Goal: Task Accomplishment & Management: Manage account settings

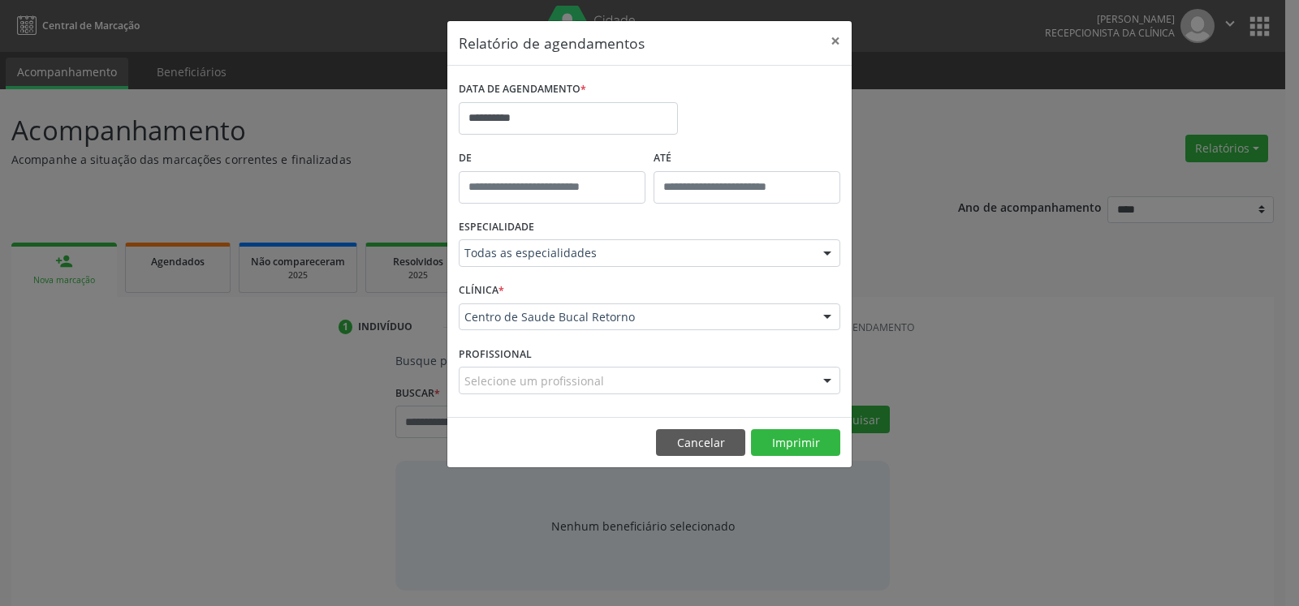
select select "*"
click at [545, 115] on input "**********" at bounding box center [568, 118] width 219 height 32
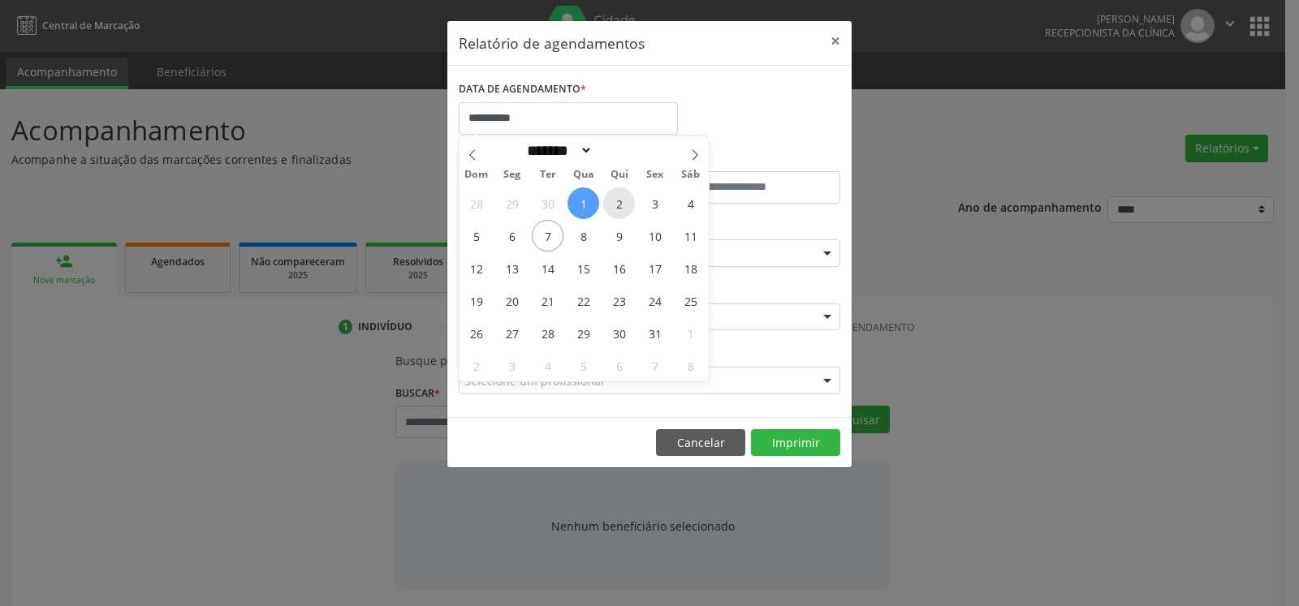
click at [606, 204] on span "2" at bounding box center [619, 204] width 32 height 32
type input "**********"
click at [606, 204] on span "2" at bounding box center [619, 204] width 32 height 32
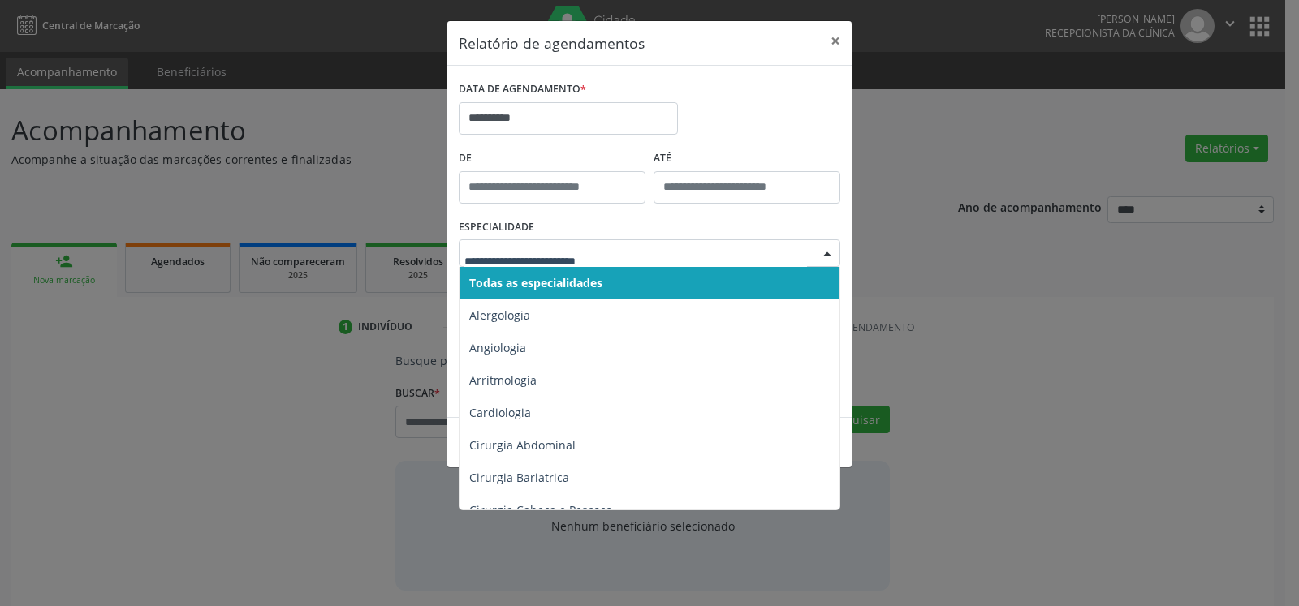
click at [617, 287] on span "Todas as especialidades" at bounding box center [651, 283] width 382 height 32
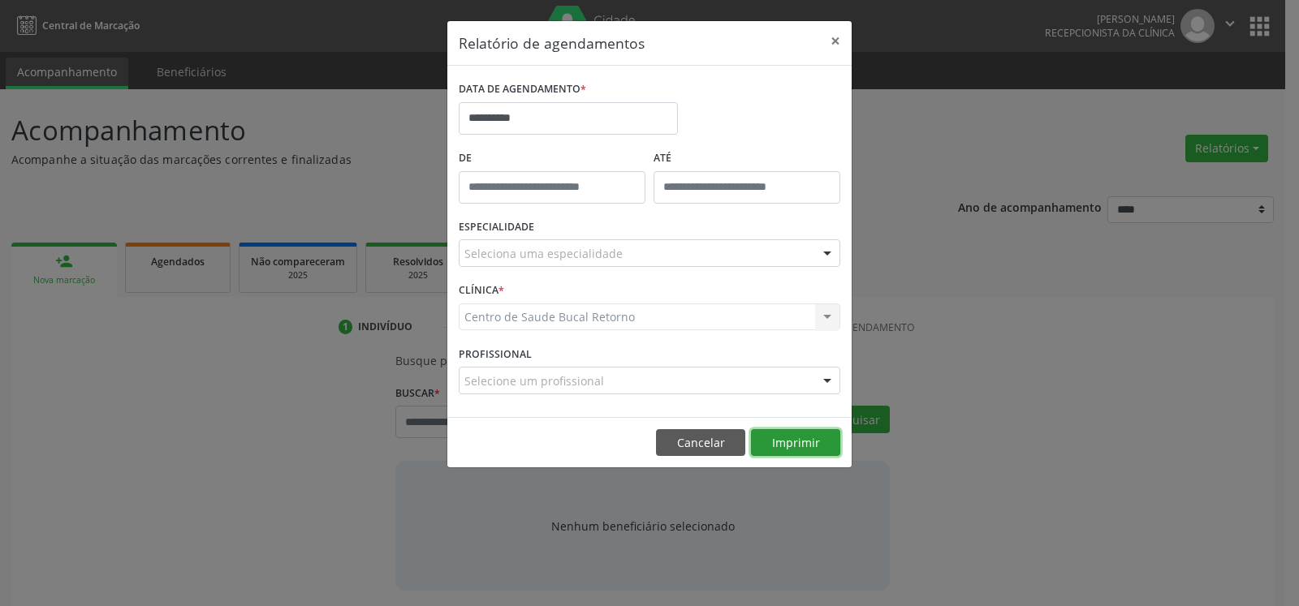
click at [805, 440] on button "Imprimir" at bounding box center [795, 443] width 89 height 28
click at [836, 39] on button "×" at bounding box center [835, 41] width 32 height 40
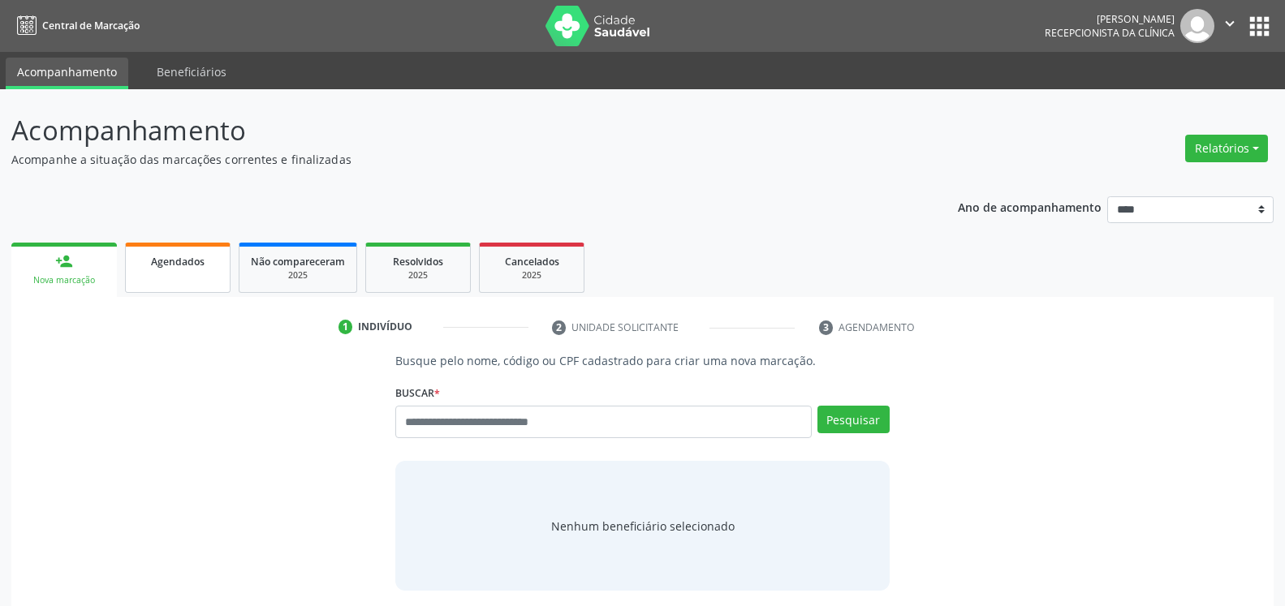
click at [175, 261] on span "Agendados" at bounding box center [178, 262] width 54 height 14
select select "*"
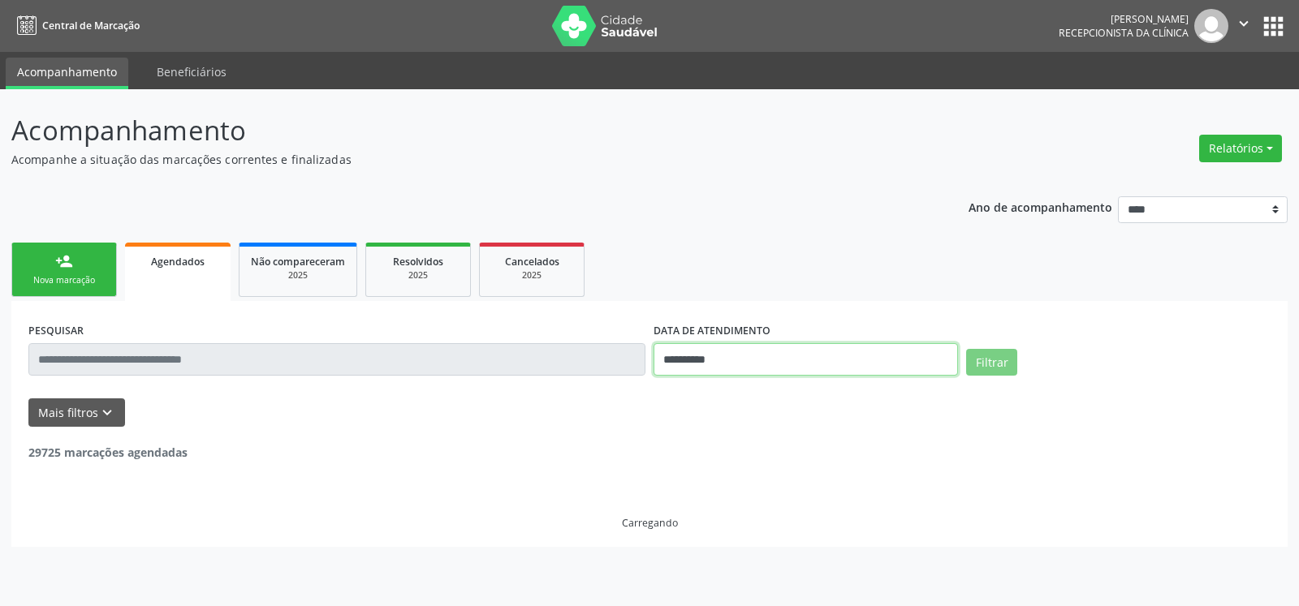
click at [770, 360] on input "**********" at bounding box center [806, 359] width 304 height 32
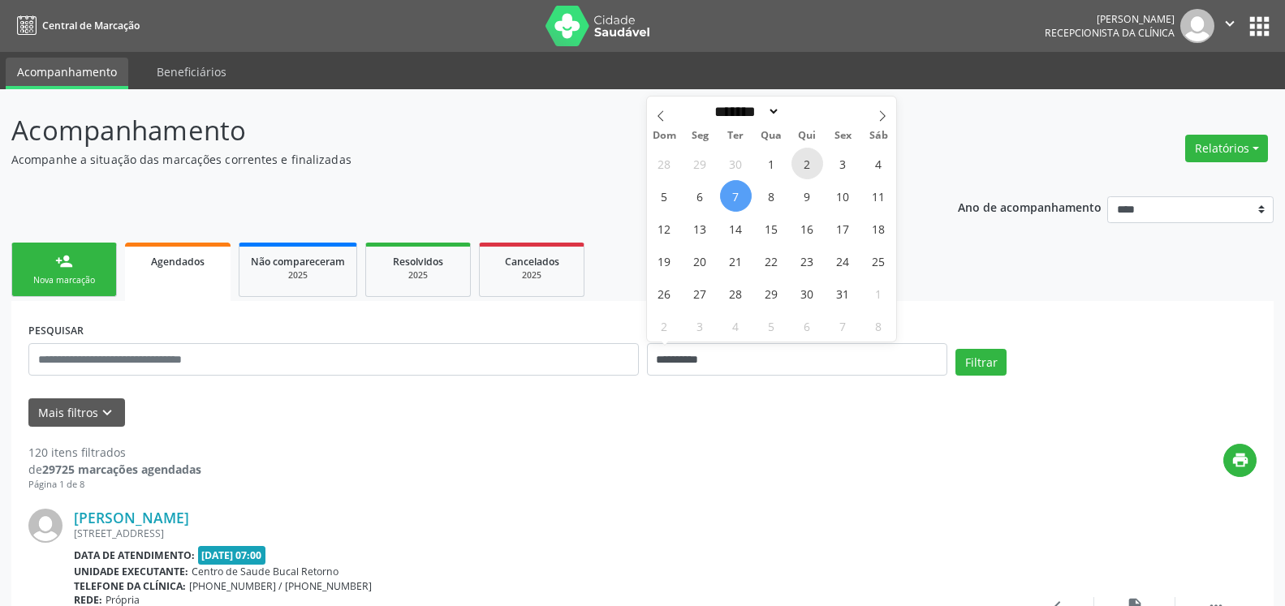
click at [807, 167] on span "2" at bounding box center [808, 164] width 32 height 32
type input "**********"
click at [807, 167] on span "2" at bounding box center [808, 164] width 32 height 32
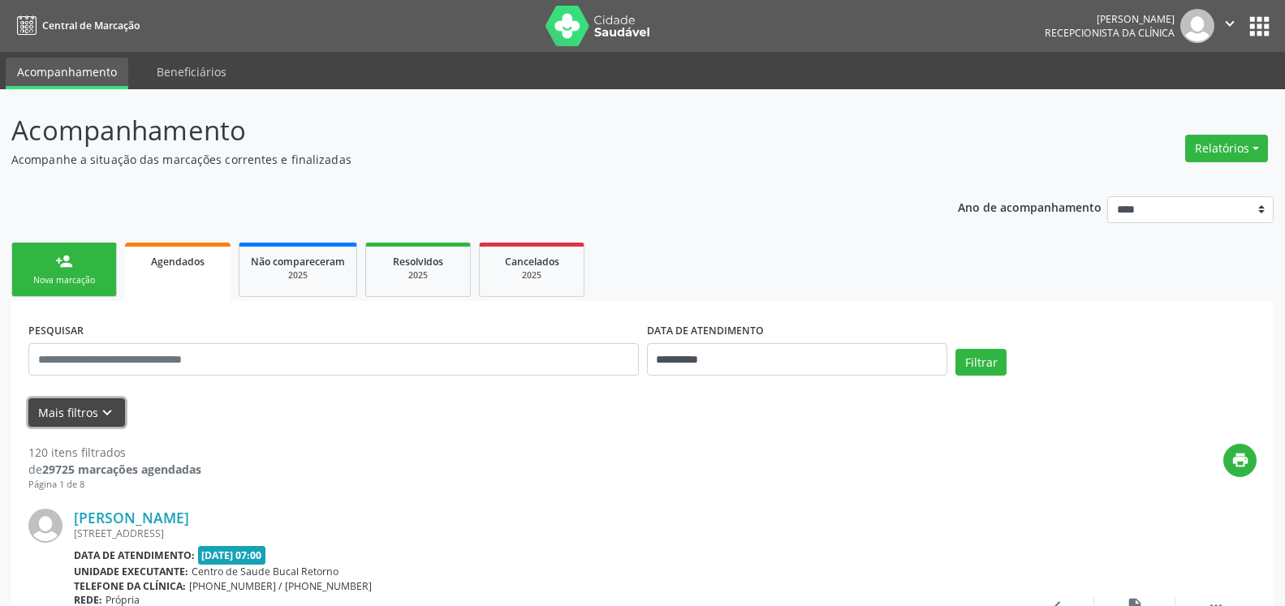
click at [107, 411] on icon "keyboard_arrow_down" at bounding box center [107, 413] width 18 height 18
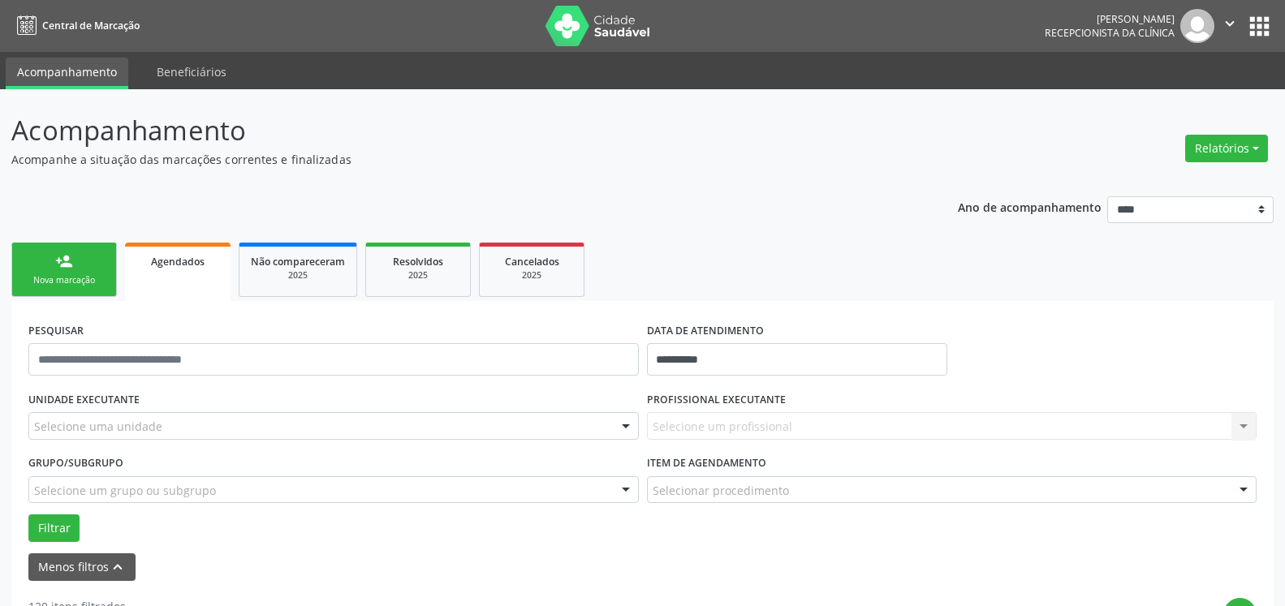
click at [166, 435] on div "Selecione uma unidade" at bounding box center [333, 426] width 611 height 28
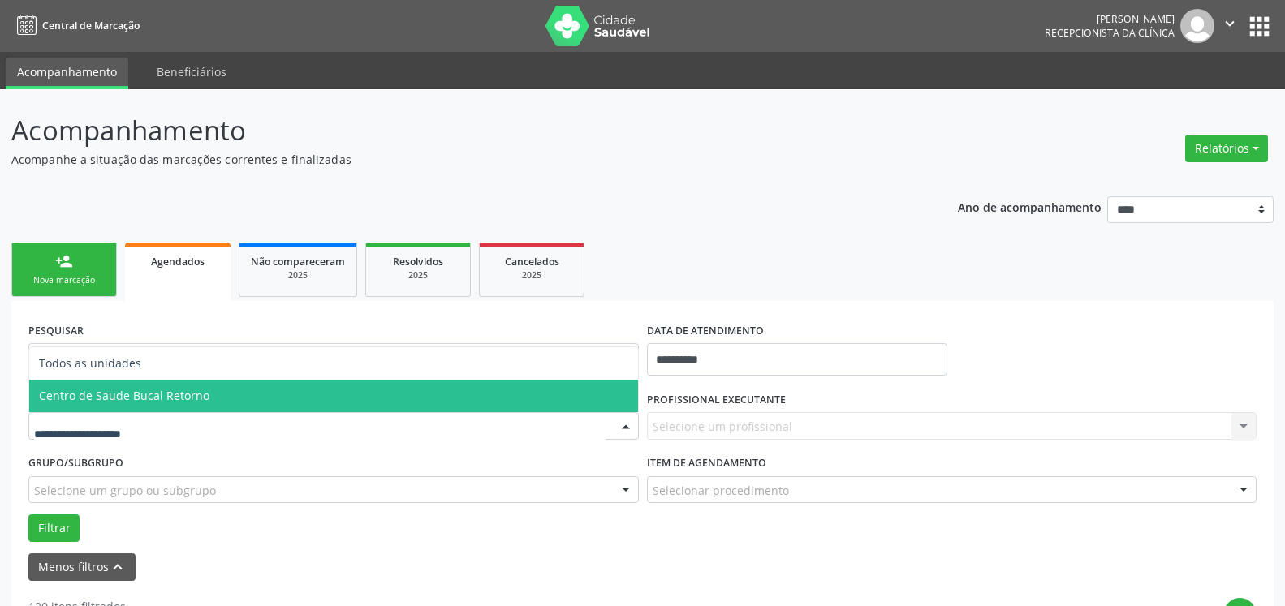
click at [282, 394] on span "Centro de Saude Bucal Retorno" at bounding box center [333, 396] width 609 height 32
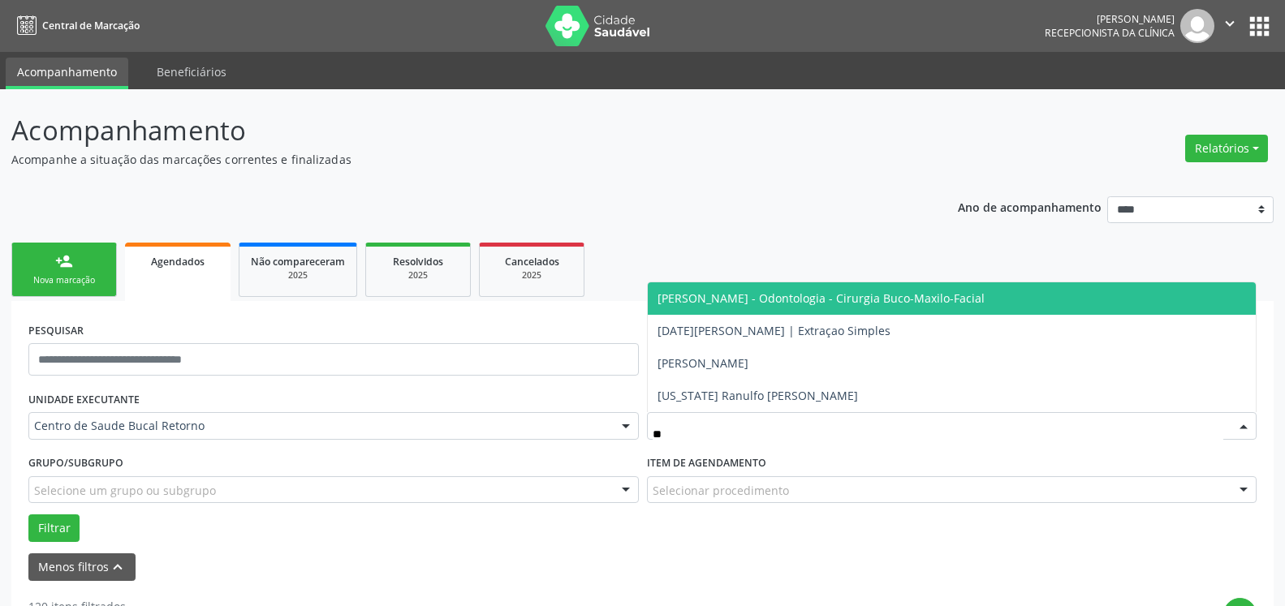
click at [974, 304] on span "[PERSON_NAME] - Odontologia - Cirurgia Buco-Maxilo-Facial" at bounding box center [821, 298] width 327 height 15
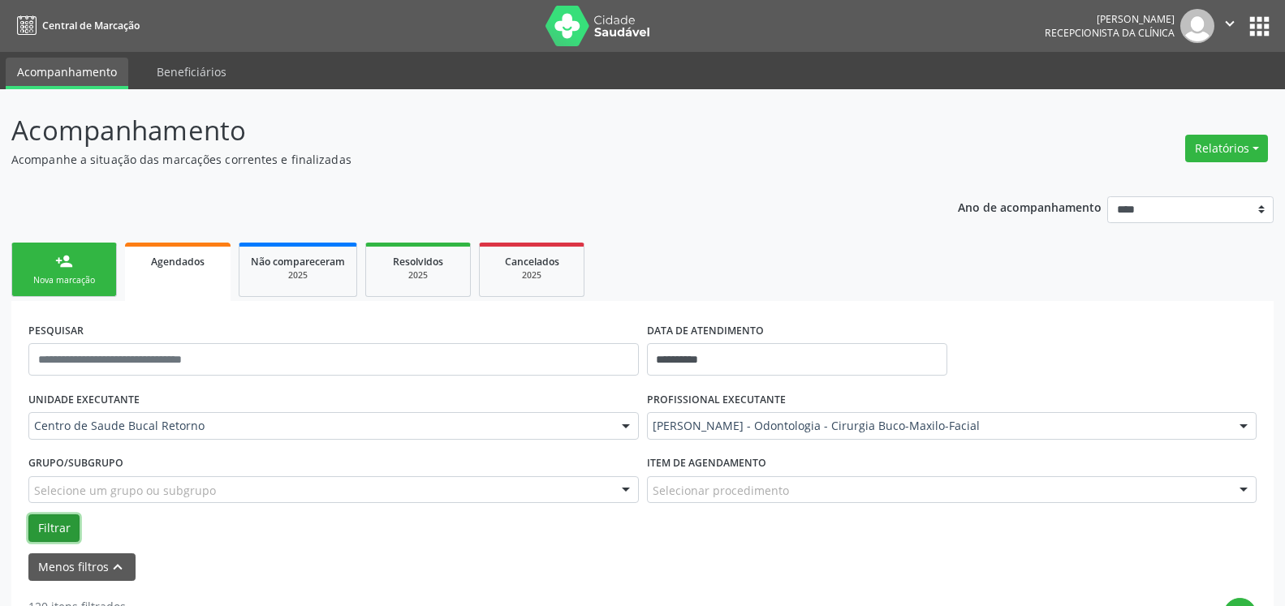
click at [43, 531] on button "Filtrar" at bounding box center [53, 529] width 51 height 28
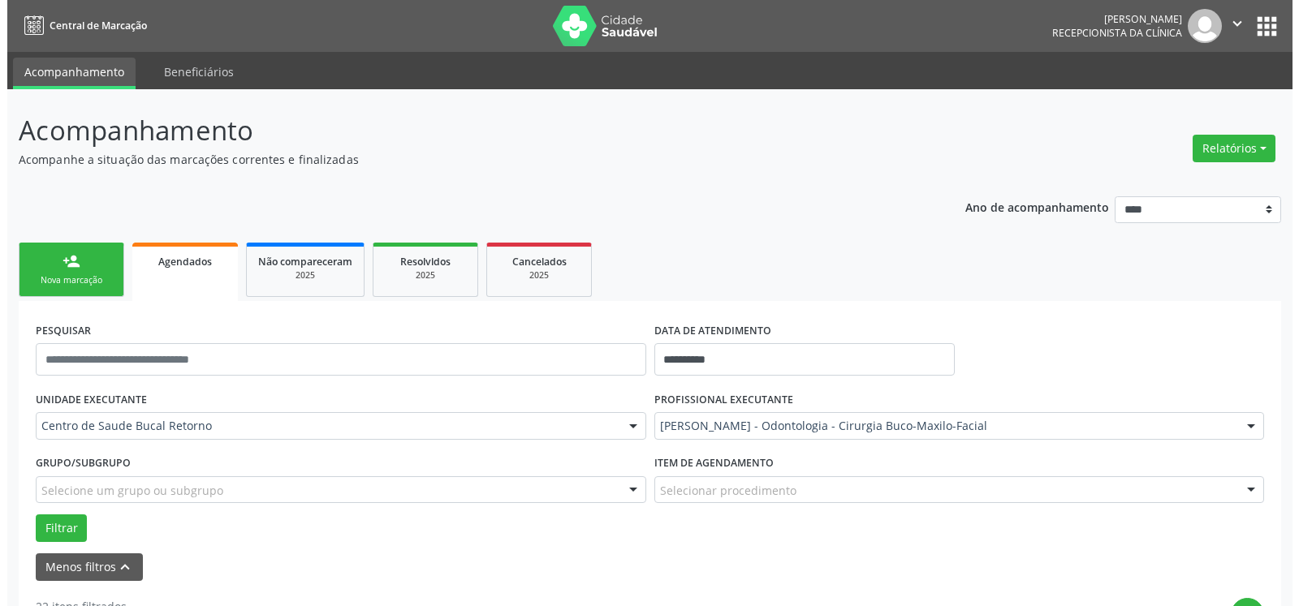
scroll to position [248, 0]
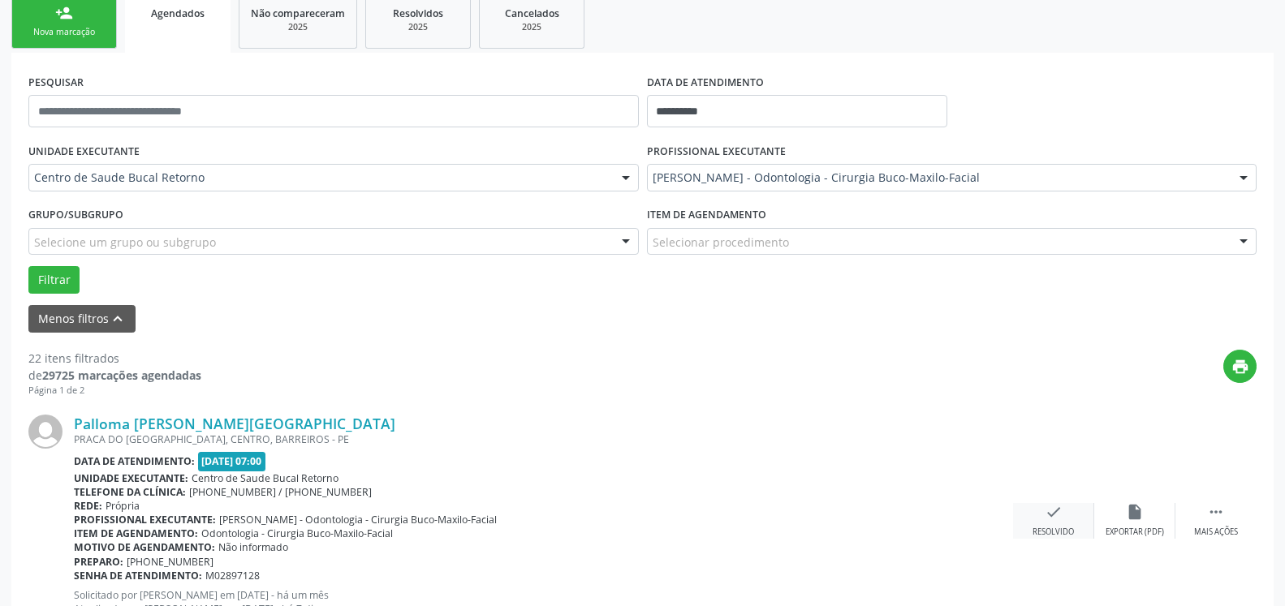
click at [1048, 512] on icon "check" at bounding box center [1054, 512] width 18 height 18
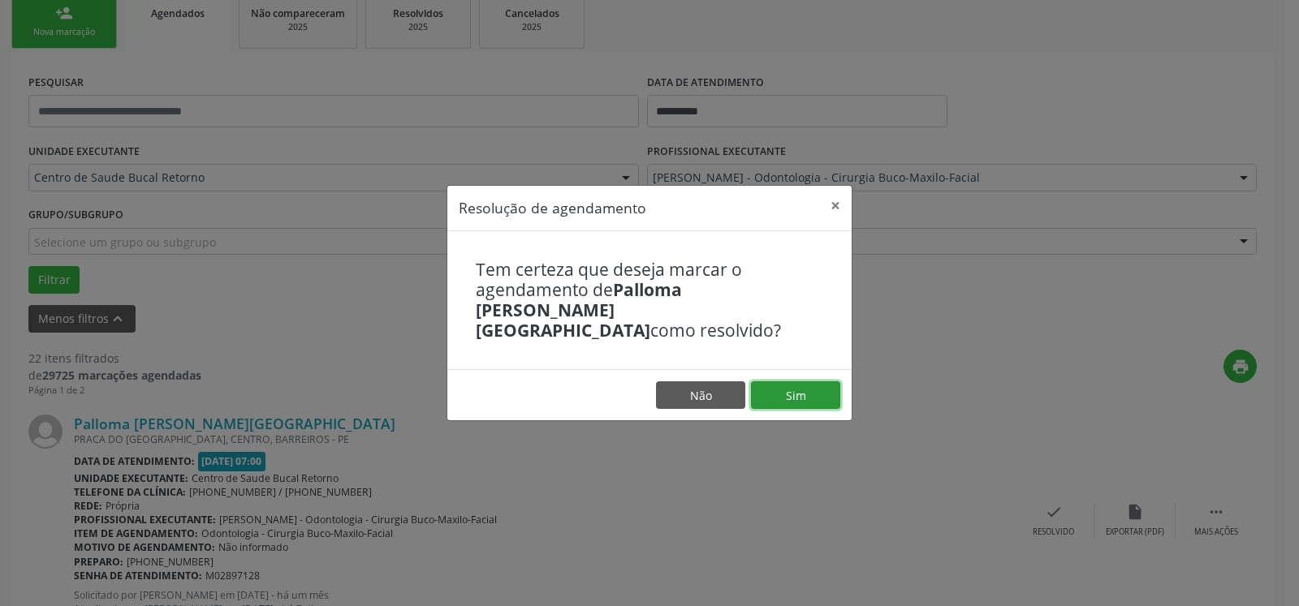
click at [782, 382] on button "Sim" at bounding box center [795, 396] width 89 height 28
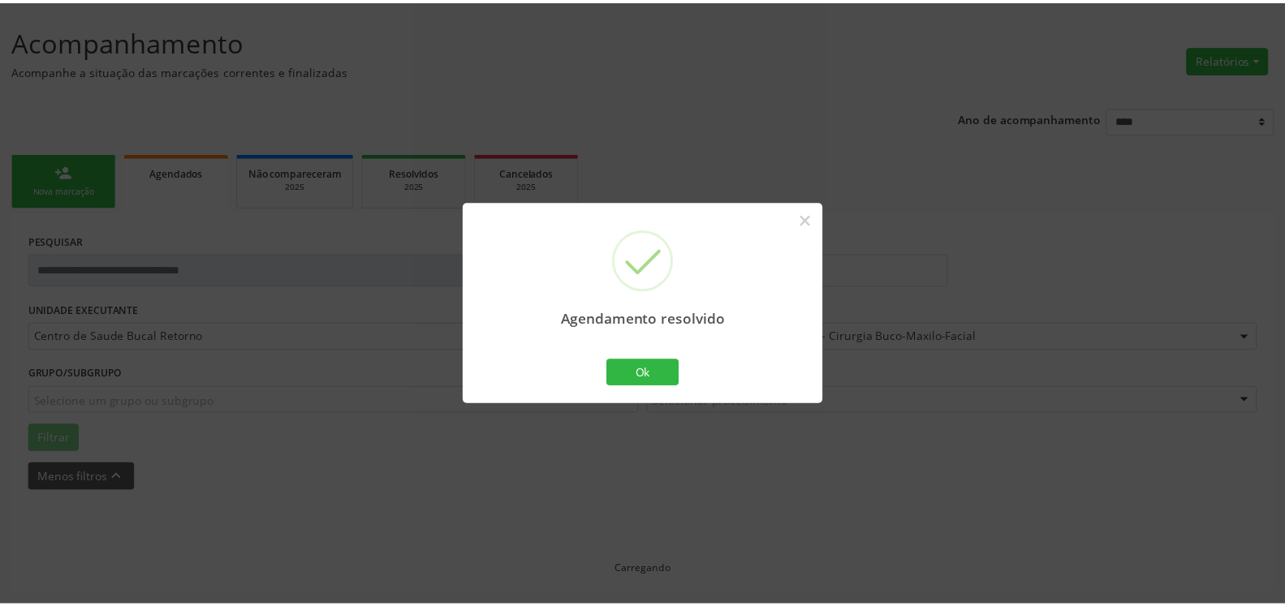
scroll to position [89, 0]
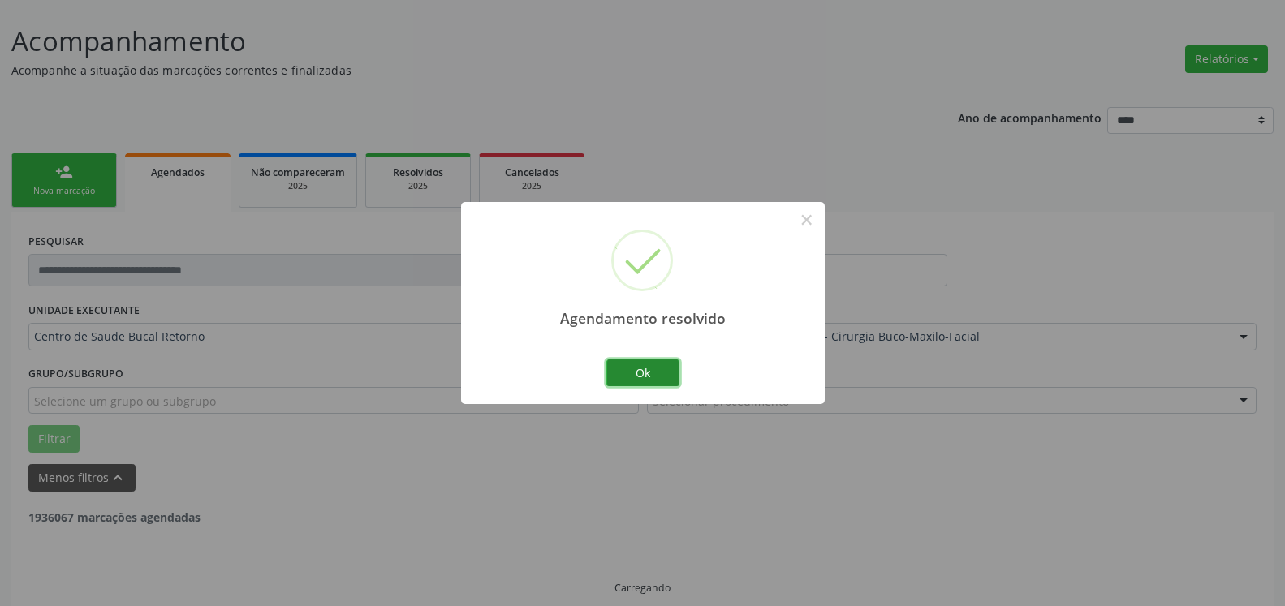
click at [645, 365] on button "Ok" at bounding box center [642, 374] width 73 height 28
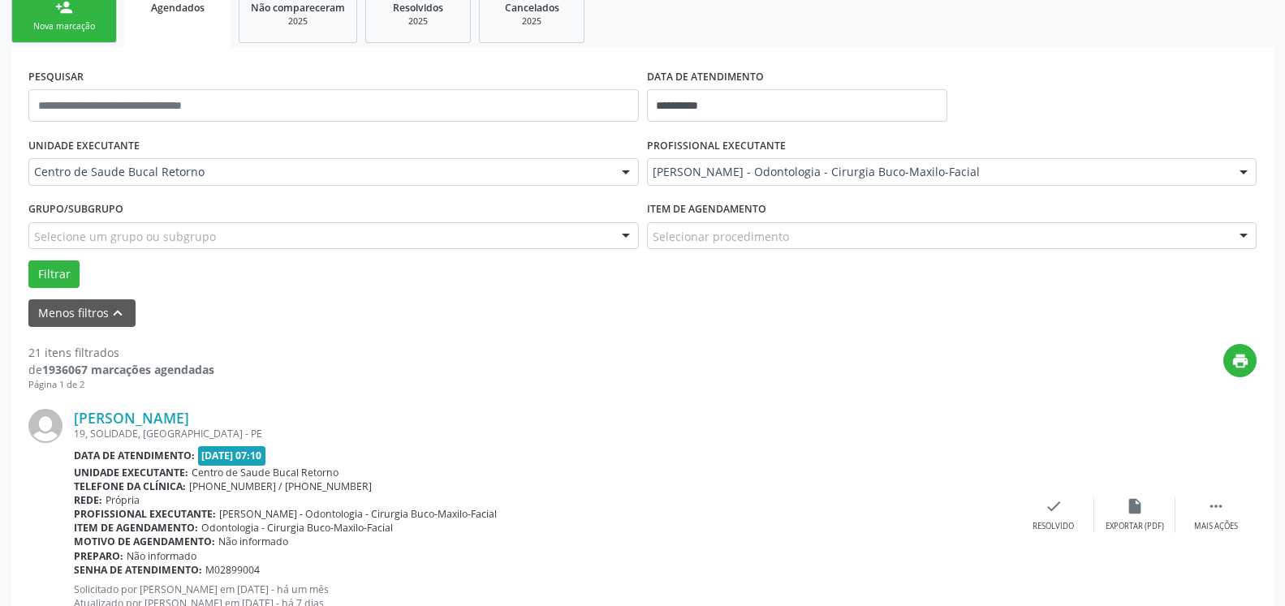
scroll to position [355, 0]
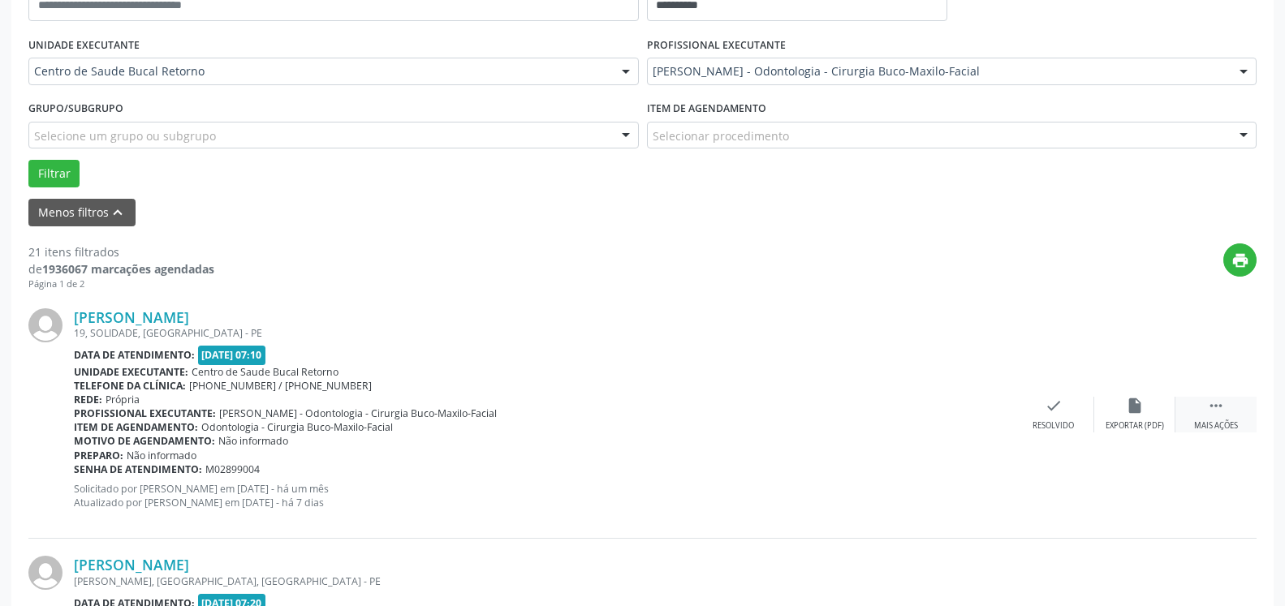
click at [1218, 412] on icon "" at bounding box center [1216, 406] width 18 height 18
click at [1152, 413] on div "alarm_off Não compareceu" at bounding box center [1134, 414] width 81 height 35
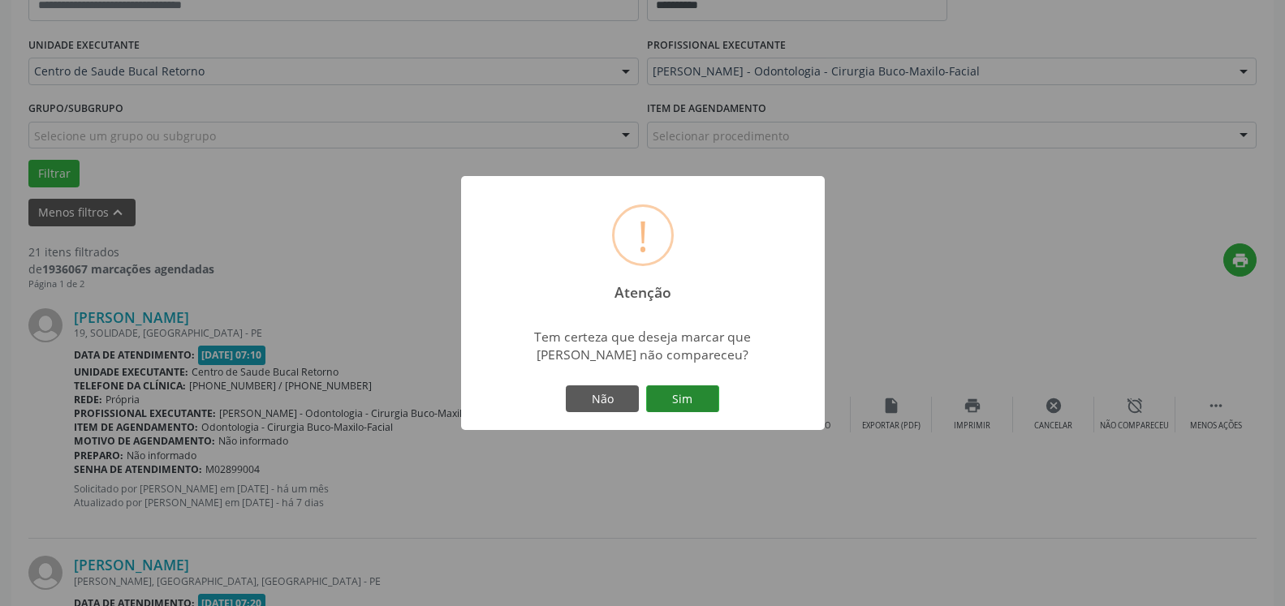
click at [706, 399] on button "Sim" at bounding box center [682, 400] width 73 height 28
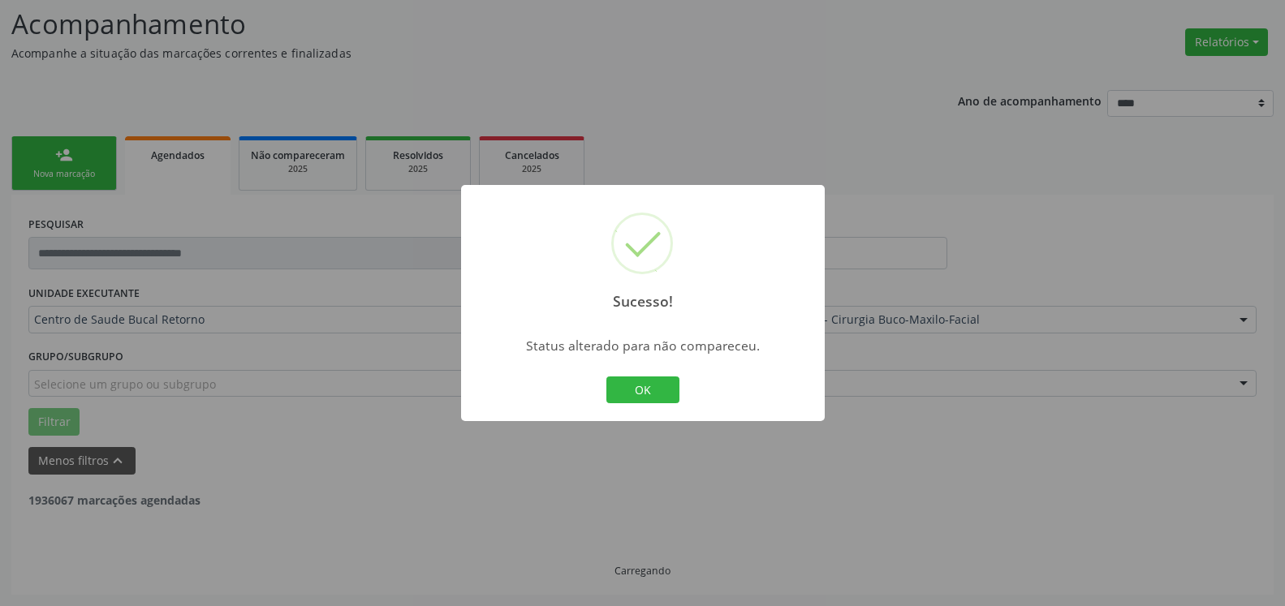
scroll to position [106, 0]
click at [640, 391] on button "OK" at bounding box center [642, 391] width 73 height 28
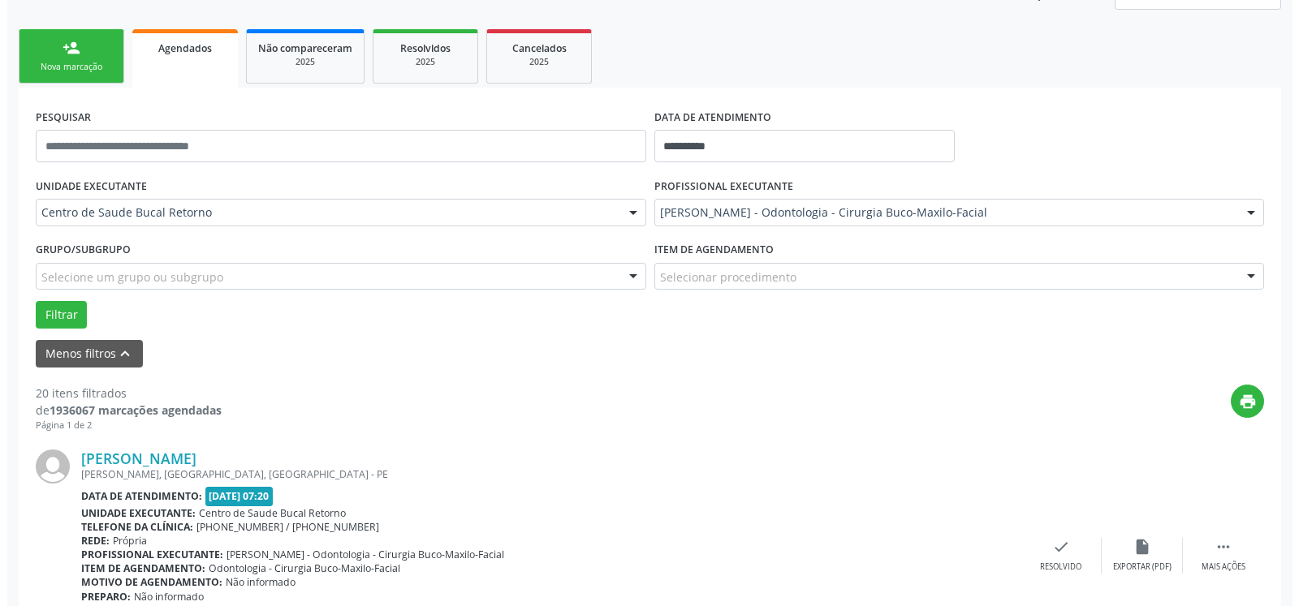
scroll to position [355, 0]
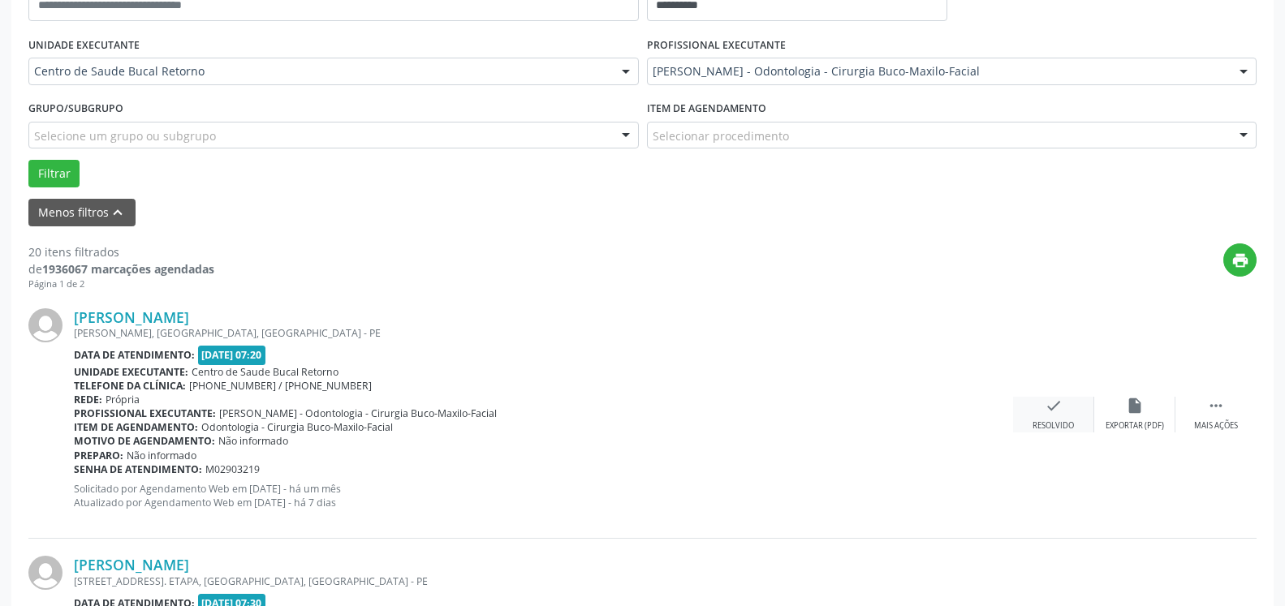
click at [1049, 410] on icon "check" at bounding box center [1054, 406] width 18 height 18
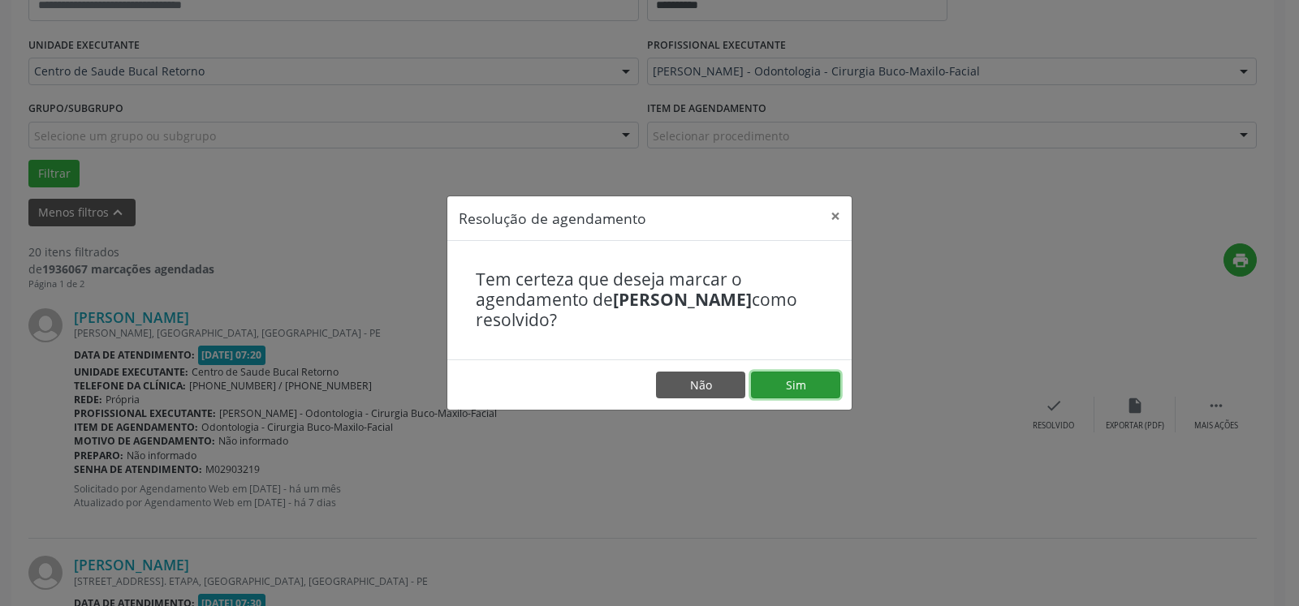
click at [819, 386] on button "Sim" at bounding box center [795, 386] width 89 height 28
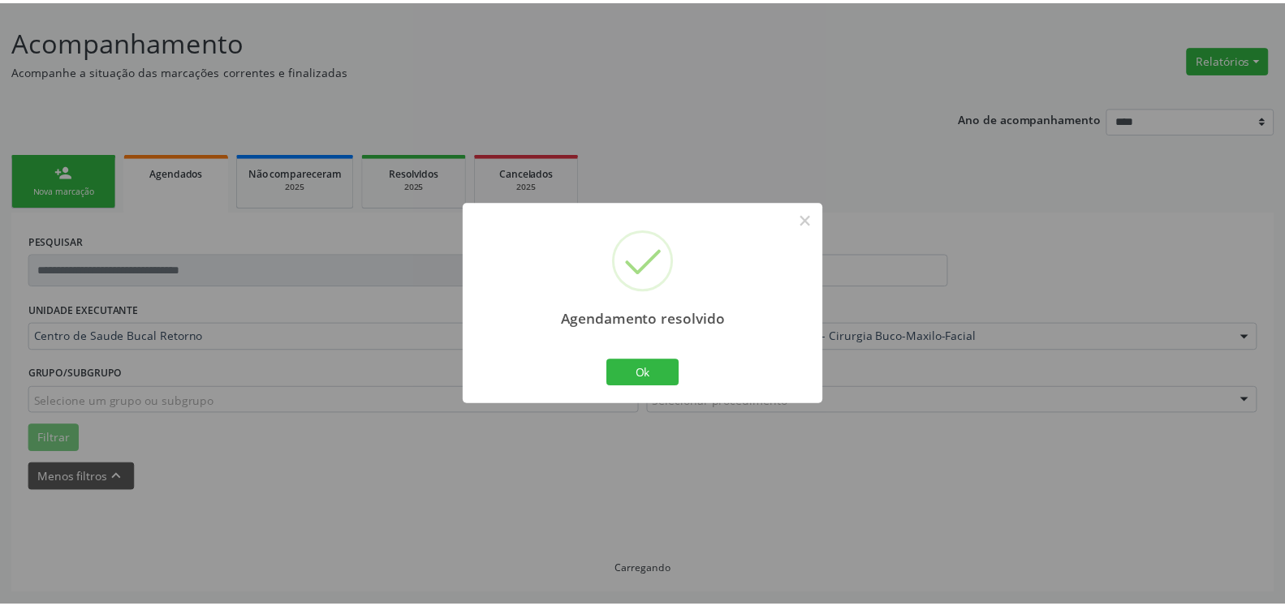
scroll to position [89, 0]
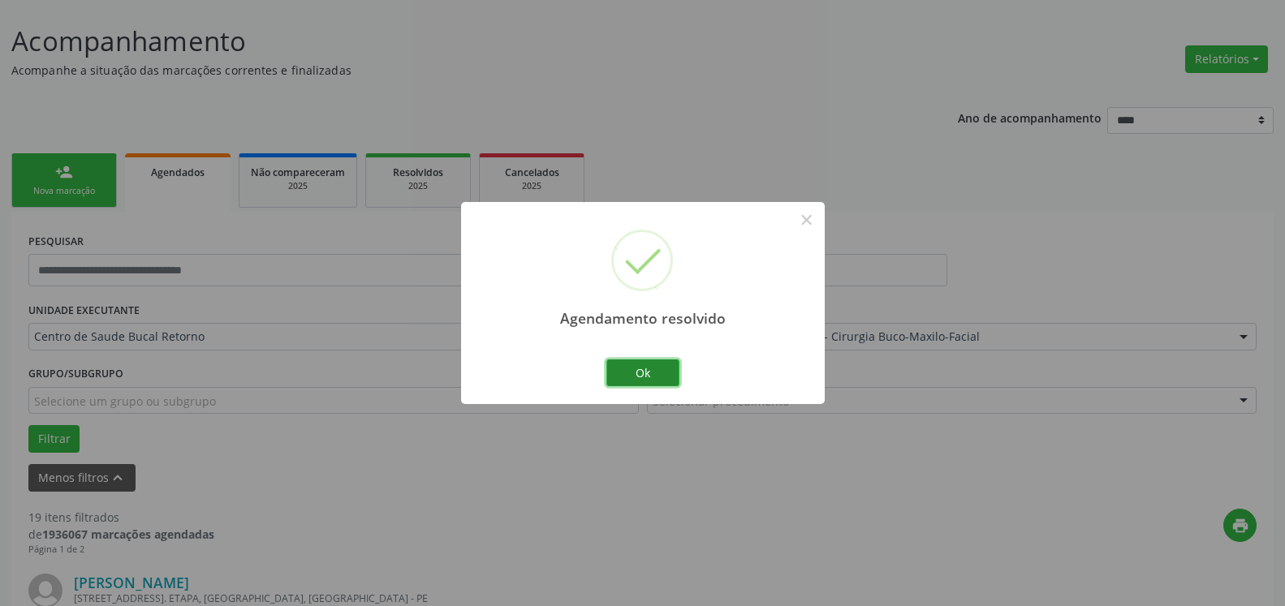
click at [659, 378] on button "Ok" at bounding box center [642, 374] width 73 height 28
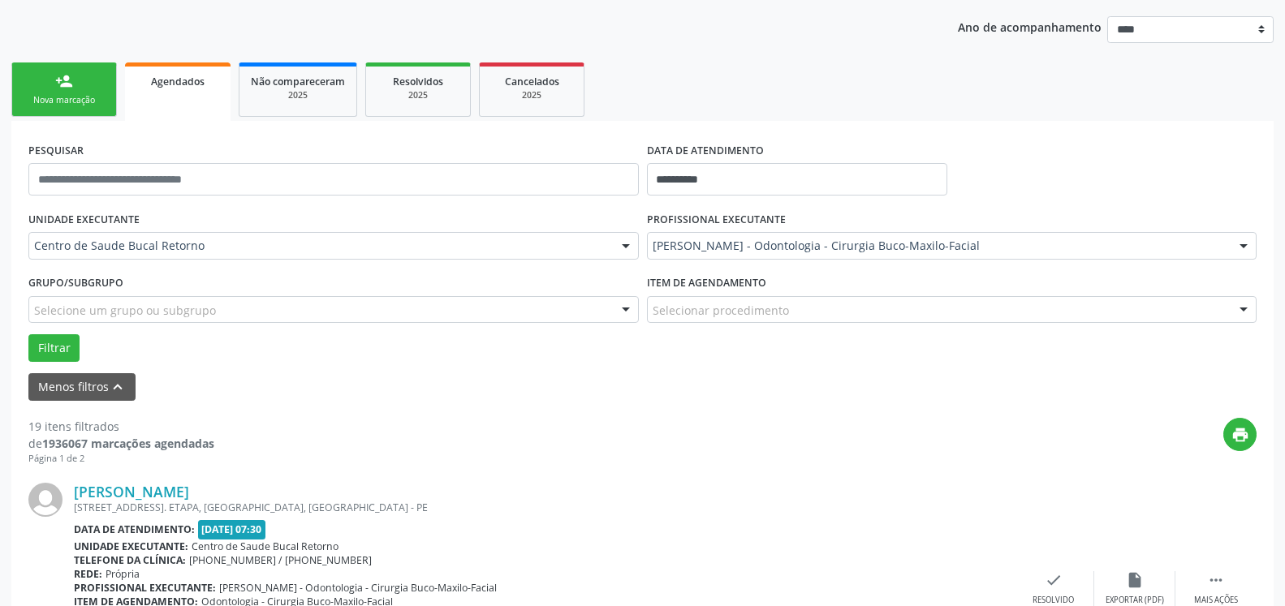
scroll to position [421, 0]
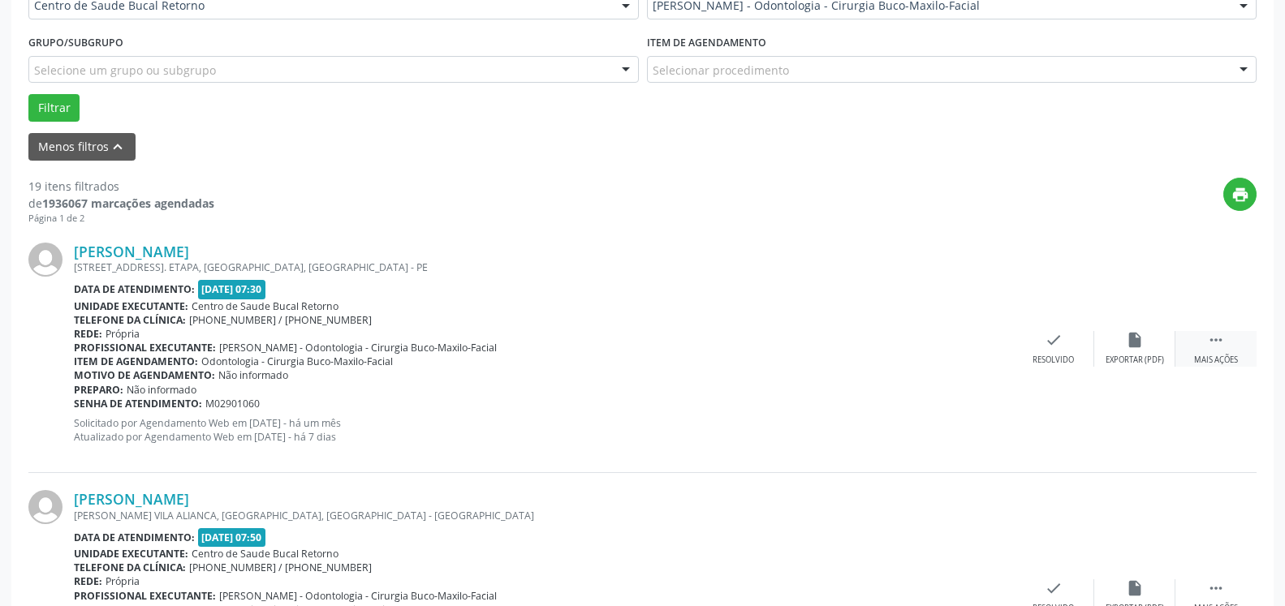
click at [1224, 347] on icon "" at bounding box center [1216, 340] width 18 height 18
drag, startPoint x: 1190, startPoint y: 348, endPoint x: 1146, endPoint y: 350, distance: 44.7
click at [1146, 350] on div "alarm_off Não compareceu" at bounding box center [1134, 348] width 81 height 35
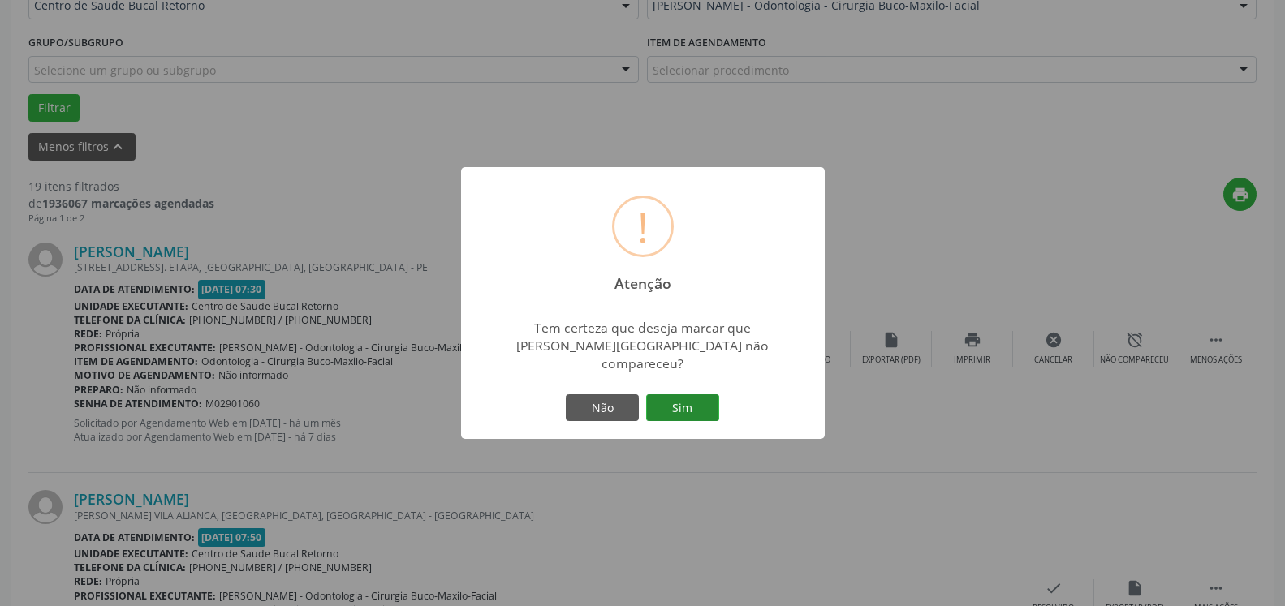
click at [700, 414] on button "Sim" at bounding box center [682, 409] width 73 height 28
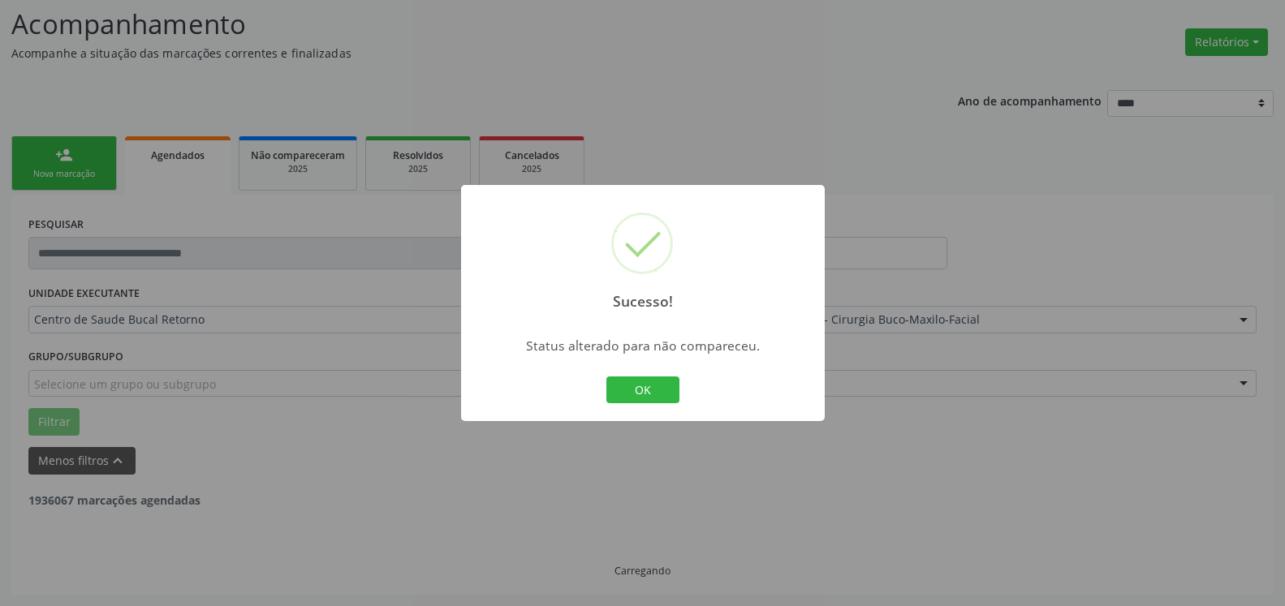
scroll to position [106, 0]
click at [628, 395] on button "OK" at bounding box center [642, 391] width 73 height 28
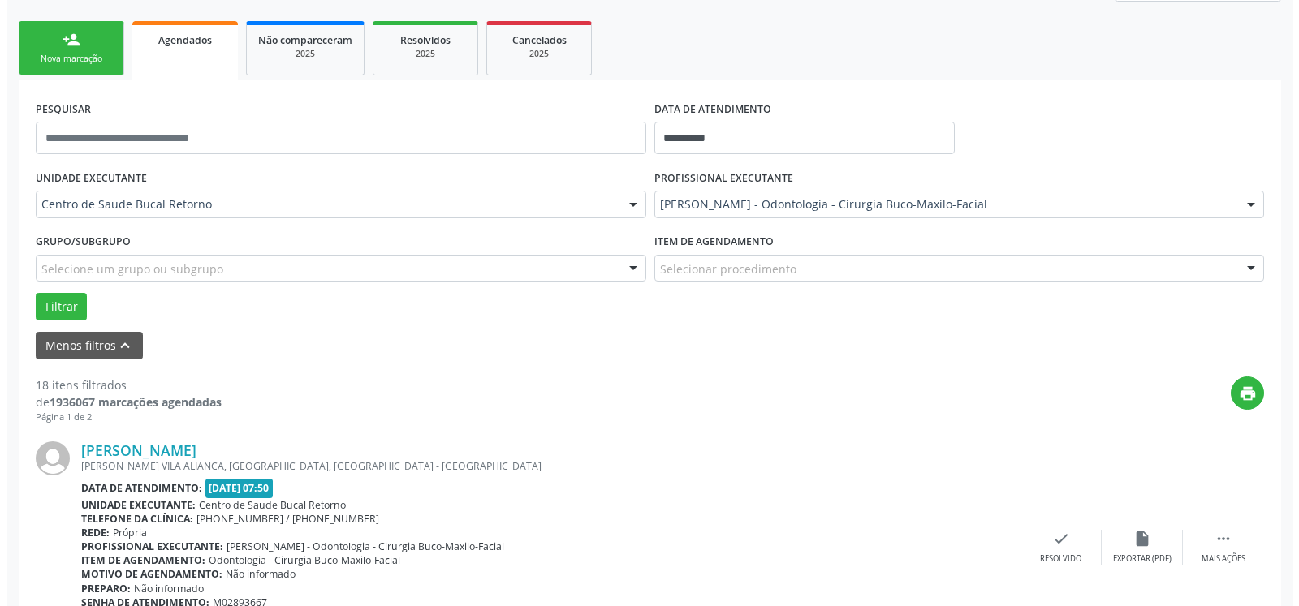
scroll to position [355, 0]
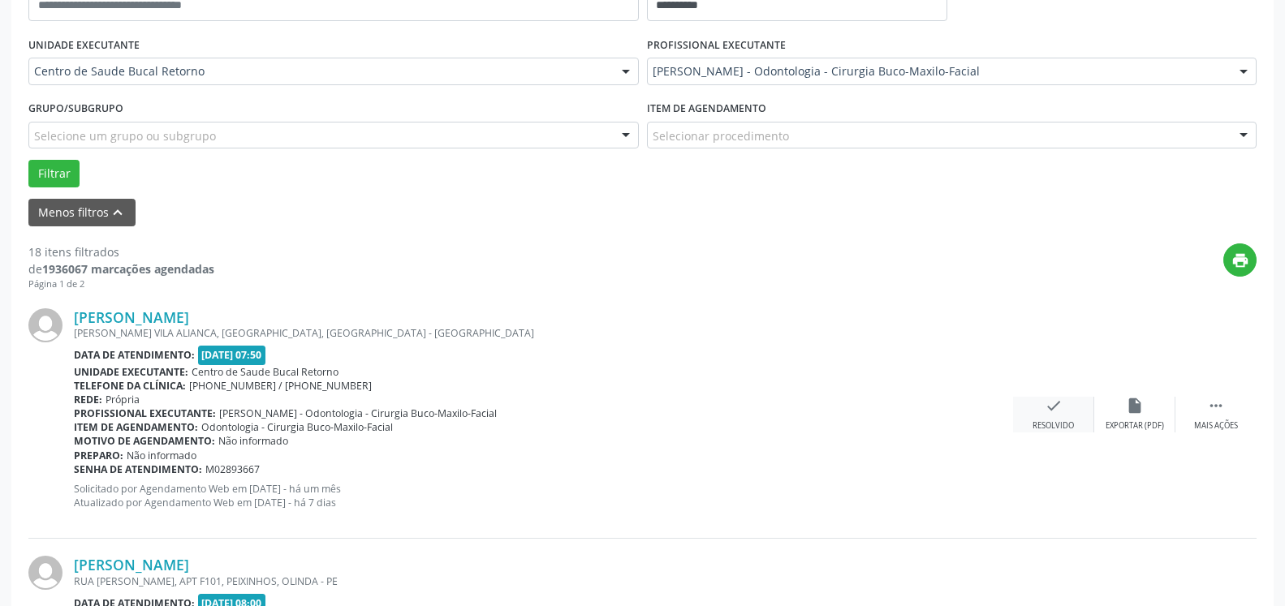
click at [1063, 416] on div "check Resolvido" at bounding box center [1053, 414] width 81 height 35
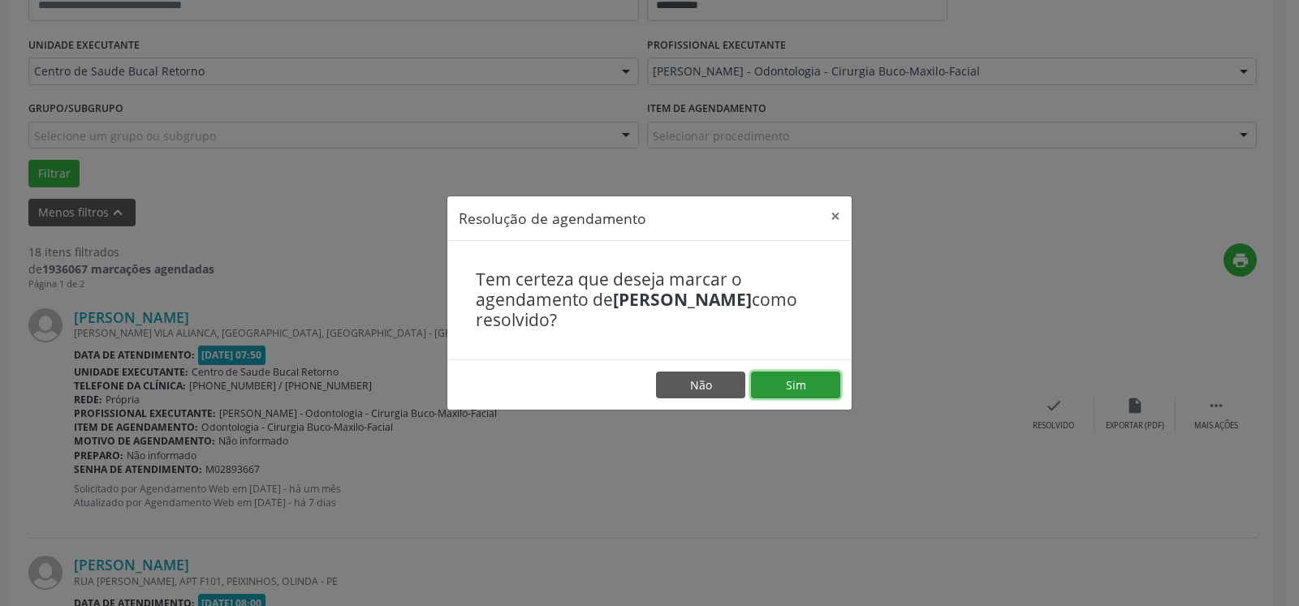
click at [795, 387] on button "Sim" at bounding box center [795, 386] width 89 height 28
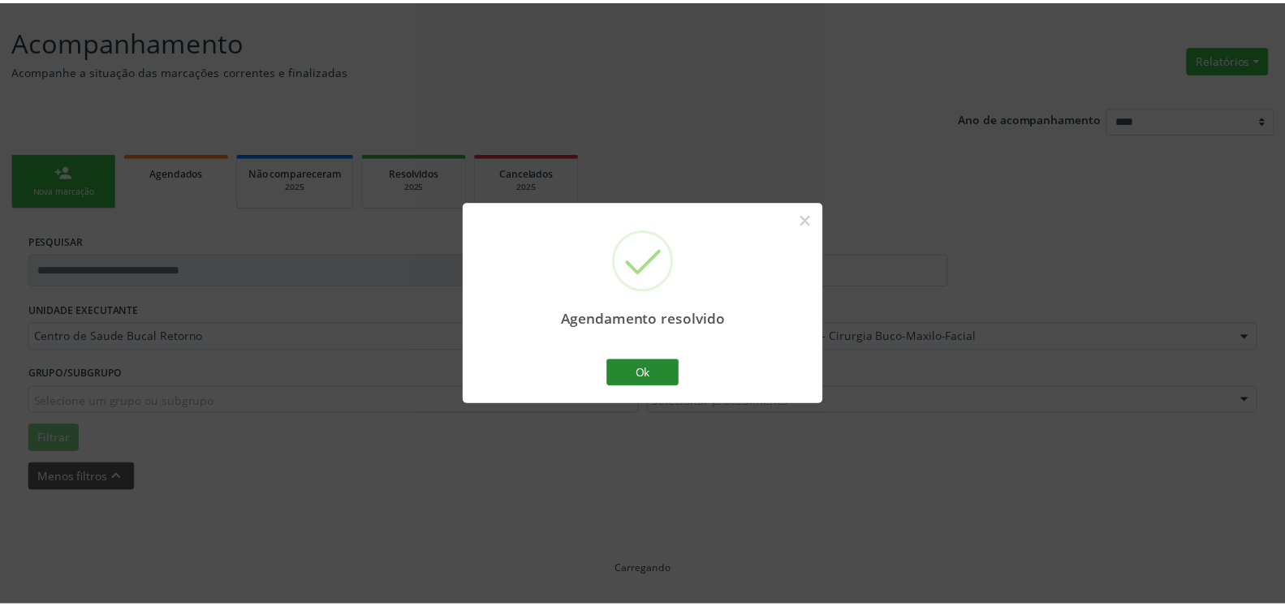
scroll to position [89, 0]
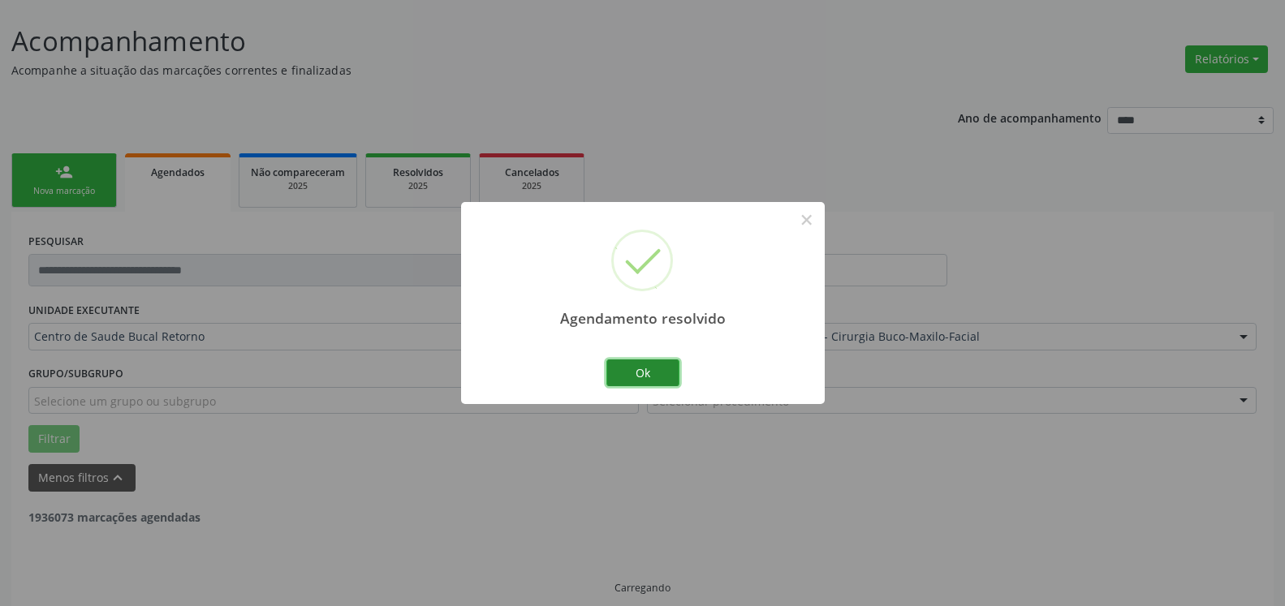
click at [636, 373] on button "Ok" at bounding box center [642, 374] width 73 height 28
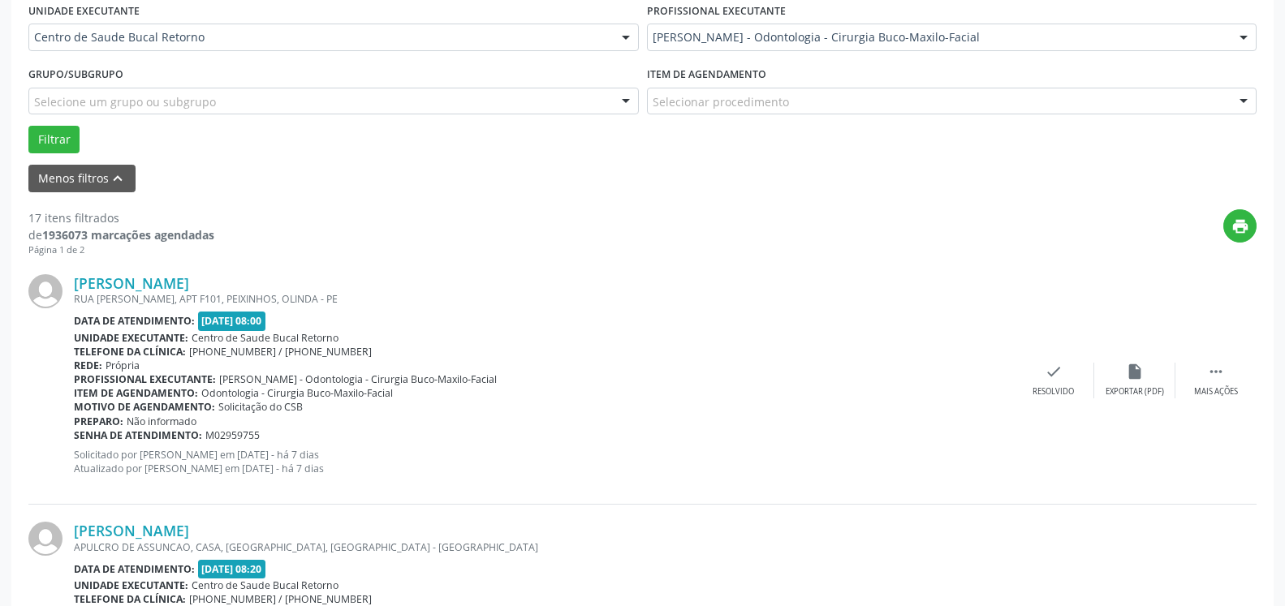
scroll to position [438, 0]
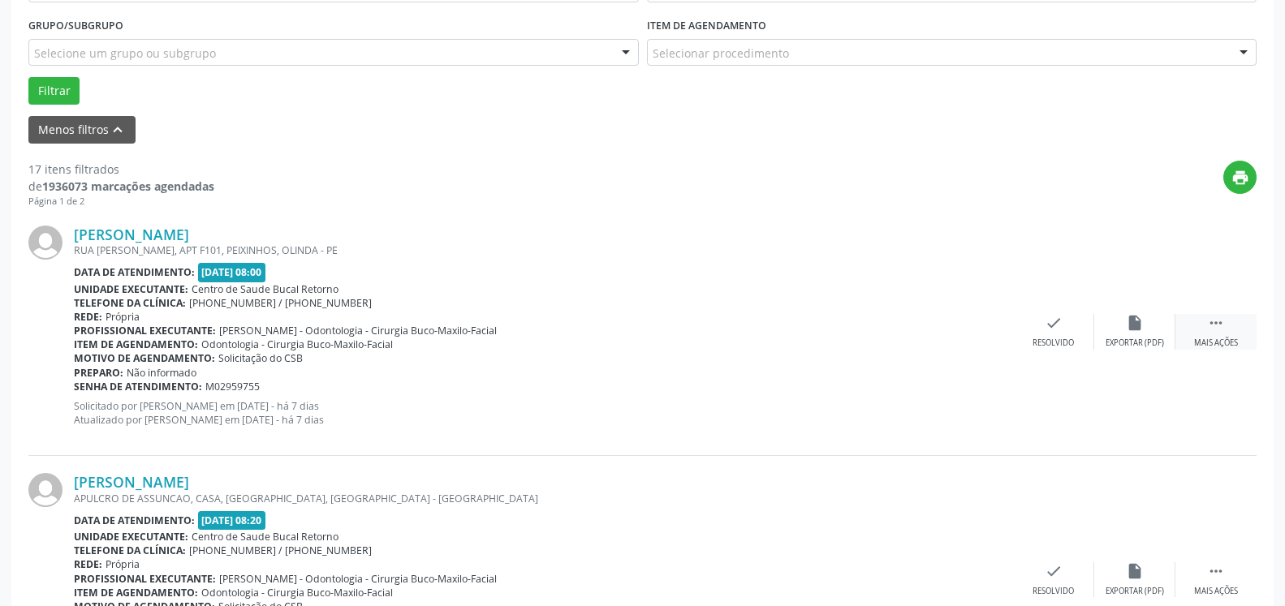
click at [1224, 329] on icon "" at bounding box center [1216, 323] width 18 height 18
click at [1146, 329] on div "alarm_off Não compareceu" at bounding box center [1134, 331] width 81 height 35
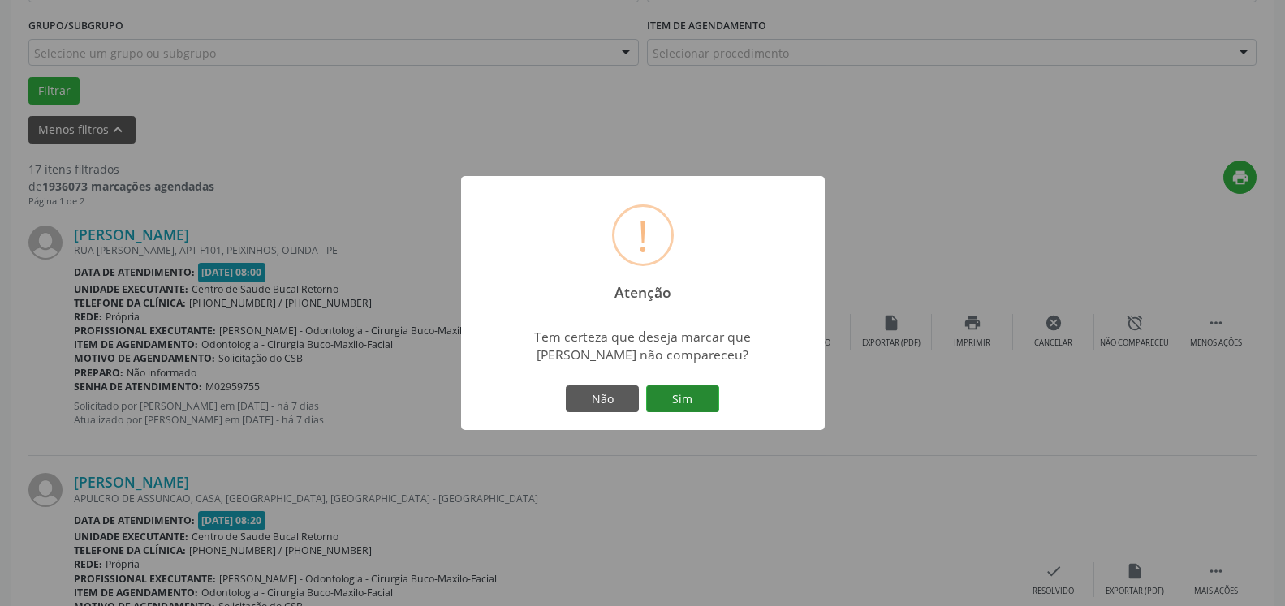
click at [697, 391] on button "Sim" at bounding box center [682, 400] width 73 height 28
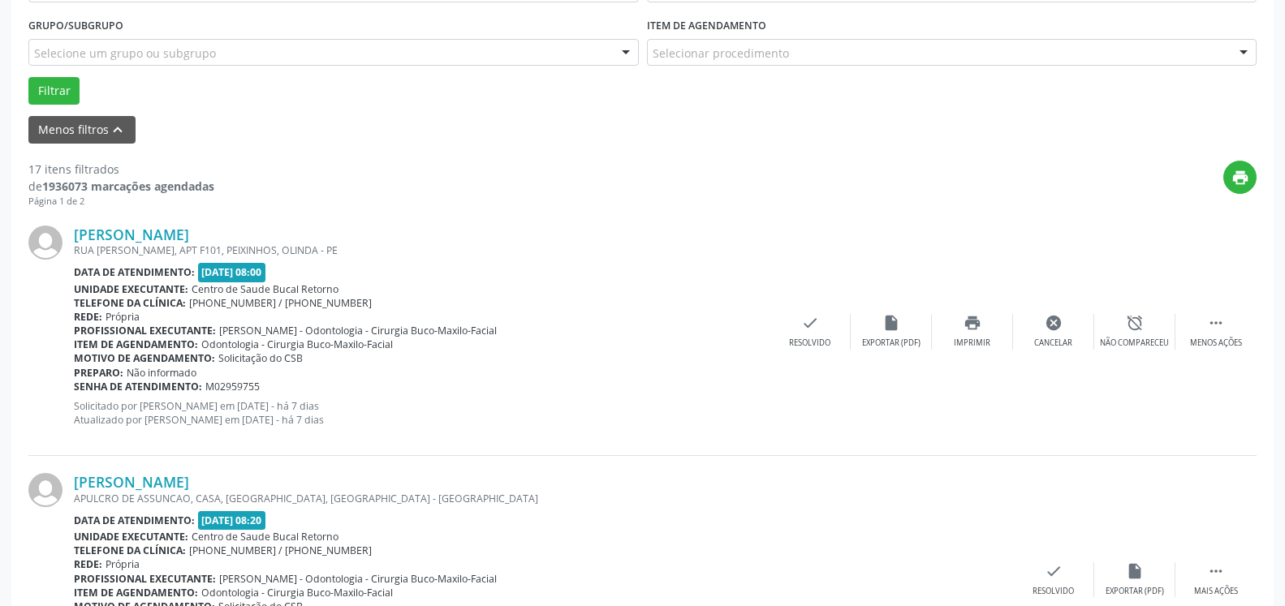
scroll to position [106, 0]
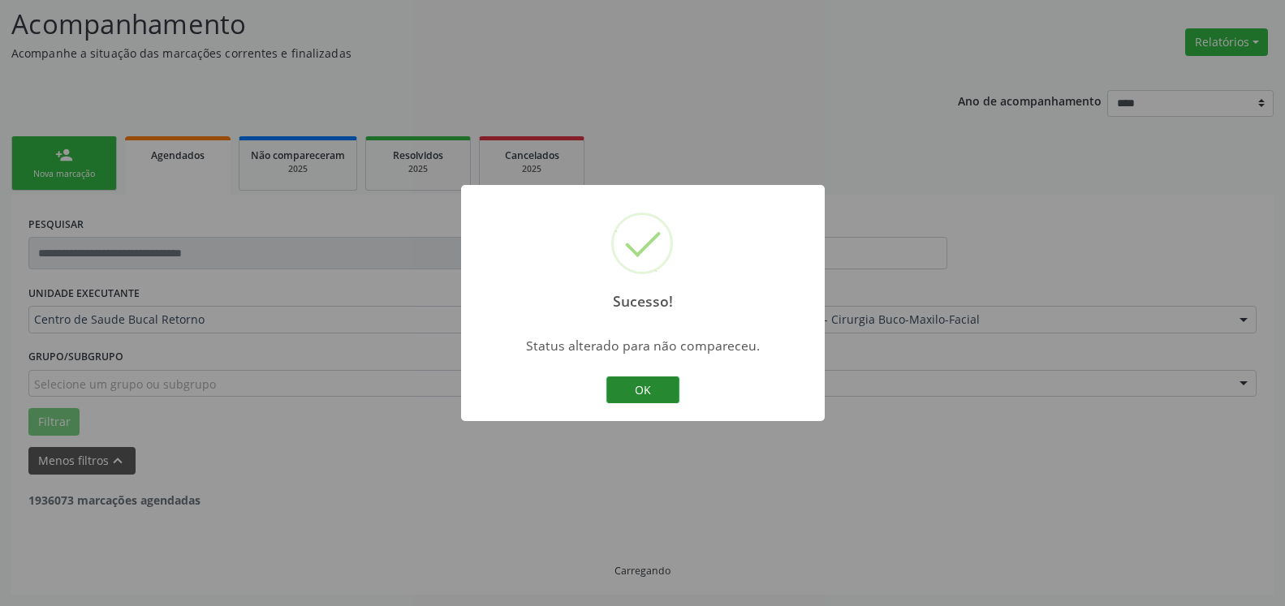
click at [645, 395] on button "OK" at bounding box center [642, 391] width 73 height 28
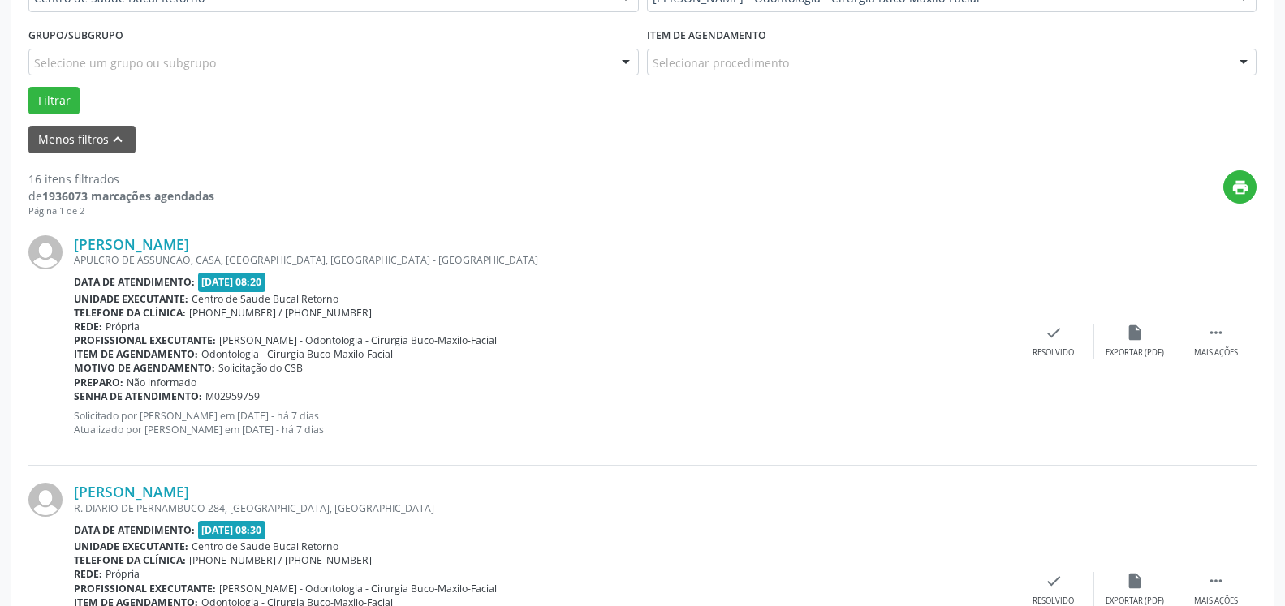
scroll to position [520, 0]
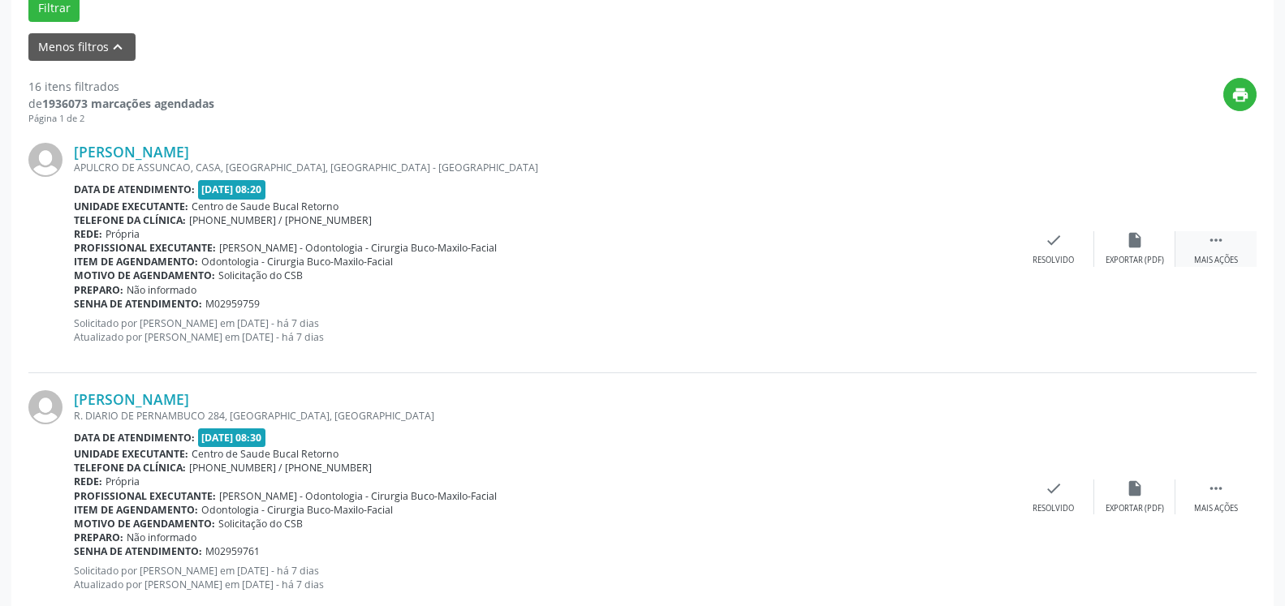
click at [1220, 258] on div "Mais ações" at bounding box center [1216, 260] width 44 height 11
click at [1133, 248] on icon "alarm_off" at bounding box center [1135, 240] width 18 height 18
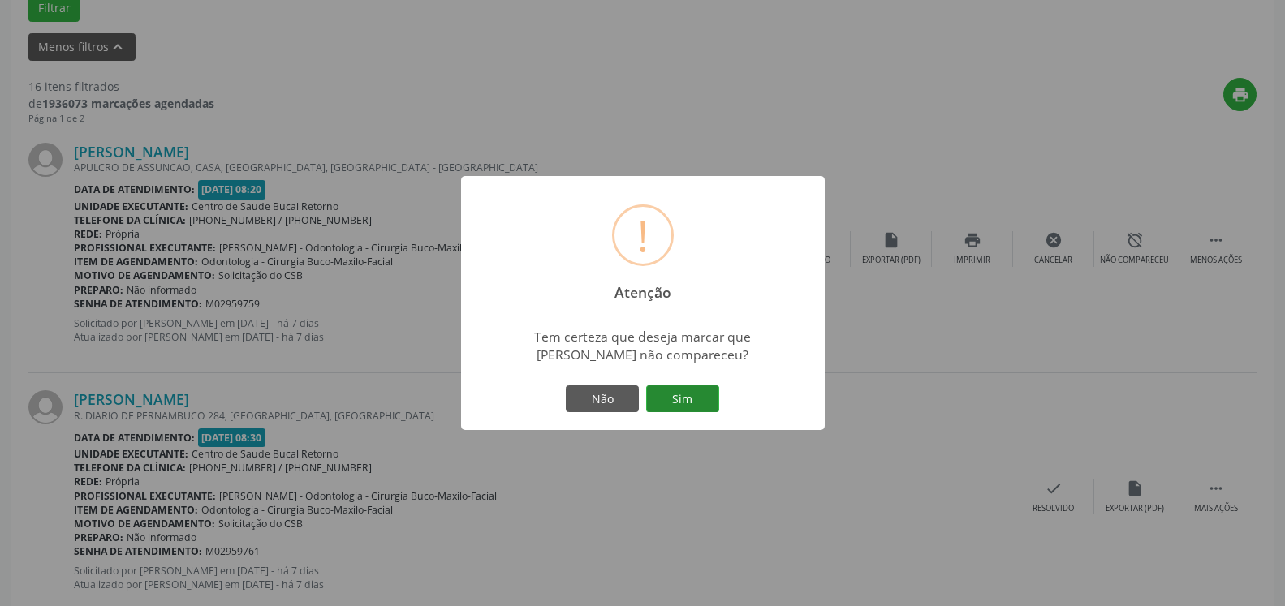
click at [692, 392] on button "Sim" at bounding box center [682, 400] width 73 height 28
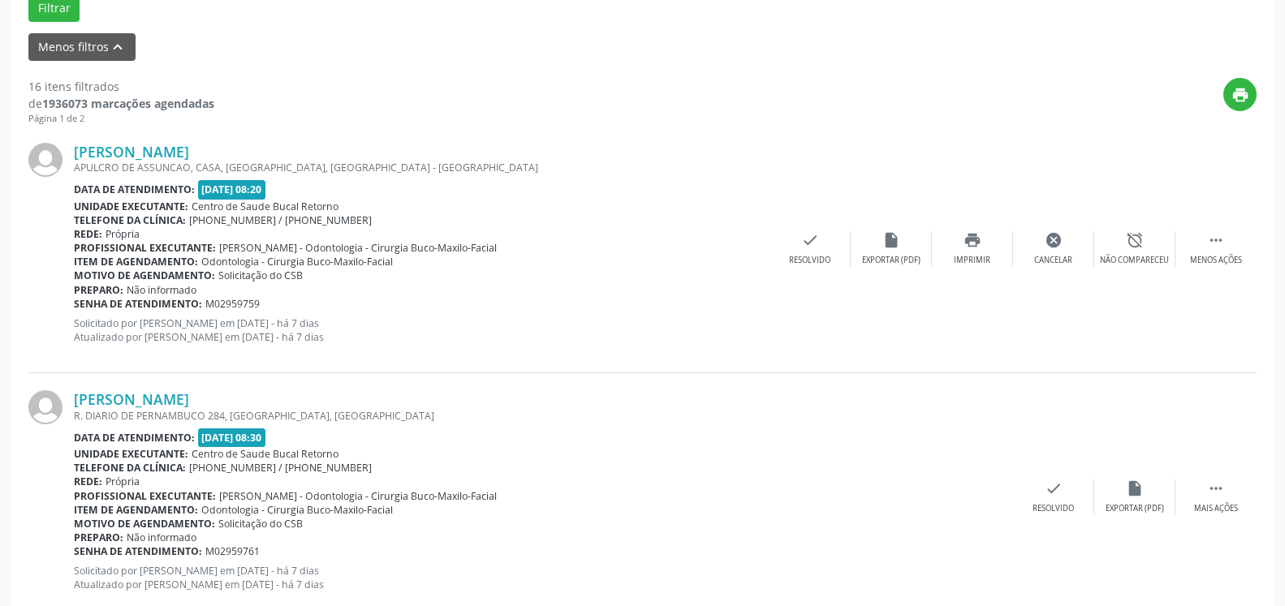
scroll to position [106, 0]
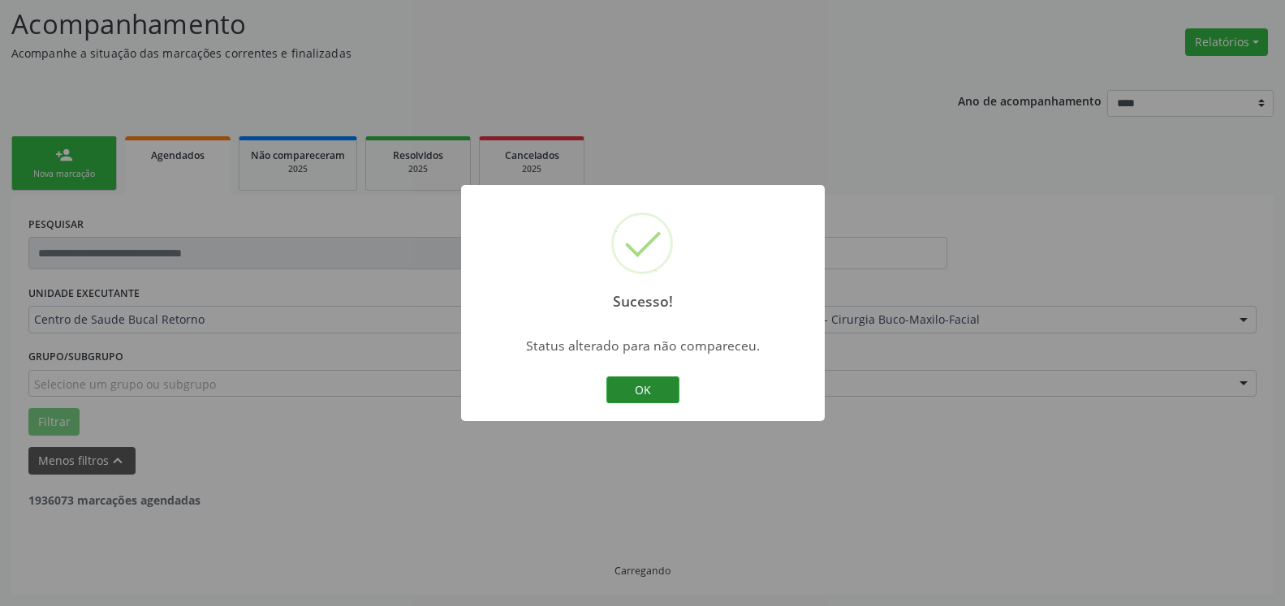
click at [663, 382] on button "OK" at bounding box center [642, 391] width 73 height 28
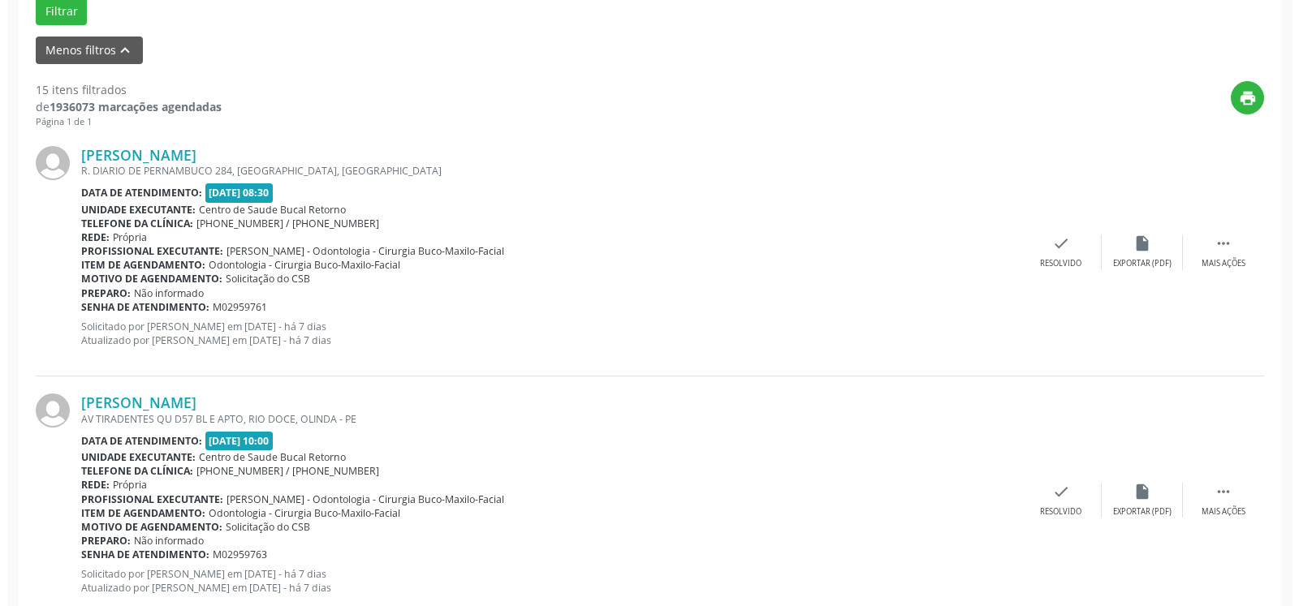
scroll to position [603, 0]
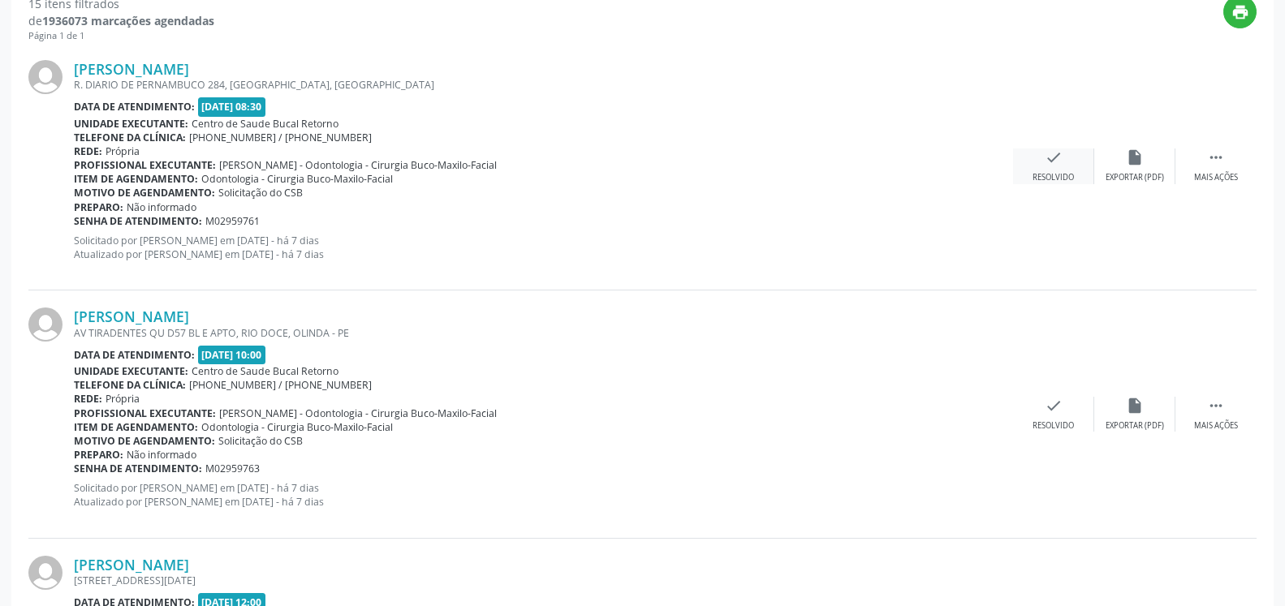
click at [1042, 167] on div "check Resolvido" at bounding box center [1053, 166] width 81 height 35
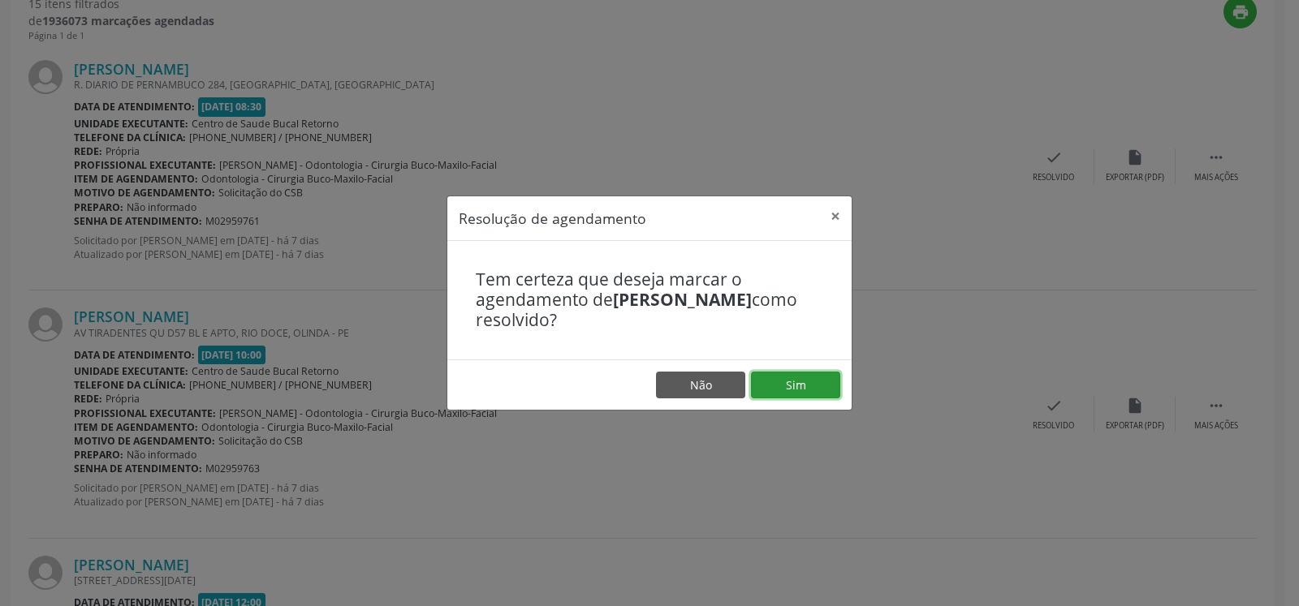
click at [811, 388] on button "Sim" at bounding box center [795, 386] width 89 height 28
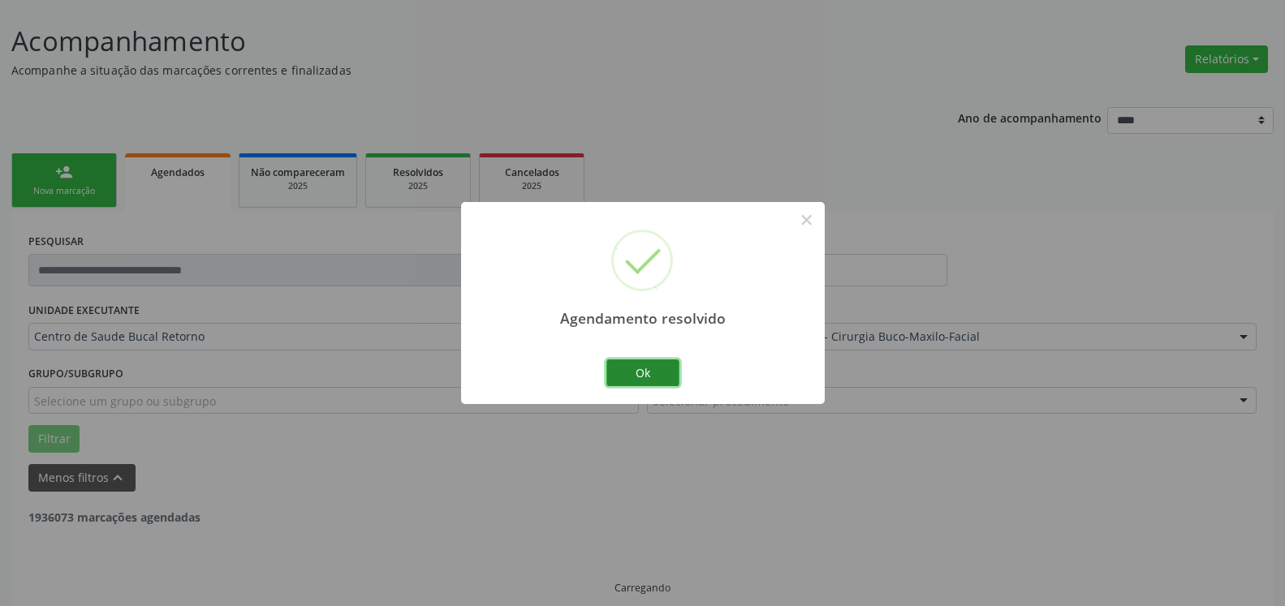
click at [650, 377] on button "Ok" at bounding box center [642, 374] width 73 height 28
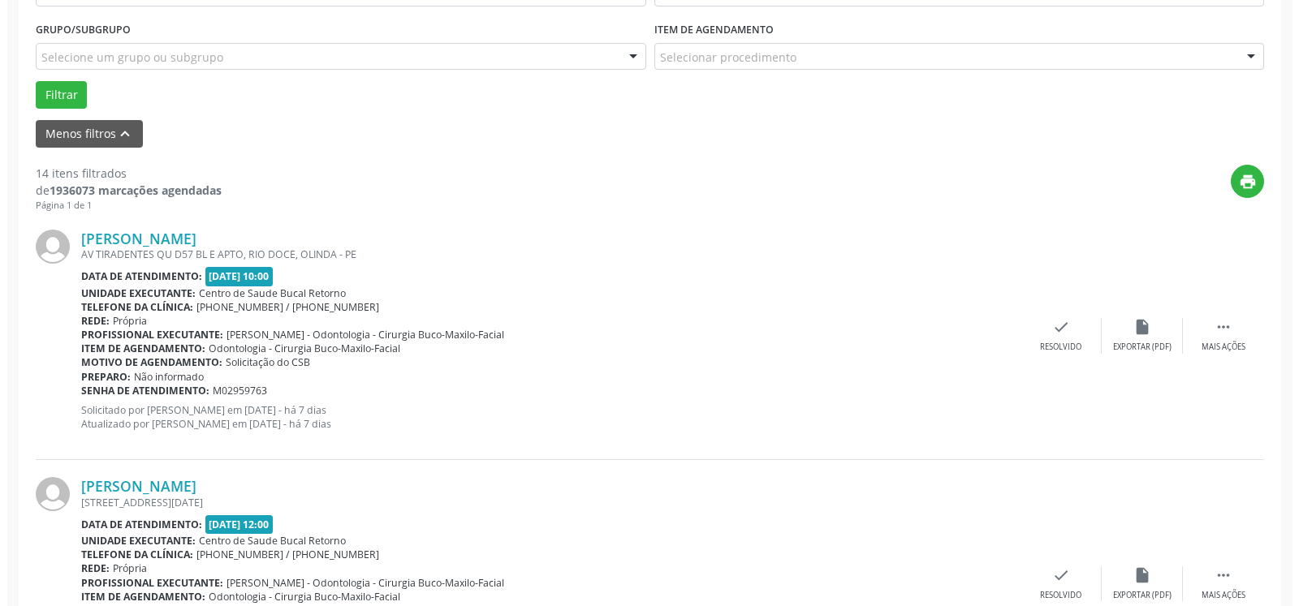
scroll to position [438, 0]
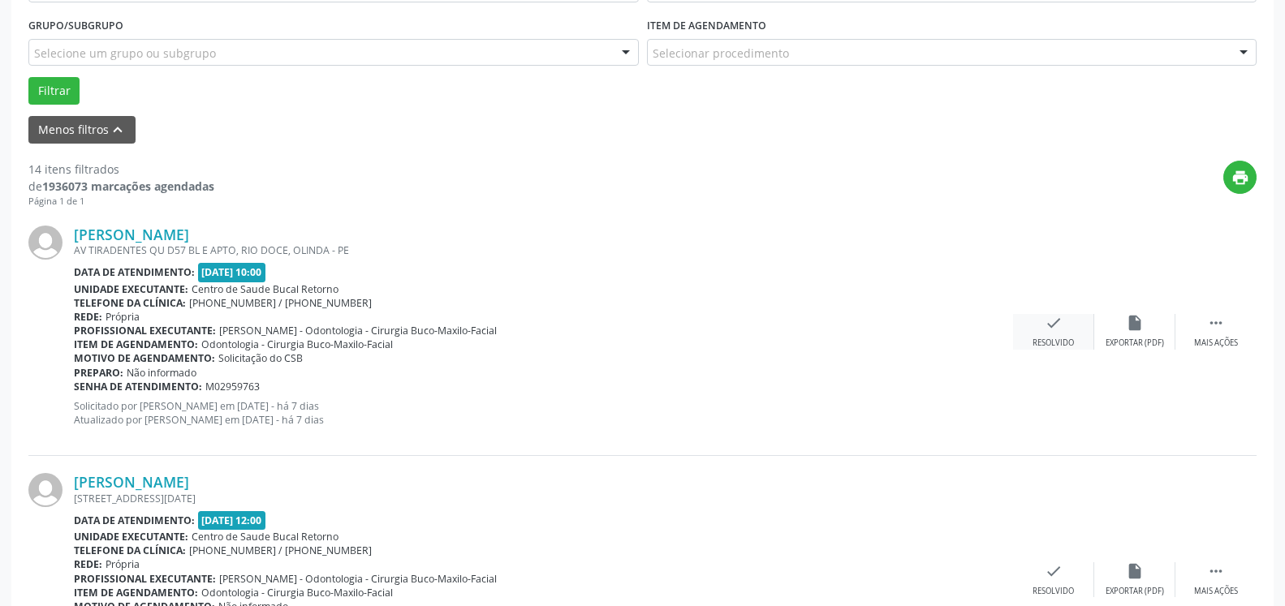
click at [1051, 326] on icon "check" at bounding box center [1054, 323] width 18 height 18
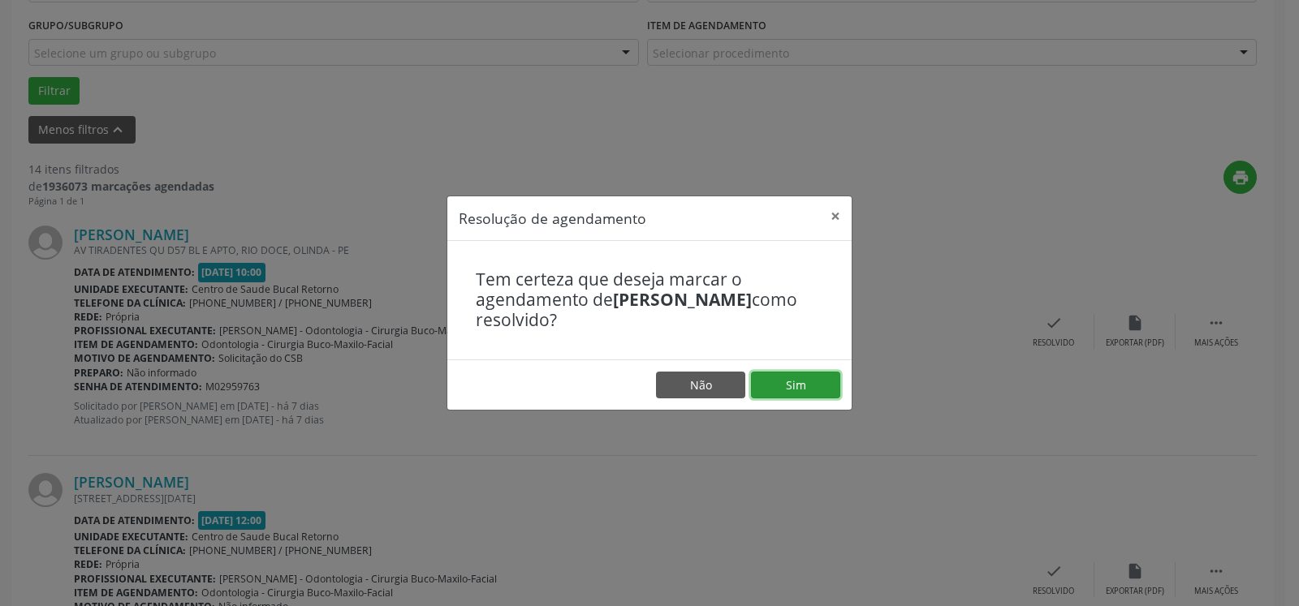
click at [817, 382] on button "Sim" at bounding box center [795, 386] width 89 height 28
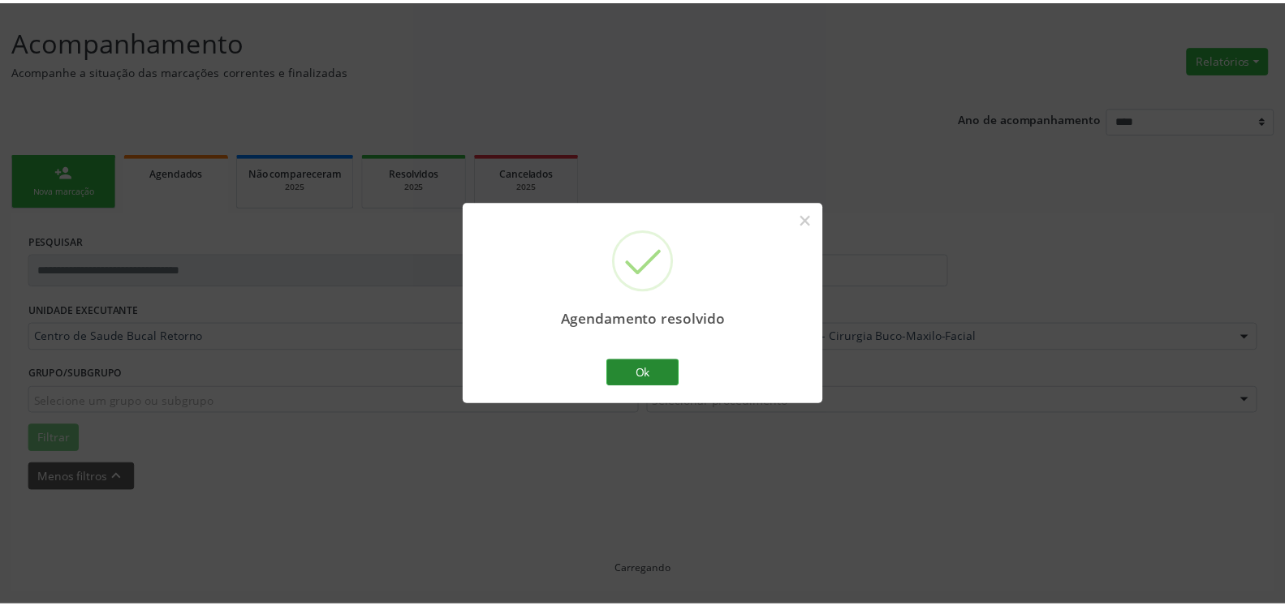
scroll to position [89, 0]
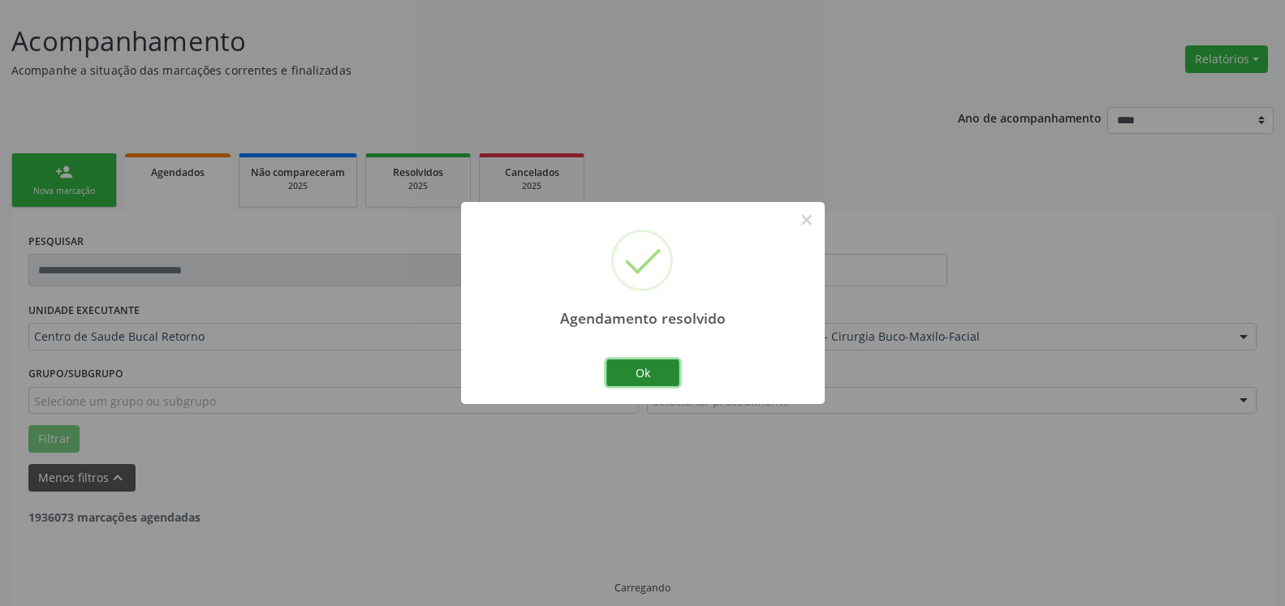
click at [654, 367] on button "Ok" at bounding box center [642, 374] width 73 height 28
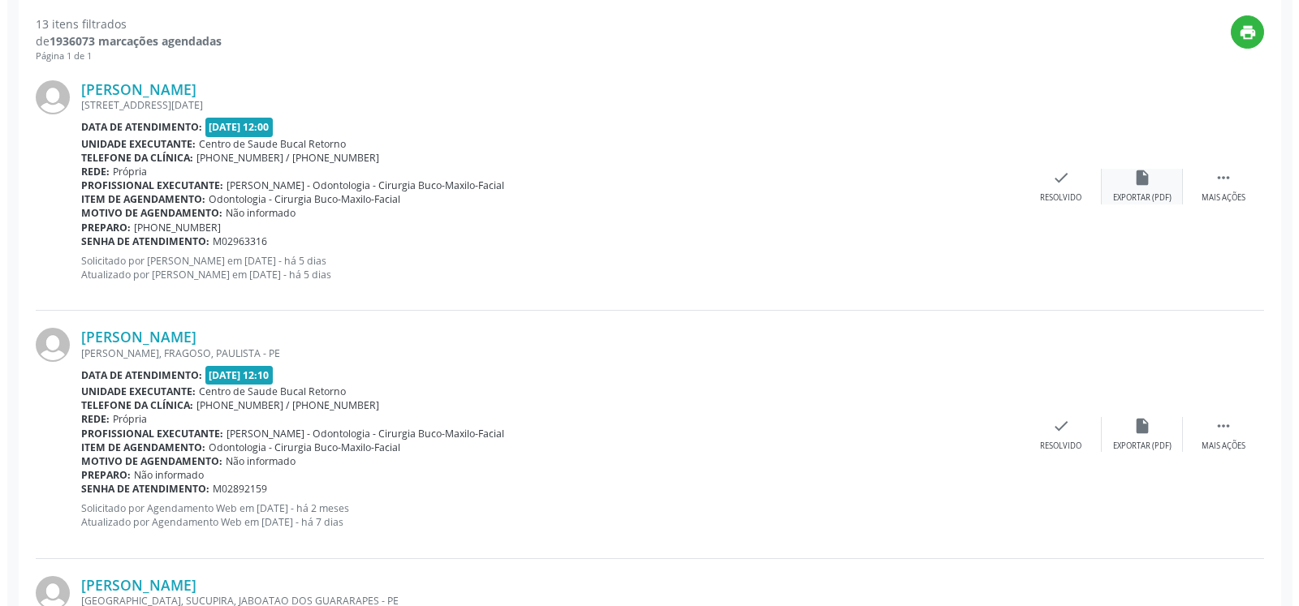
scroll to position [603, 0]
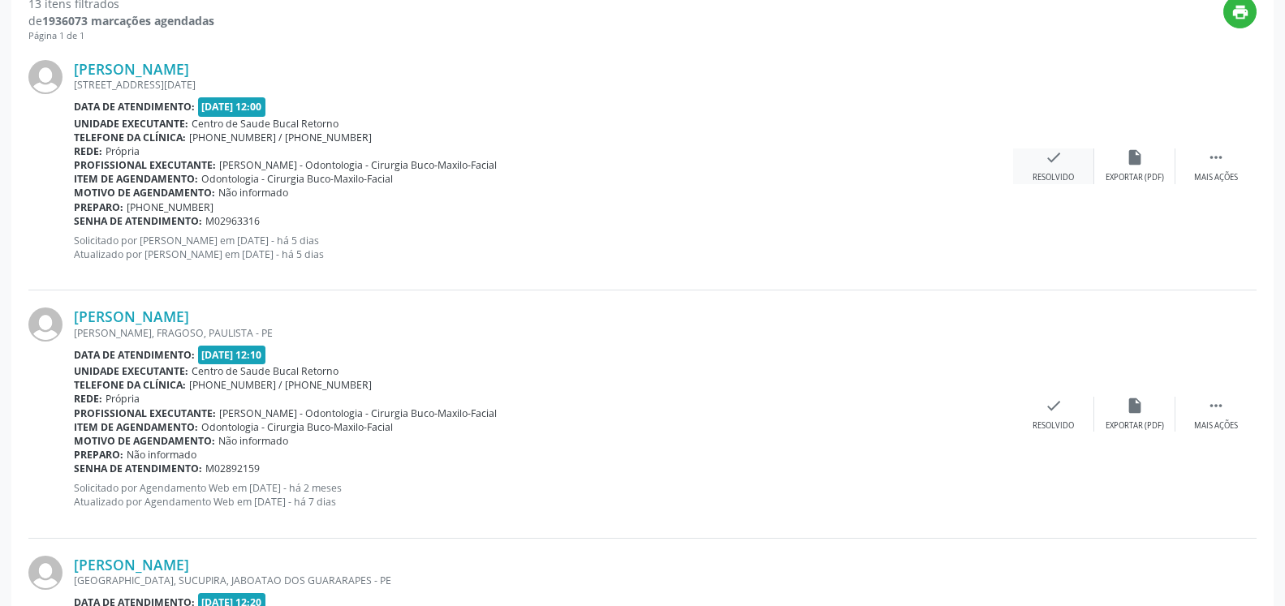
click at [1045, 158] on icon "check" at bounding box center [1054, 158] width 18 height 18
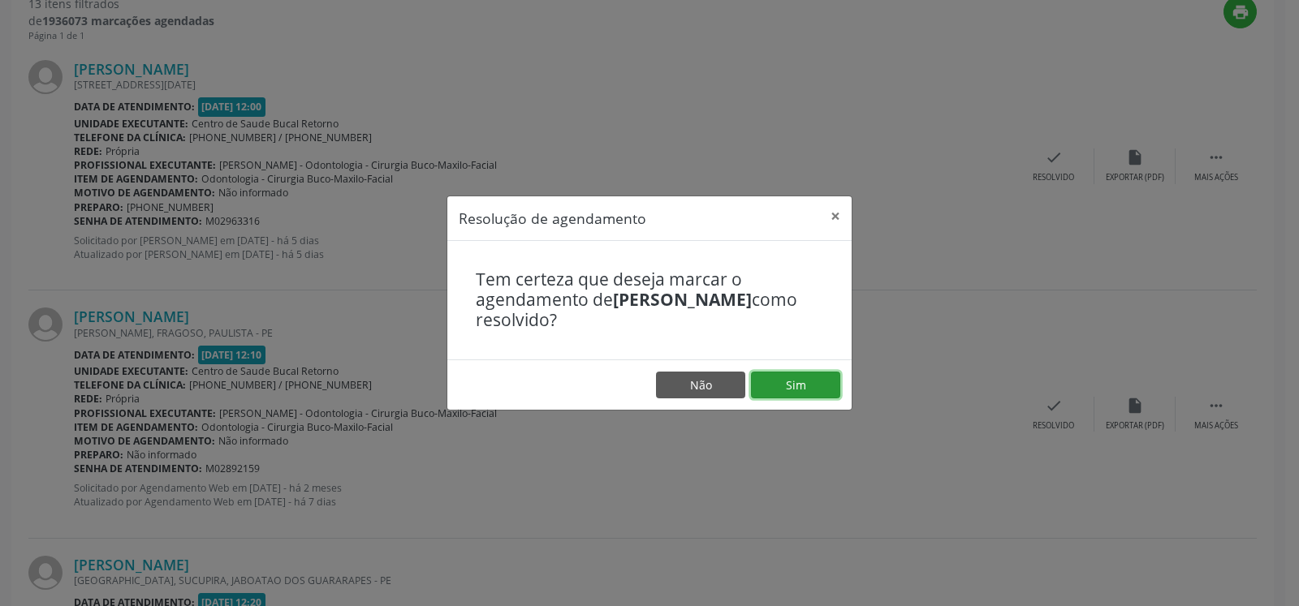
drag, startPoint x: 818, startPoint y: 380, endPoint x: 810, endPoint y: 381, distance: 8.2
click at [818, 380] on button "Sim" at bounding box center [795, 386] width 89 height 28
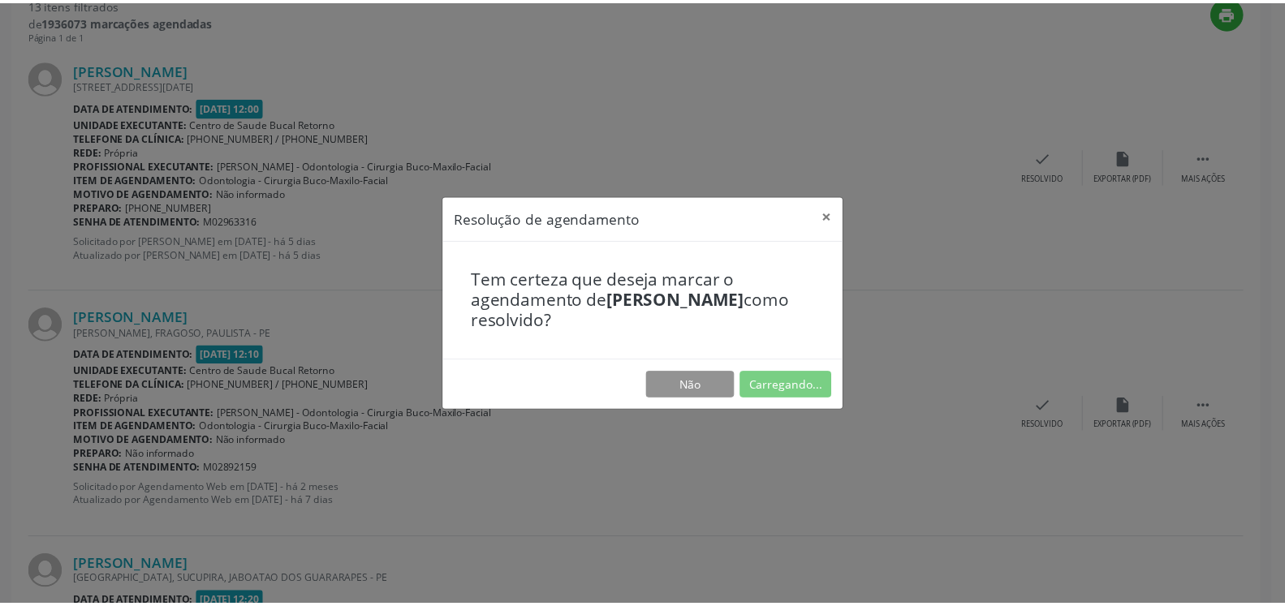
scroll to position [89, 0]
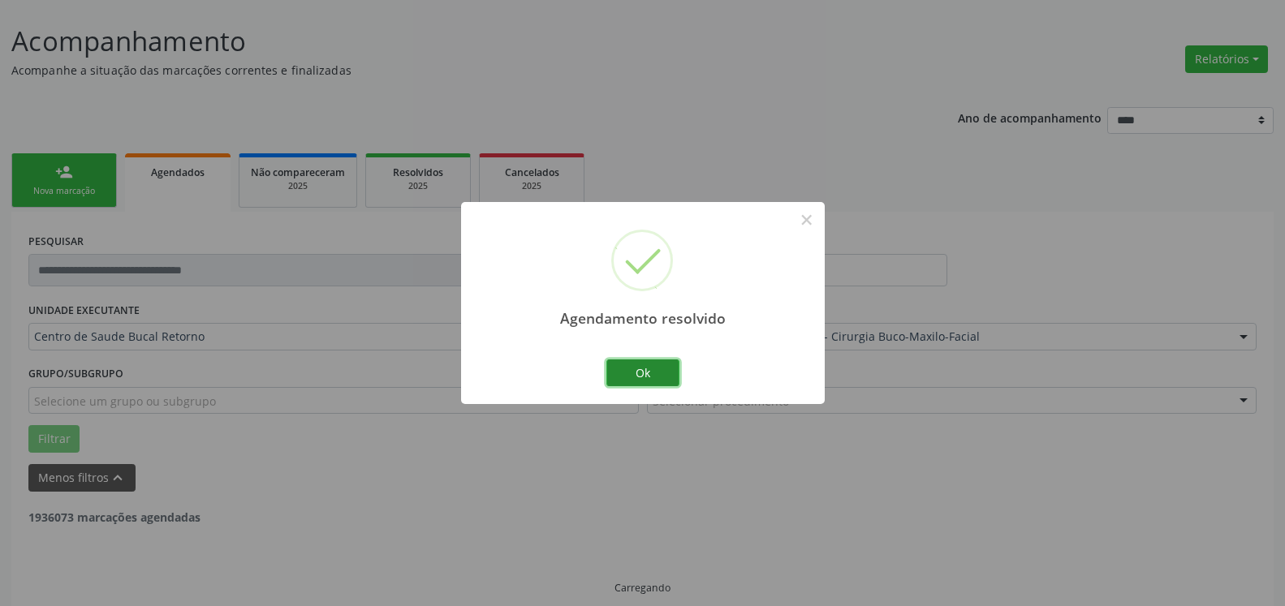
click at [627, 370] on button "Ok" at bounding box center [642, 374] width 73 height 28
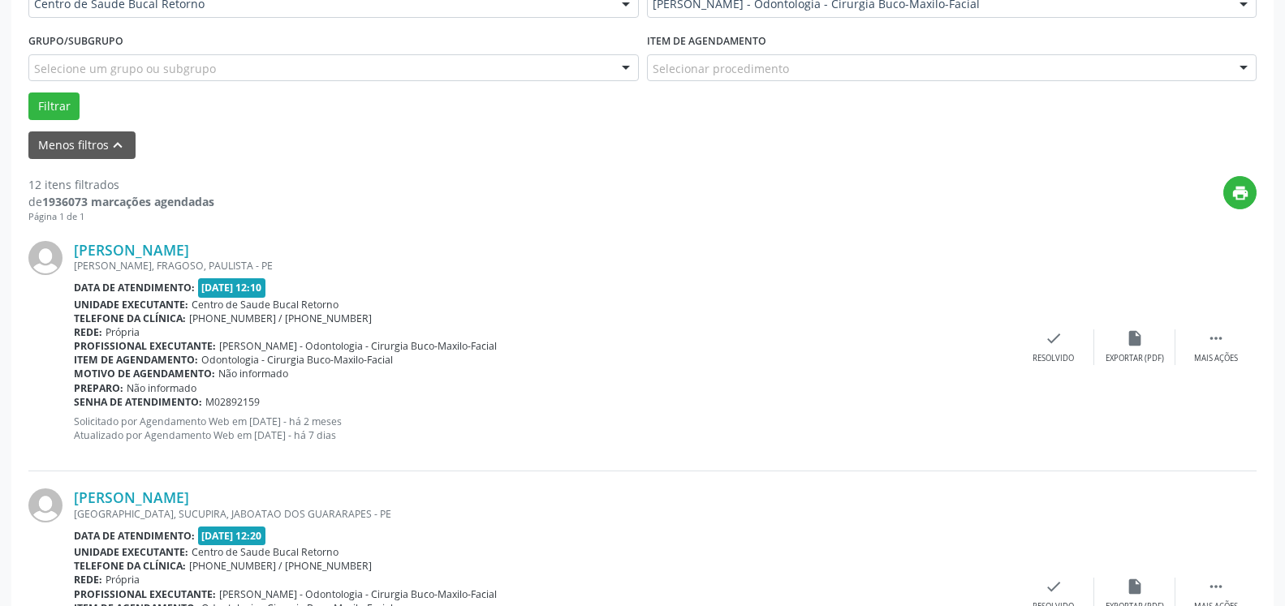
scroll to position [438, 0]
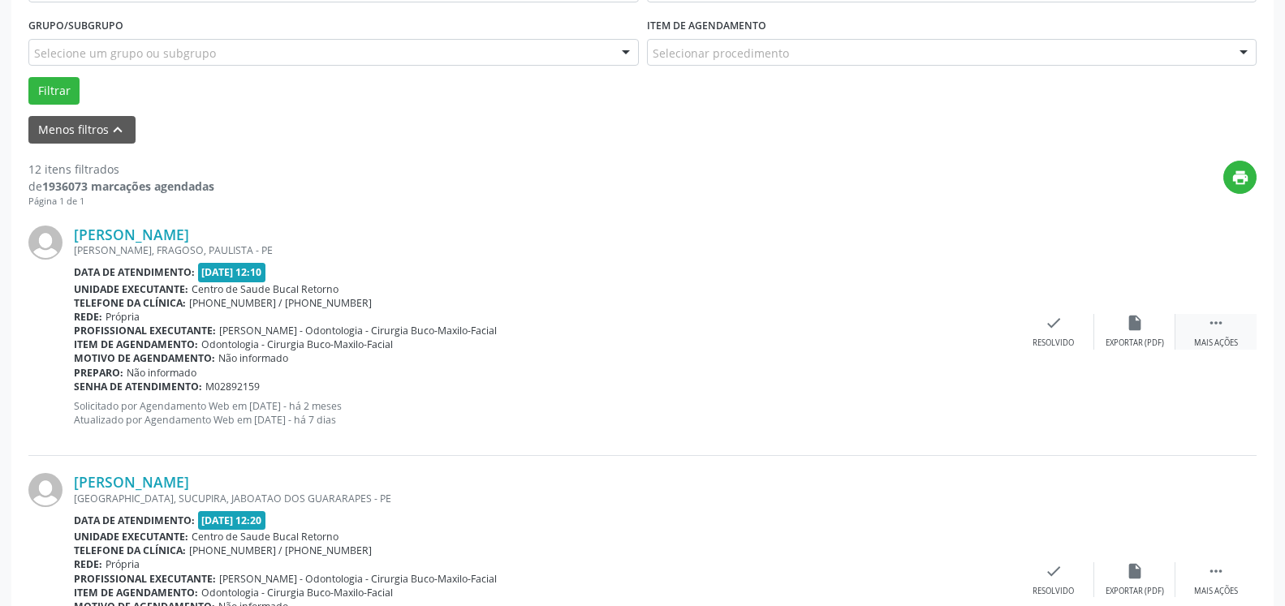
click at [1212, 327] on icon "" at bounding box center [1216, 323] width 18 height 18
click at [1144, 330] on div "alarm_off Não compareceu" at bounding box center [1134, 331] width 81 height 35
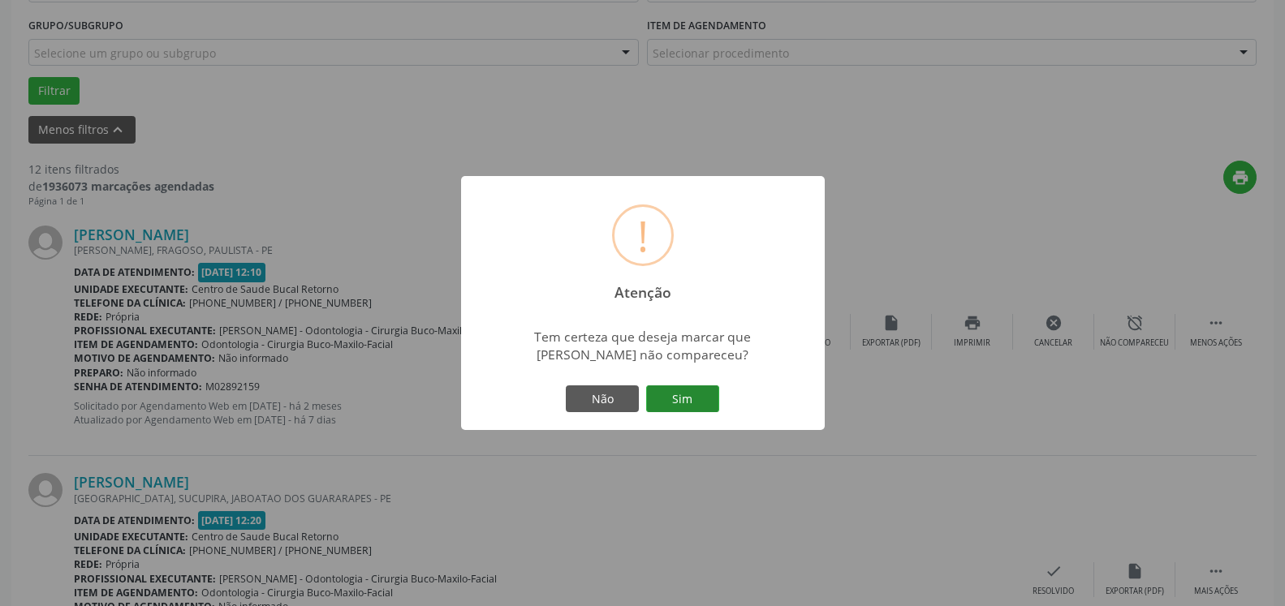
click at [691, 401] on button "Sim" at bounding box center [682, 400] width 73 height 28
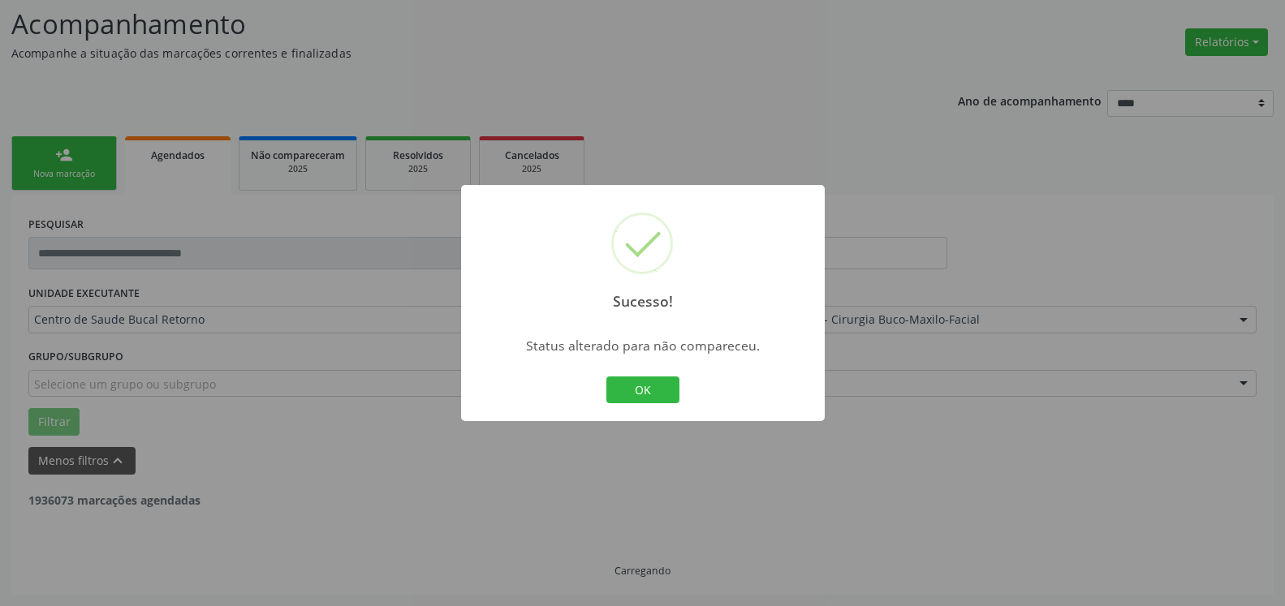
scroll to position [106, 0]
click at [643, 390] on button "OK" at bounding box center [642, 391] width 73 height 28
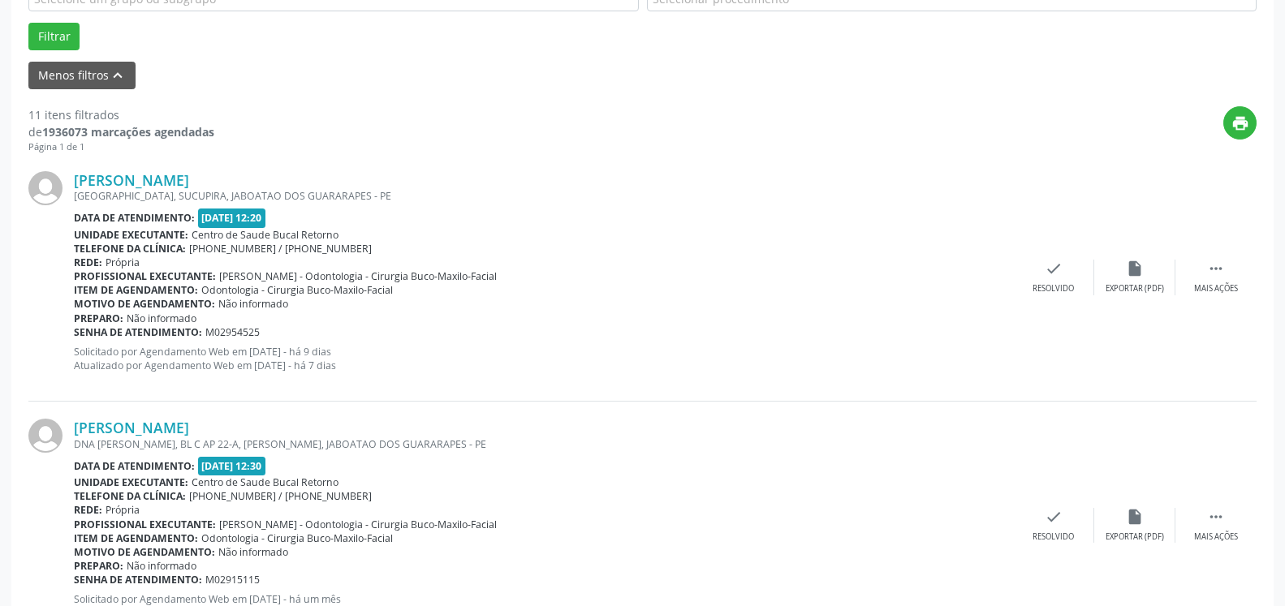
scroll to position [520, 0]
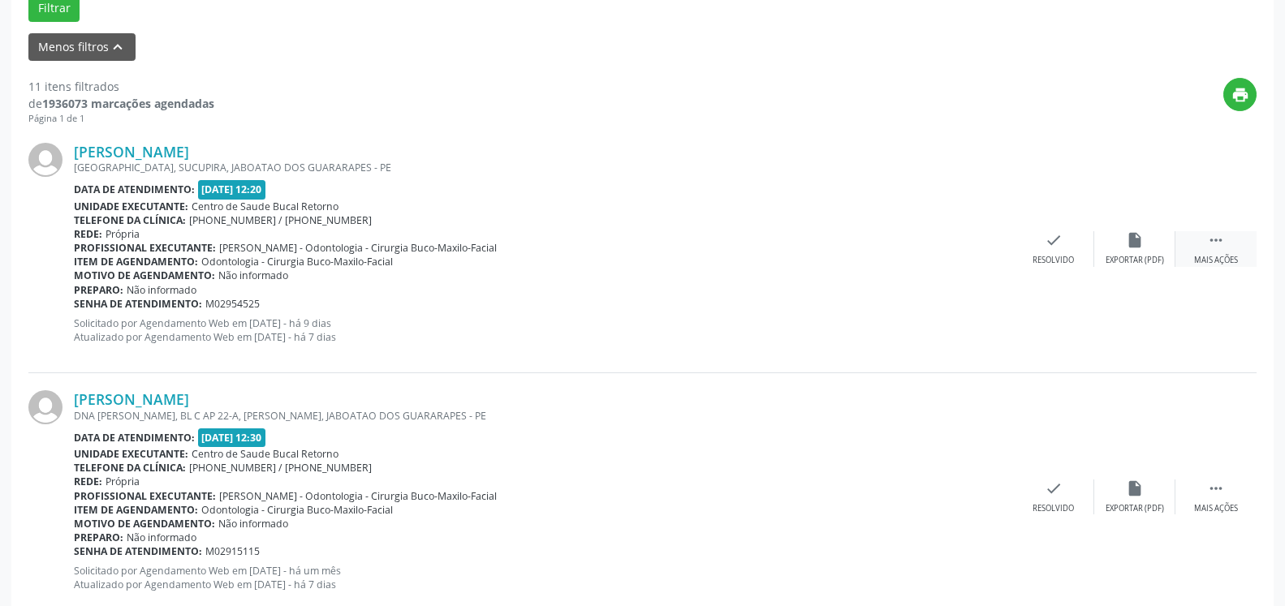
drag, startPoint x: 1230, startPoint y: 238, endPoint x: 1189, endPoint y: 247, distance: 42.4
click at [1230, 239] on div " Mais ações" at bounding box center [1216, 248] width 81 height 35
click at [1128, 255] on div "alarm_off Não compareceu" at bounding box center [1134, 248] width 81 height 35
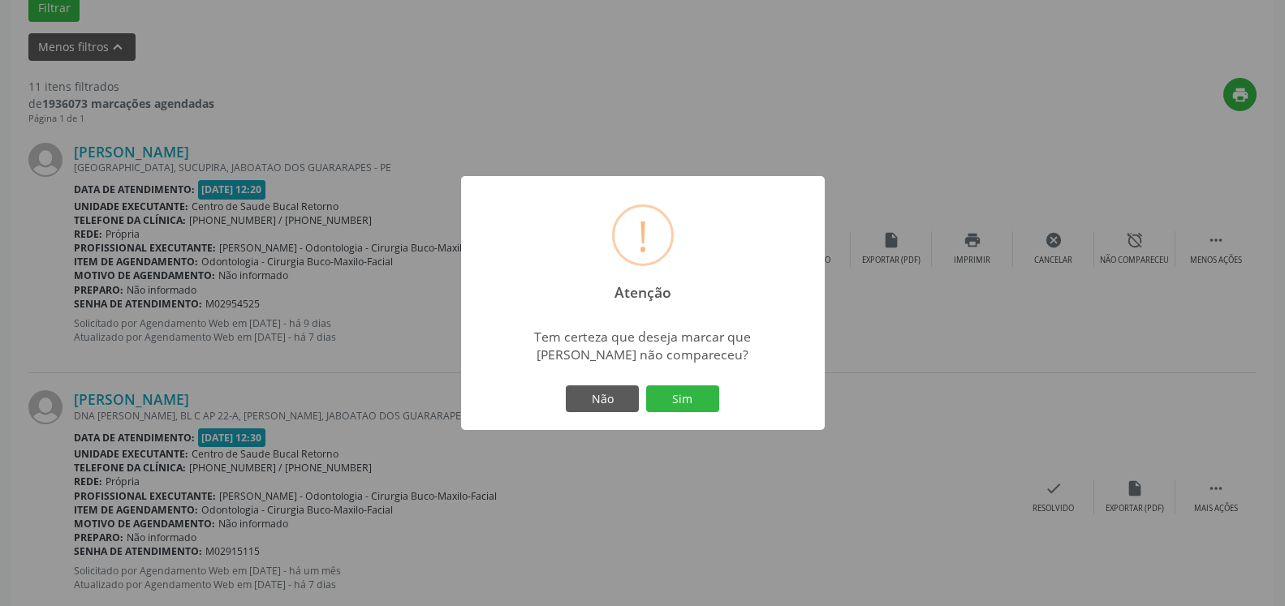
drag, startPoint x: 711, startPoint y: 404, endPoint x: 651, endPoint y: 390, distance: 61.6
click at [709, 404] on button "Sim" at bounding box center [682, 400] width 73 height 28
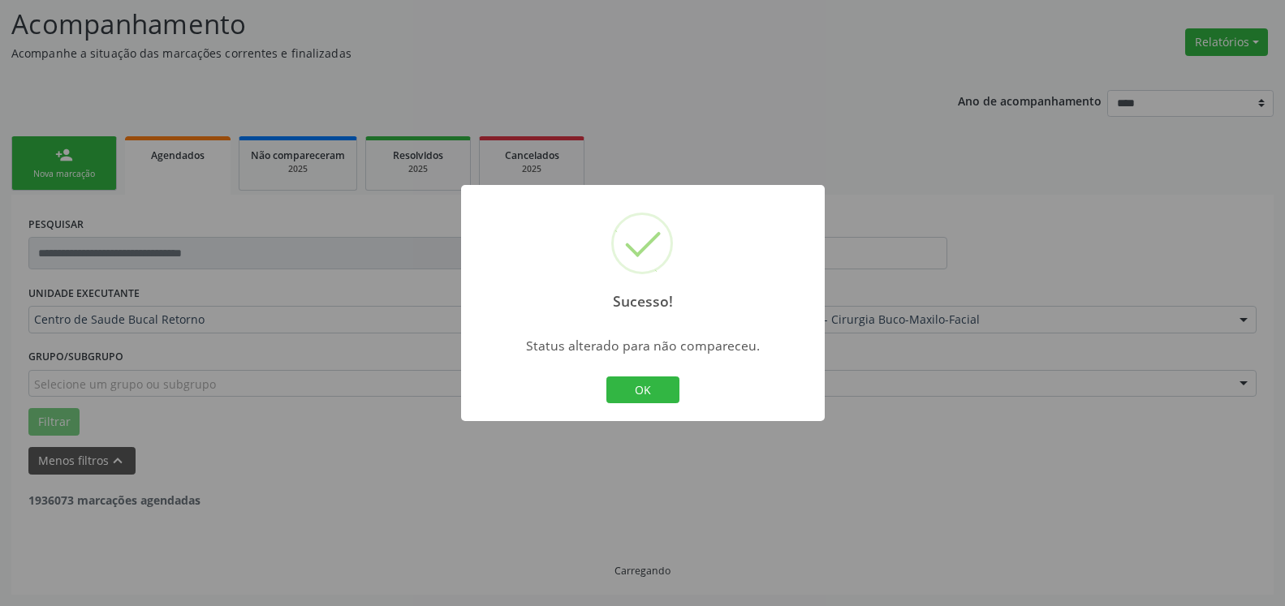
scroll to position [106, 0]
click at [636, 387] on button "OK" at bounding box center [642, 391] width 73 height 28
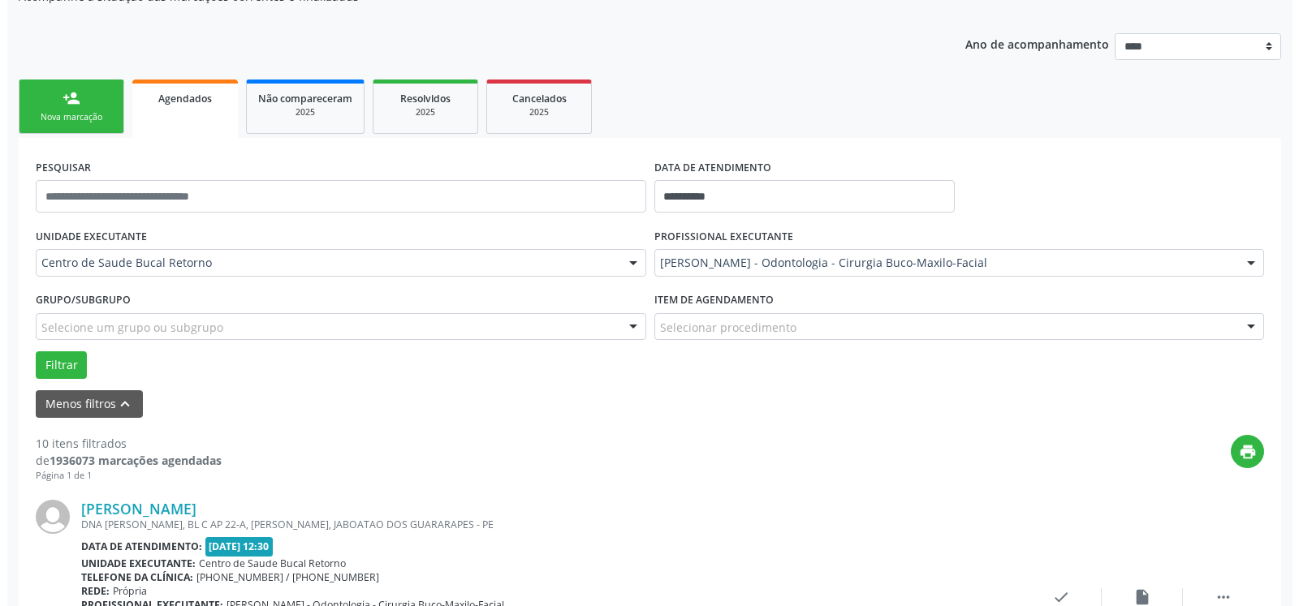
scroll to position [438, 0]
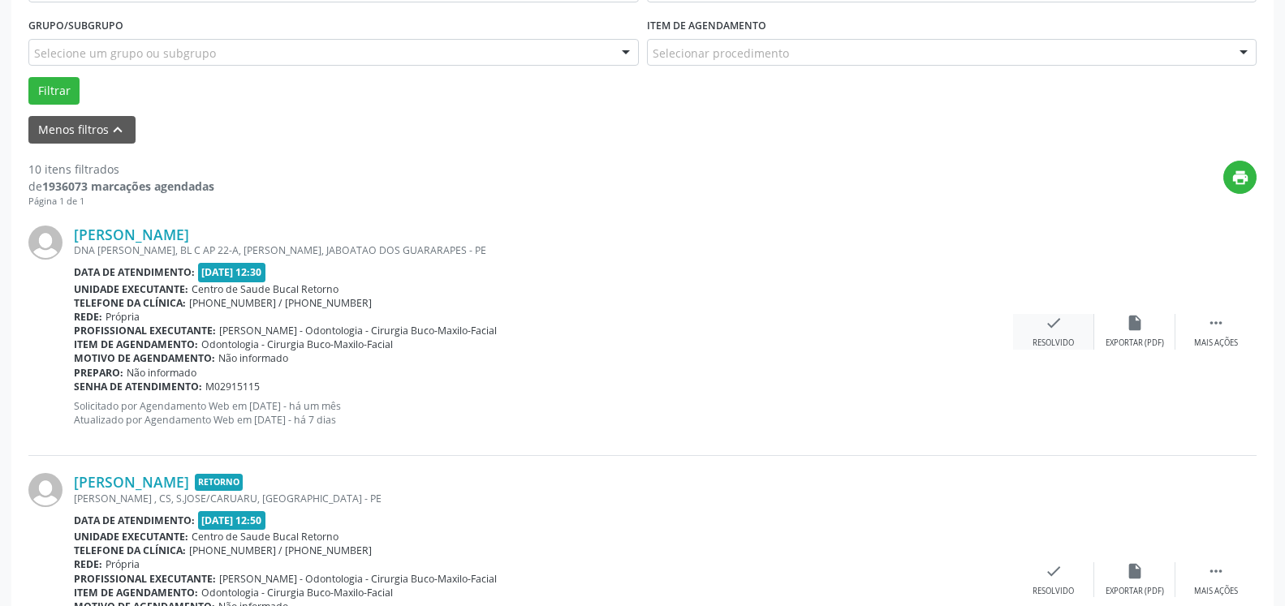
click at [1059, 320] on icon "check" at bounding box center [1054, 323] width 18 height 18
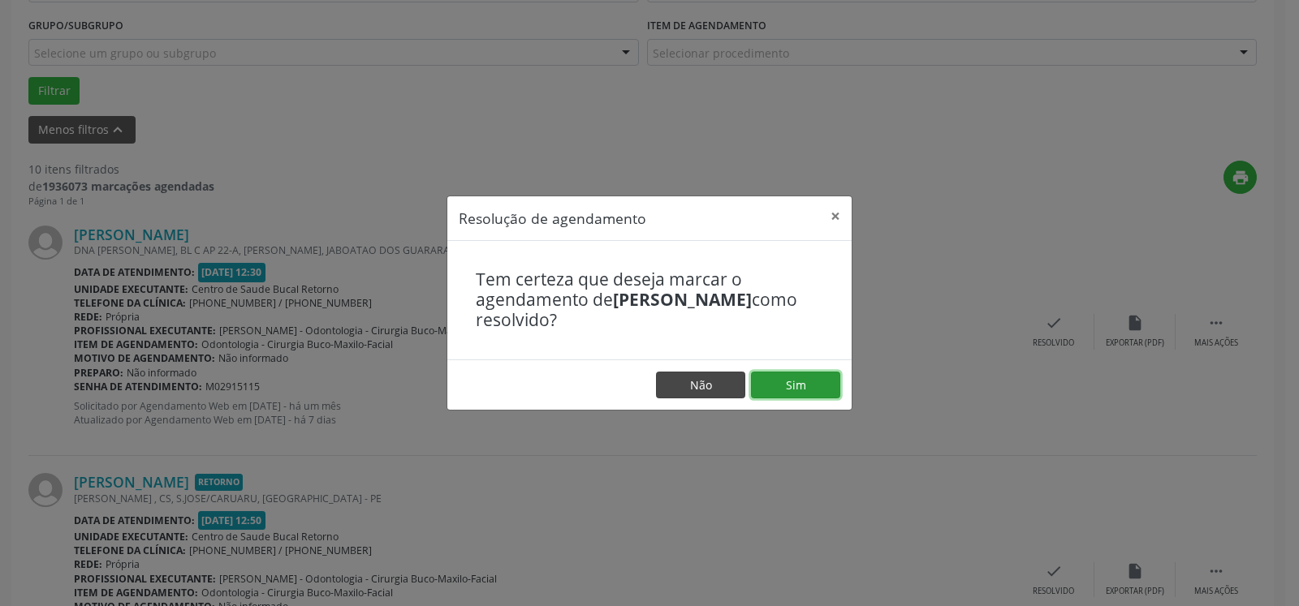
drag, startPoint x: 797, startPoint y: 377, endPoint x: 732, endPoint y: 398, distance: 68.3
click at [796, 377] on button "Sim" at bounding box center [795, 386] width 89 height 28
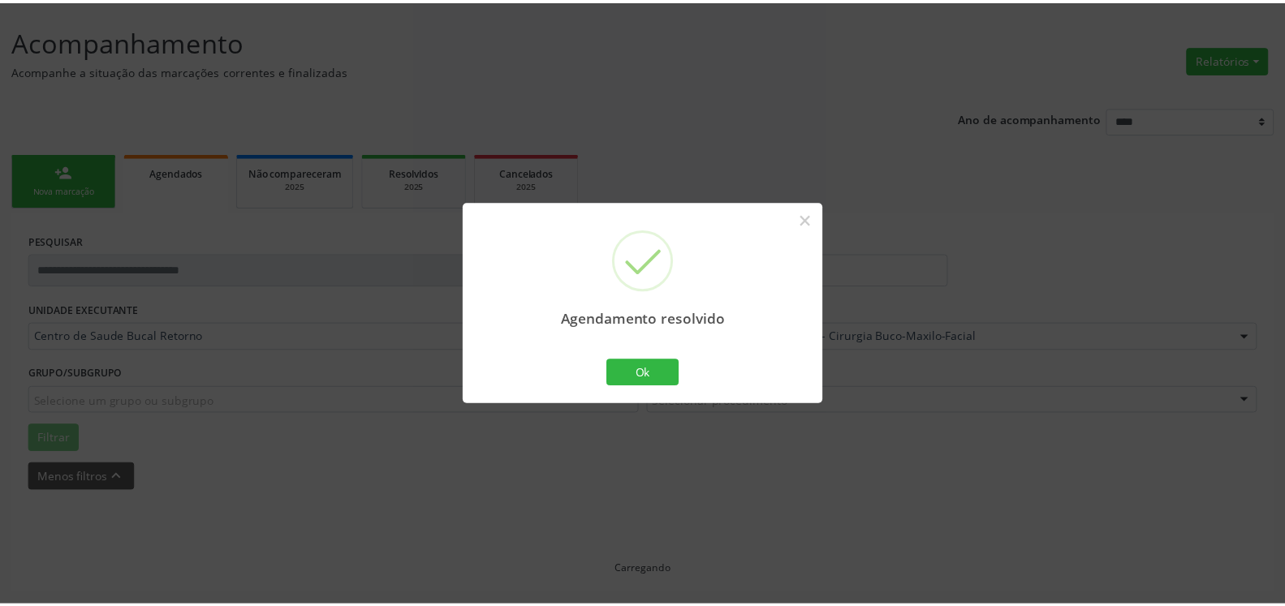
scroll to position [89, 0]
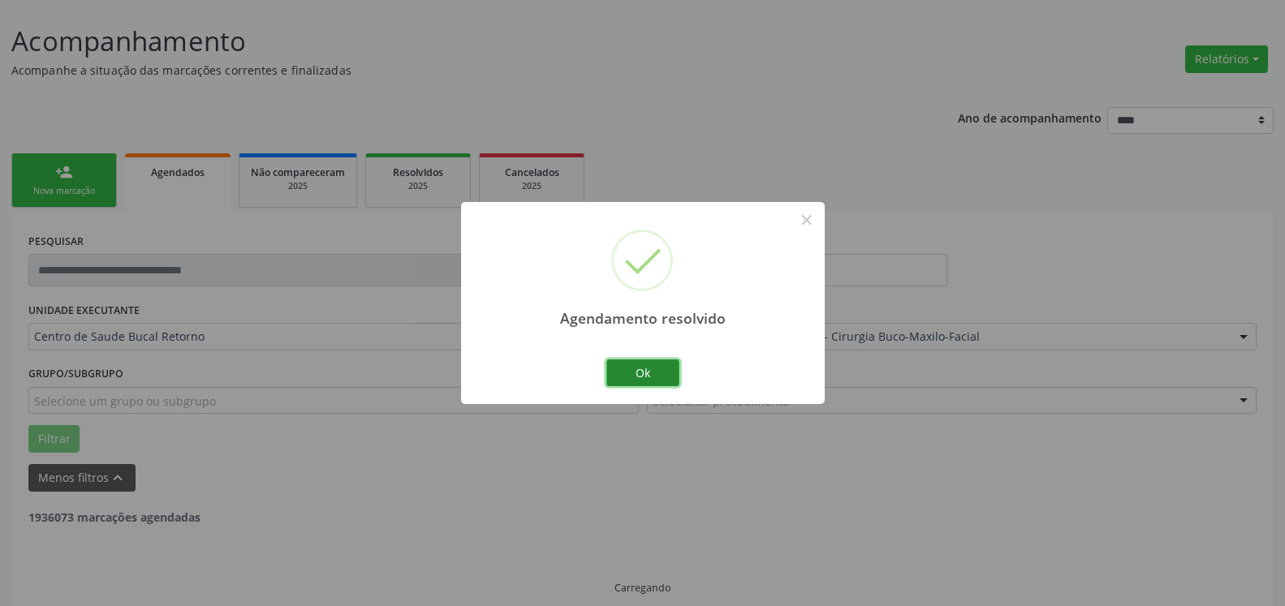
click at [631, 369] on button "Ok" at bounding box center [642, 374] width 73 height 28
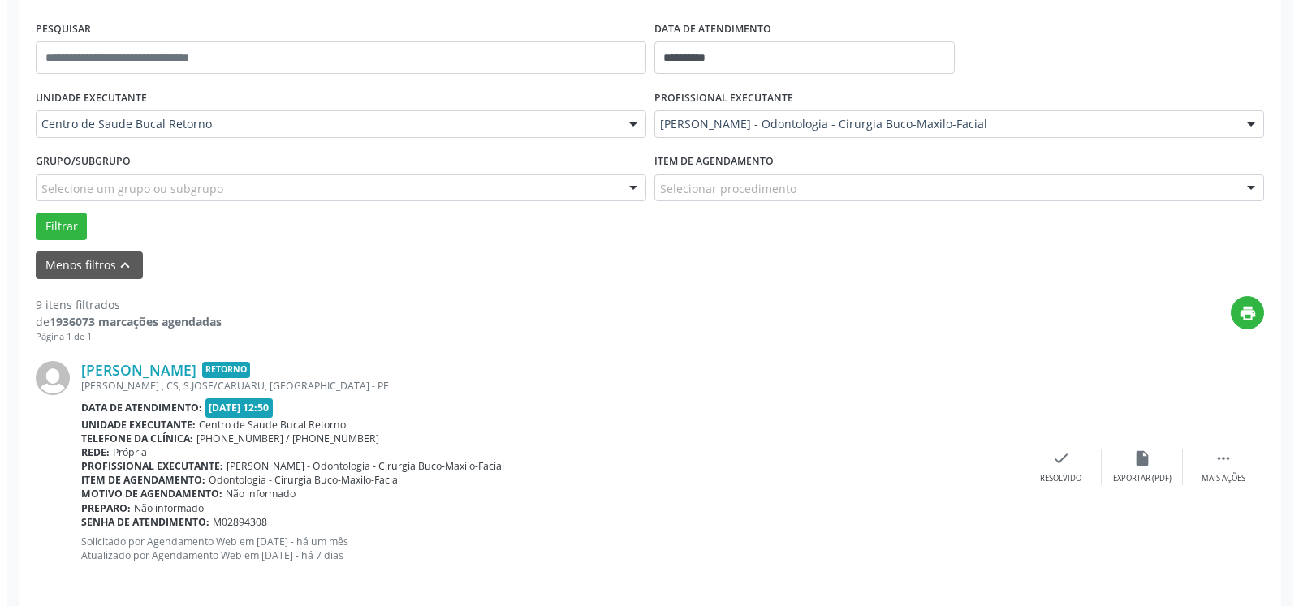
scroll to position [355, 0]
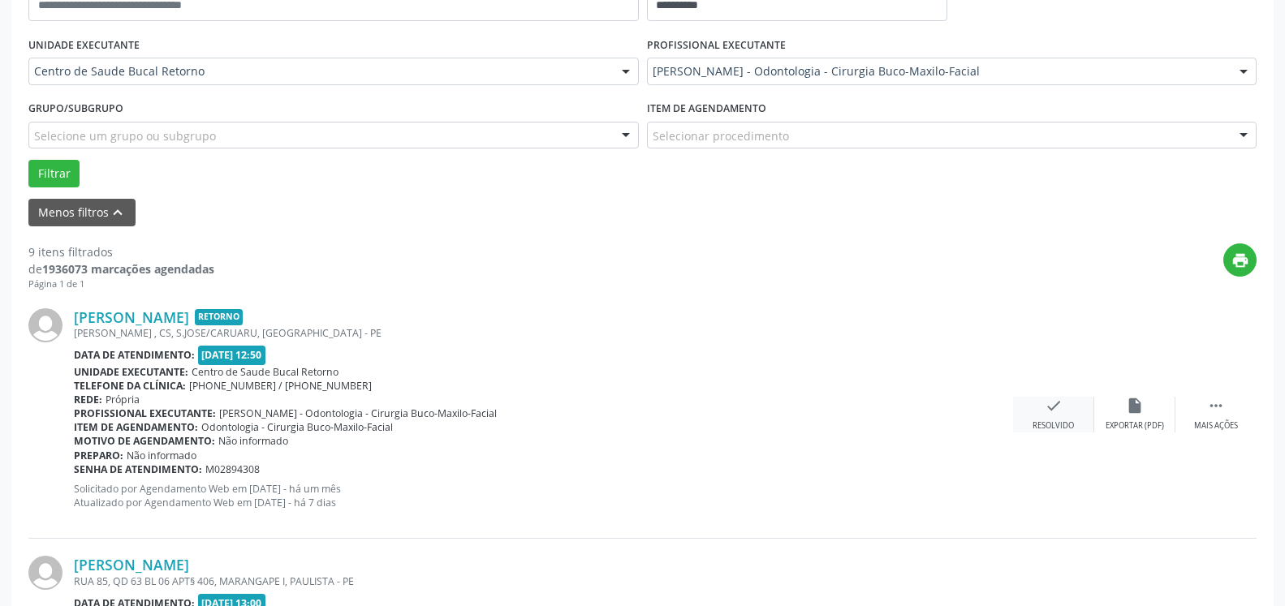
click at [1053, 409] on icon "check" at bounding box center [1054, 406] width 18 height 18
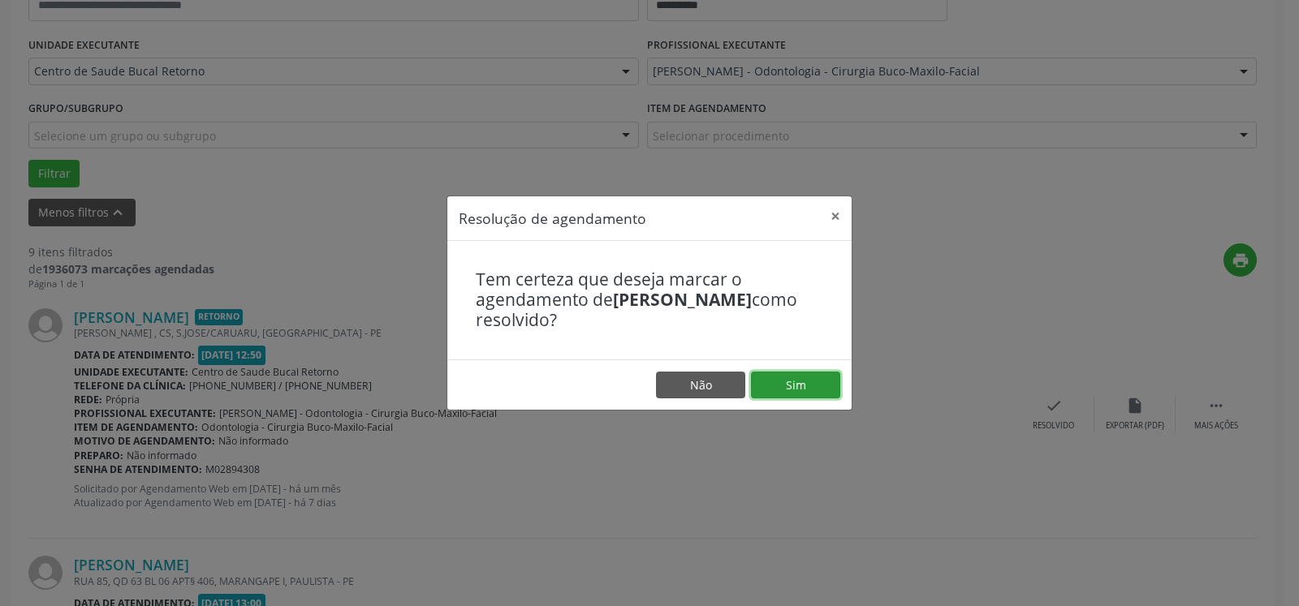
click at [828, 387] on button "Sim" at bounding box center [795, 386] width 89 height 28
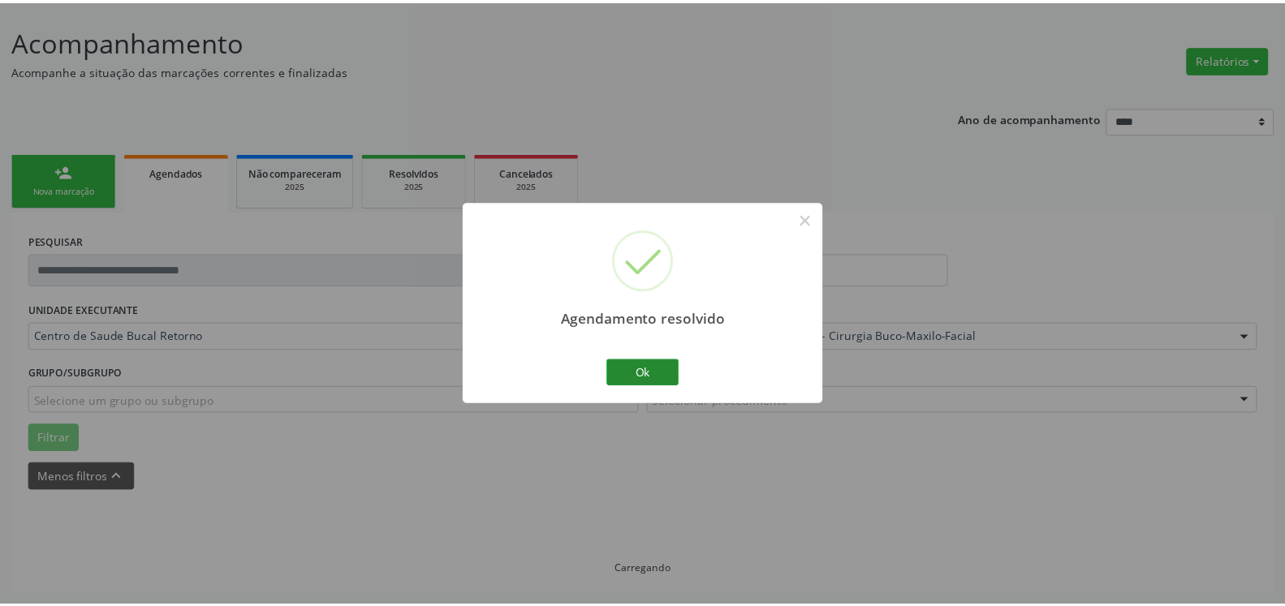
scroll to position [89, 0]
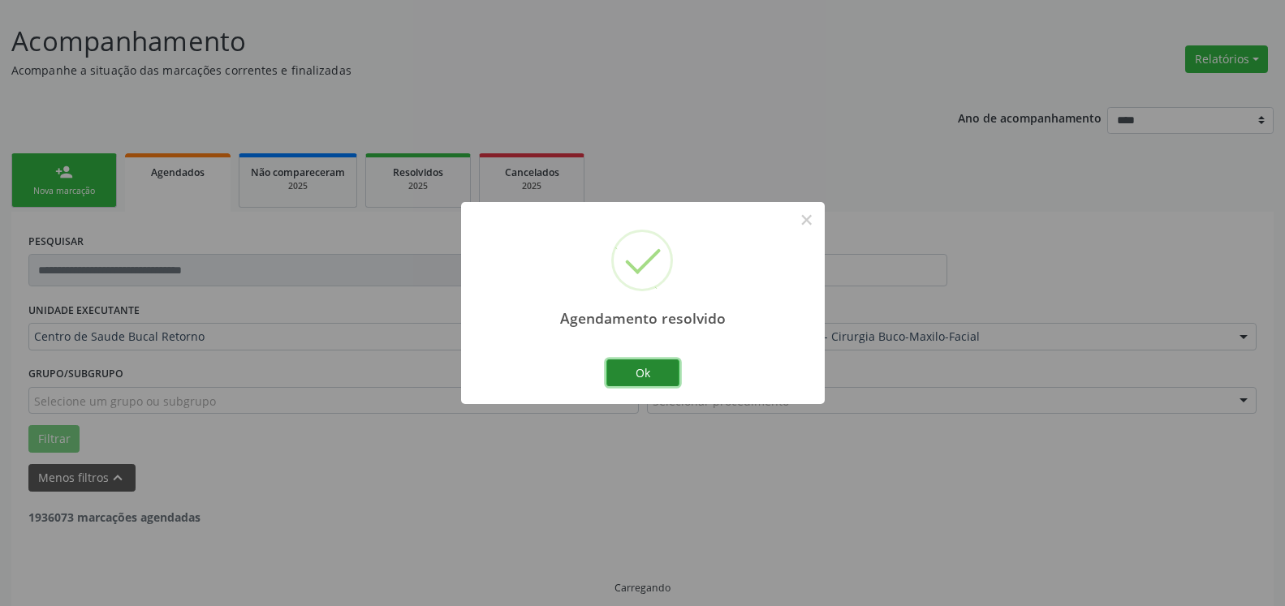
click at [646, 362] on button "Ok" at bounding box center [642, 374] width 73 height 28
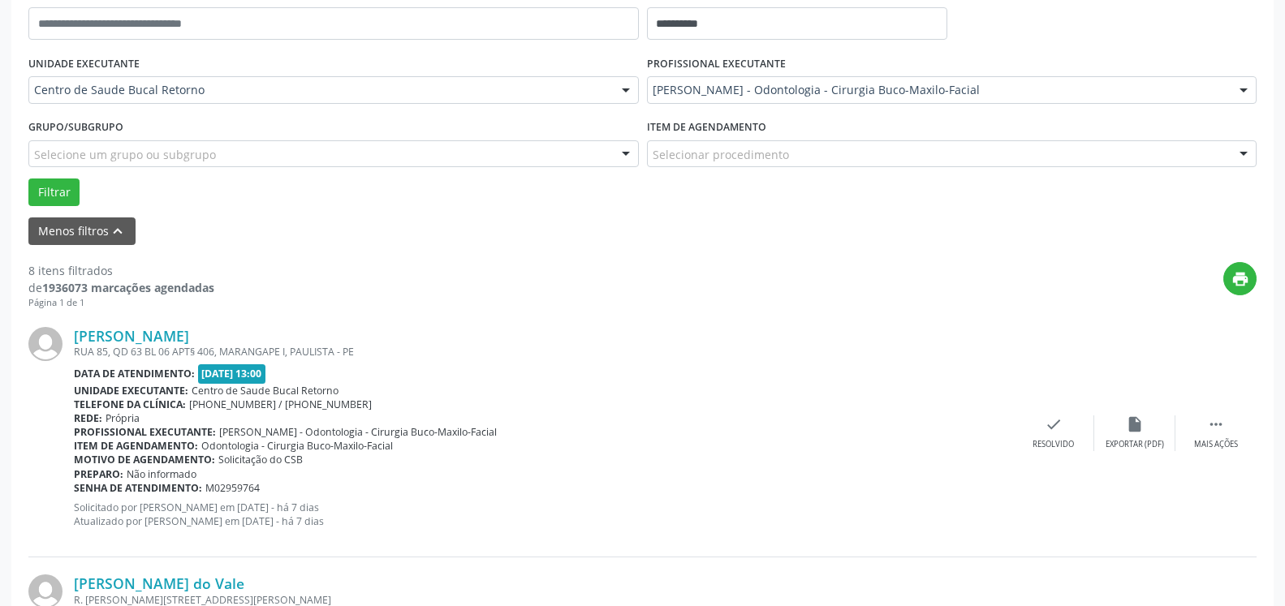
scroll to position [355, 0]
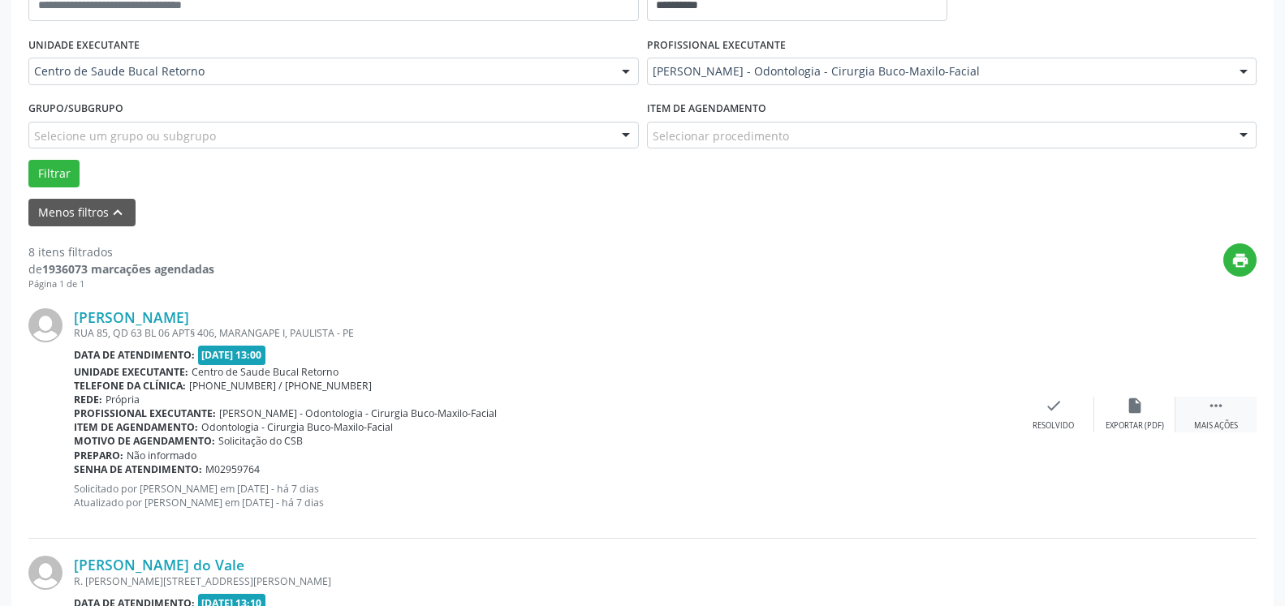
drag, startPoint x: 1243, startPoint y: 414, endPoint x: 1219, endPoint y: 417, distance: 24.6
click at [1239, 415] on div " Mais ações" at bounding box center [1216, 414] width 81 height 35
click at [1152, 409] on div "alarm_off Não compareceu" at bounding box center [1134, 414] width 81 height 35
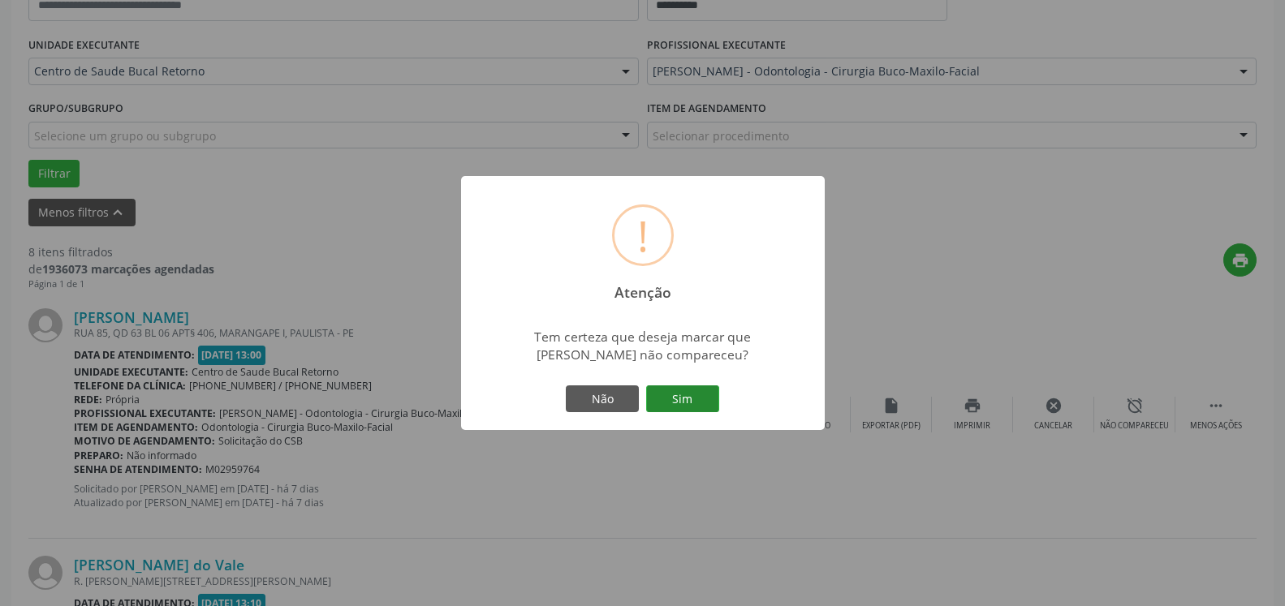
drag, startPoint x: 718, startPoint y: 399, endPoint x: 676, endPoint y: 407, distance: 42.8
click at [715, 399] on button "Sim" at bounding box center [682, 400] width 73 height 28
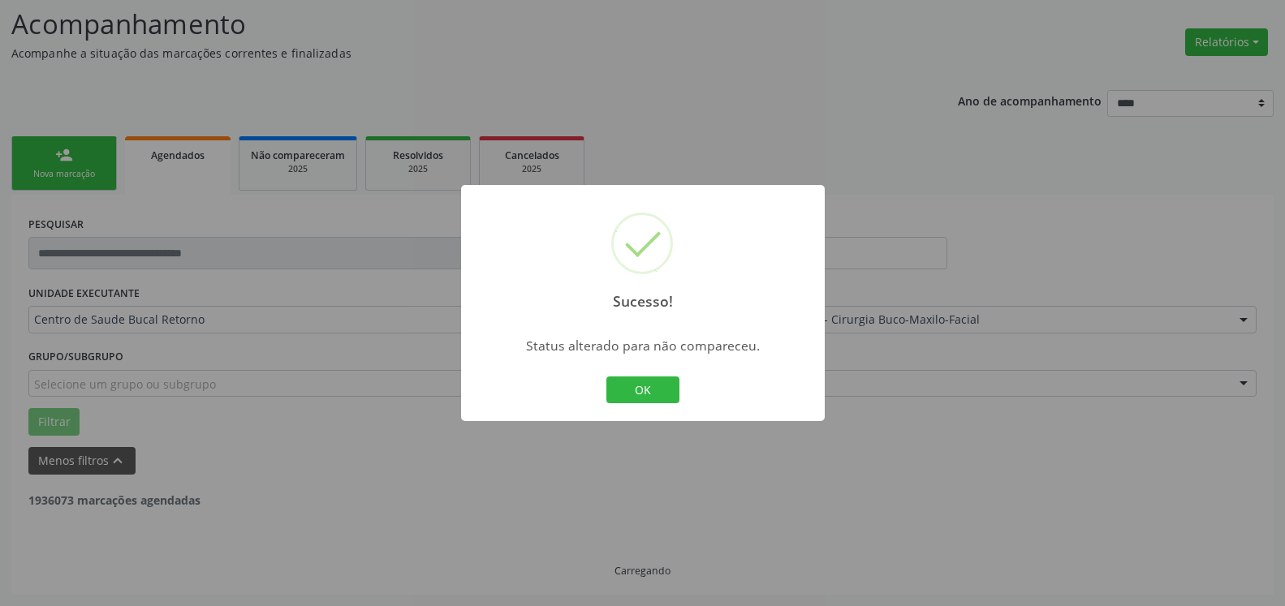
scroll to position [106, 0]
click at [637, 390] on button "OK" at bounding box center [642, 391] width 73 height 28
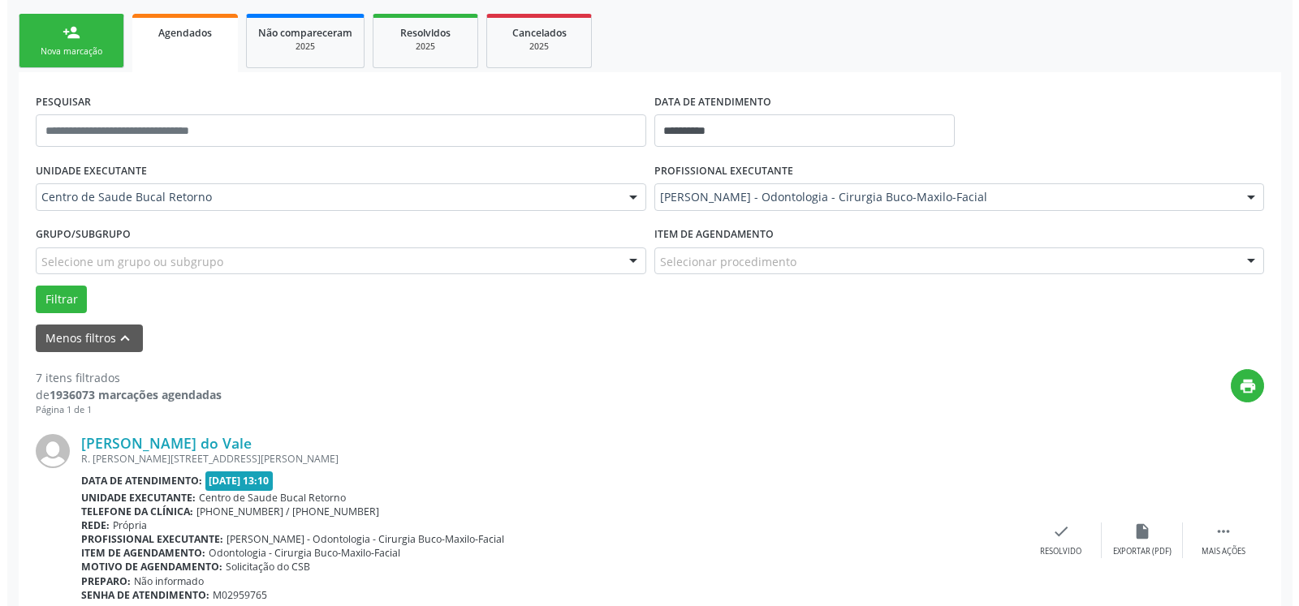
scroll to position [438, 0]
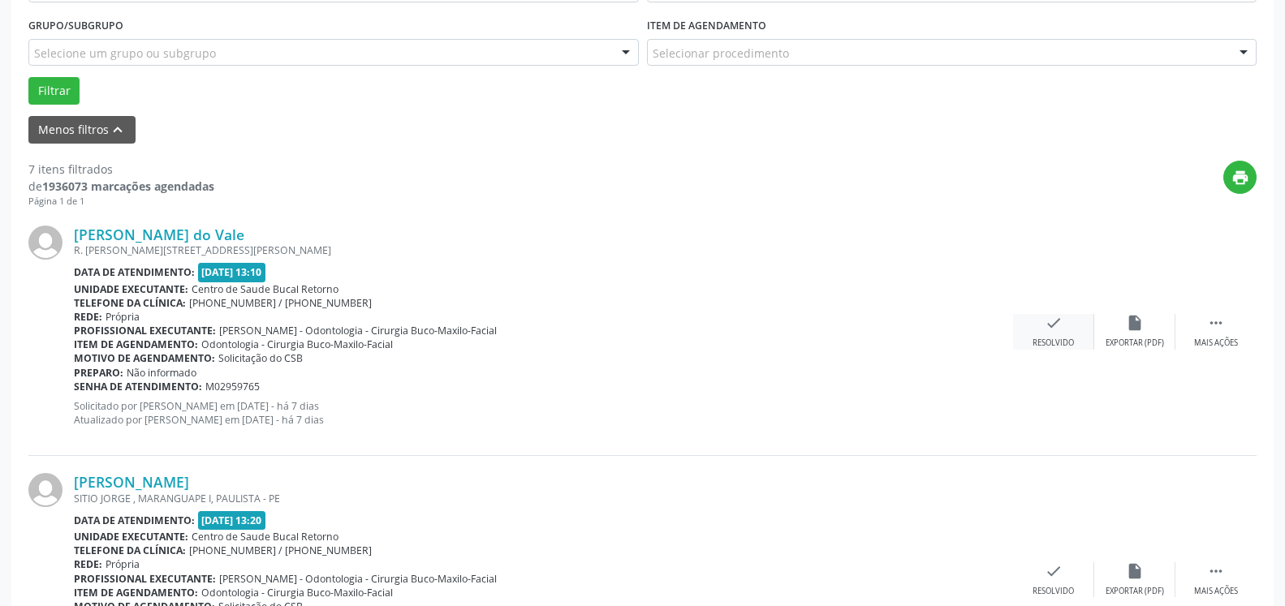
click at [1055, 332] on icon "check" at bounding box center [1054, 323] width 18 height 18
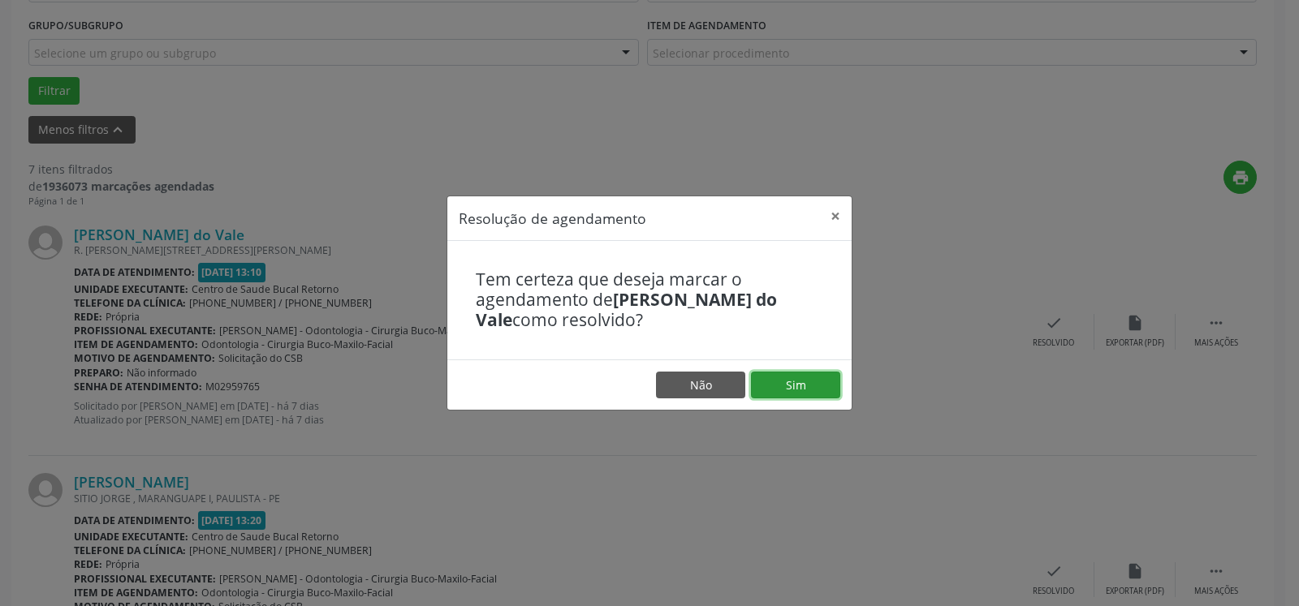
click at [788, 382] on button "Sim" at bounding box center [795, 386] width 89 height 28
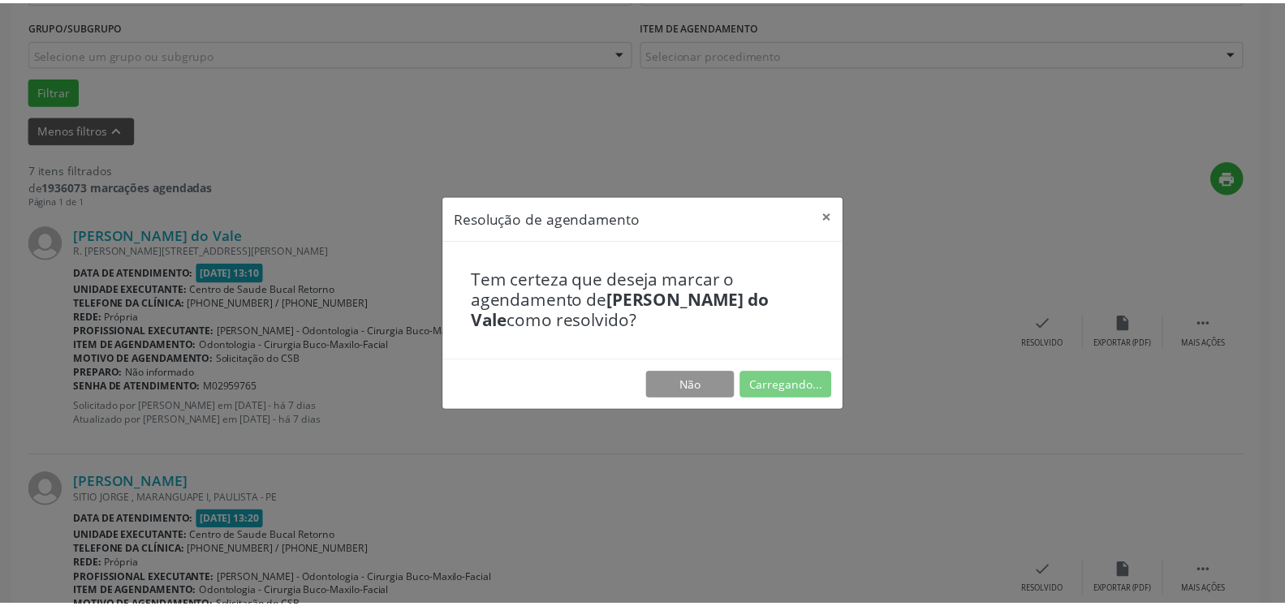
scroll to position [89, 0]
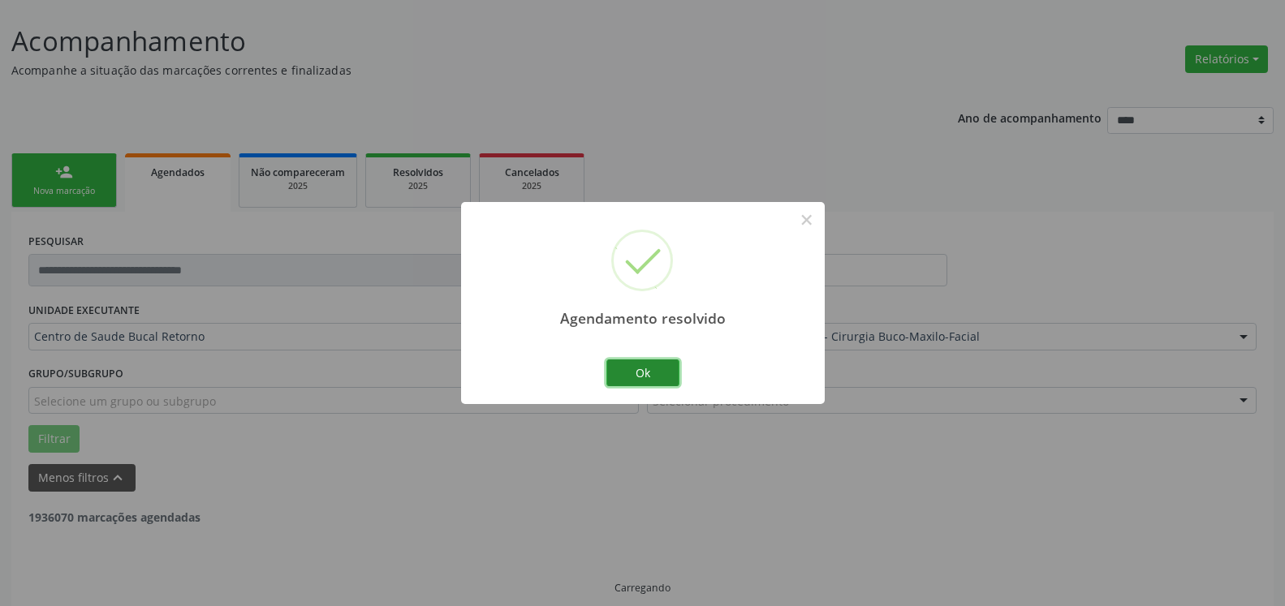
click at [665, 375] on button "Ok" at bounding box center [642, 374] width 73 height 28
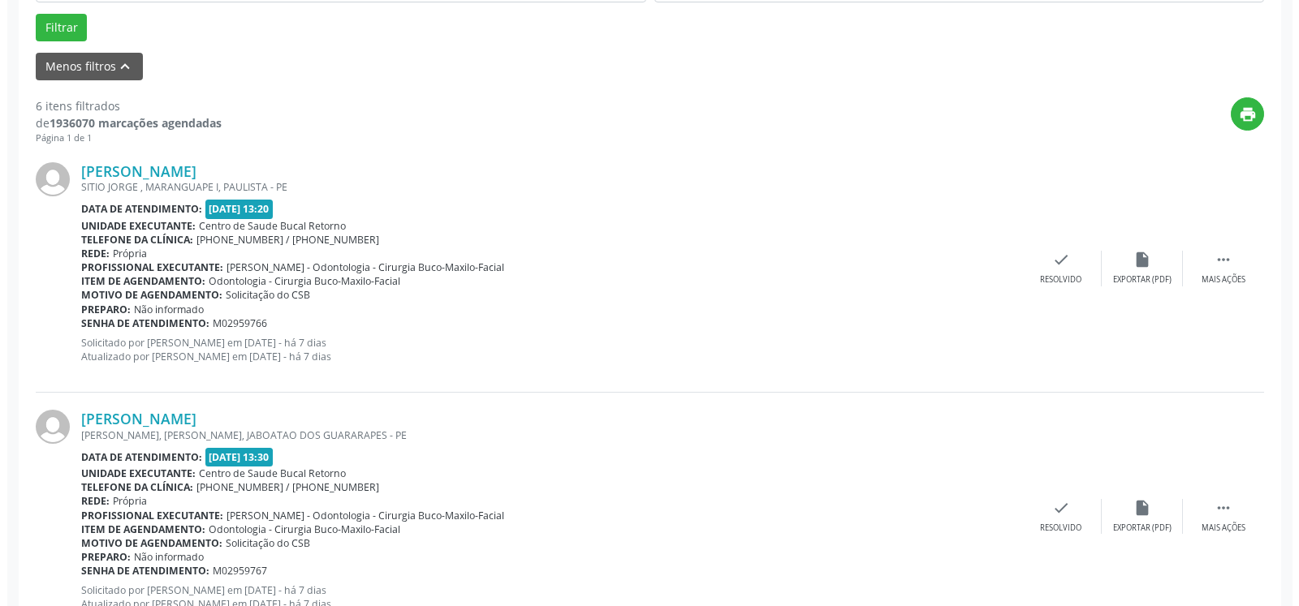
scroll to position [520, 0]
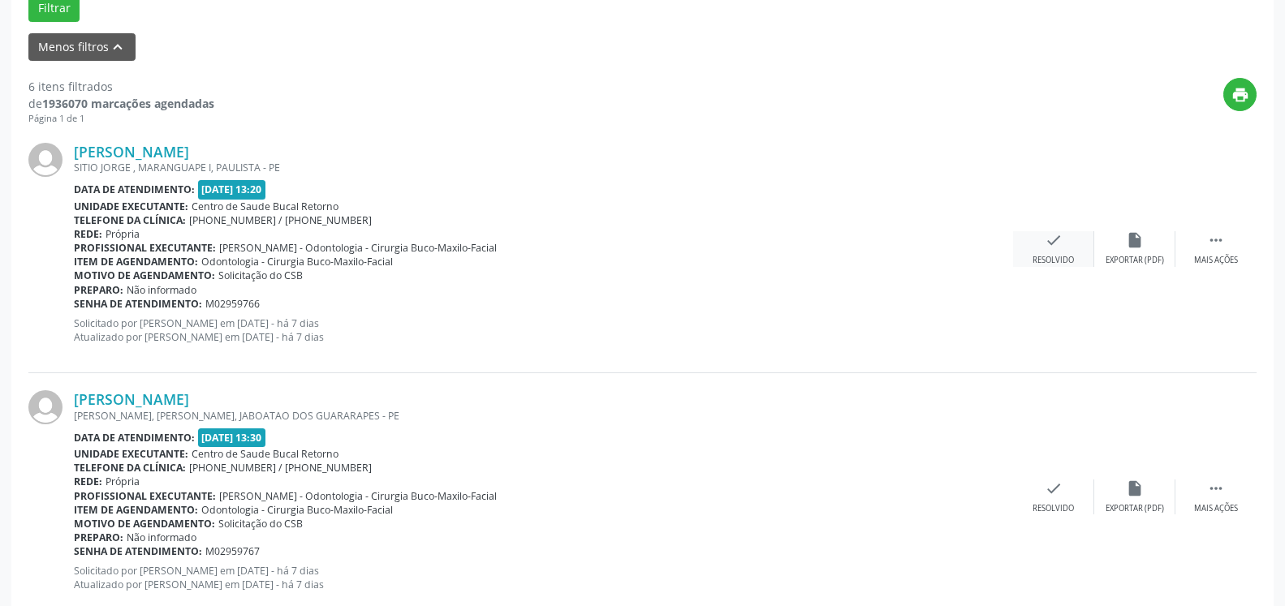
click at [1046, 243] on icon "check" at bounding box center [1054, 240] width 18 height 18
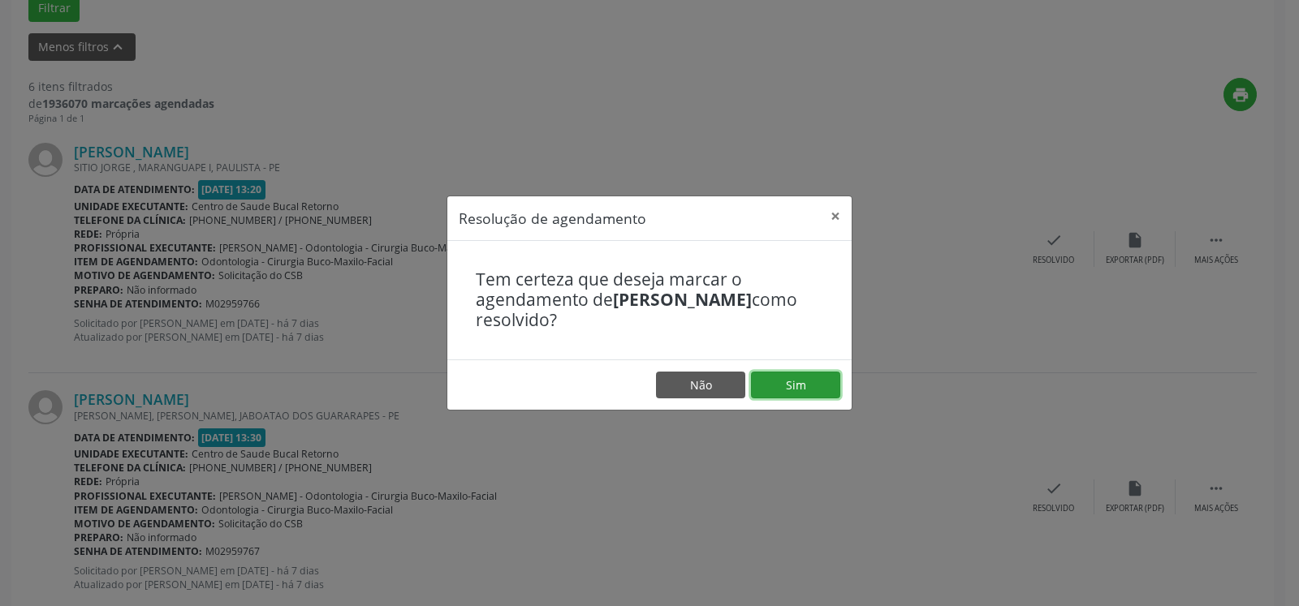
click at [781, 382] on button "Sim" at bounding box center [795, 386] width 89 height 28
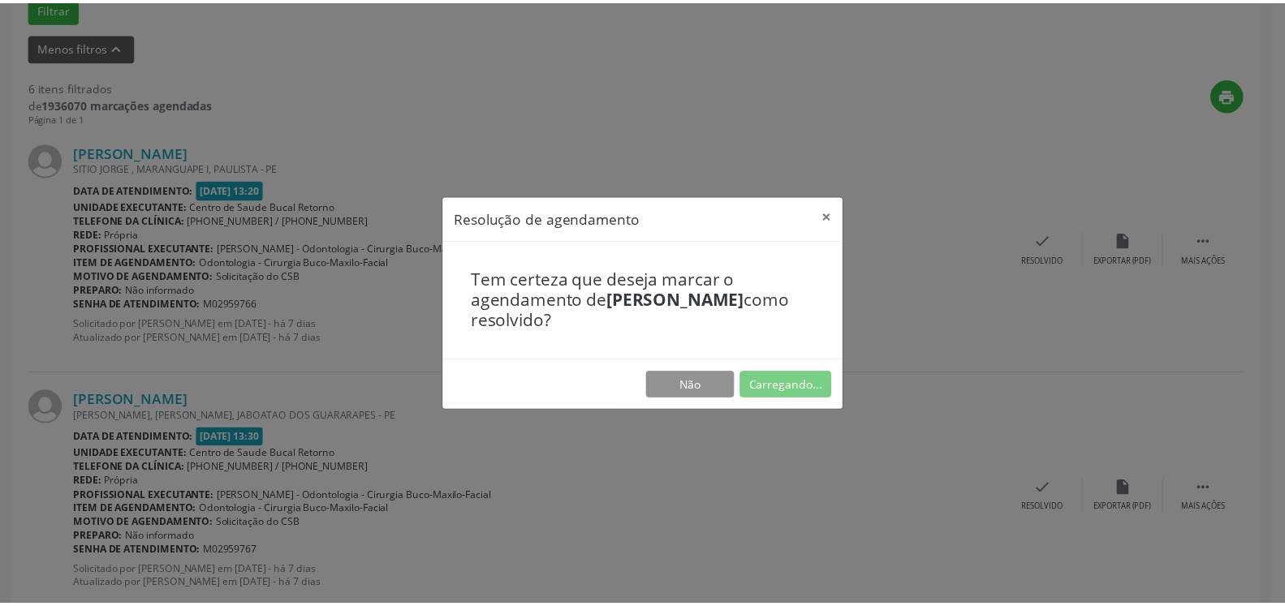
scroll to position [89, 0]
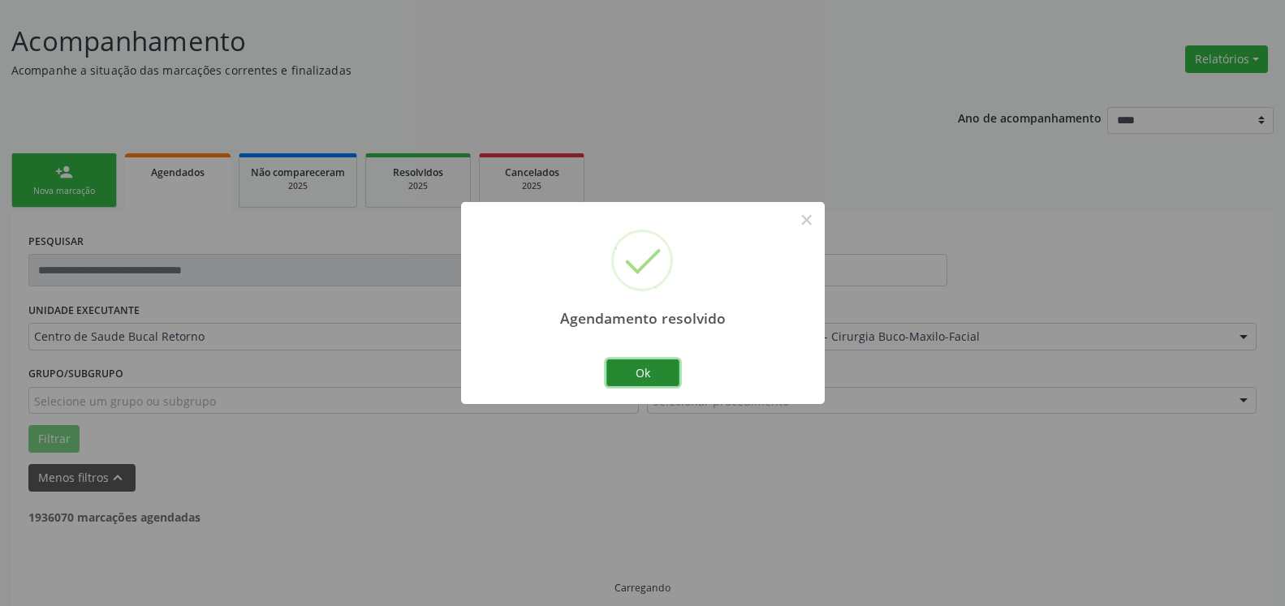
click at [664, 369] on button "Ok" at bounding box center [642, 374] width 73 height 28
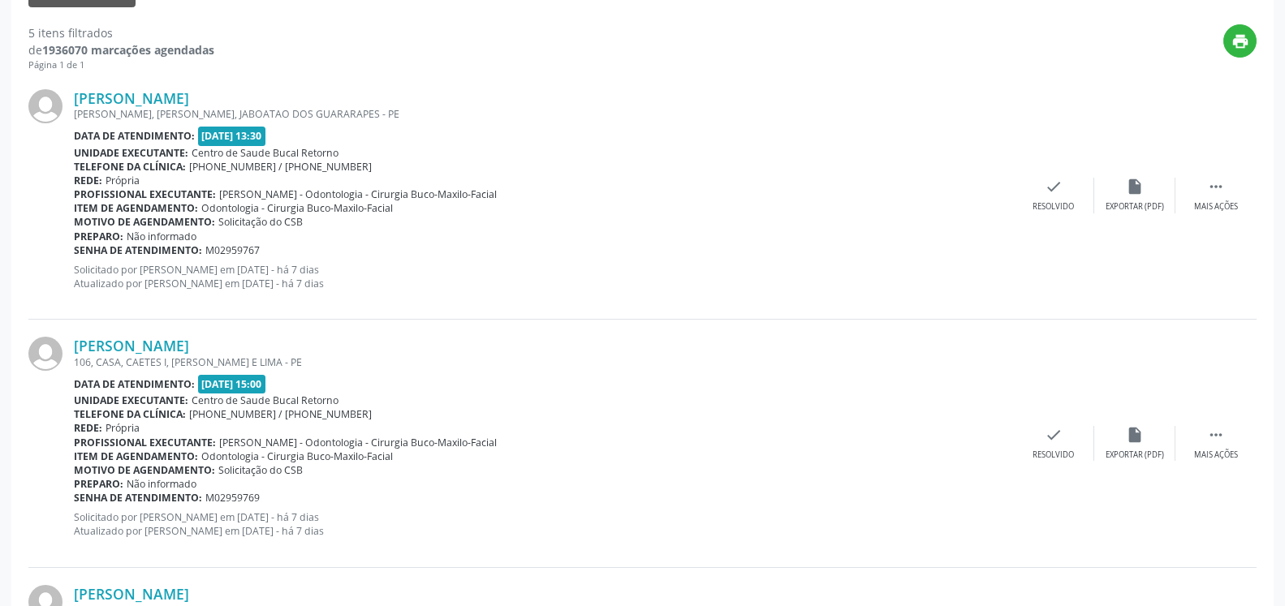
scroll to position [586, 0]
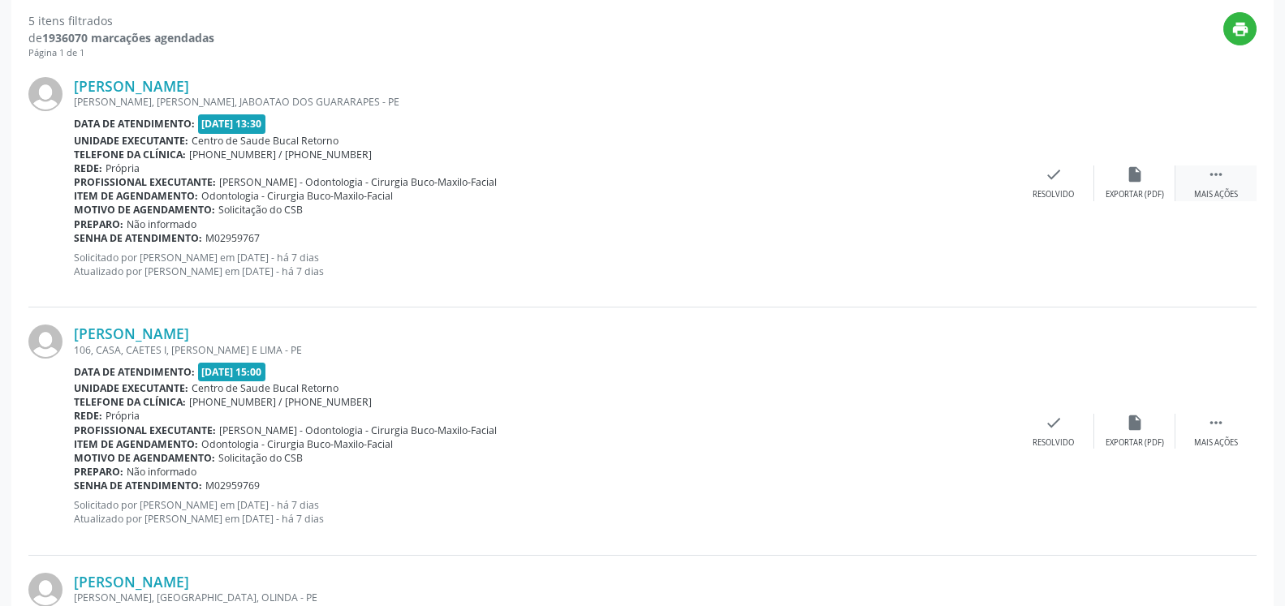
click at [1233, 177] on div " Mais ações" at bounding box center [1216, 183] width 81 height 35
click at [1146, 178] on div "alarm_off Não compareceu" at bounding box center [1134, 183] width 81 height 35
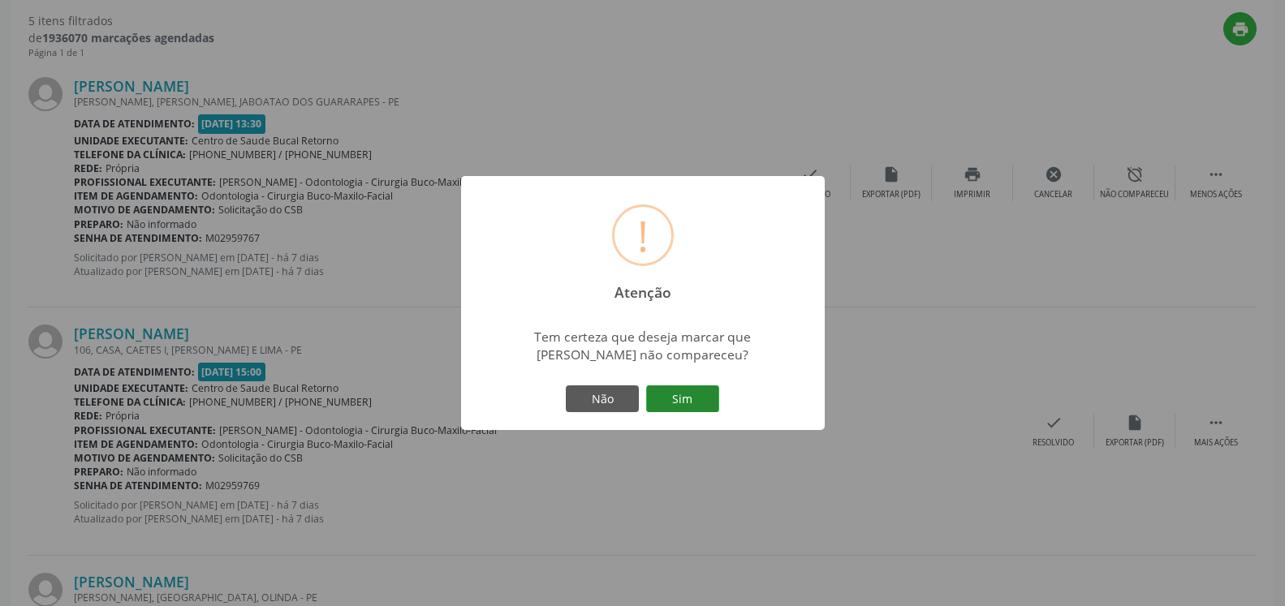
click at [698, 391] on button "Sim" at bounding box center [682, 400] width 73 height 28
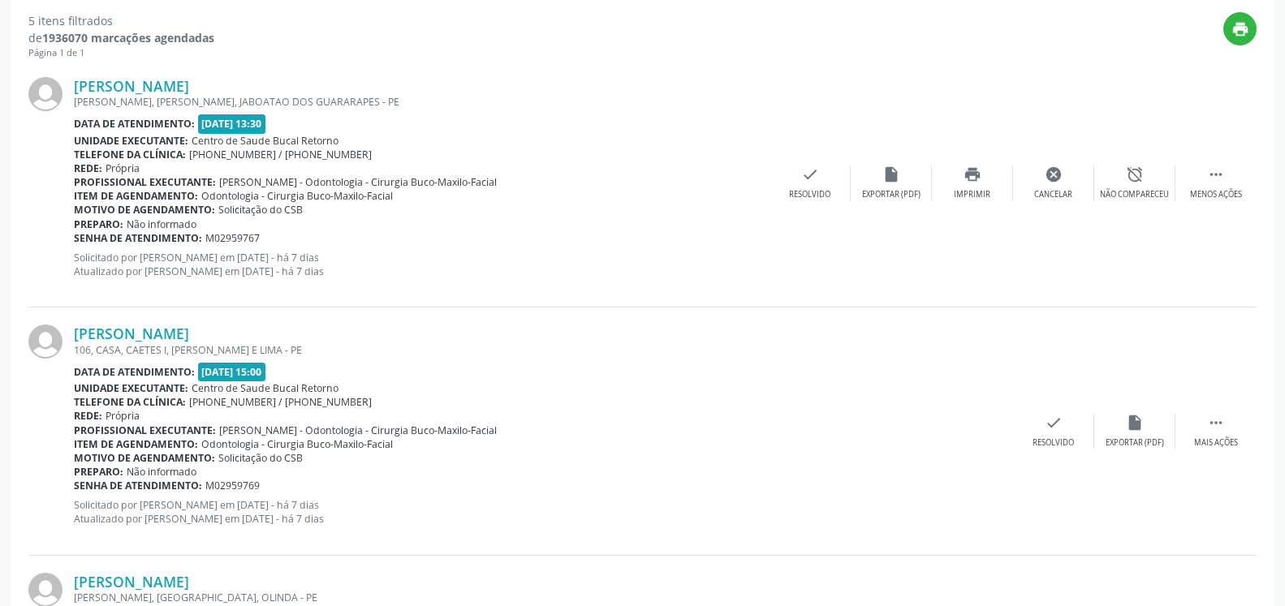
scroll to position [106, 0]
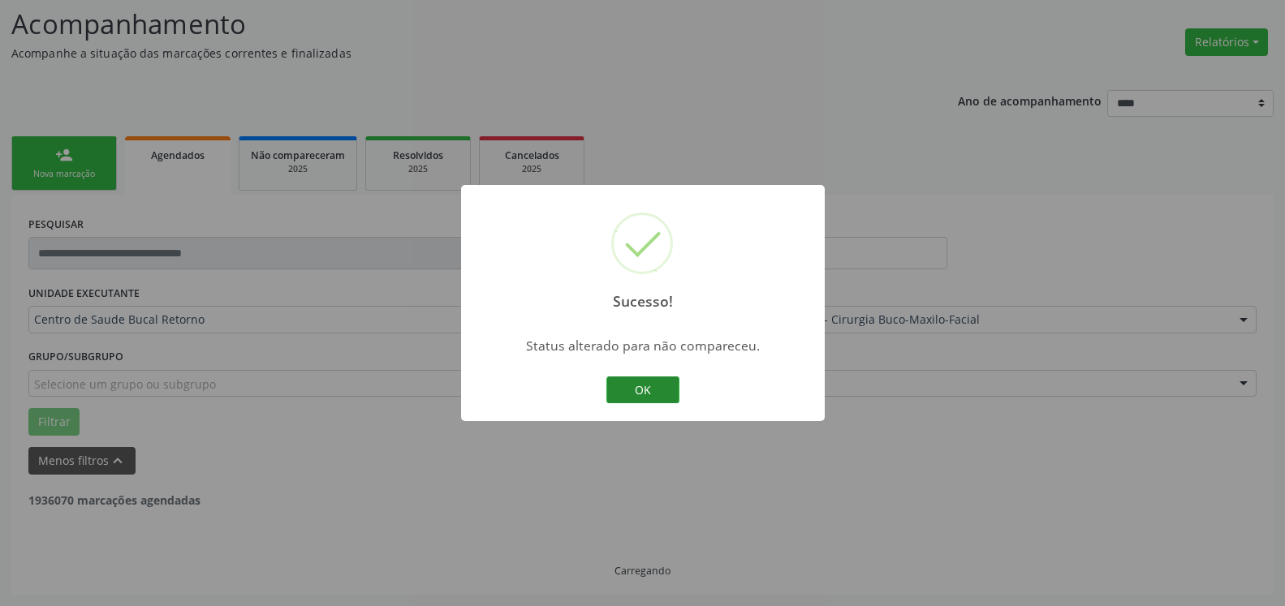
click at [653, 390] on button "OK" at bounding box center [642, 391] width 73 height 28
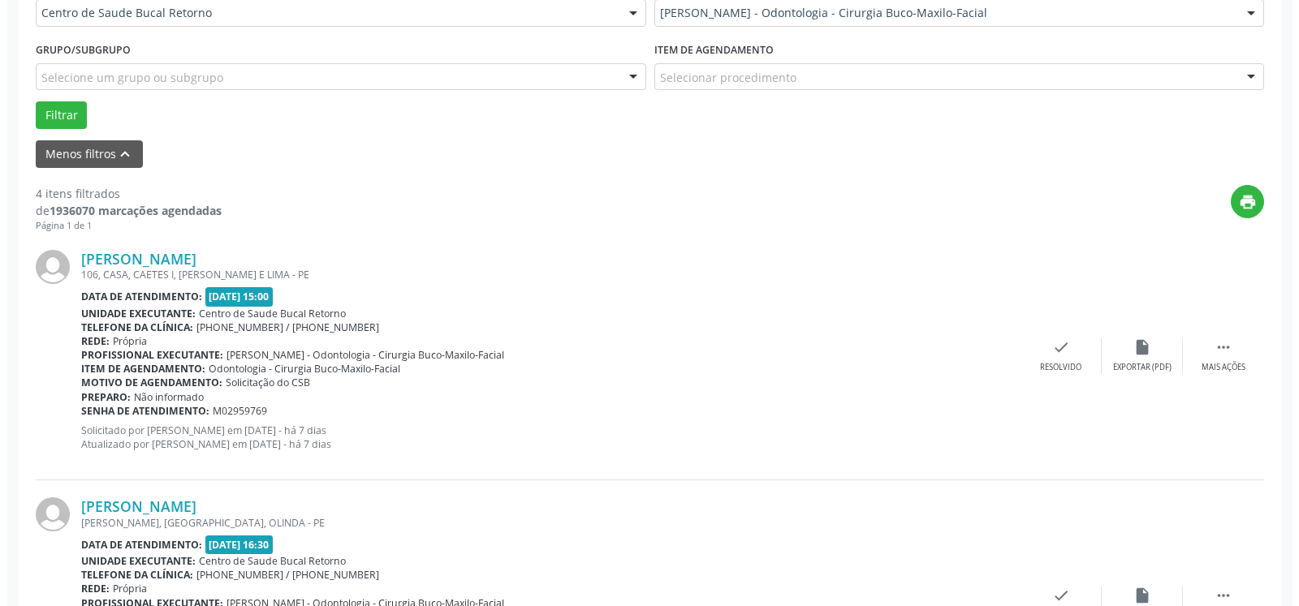
scroll to position [438, 0]
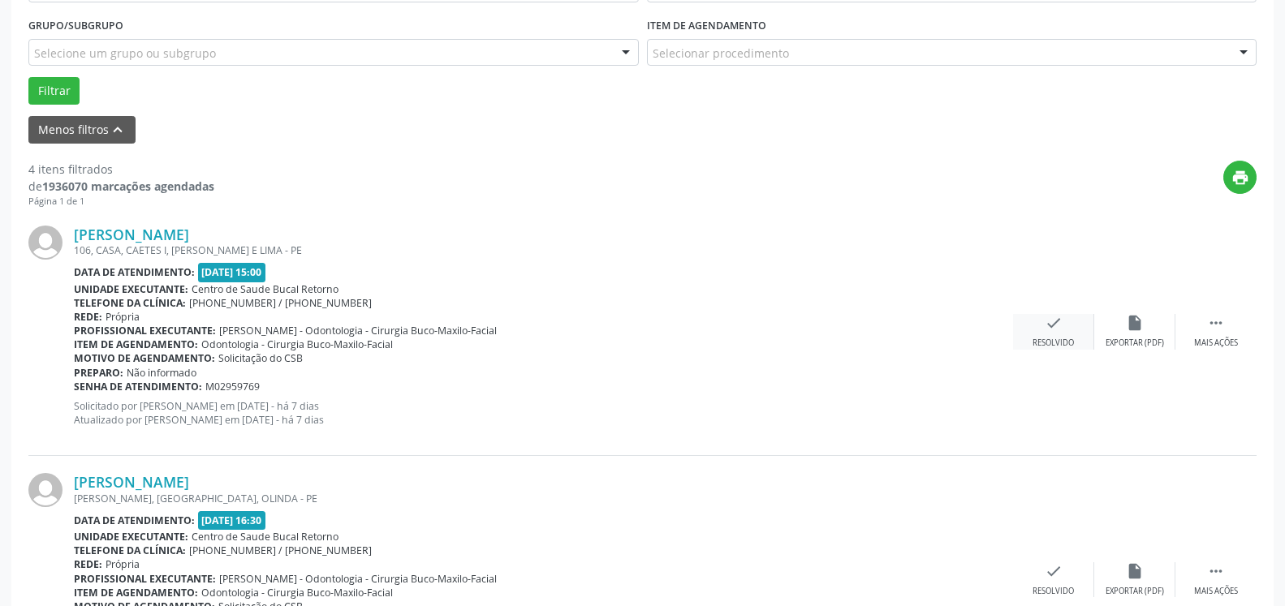
click at [1059, 343] on div "Resolvido" at bounding box center [1053, 343] width 41 height 11
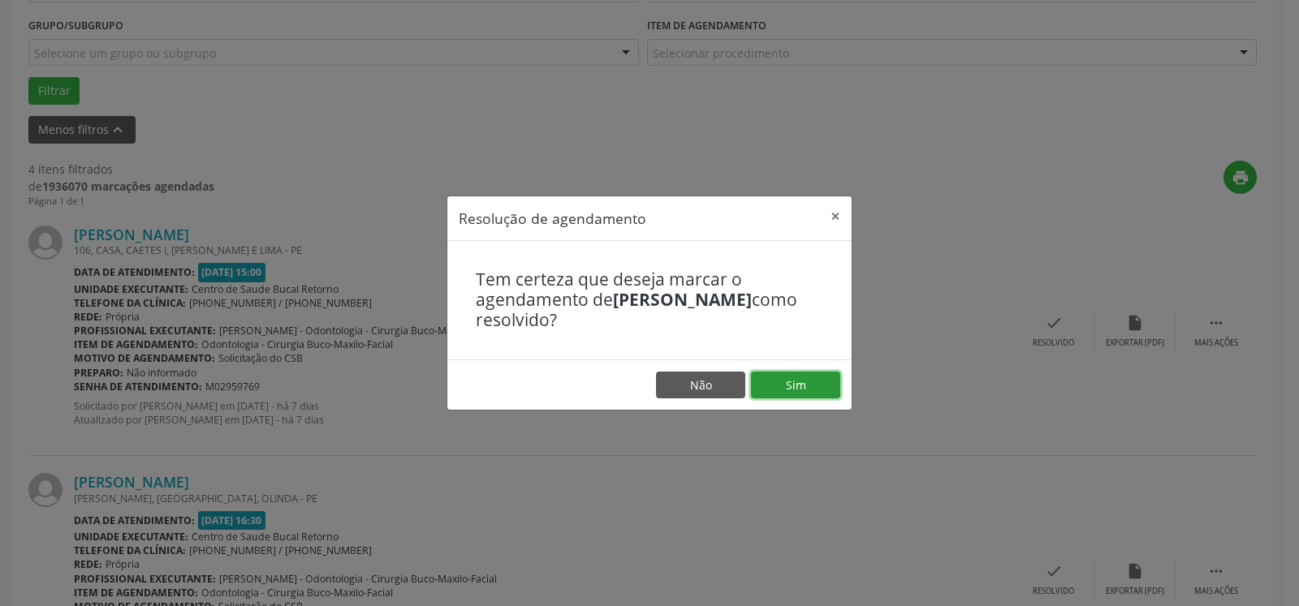
click at [795, 378] on button "Sim" at bounding box center [795, 386] width 89 height 28
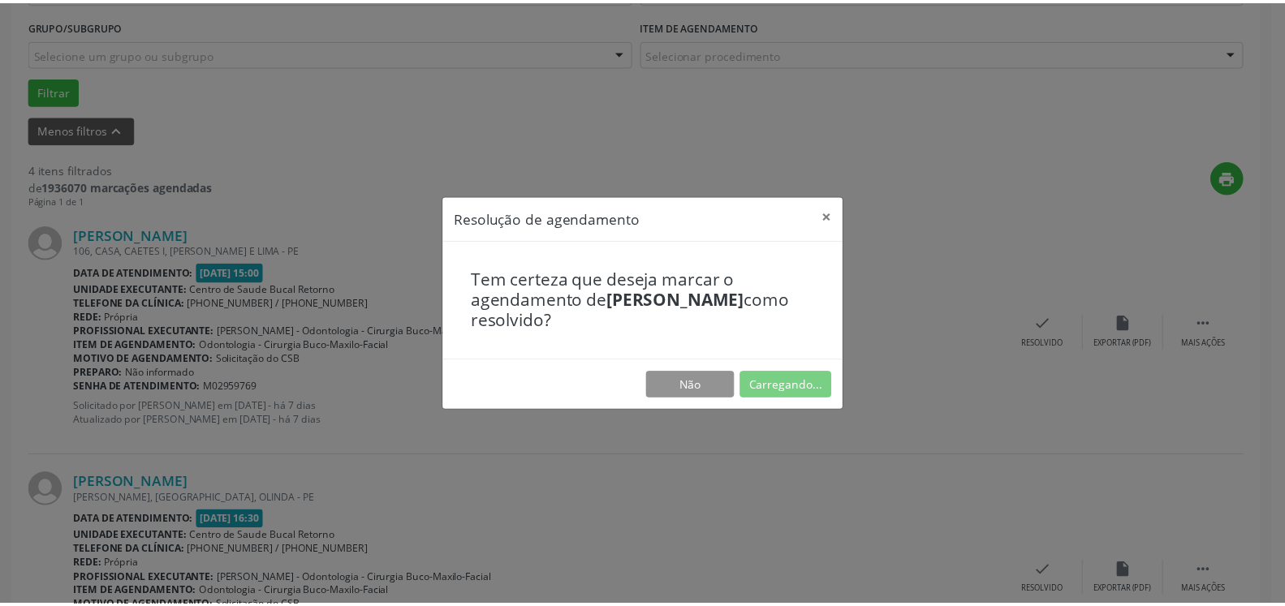
scroll to position [89, 0]
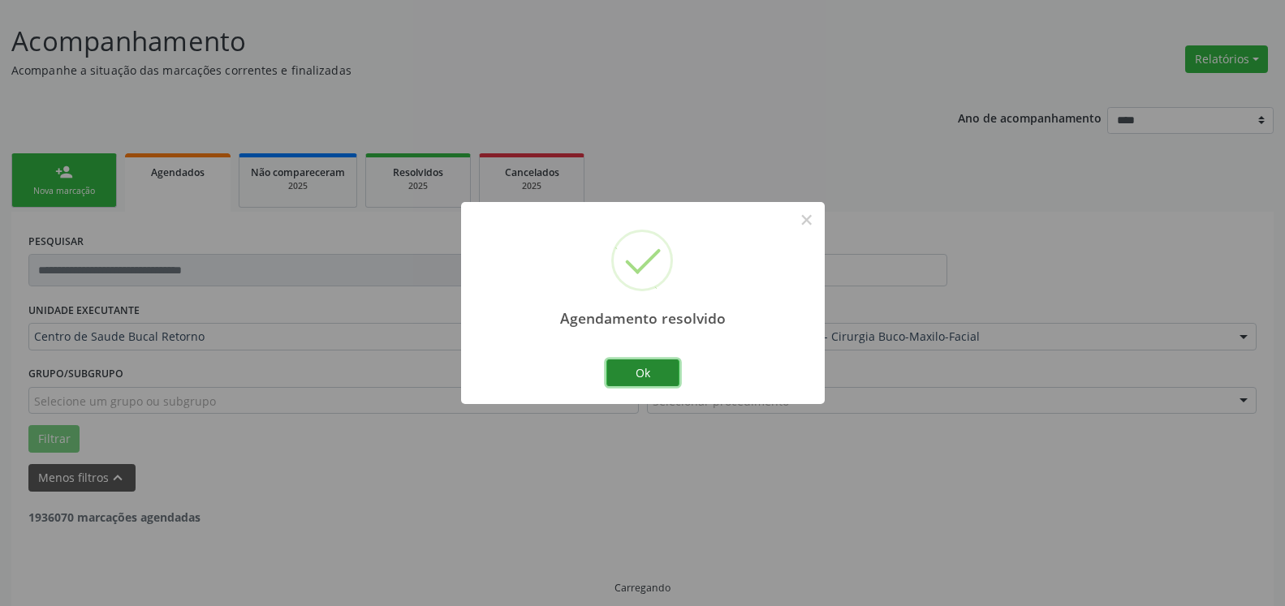
click at [669, 377] on button "Ok" at bounding box center [642, 374] width 73 height 28
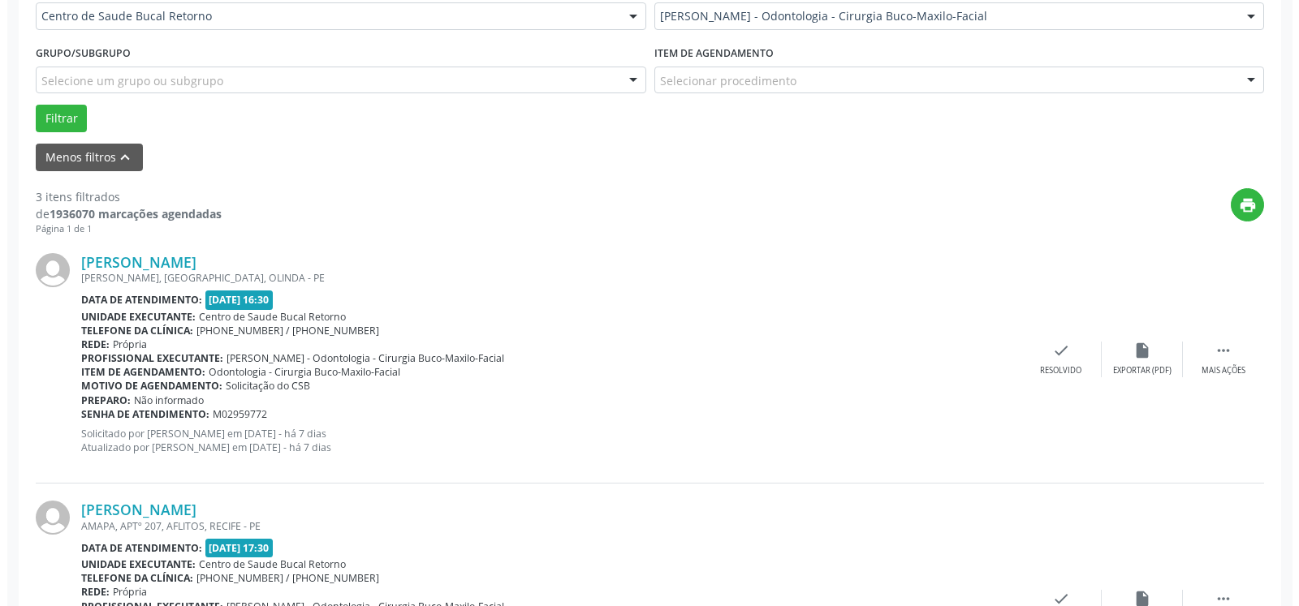
scroll to position [520, 0]
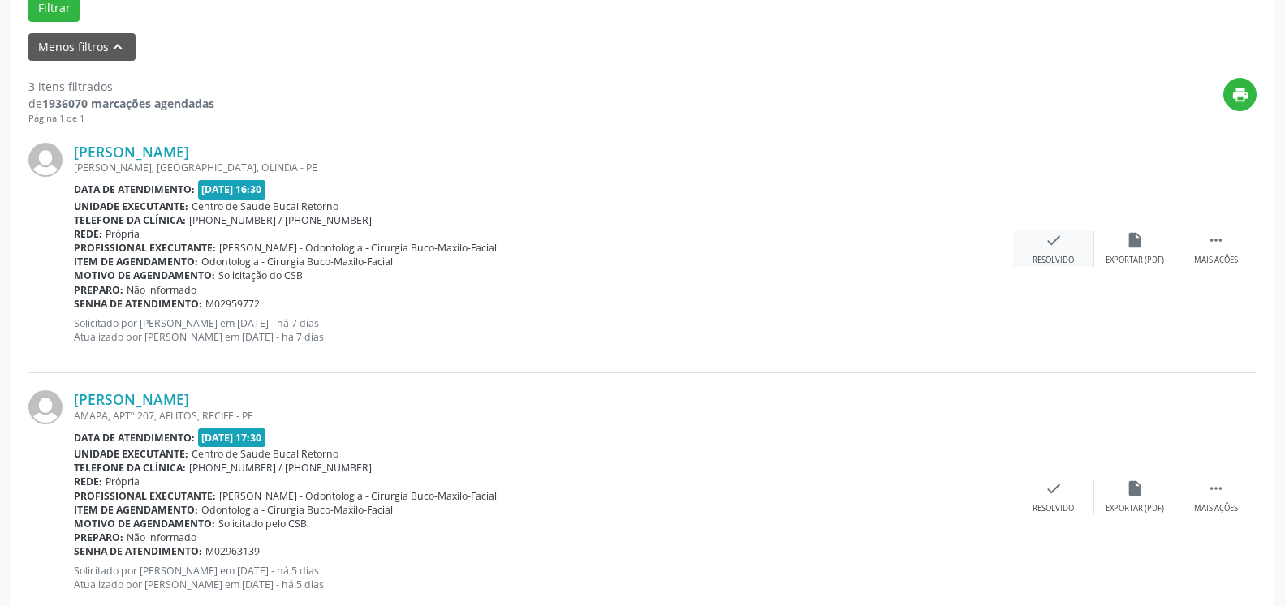
click at [1044, 253] on div "check Resolvido" at bounding box center [1053, 248] width 81 height 35
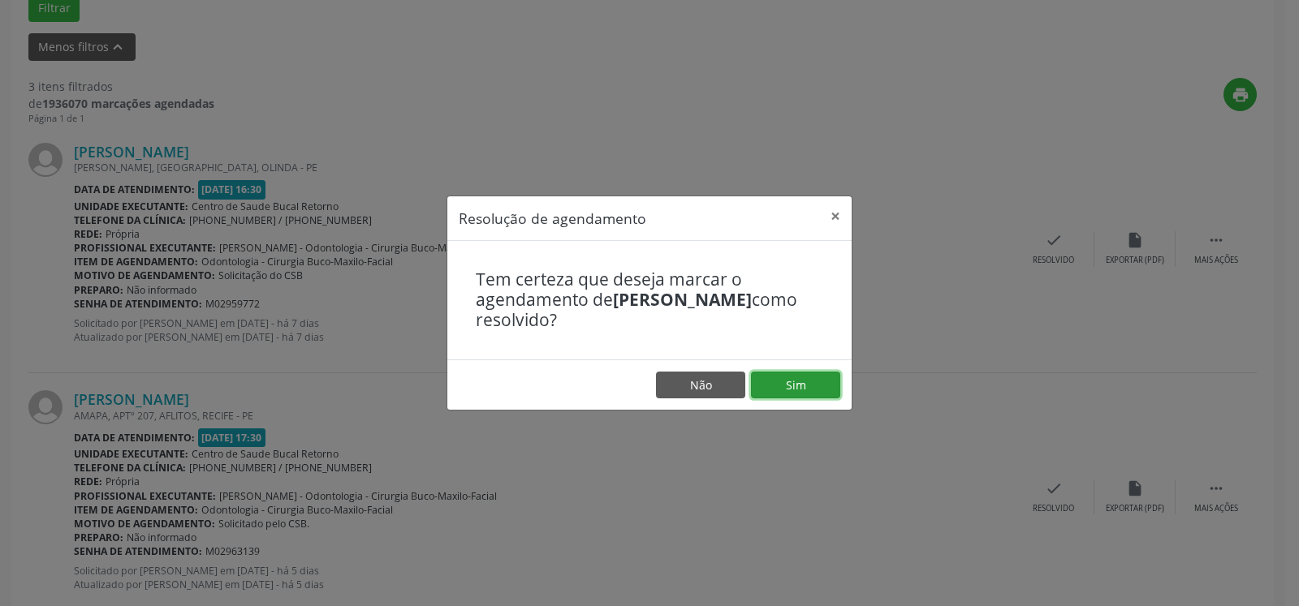
click at [783, 393] on button "Sim" at bounding box center [795, 386] width 89 height 28
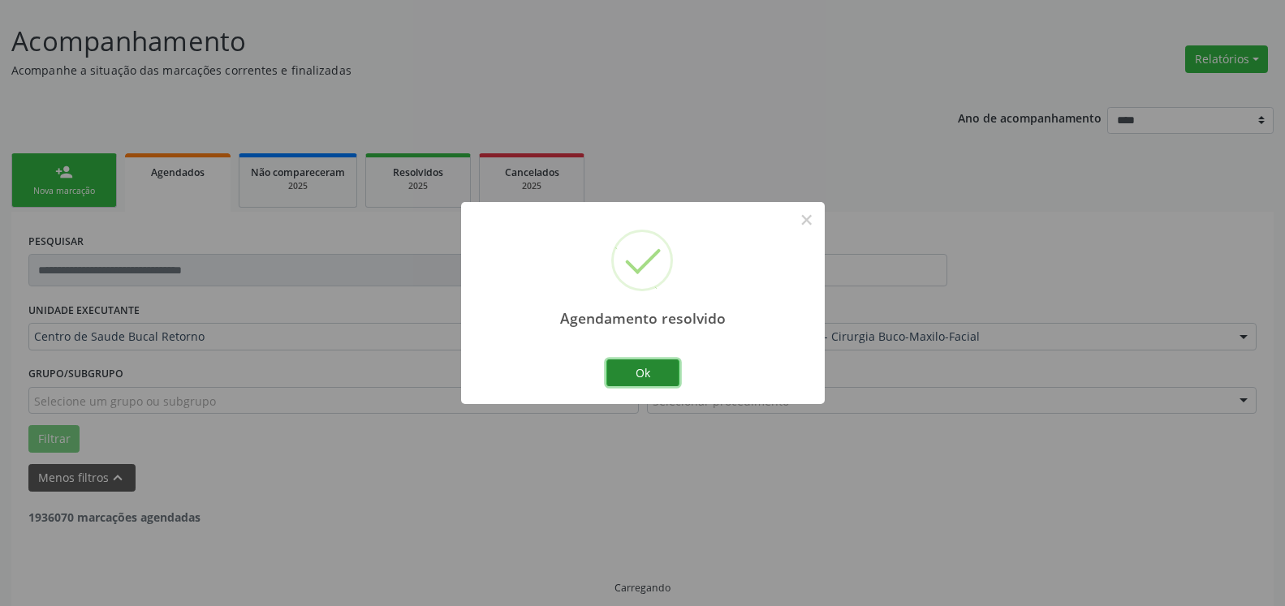
click at [623, 371] on button "Ok" at bounding box center [642, 374] width 73 height 28
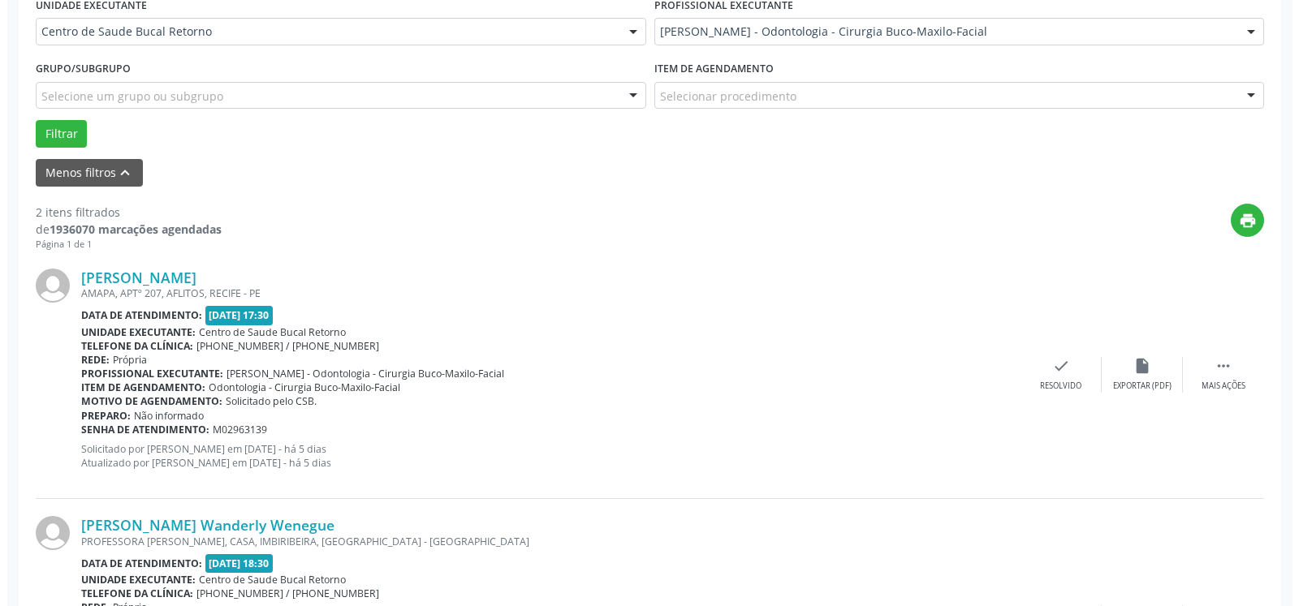
scroll to position [503, 0]
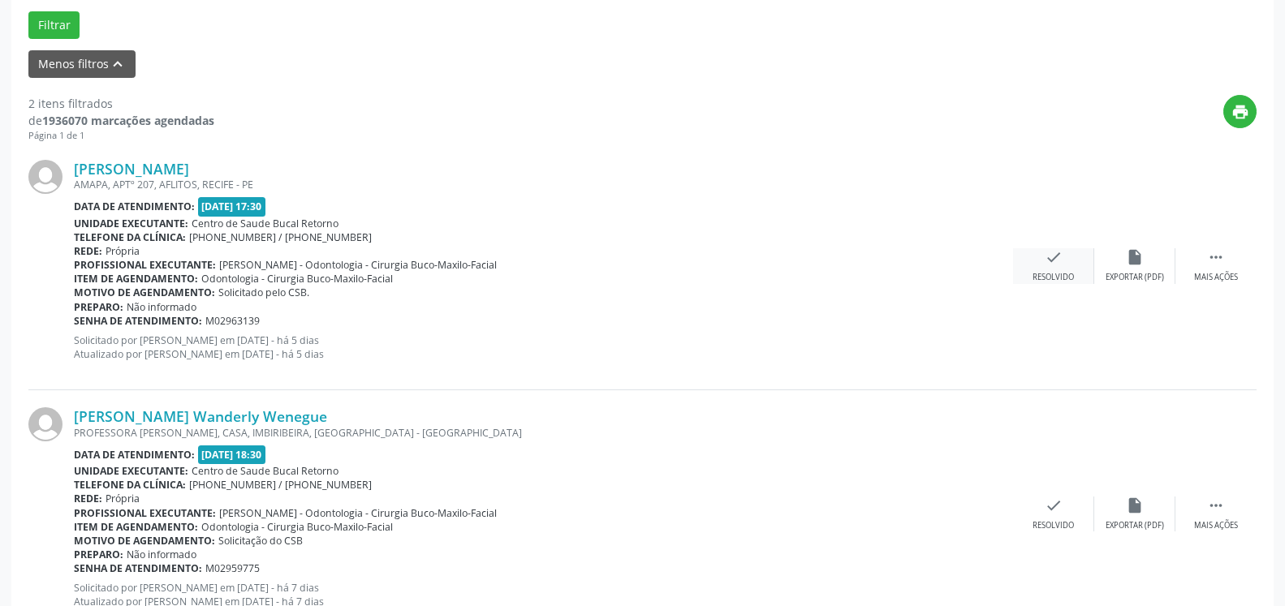
click at [1055, 266] on icon "check" at bounding box center [1054, 257] width 18 height 18
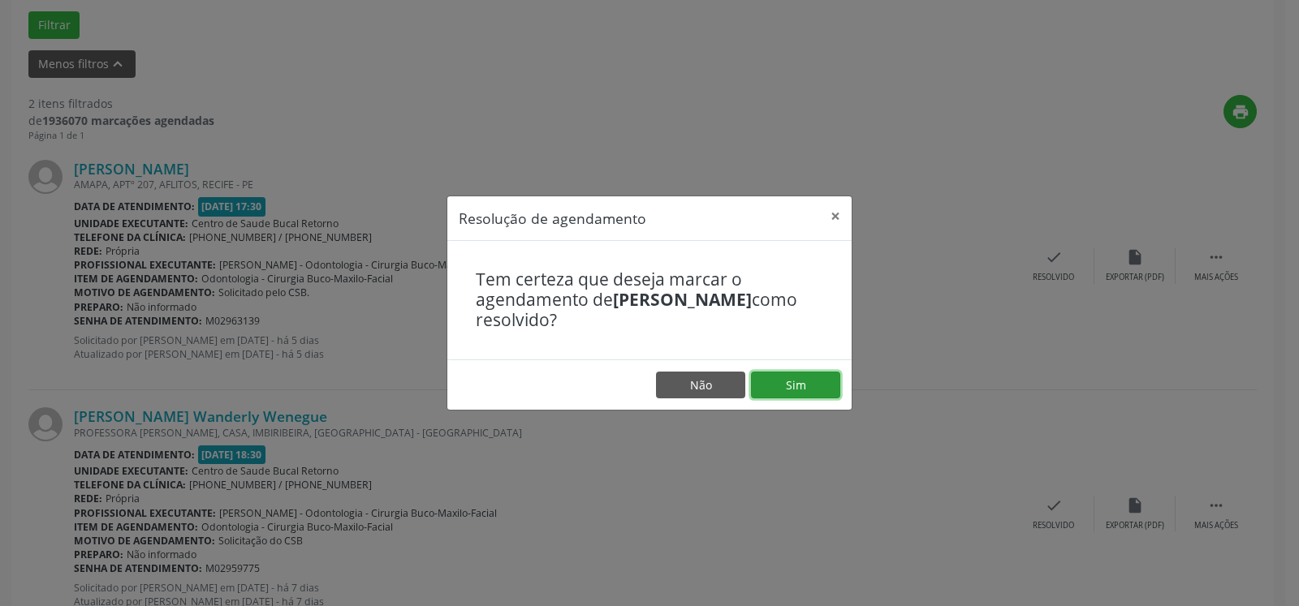
drag, startPoint x: 782, startPoint y: 382, endPoint x: 666, endPoint y: 386, distance: 116.2
click at [782, 382] on button "Sim" at bounding box center [795, 386] width 89 height 28
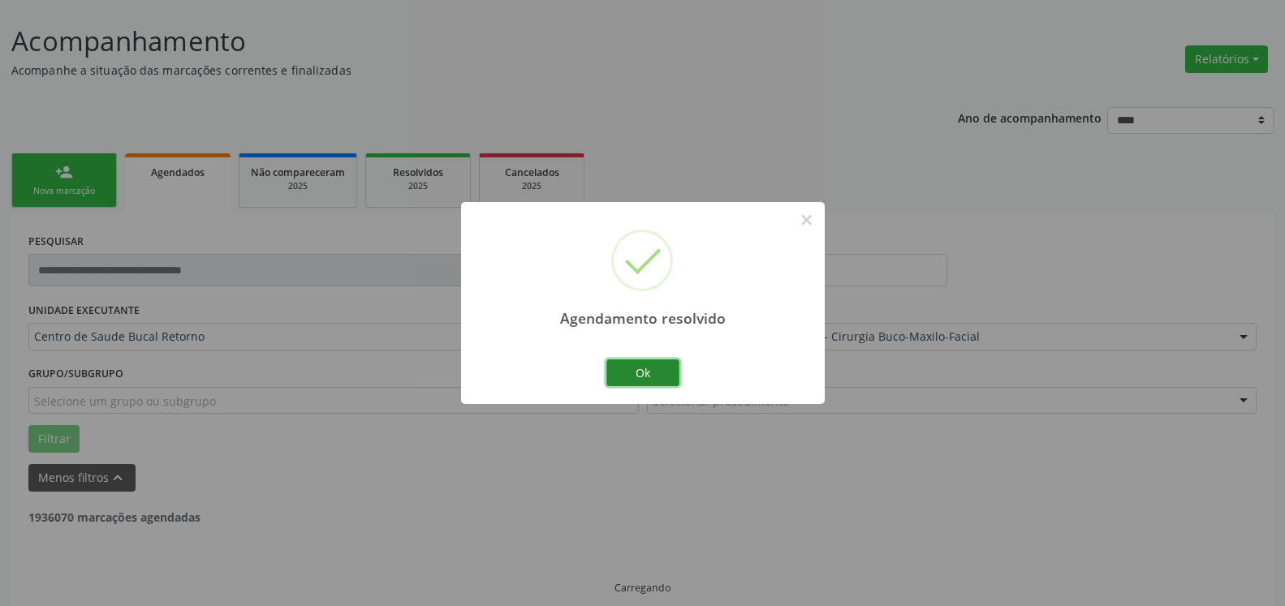
click at [617, 368] on button "Ok" at bounding box center [642, 374] width 73 height 28
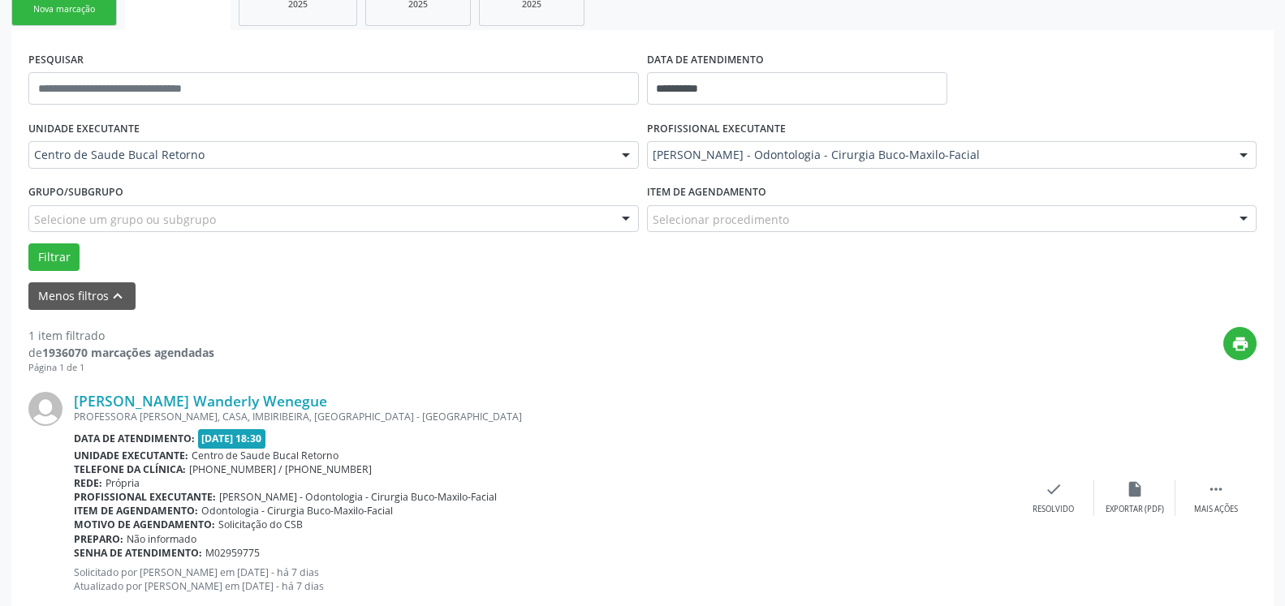
scroll to position [315, 0]
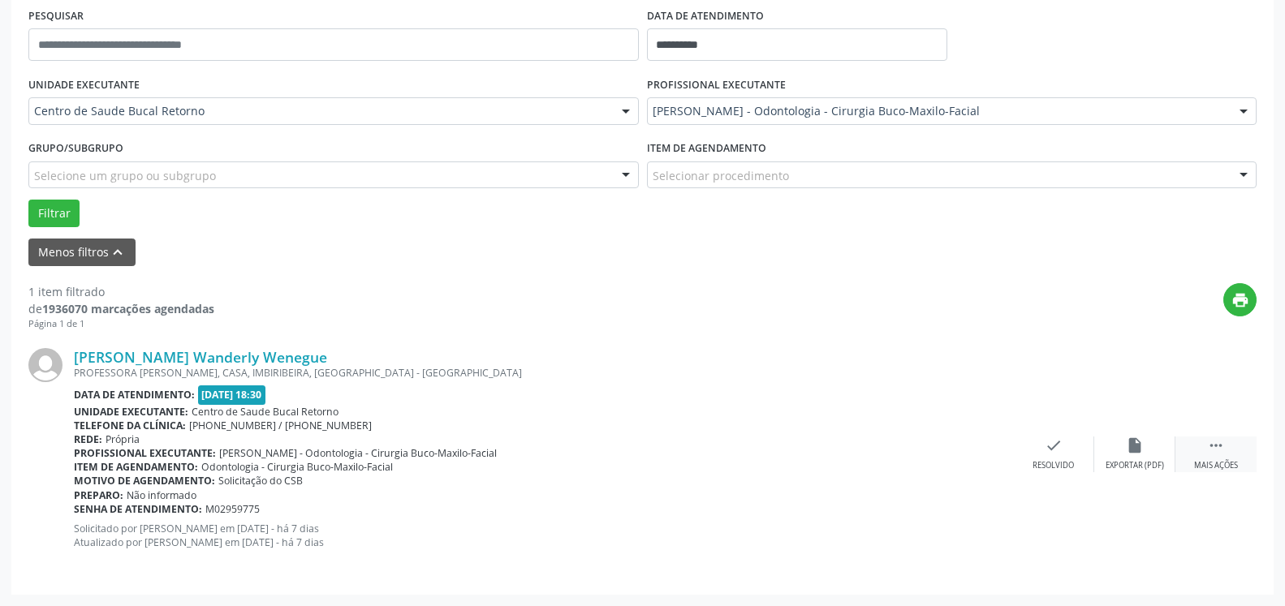
click at [1227, 460] on div " Mais ações" at bounding box center [1216, 454] width 81 height 35
click at [1122, 455] on div "alarm_off Não compareceu" at bounding box center [1134, 454] width 81 height 35
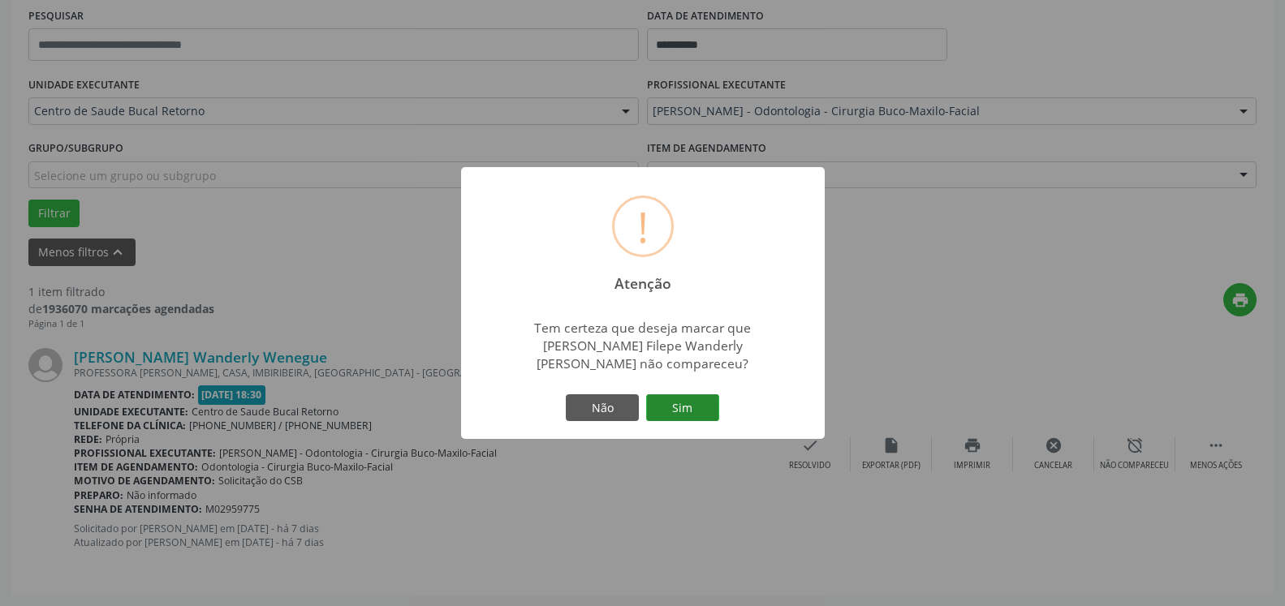
click at [698, 411] on button "Sim" at bounding box center [682, 409] width 73 height 28
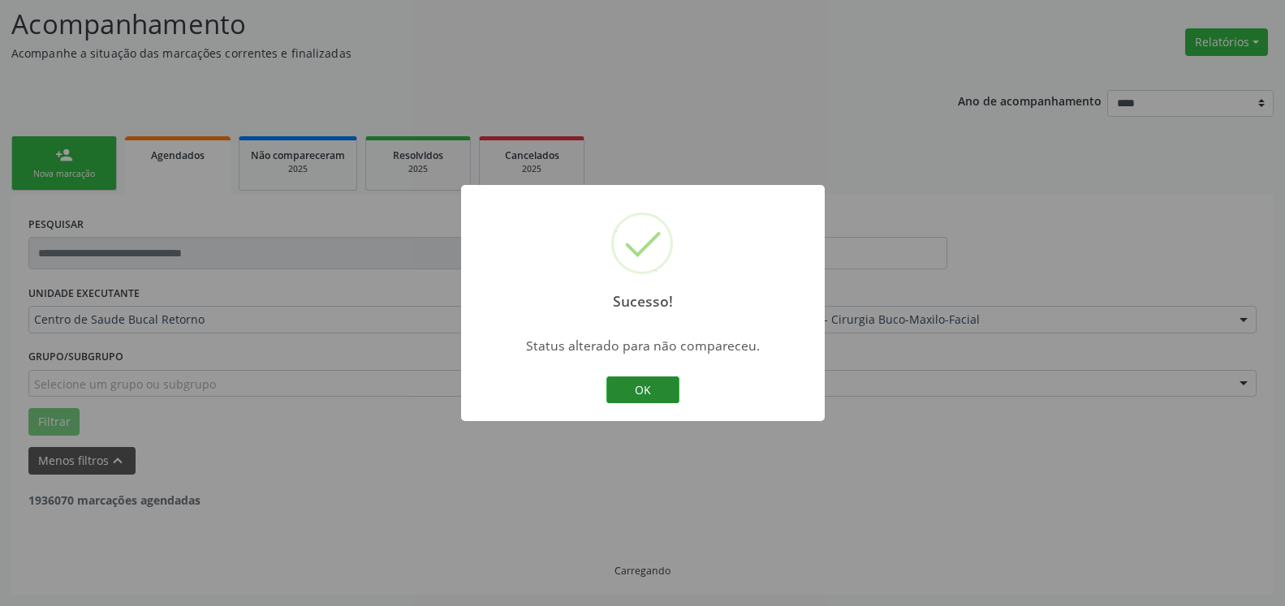
click at [647, 398] on button "OK" at bounding box center [642, 391] width 73 height 28
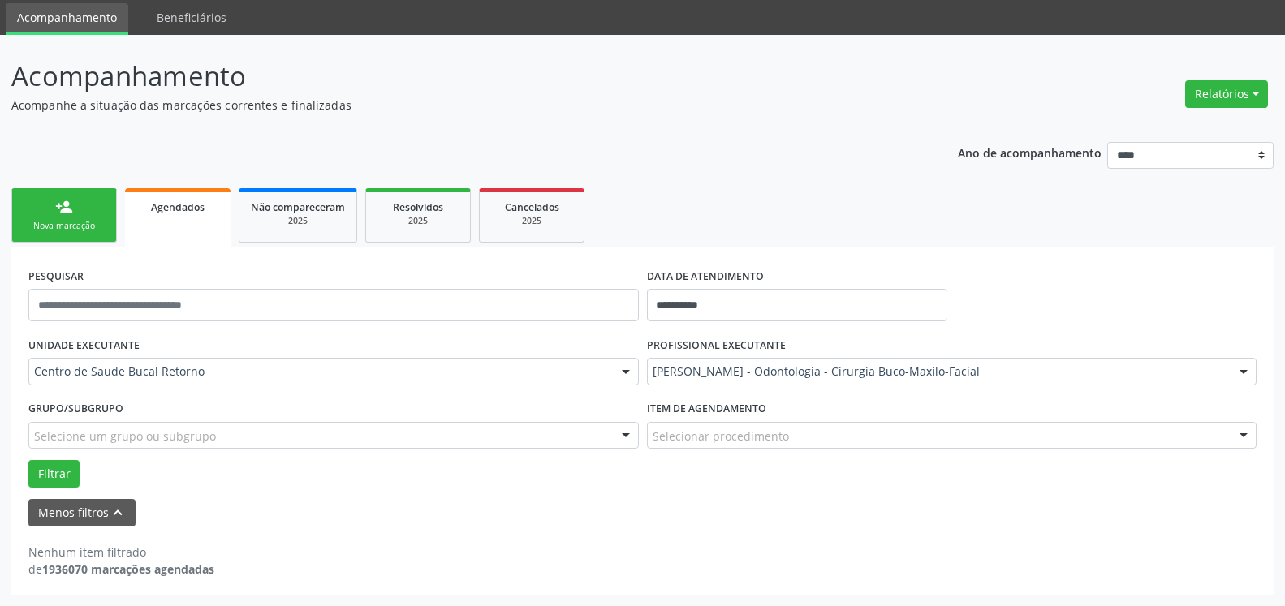
scroll to position [54, 0]
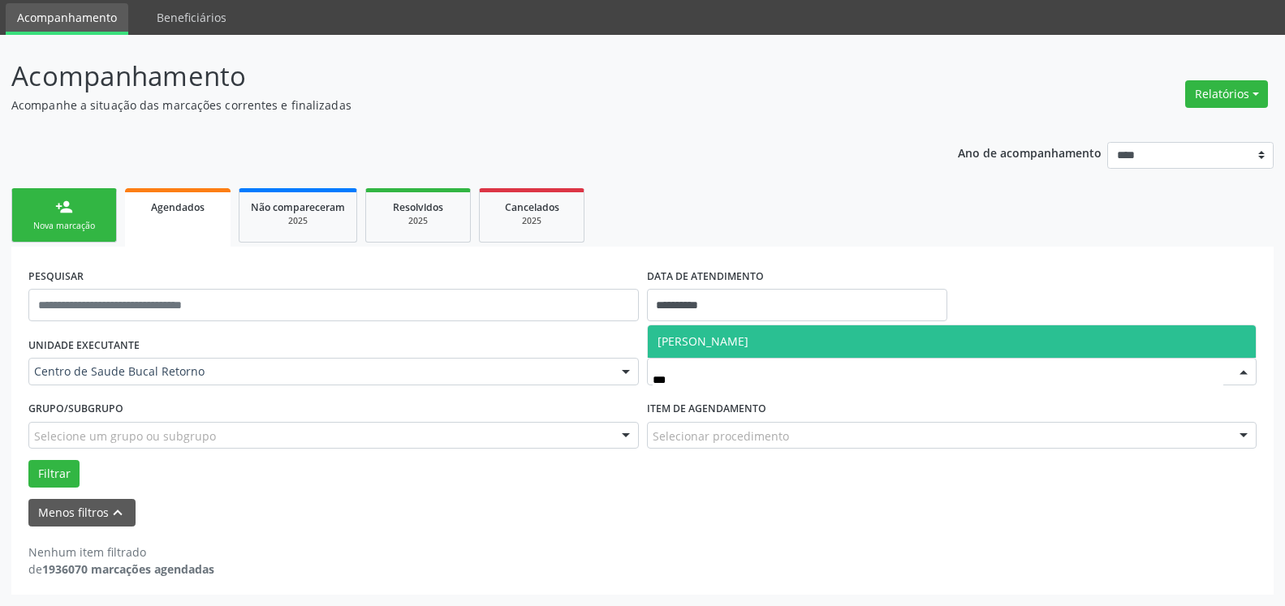
click at [749, 343] on span "[PERSON_NAME]" at bounding box center [703, 341] width 91 height 15
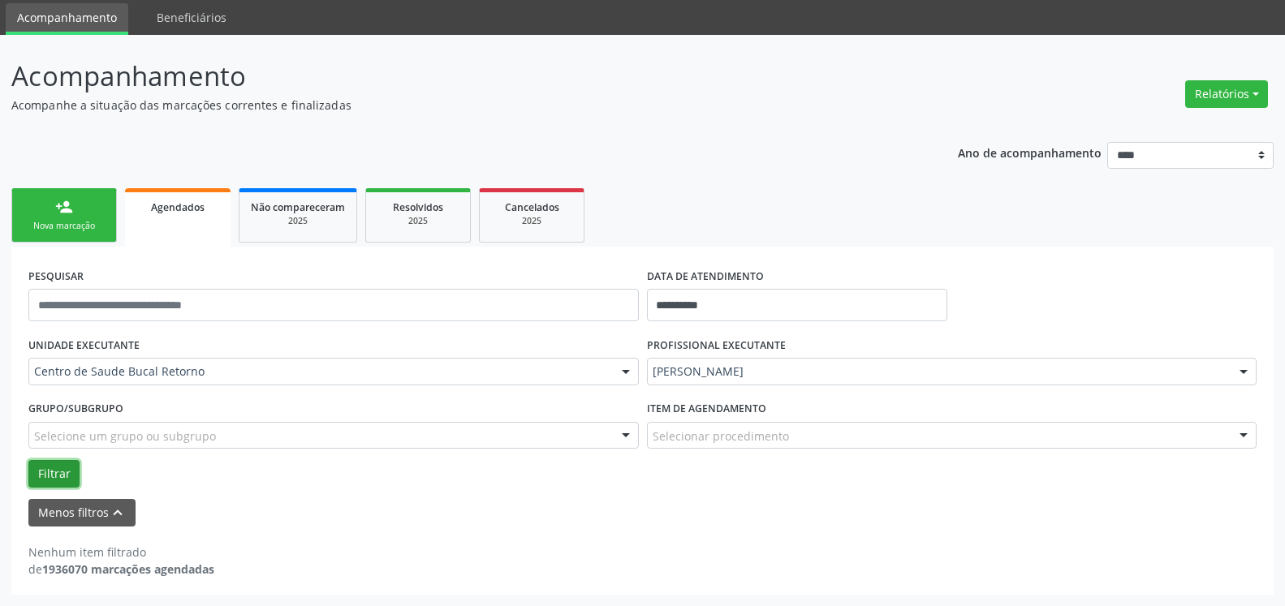
click at [45, 472] on button "Filtrar" at bounding box center [53, 474] width 51 height 28
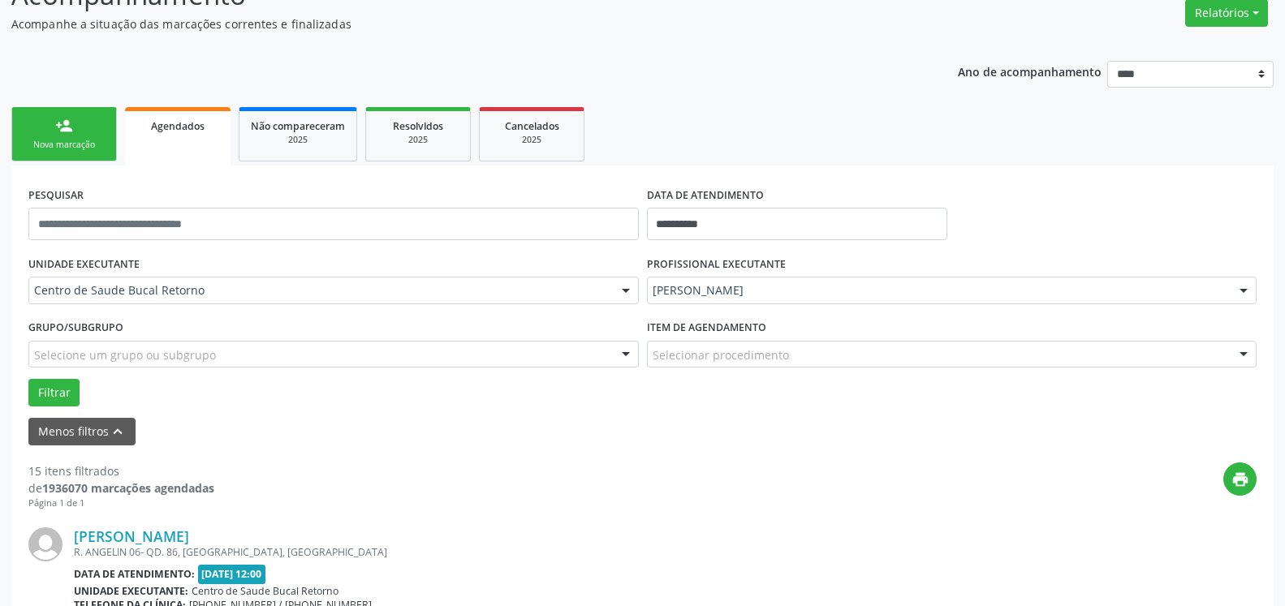
scroll to position [303, 0]
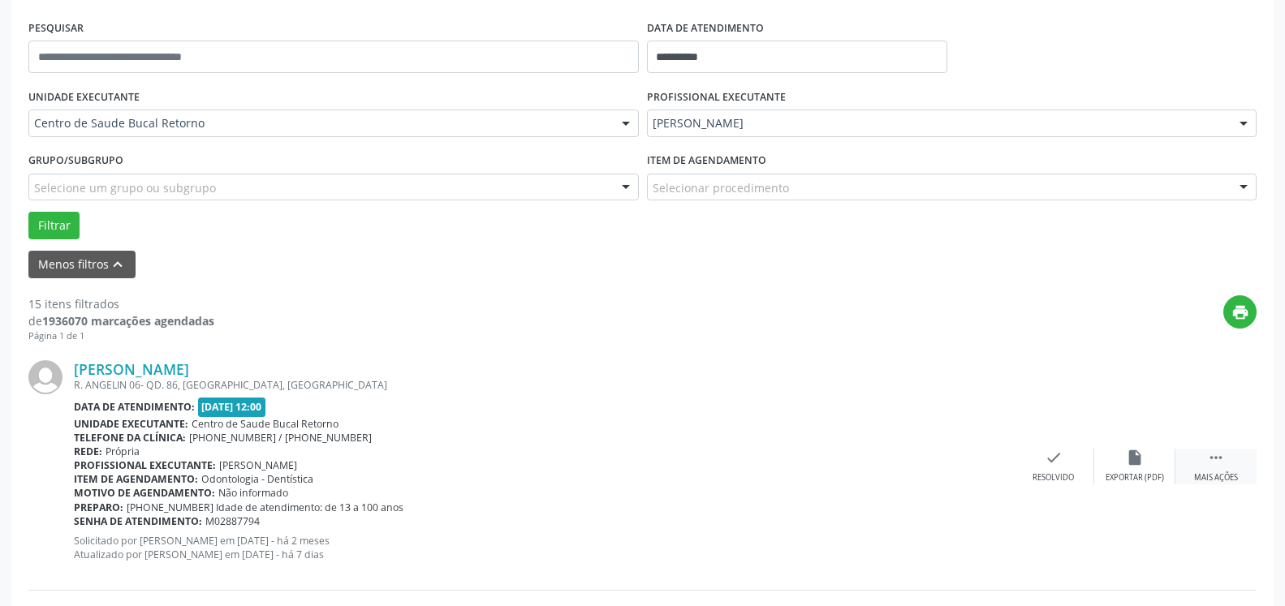
drag, startPoint x: 1218, startPoint y: 472, endPoint x: 1184, endPoint y: 473, distance: 34.1
click at [1216, 472] on div " Mais ações" at bounding box center [1216, 466] width 81 height 35
click at [1150, 469] on div "alarm_off Não compareceu" at bounding box center [1134, 466] width 81 height 35
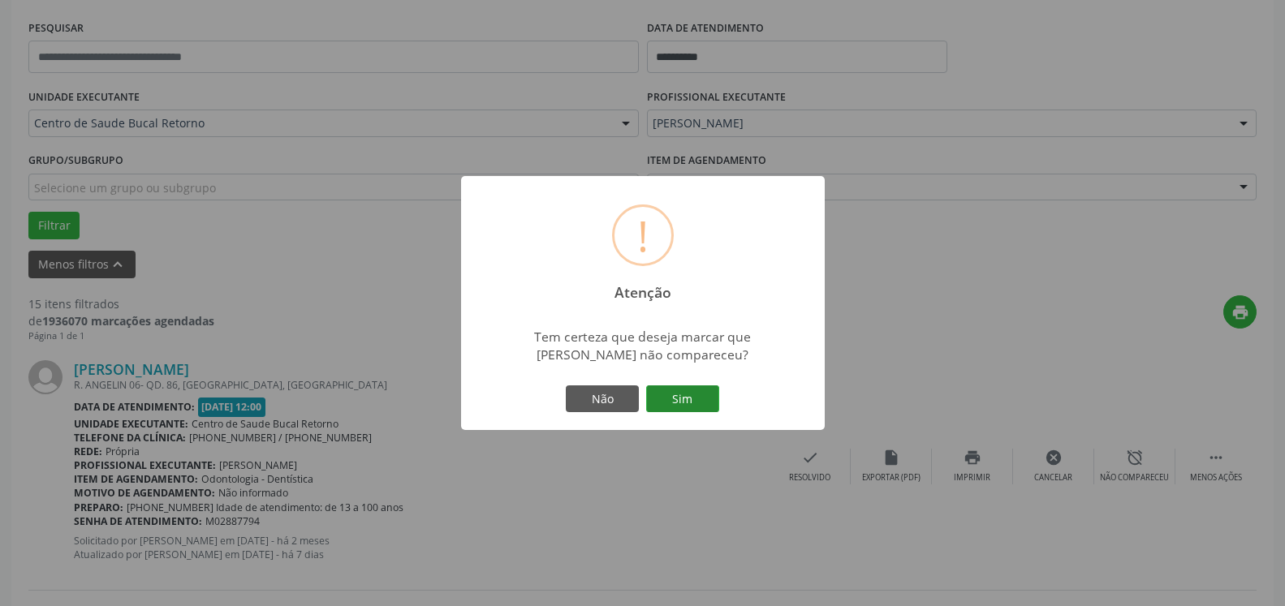
click at [681, 394] on button "Sim" at bounding box center [682, 400] width 73 height 28
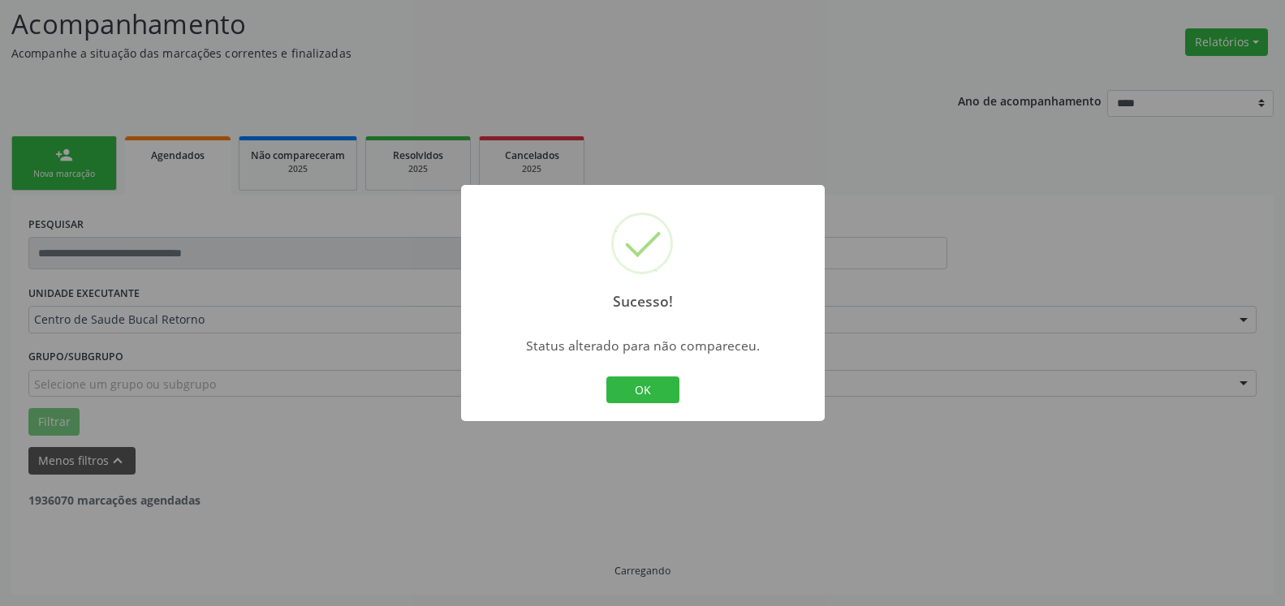
scroll to position [106, 0]
click at [646, 385] on button "OK" at bounding box center [642, 391] width 73 height 28
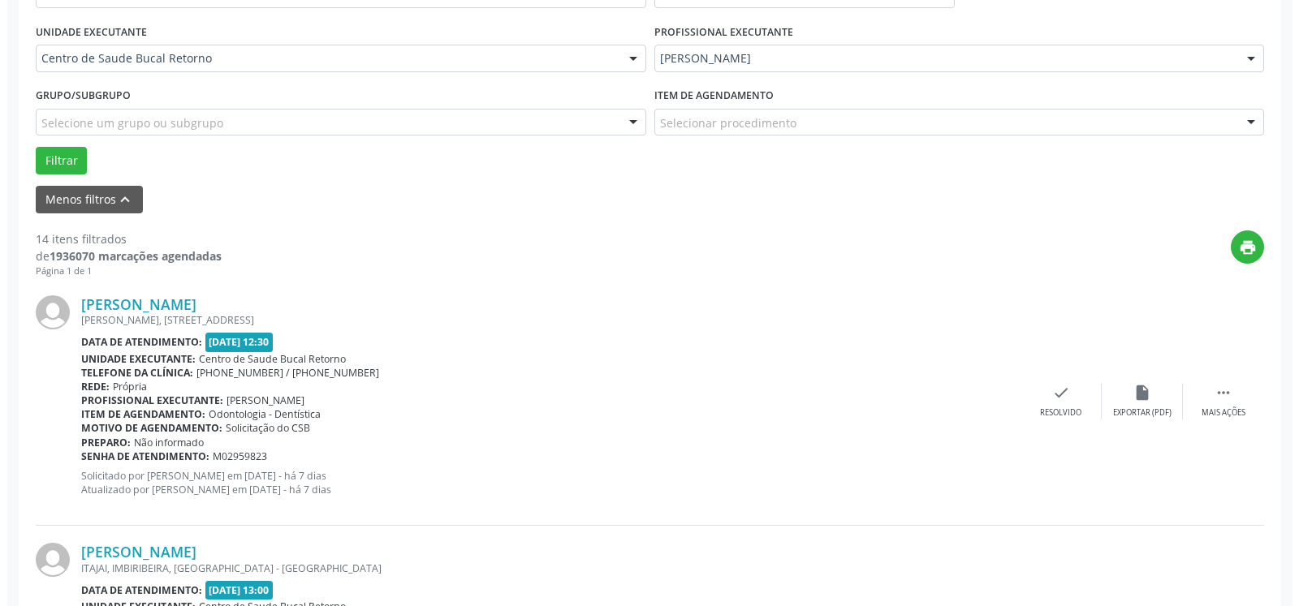
scroll to position [520, 0]
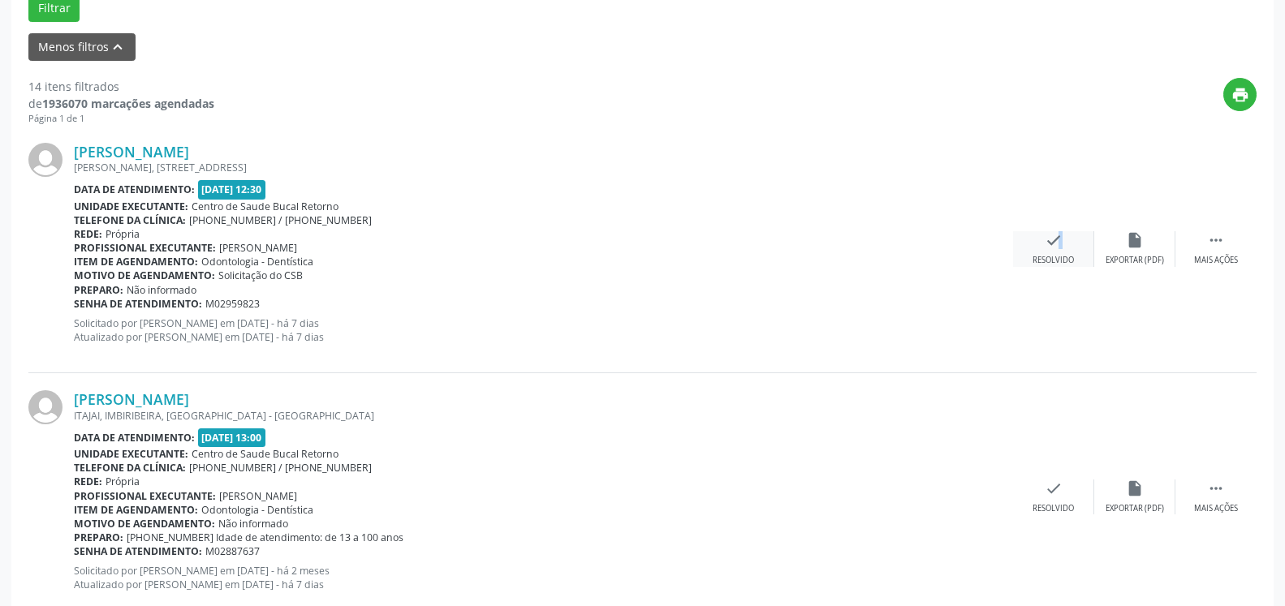
click at [1051, 244] on icon "check" at bounding box center [1054, 240] width 18 height 18
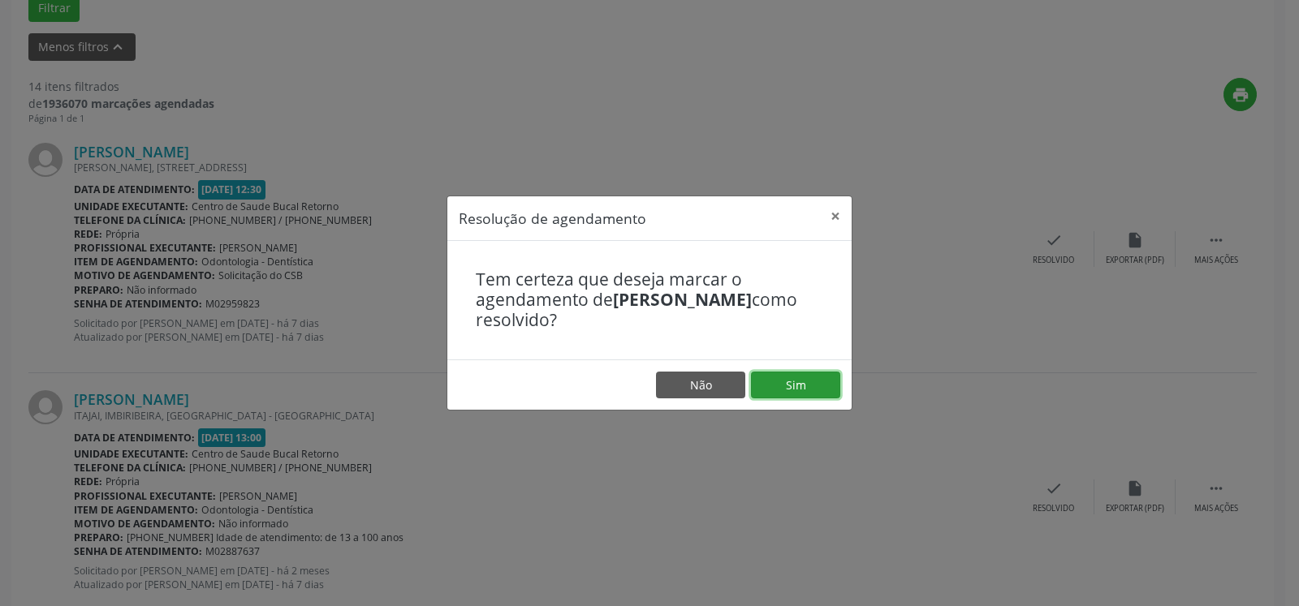
click at [791, 386] on button "Sim" at bounding box center [795, 386] width 89 height 28
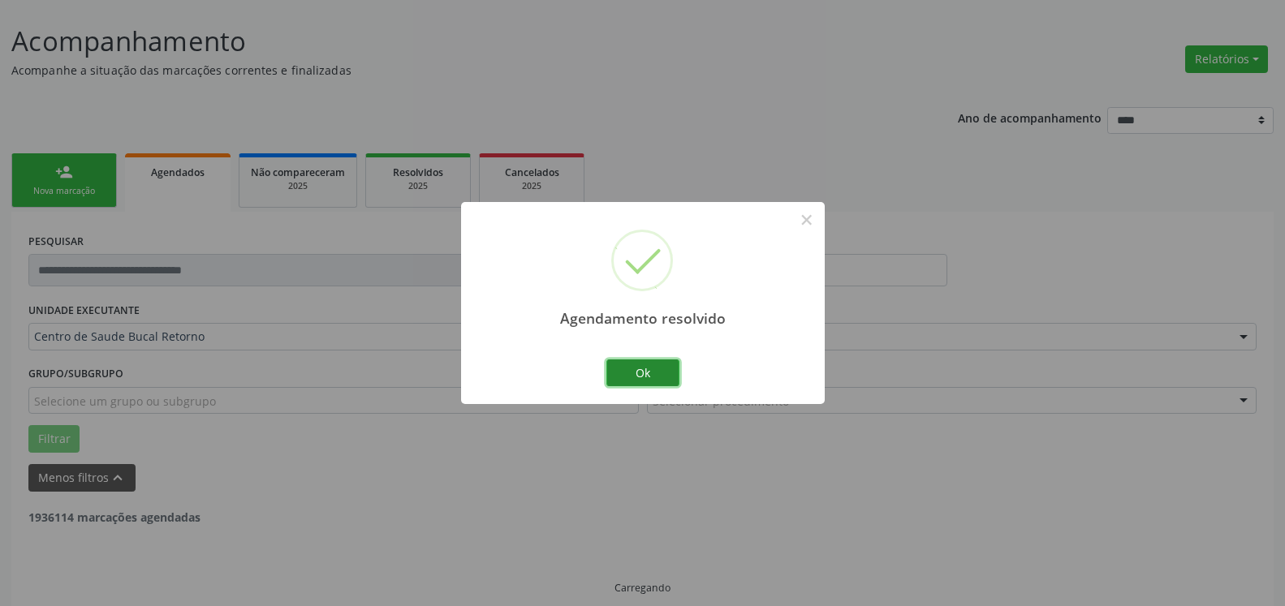
click at [637, 373] on button "Ok" at bounding box center [642, 374] width 73 height 28
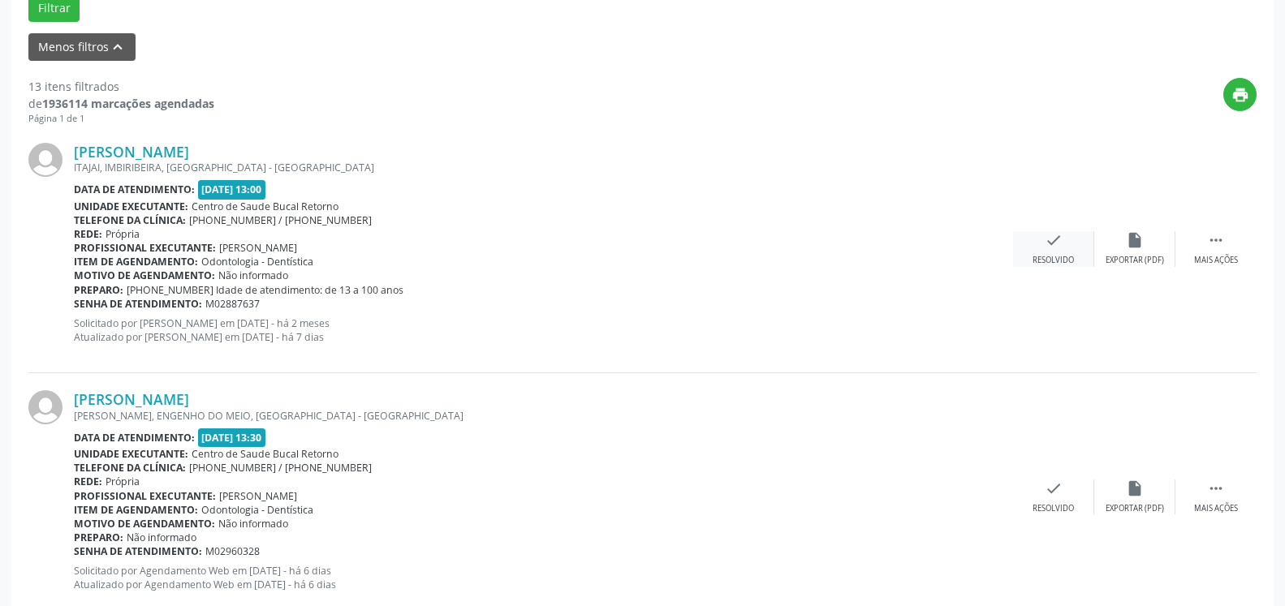
click at [1064, 250] on div "check Resolvido" at bounding box center [1053, 248] width 81 height 35
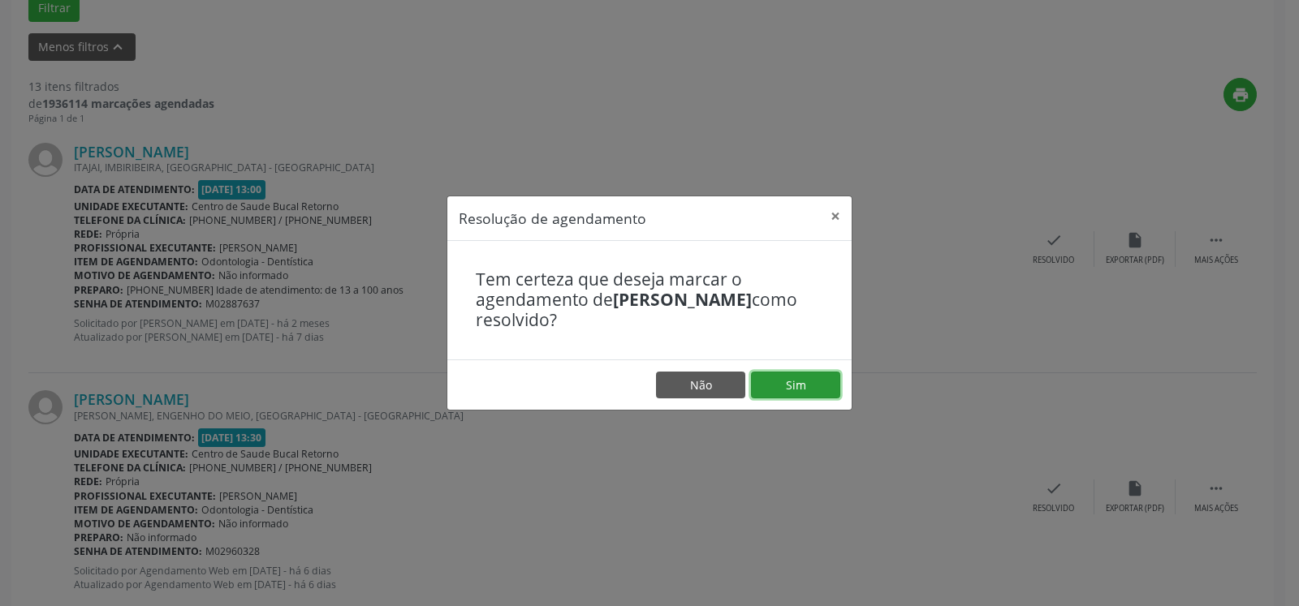
click at [795, 392] on button "Sim" at bounding box center [795, 386] width 89 height 28
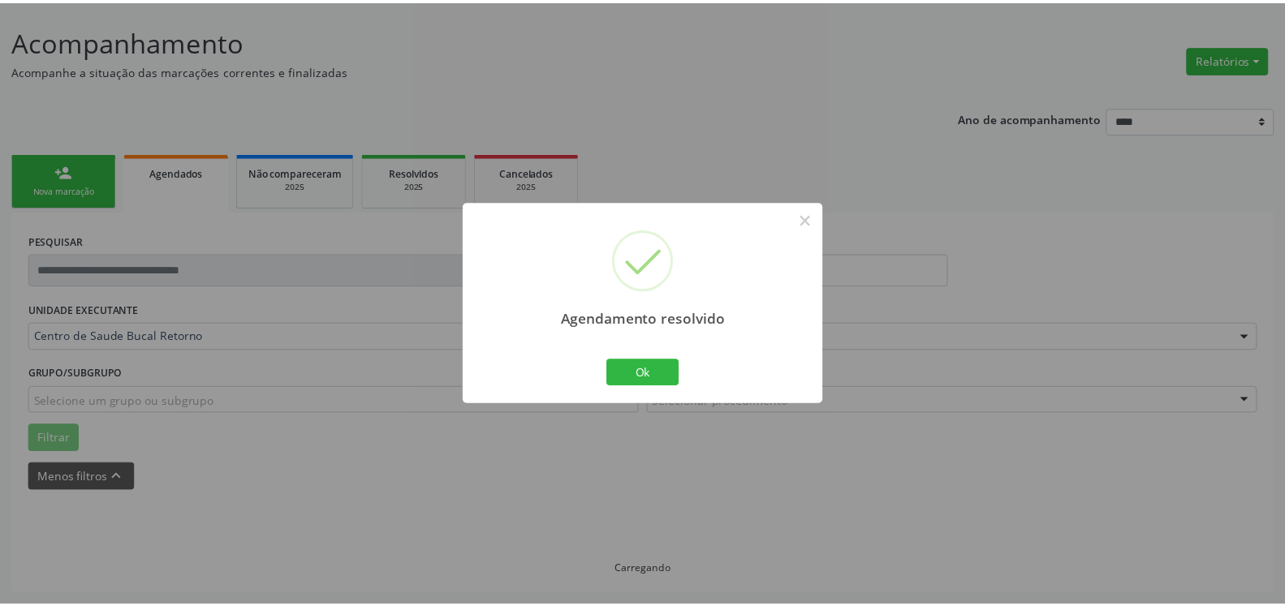
scroll to position [89, 0]
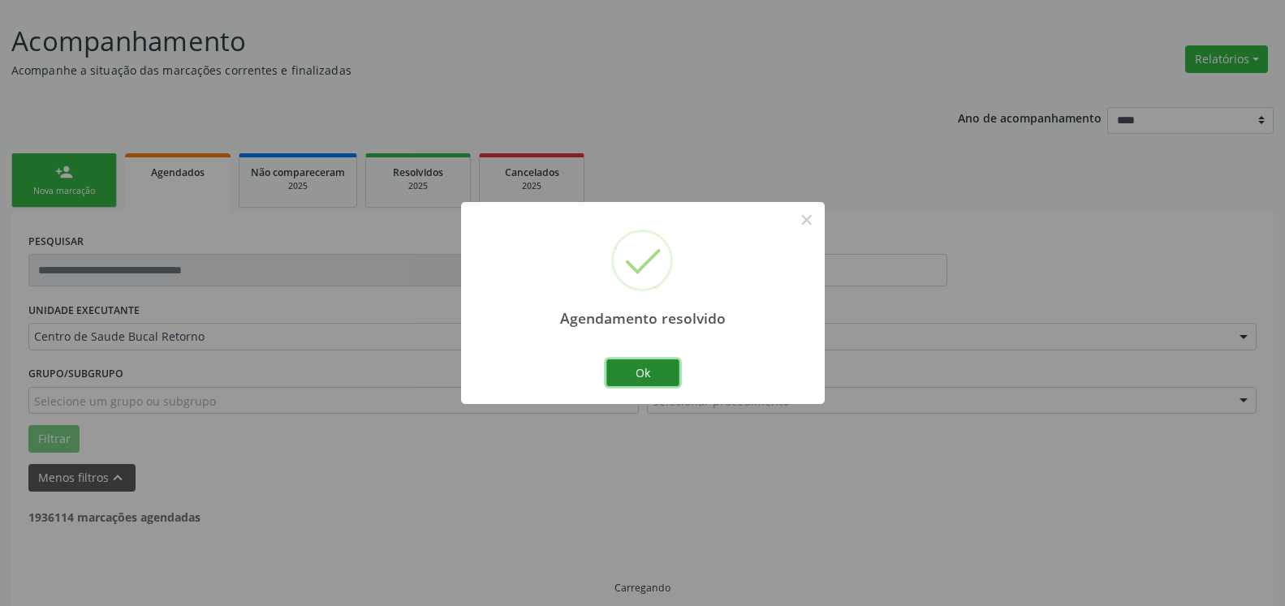
click at [627, 373] on button "Ok" at bounding box center [642, 374] width 73 height 28
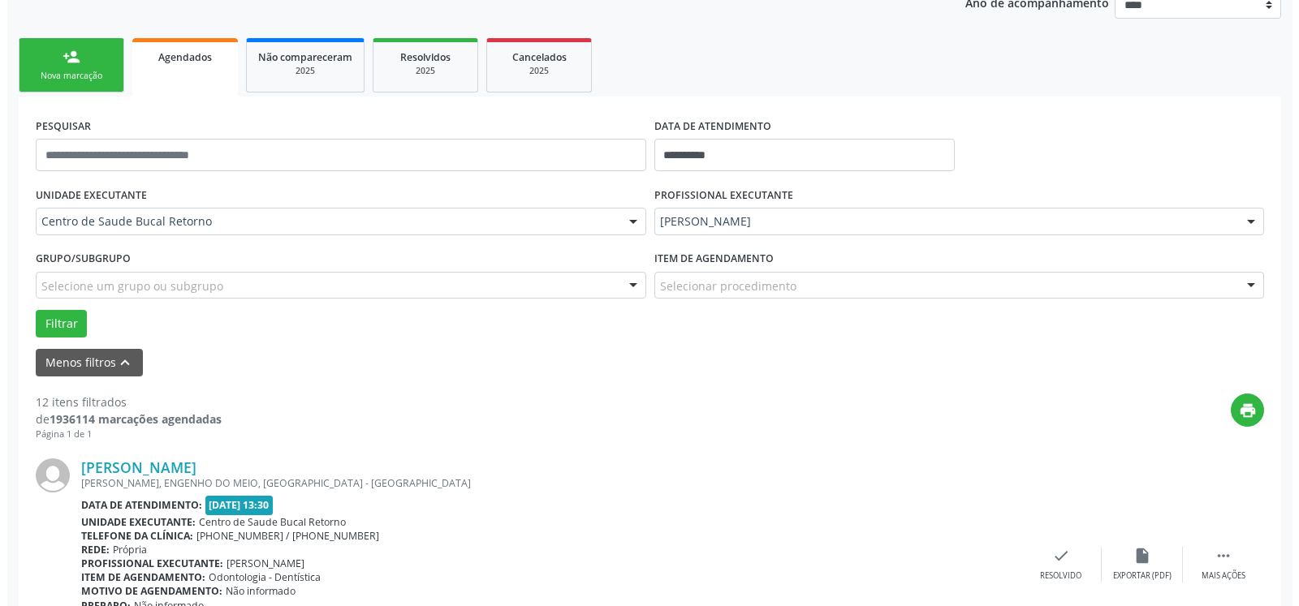
scroll to position [520, 0]
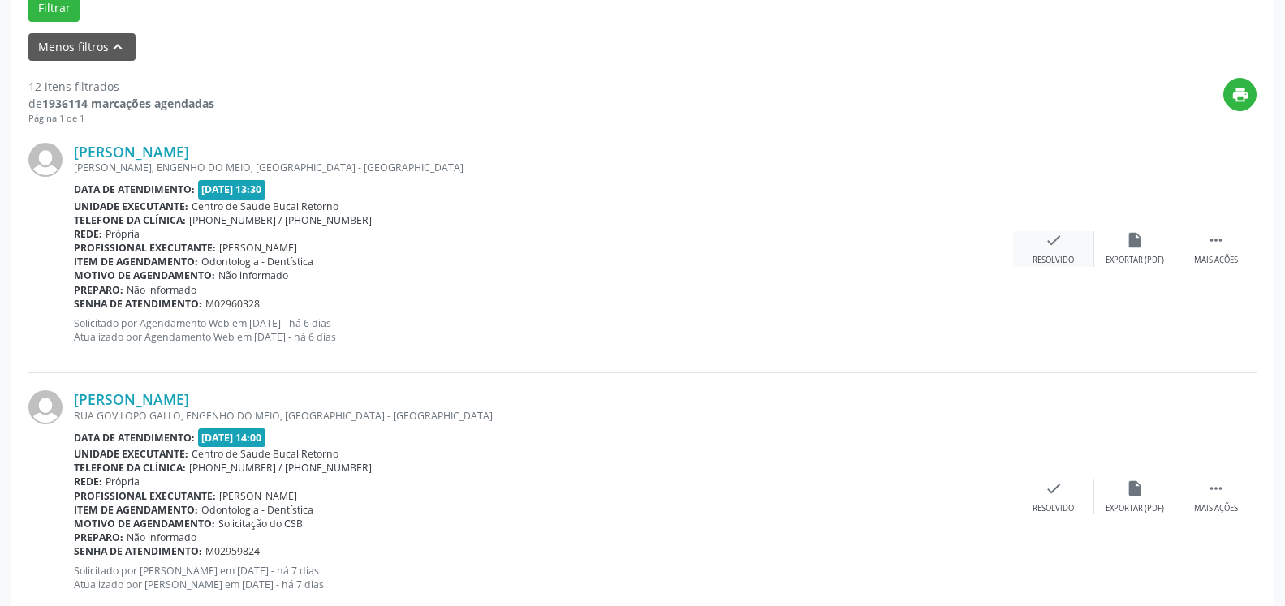
click at [1060, 247] on icon "check" at bounding box center [1054, 240] width 18 height 18
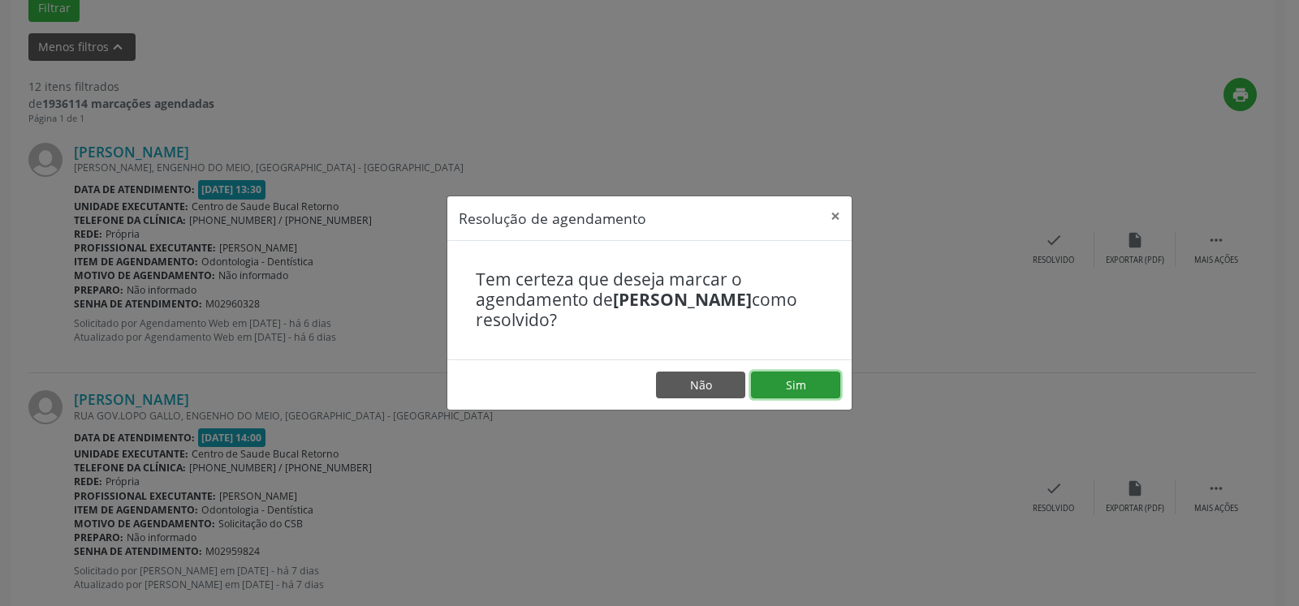
click at [772, 382] on button "Sim" at bounding box center [795, 386] width 89 height 28
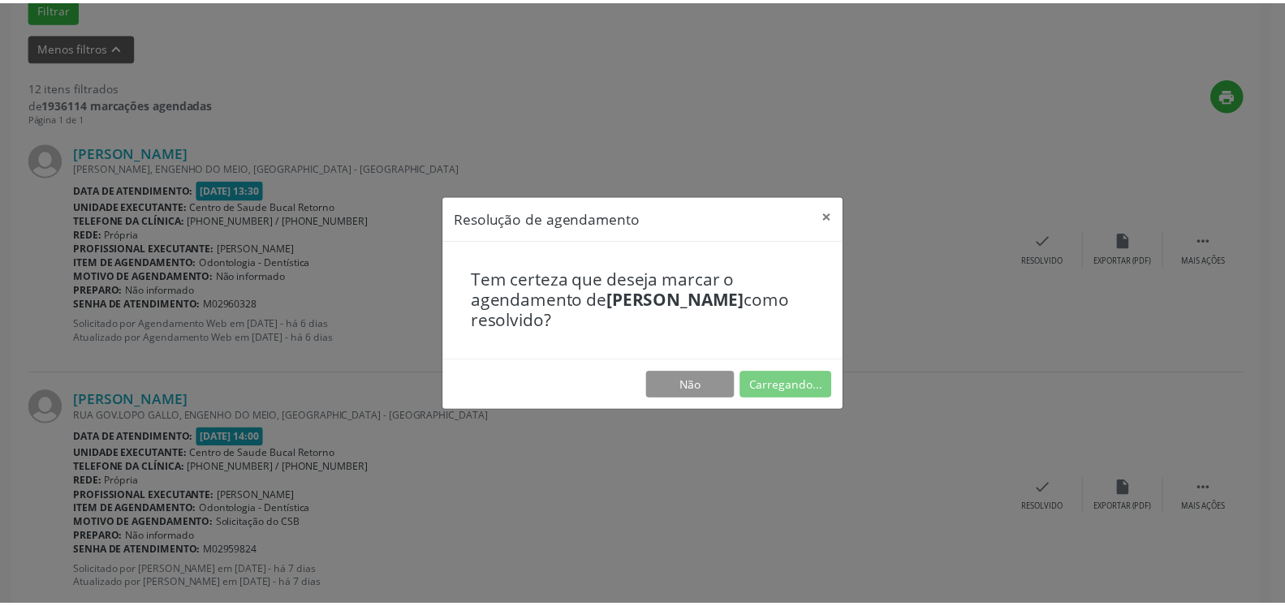
scroll to position [89, 0]
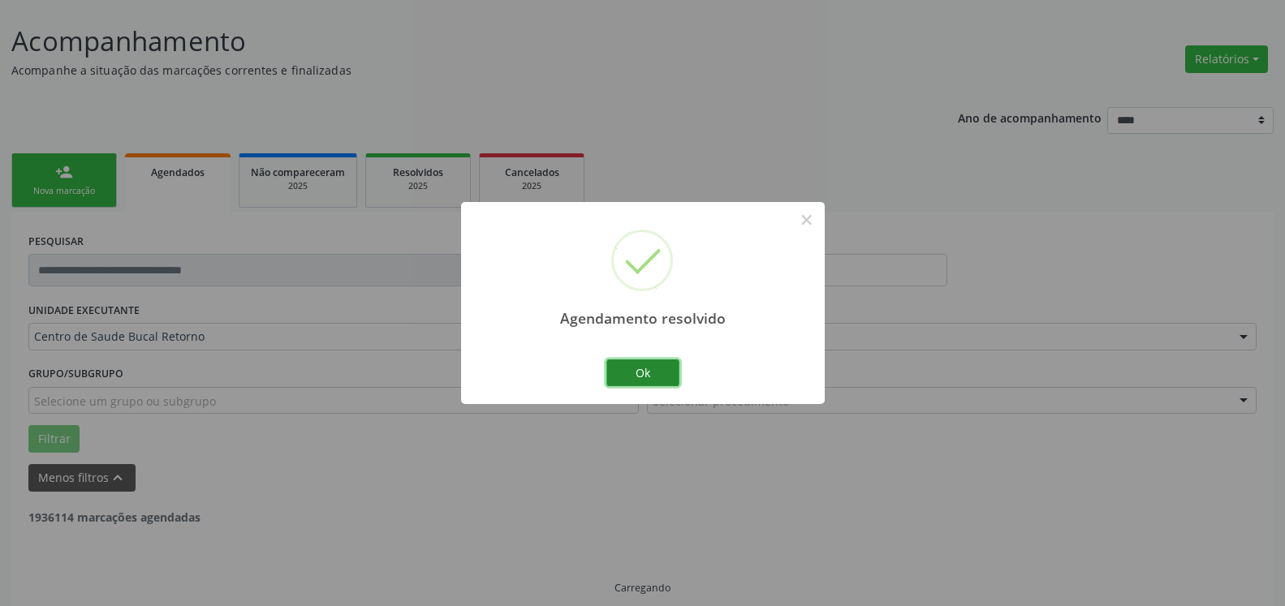
click at [653, 369] on button "Ok" at bounding box center [642, 374] width 73 height 28
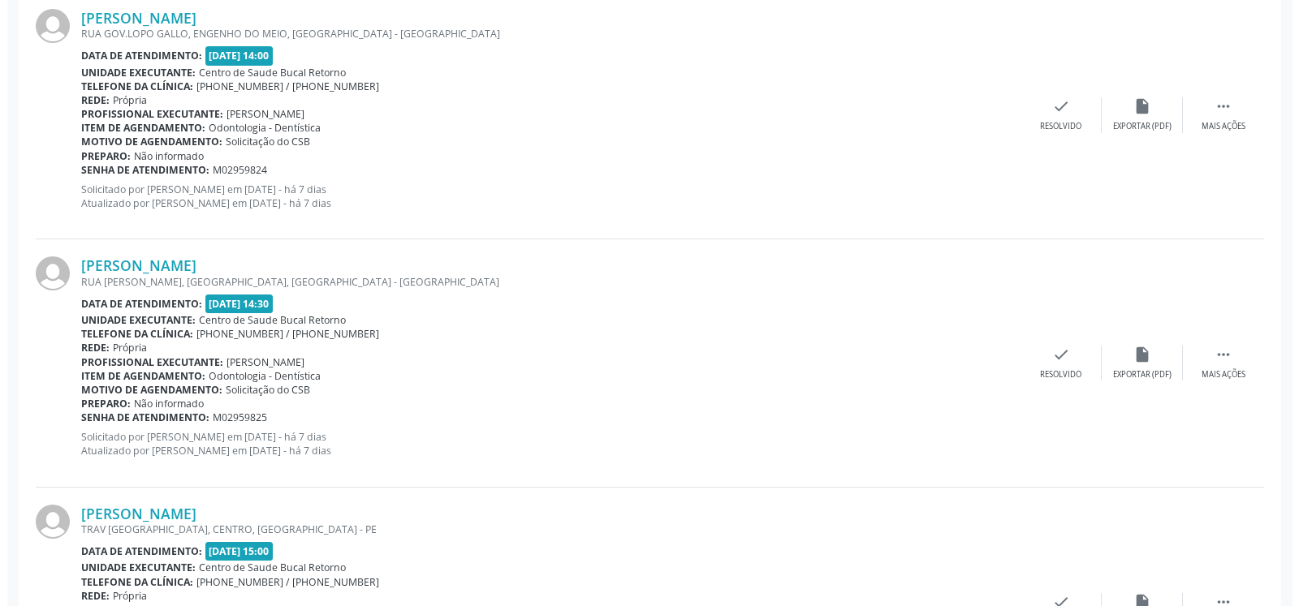
scroll to position [669, 0]
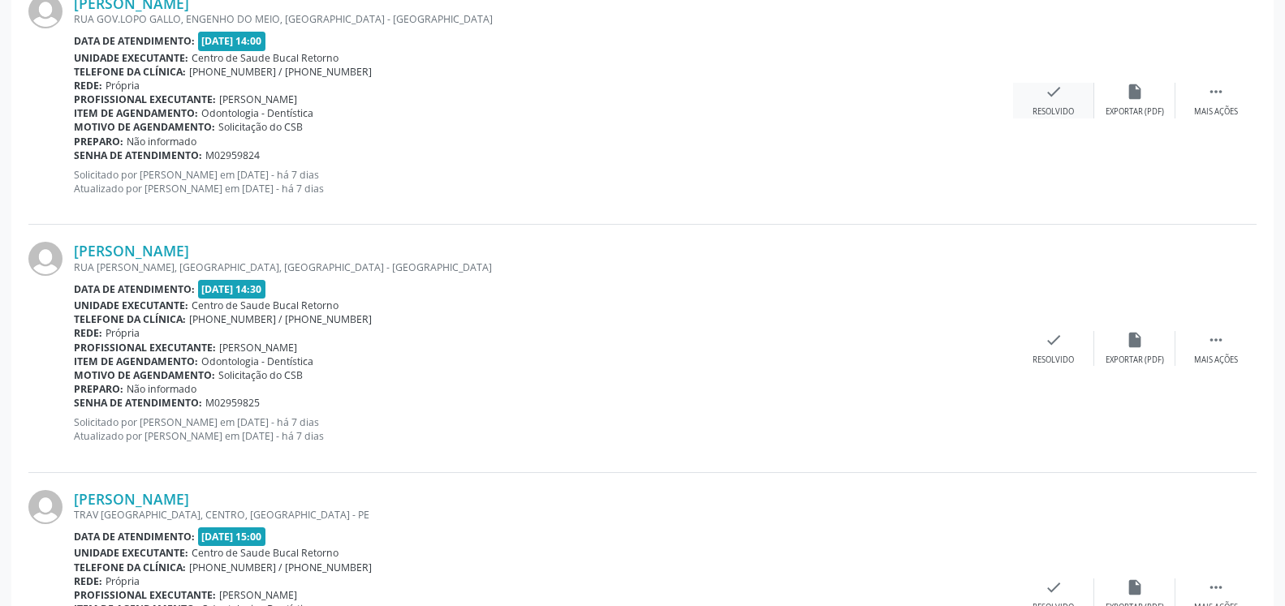
click at [1055, 99] on icon "check" at bounding box center [1054, 92] width 18 height 18
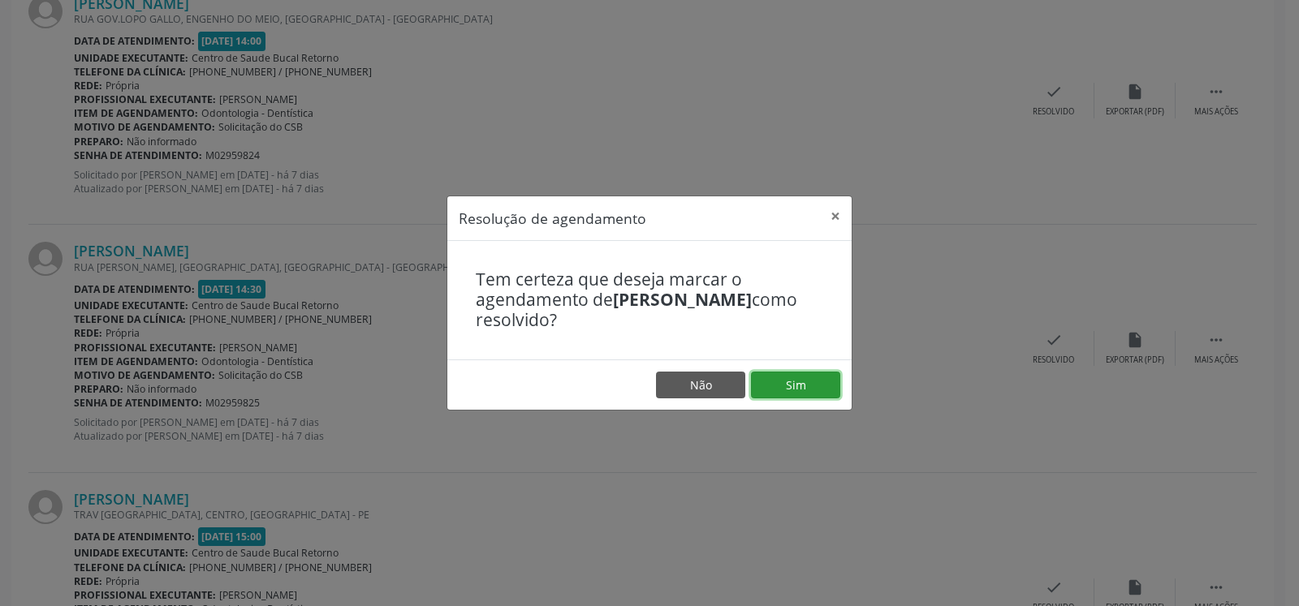
drag, startPoint x: 811, startPoint y: 382, endPoint x: 793, endPoint y: 389, distance: 19.0
click at [809, 382] on button "Sim" at bounding box center [795, 386] width 89 height 28
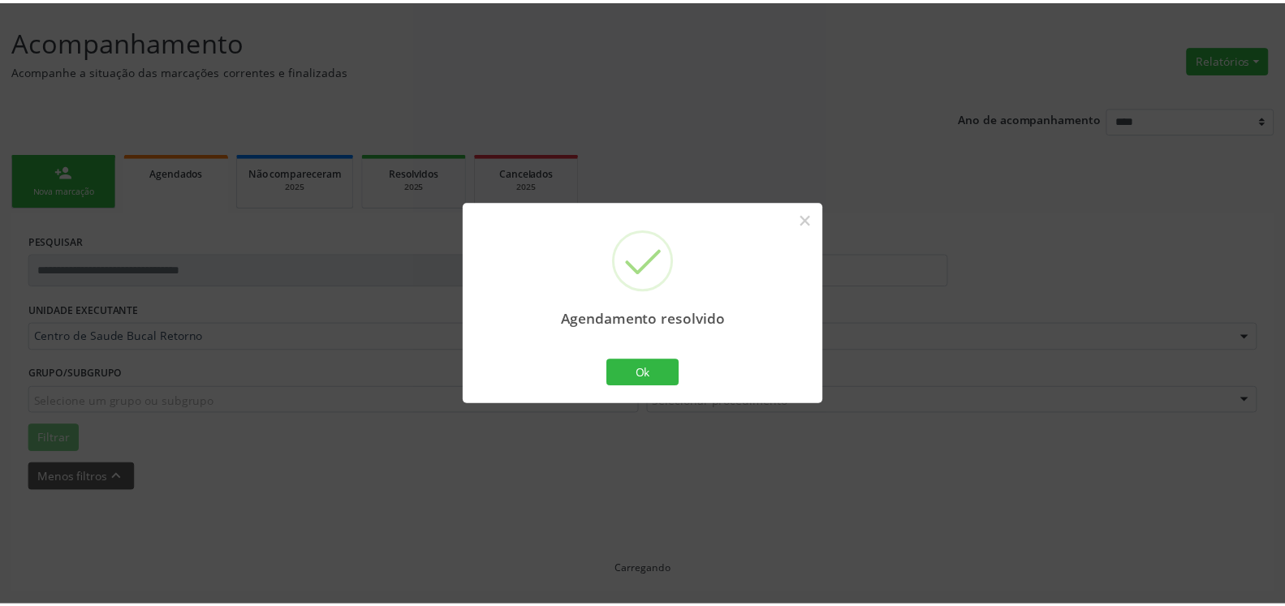
scroll to position [89, 0]
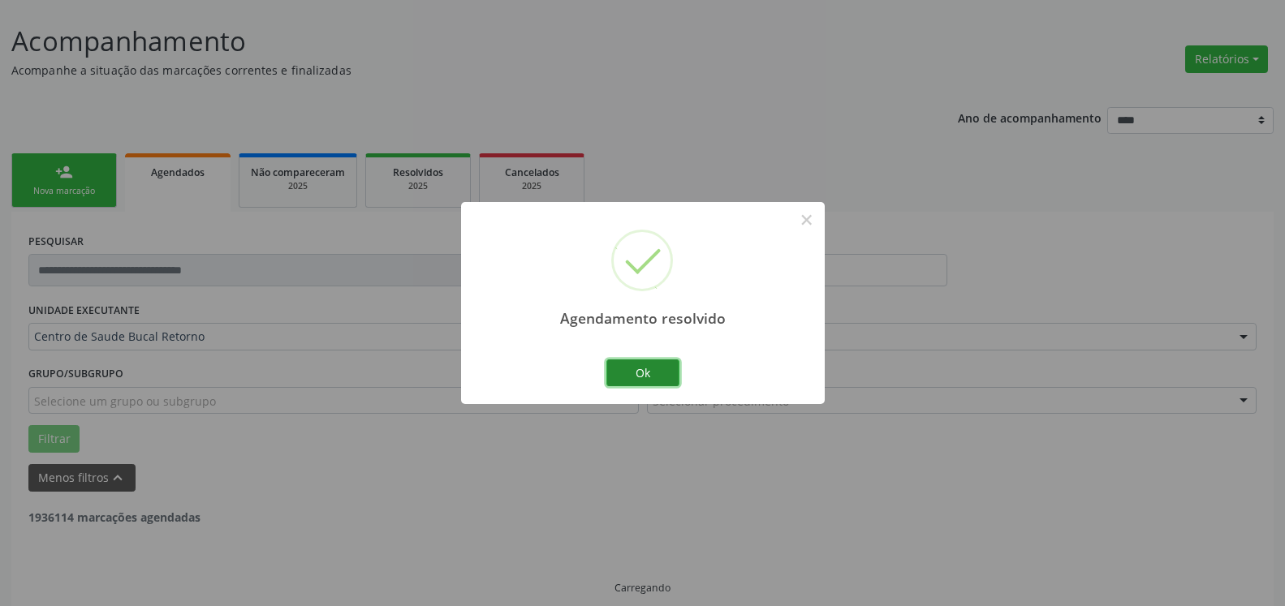
click at [658, 378] on button "Ok" at bounding box center [642, 374] width 73 height 28
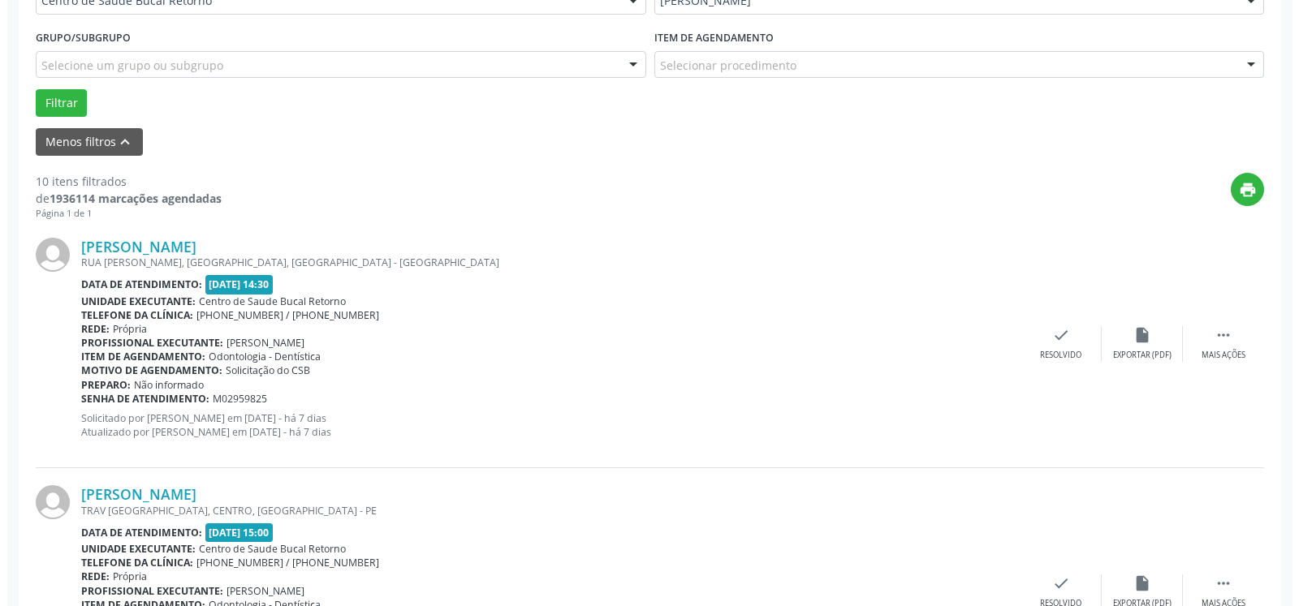
scroll to position [438, 0]
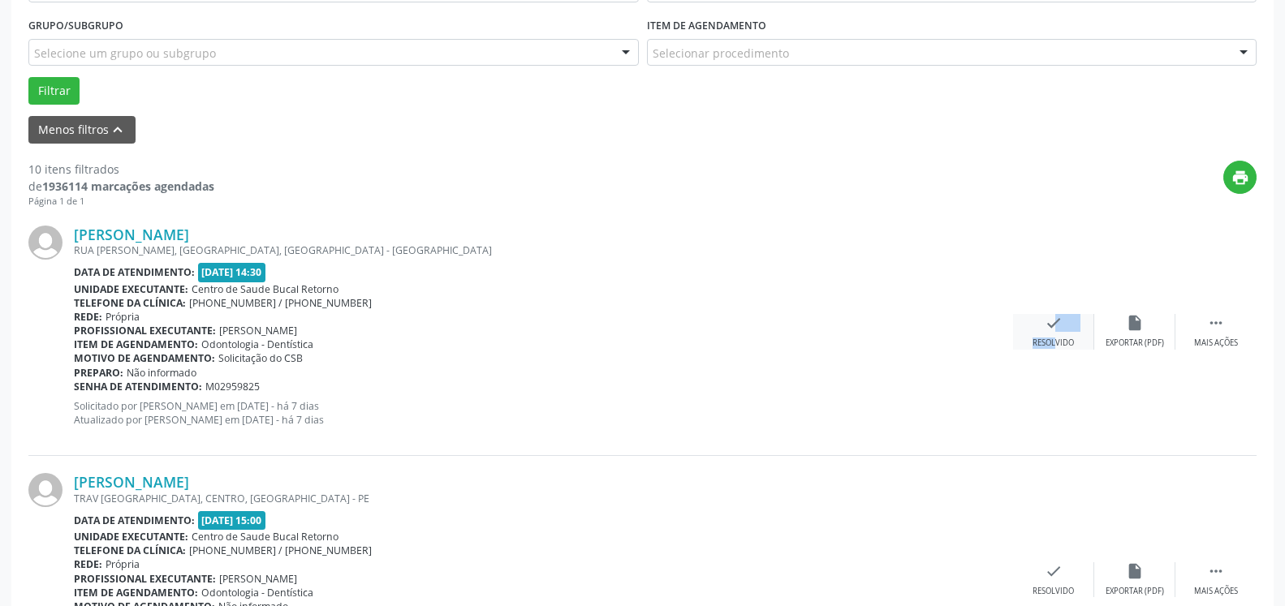
click at [1046, 324] on div "check Resolvido" at bounding box center [1053, 331] width 81 height 35
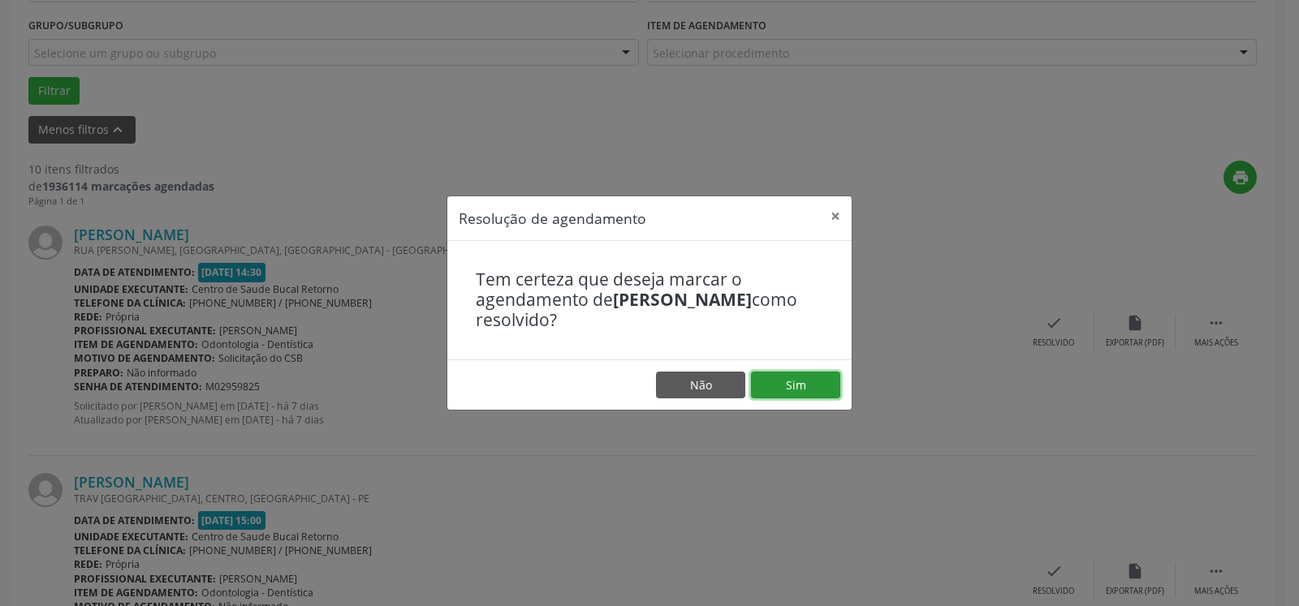
click at [792, 397] on button "Sim" at bounding box center [795, 386] width 89 height 28
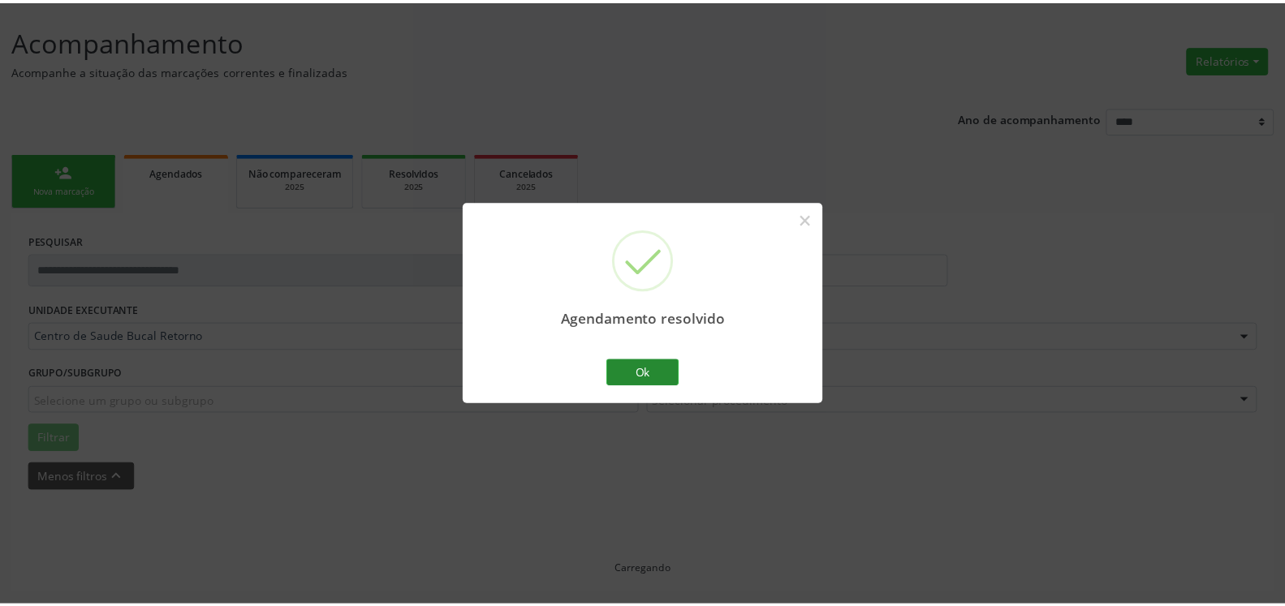
scroll to position [89, 0]
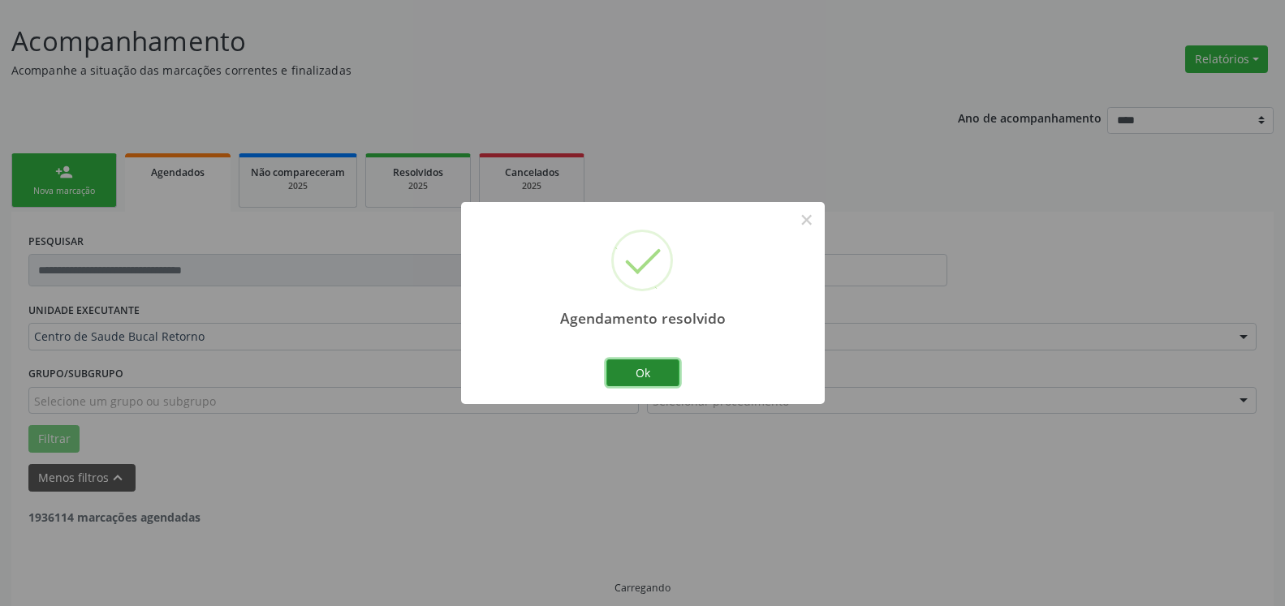
click at [671, 373] on button "Ok" at bounding box center [642, 374] width 73 height 28
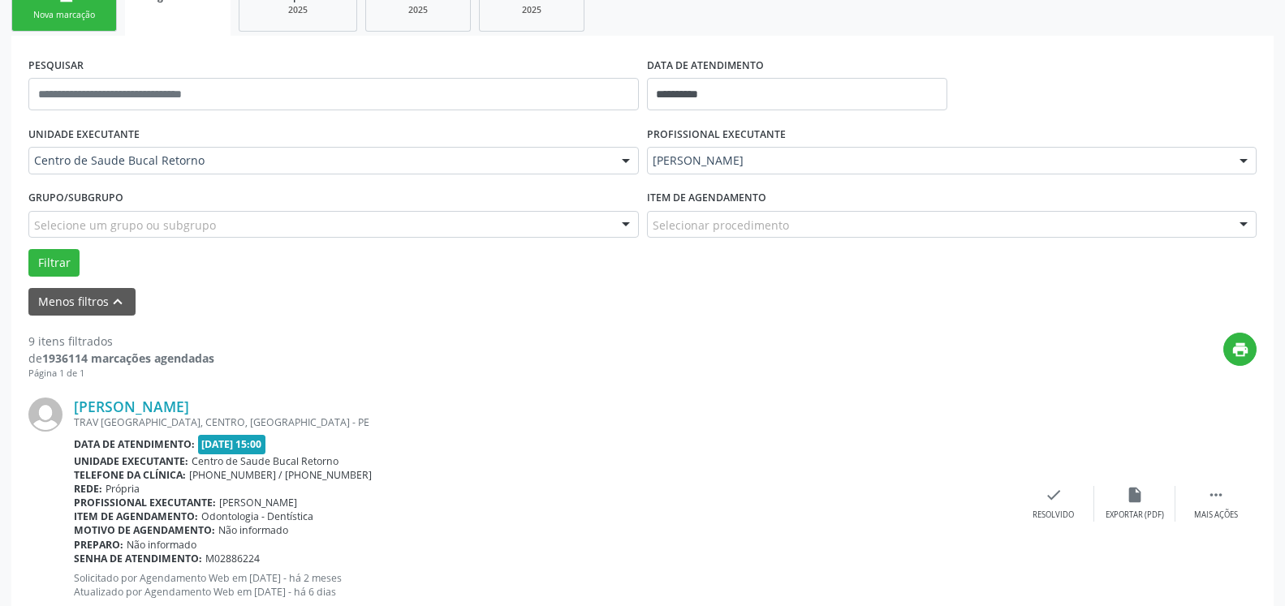
scroll to position [503, 0]
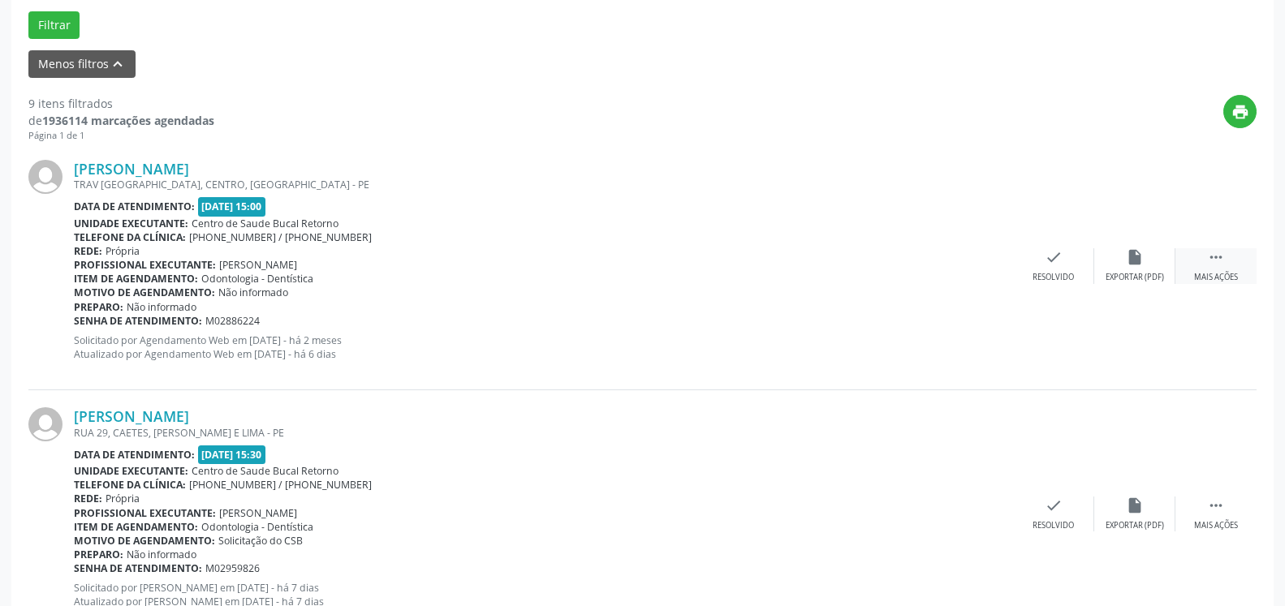
click at [1222, 264] on icon "" at bounding box center [1216, 257] width 18 height 18
click at [1120, 260] on div "alarm_off Não compareceu" at bounding box center [1134, 265] width 81 height 35
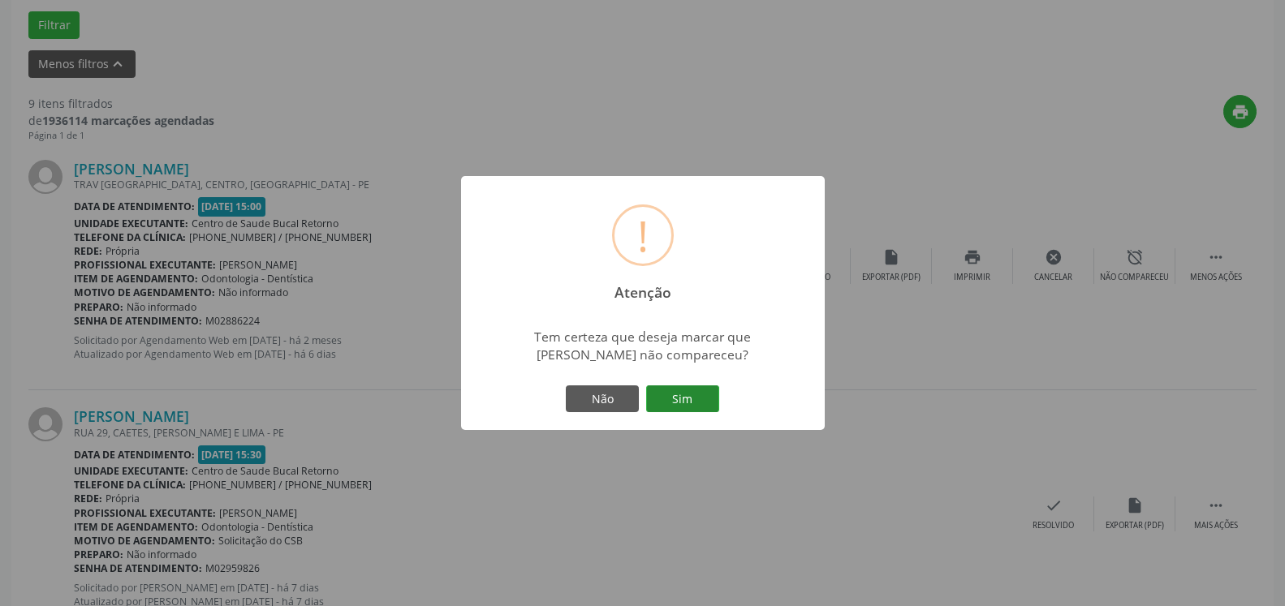
click at [701, 394] on button "Sim" at bounding box center [682, 400] width 73 height 28
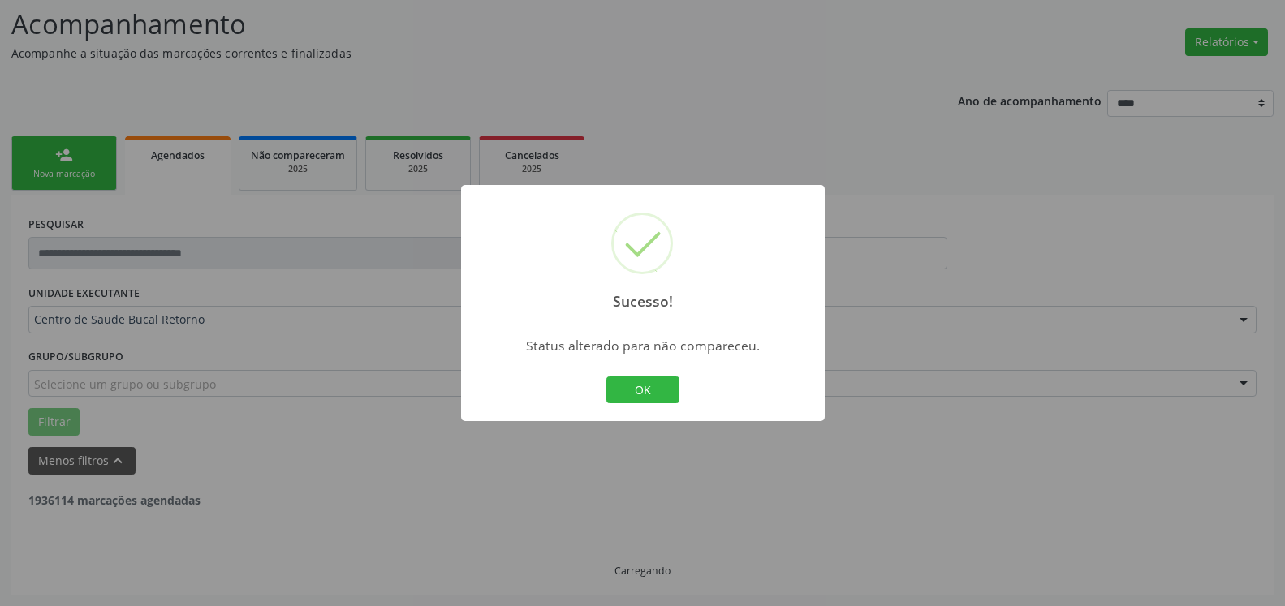
scroll to position [106, 0]
click at [640, 393] on button "OK" at bounding box center [642, 391] width 73 height 28
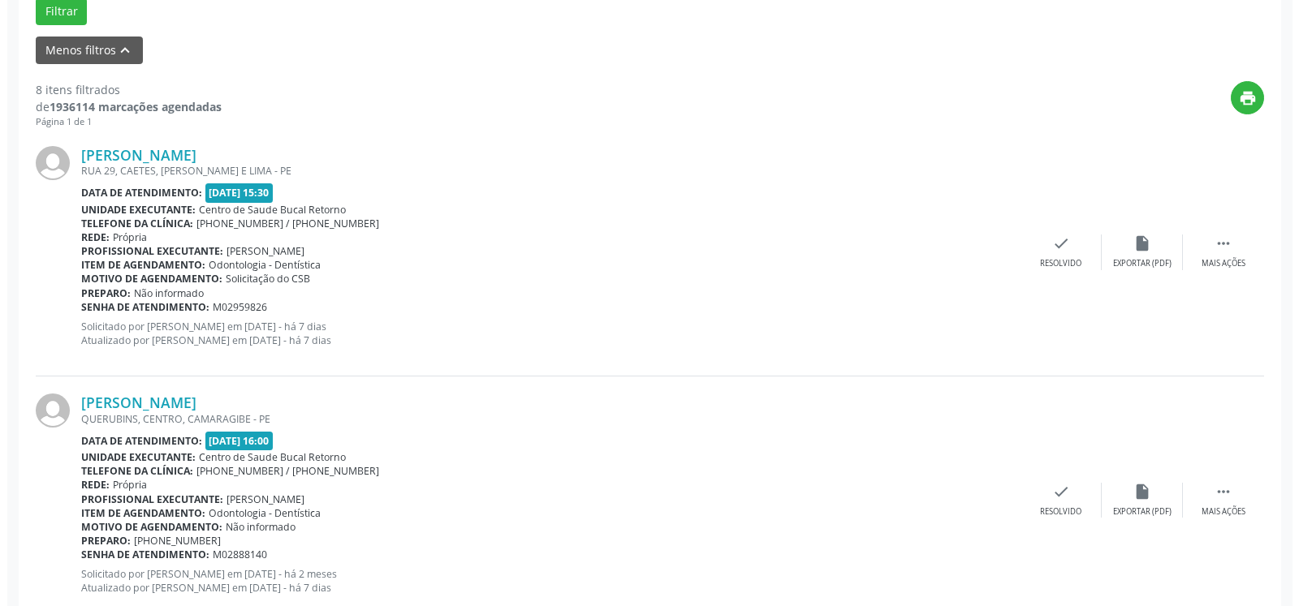
scroll to position [520, 0]
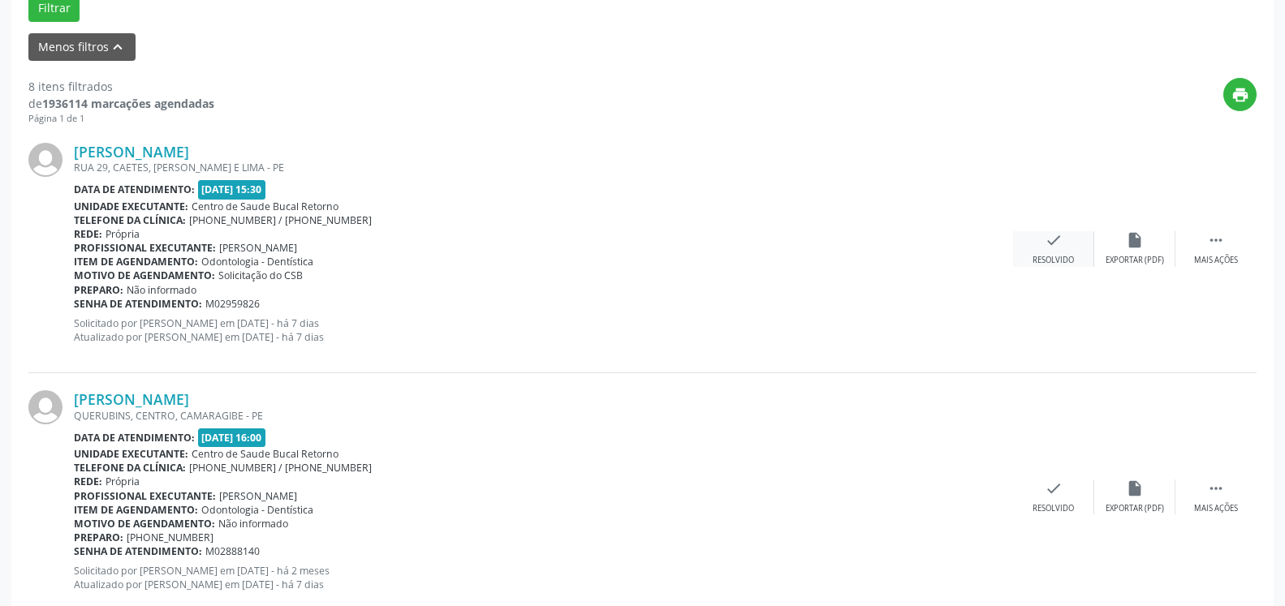
click at [1041, 256] on div "Resolvido" at bounding box center [1053, 260] width 41 height 11
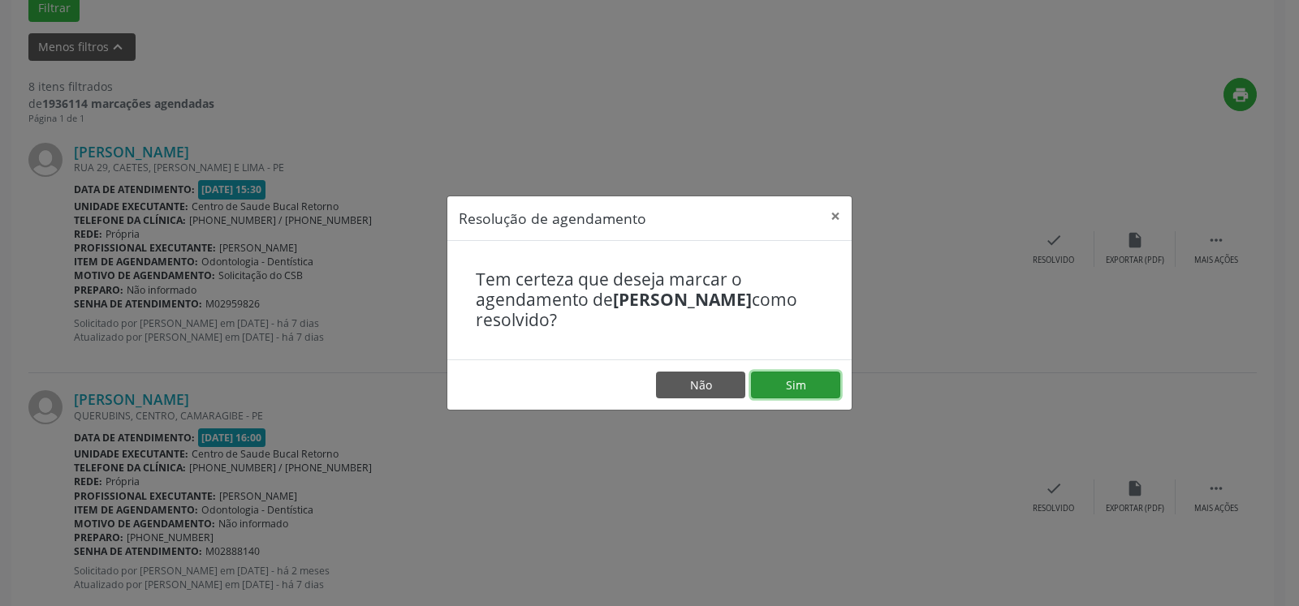
click at [813, 390] on button "Sim" at bounding box center [795, 386] width 89 height 28
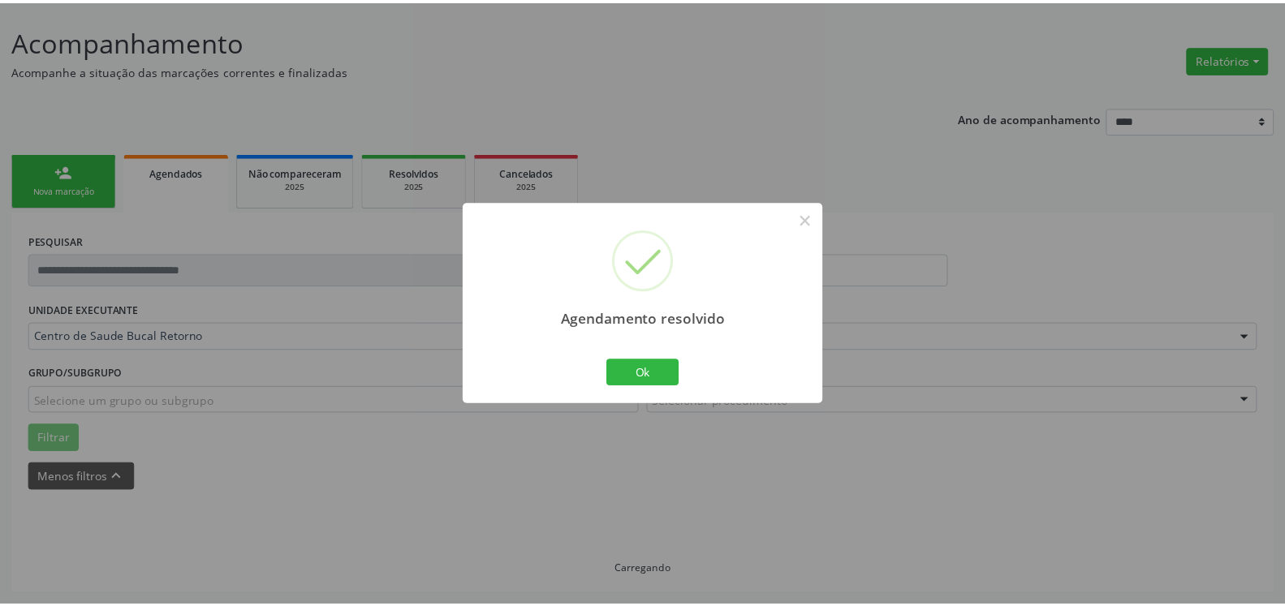
scroll to position [89, 0]
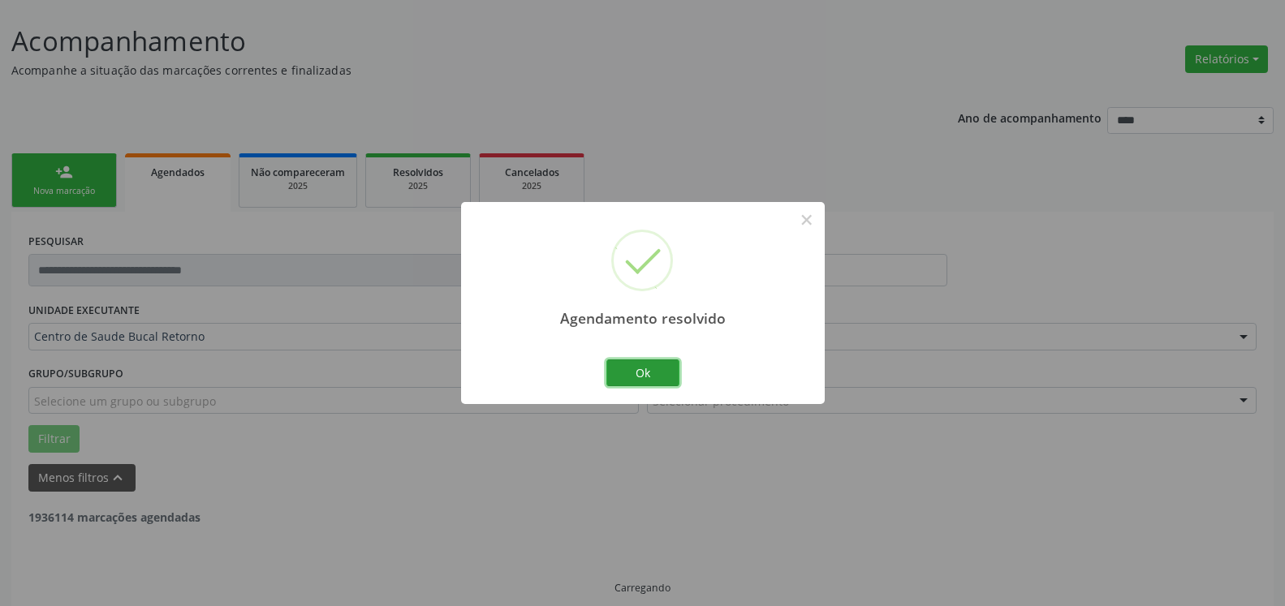
click at [623, 377] on button "Ok" at bounding box center [642, 374] width 73 height 28
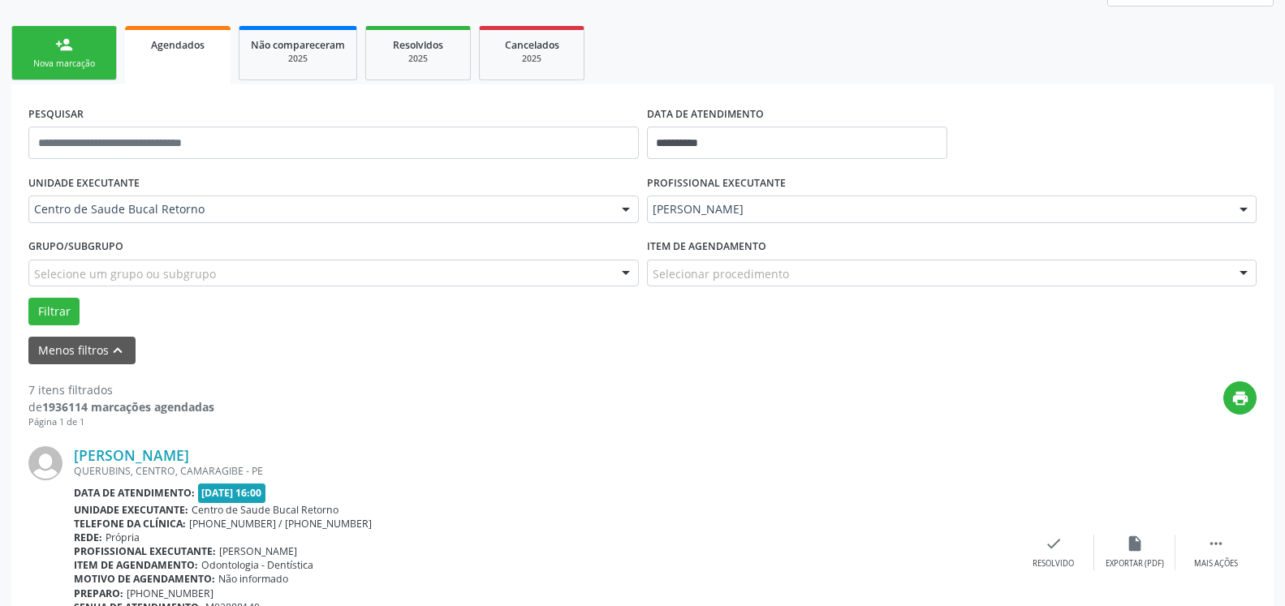
scroll to position [355, 0]
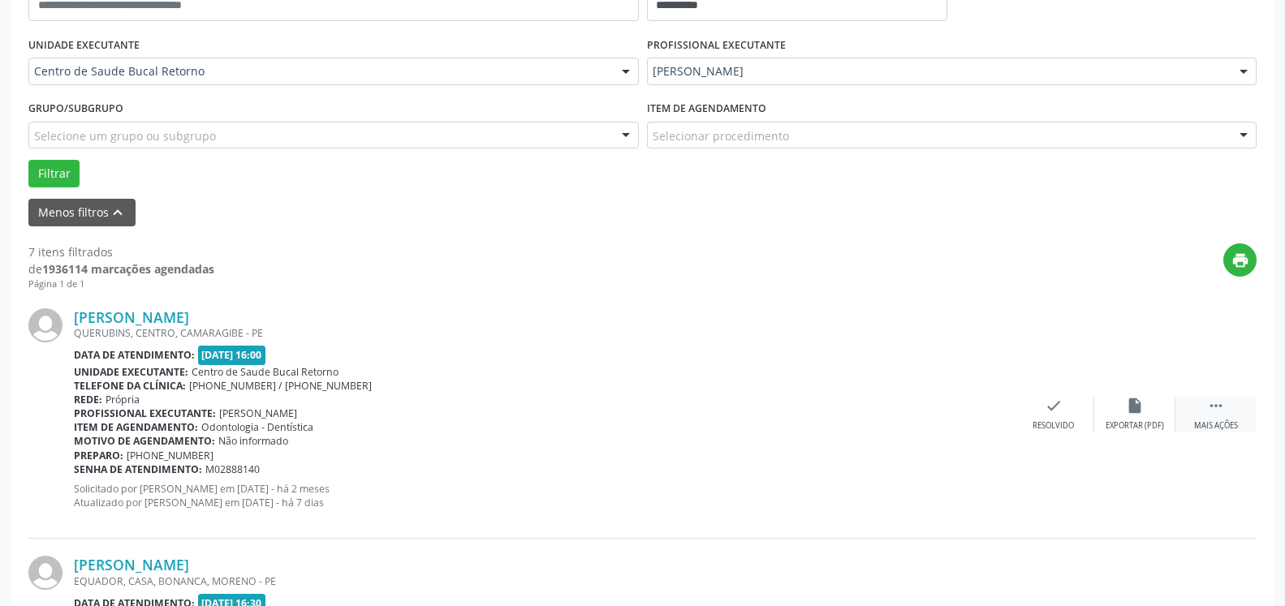
click at [1227, 401] on div " Mais ações" at bounding box center [1216, 414] width 81 height 35
click at [1142, 409] on icon "alarm_off" at bounding box center [1135, 406] width 18 height 18
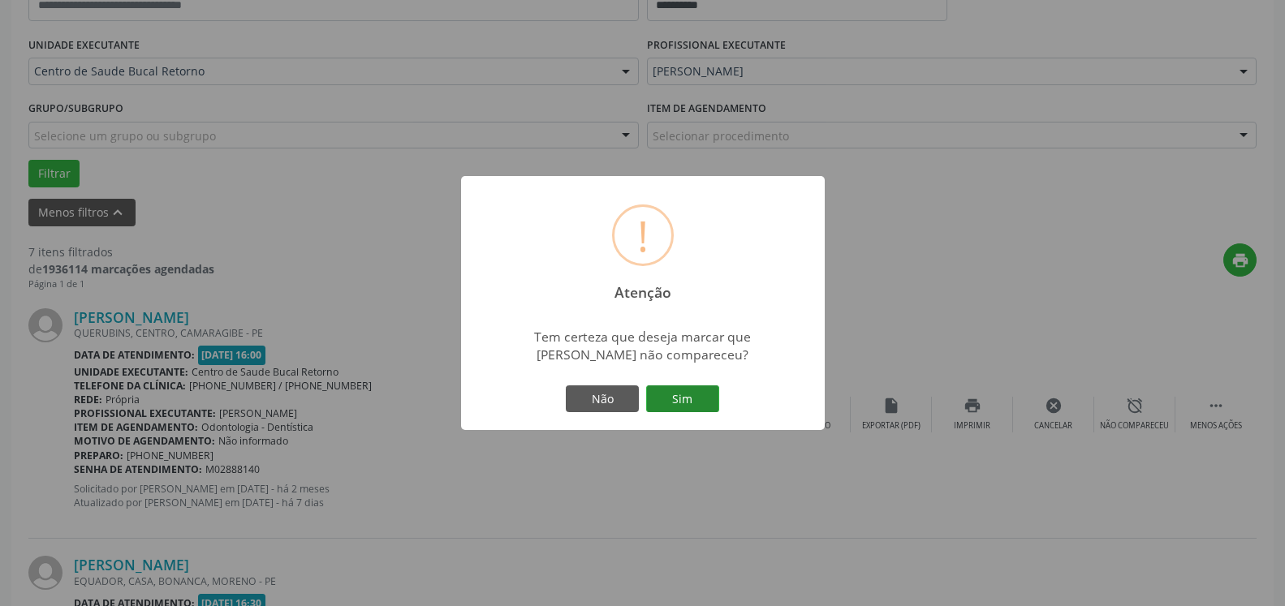
click at [708, 400] on button "Sim" at bounding box center [682, 400] width 73 height 28
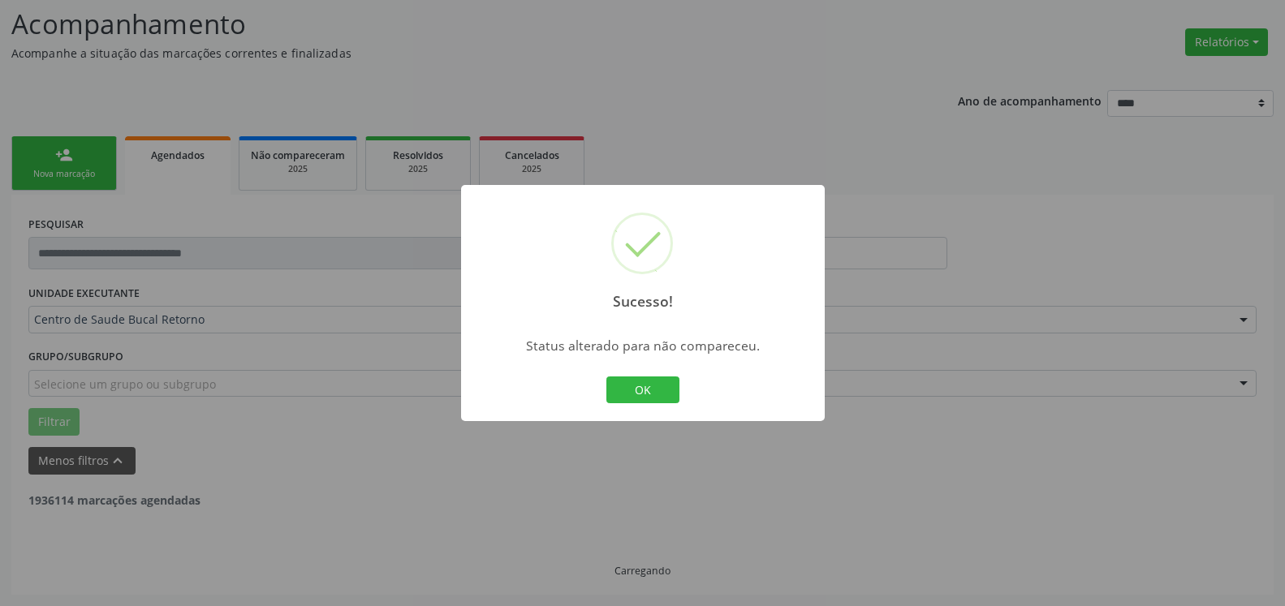
click at [649, 386] on button "OK" at bounding box center [642, 391] width 73 height 28
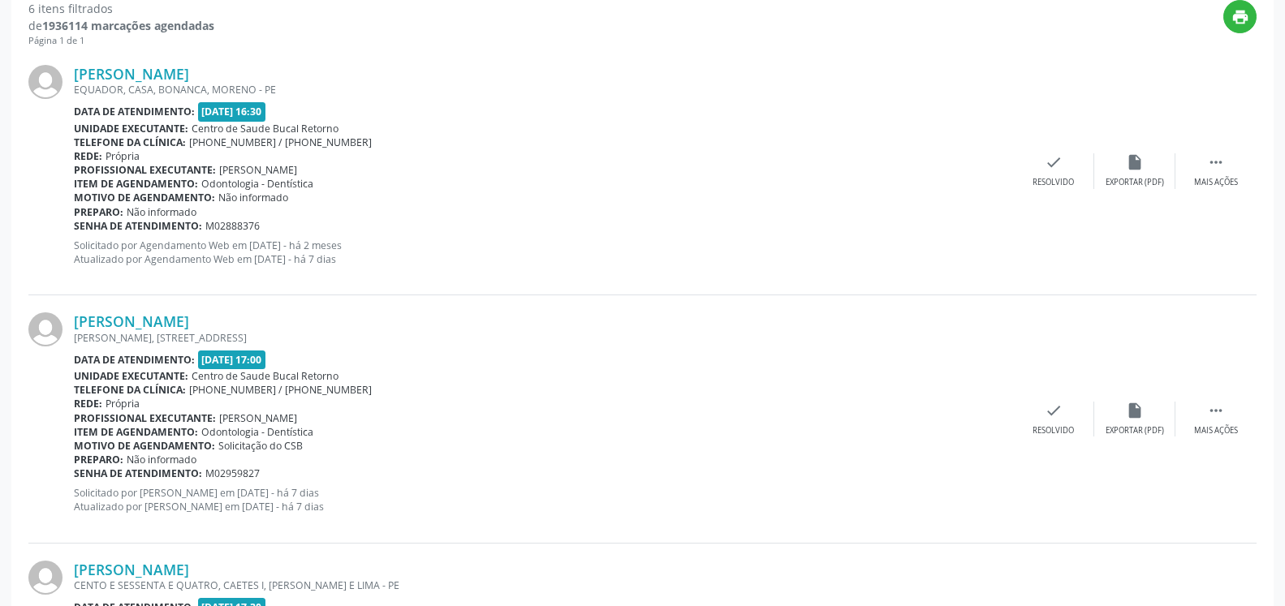
scroll to position [603, 0]
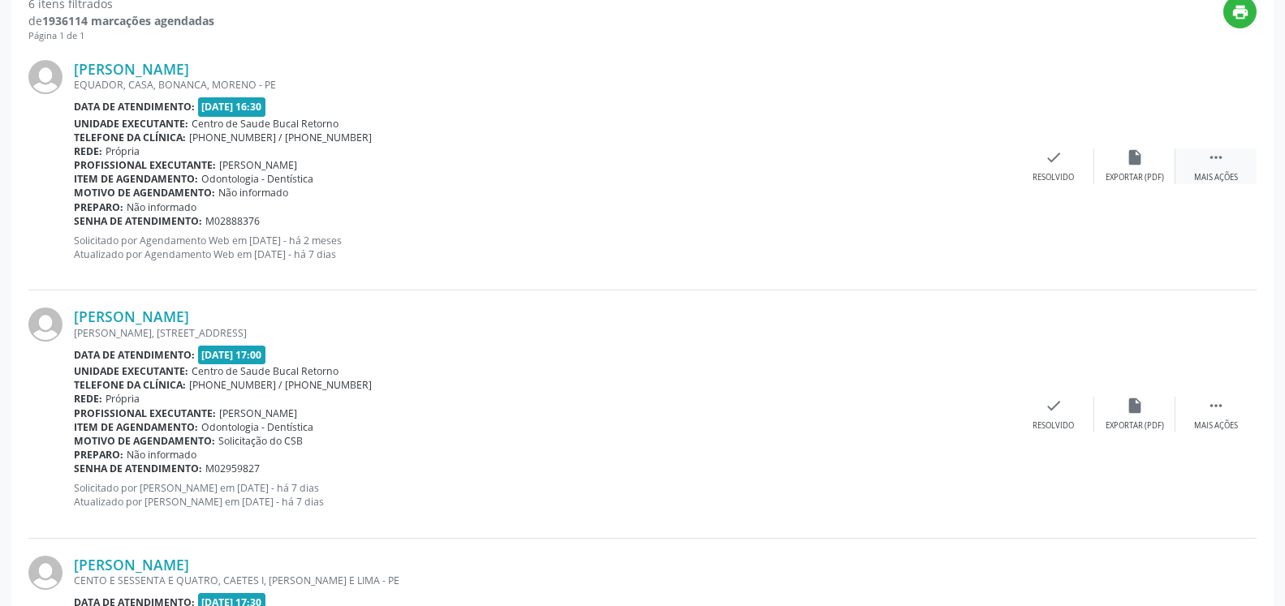
click at [1234, 170] on div " Mais ações" at bounding box center [1216, 166] width 81 height 35
click at [1137, 176] on div "Não compareceu" at bounding box center [1134, 177] width 69 height 11
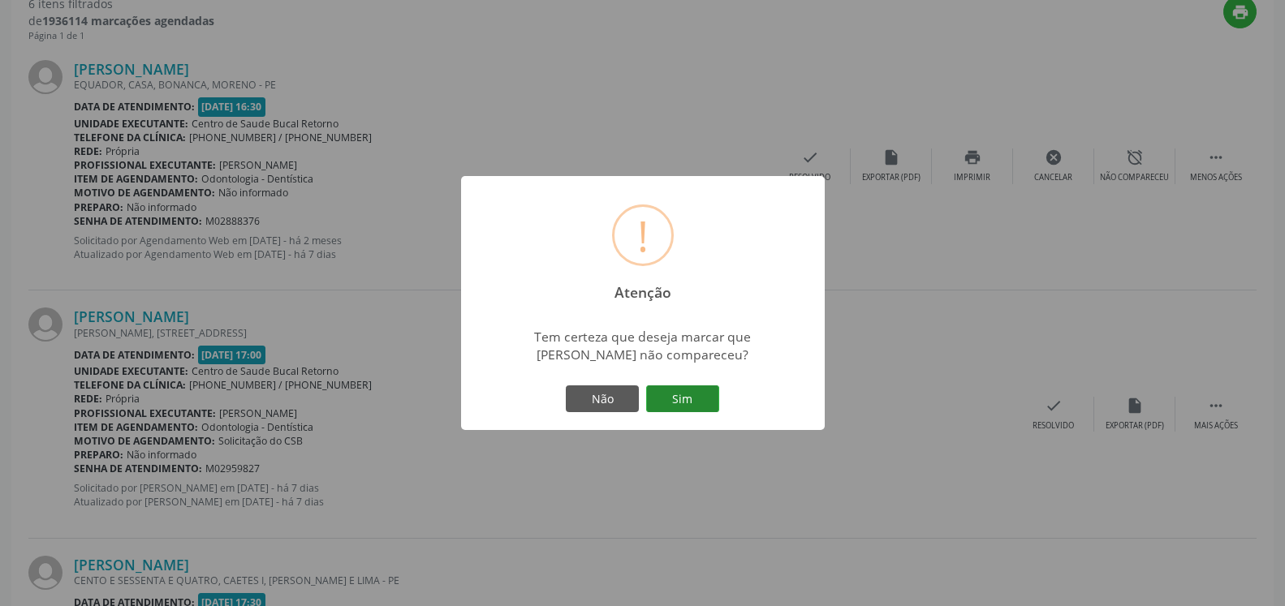
click at [672, 402] on button "Sim" at bounding box center [682, 400] width 73 height 28
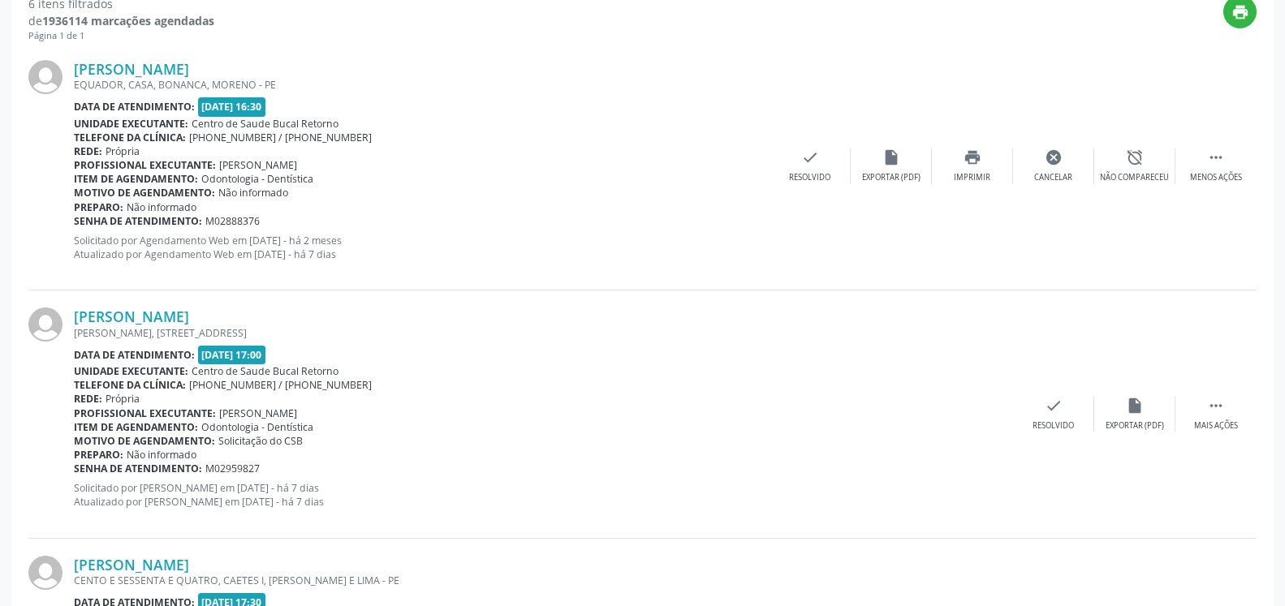
scroll to position [106, 0]
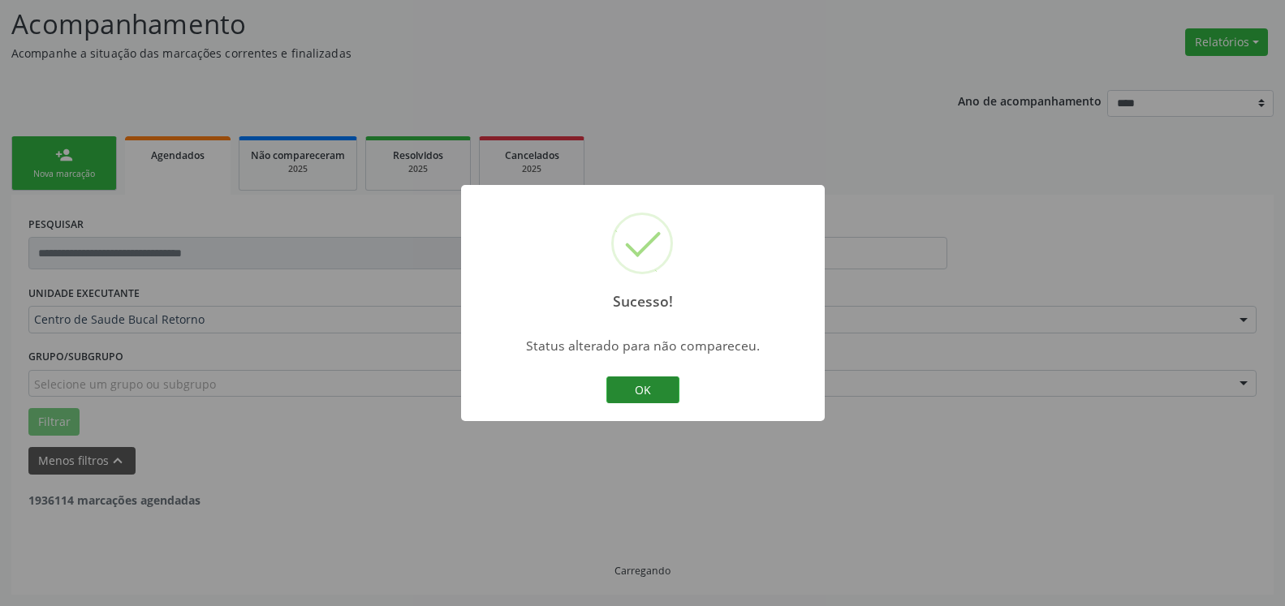
click at [613, 393] on button "OK" at bounding box center [642, 391] width 73 height 28
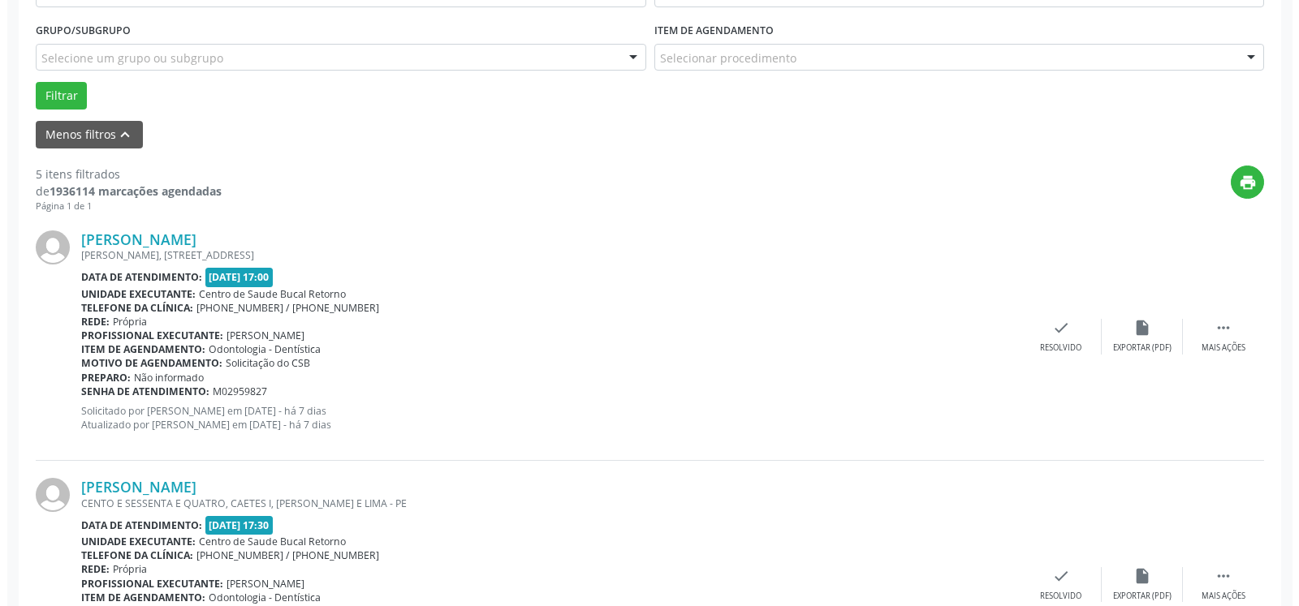
scroll to position [520, 0]
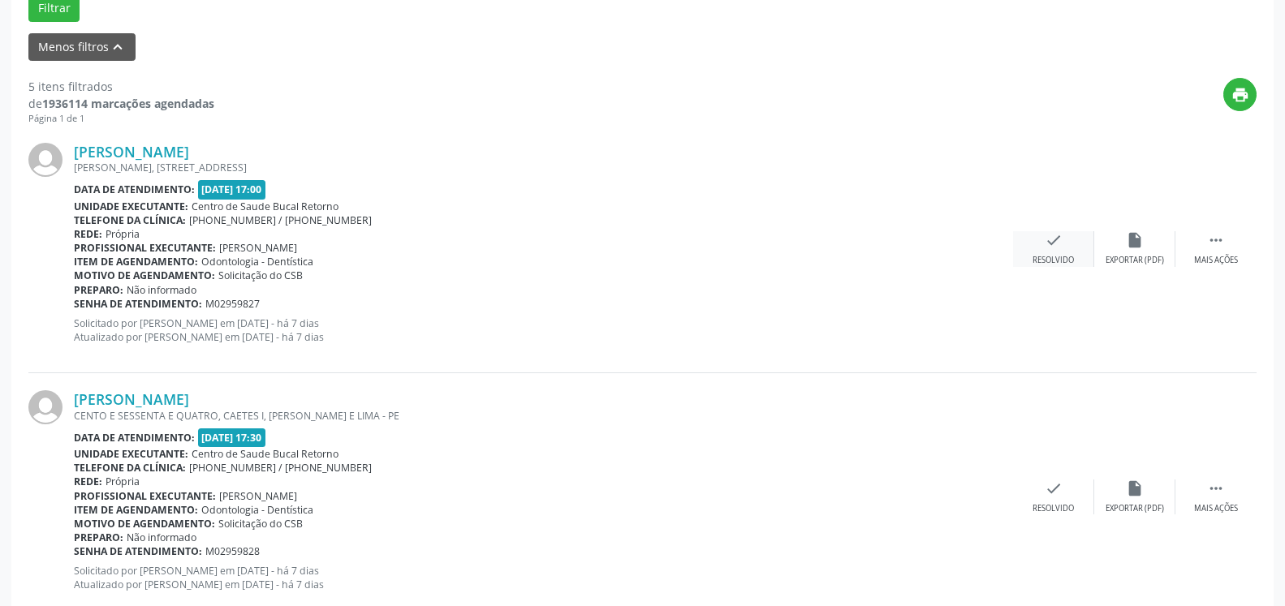
click at [1033, 245] on div "check Resolvido" at bounding box center [1053, 248] width 81 height 35
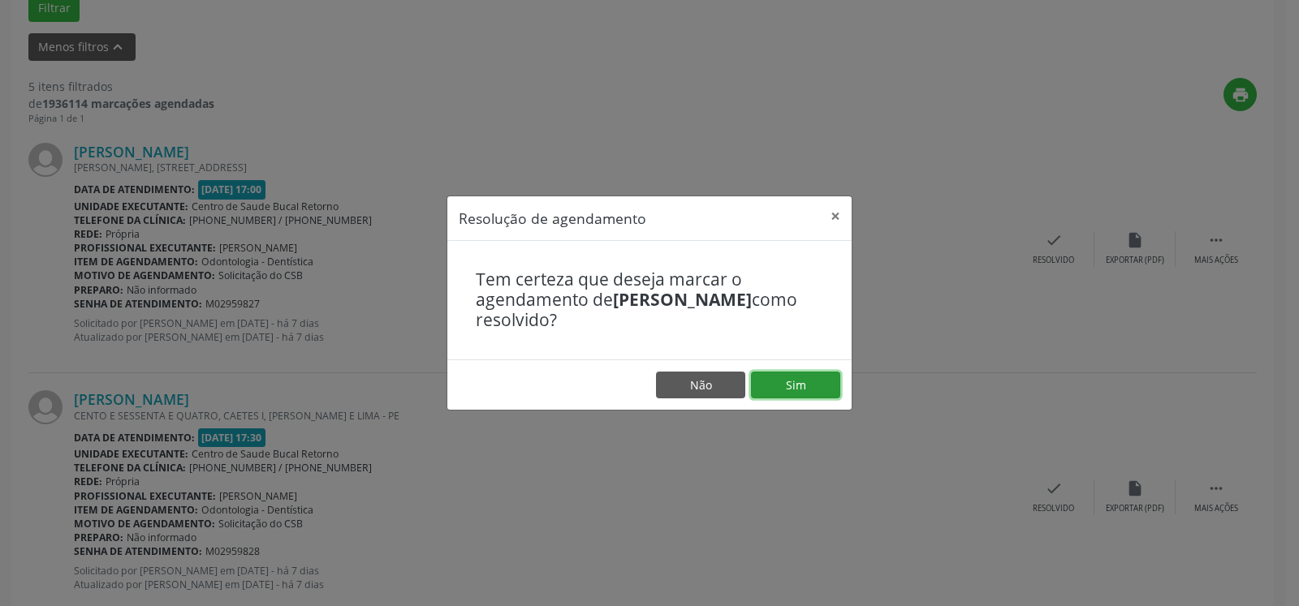
click at [783, 392] on button "Sim" at bounding box center [795, 386] width 89 height 28
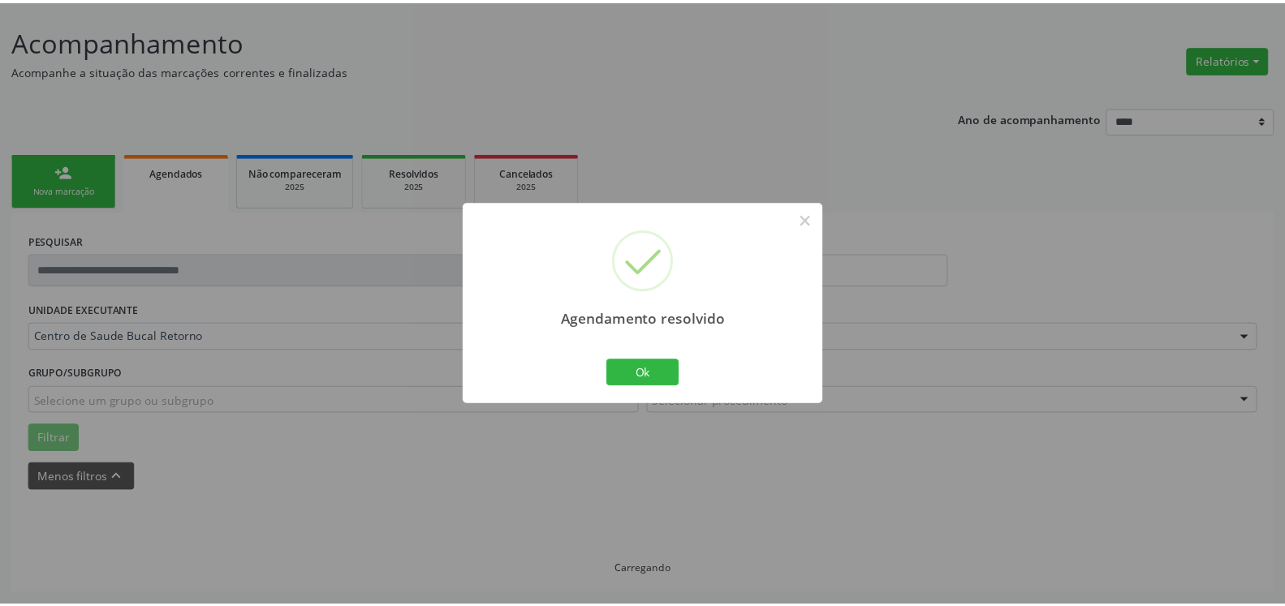
scroll to position [89, 0]
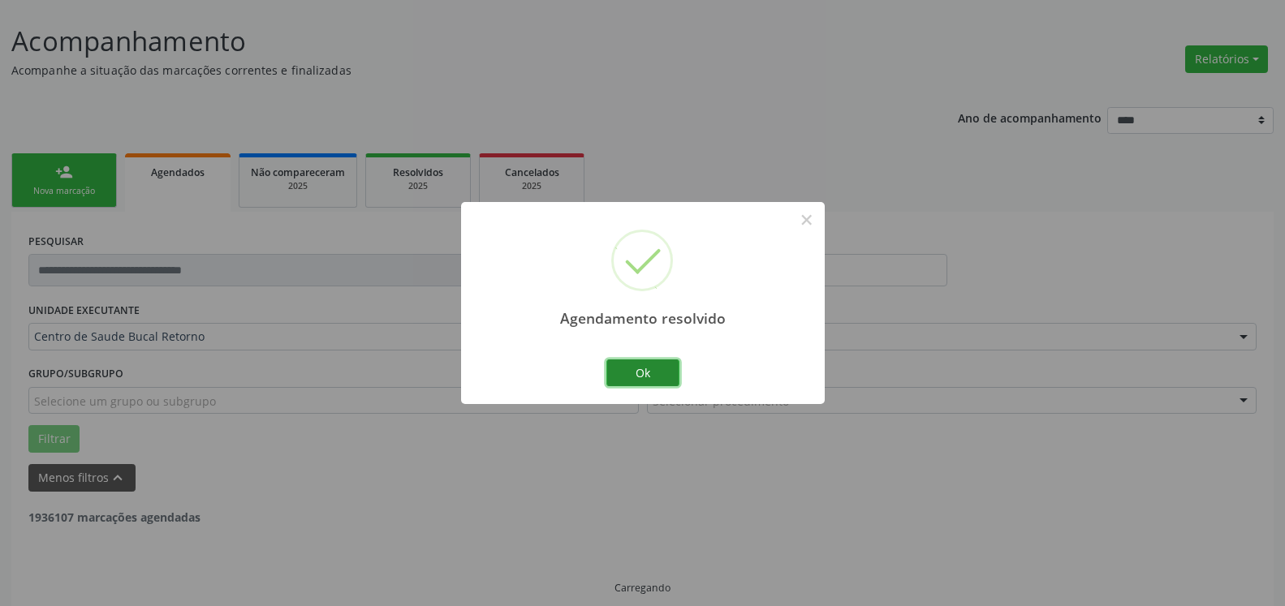
click at [642, 378] on button "Ok" at bounding box center [642, 374] width 73 height 28
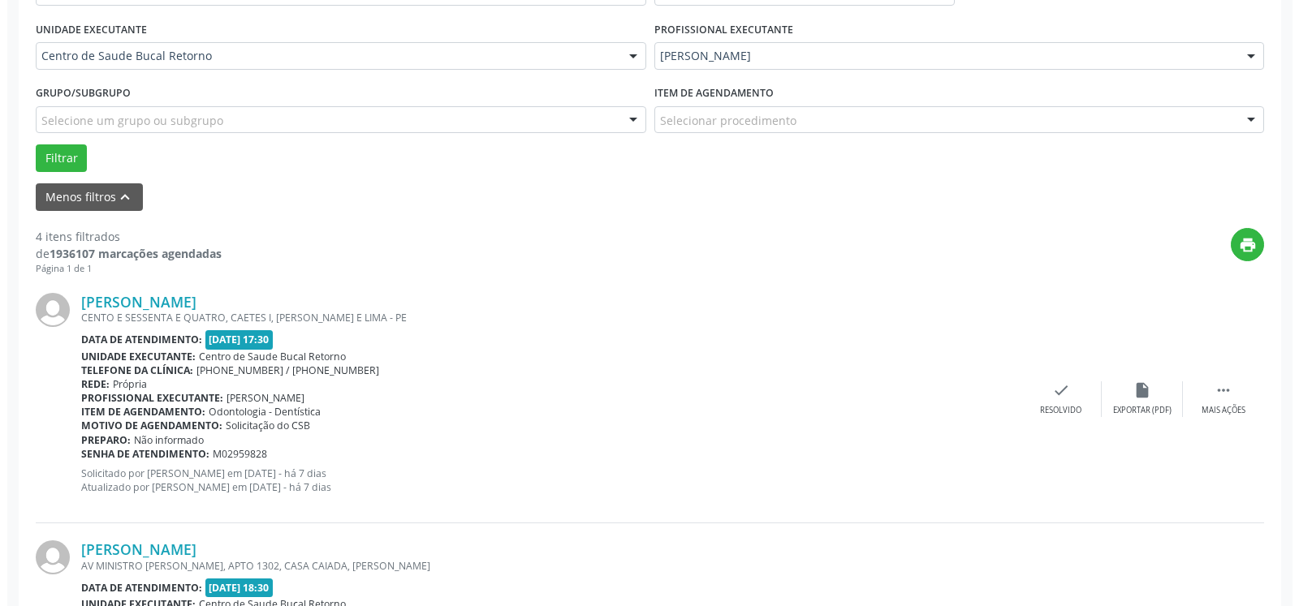
scroll to position [503, 0]
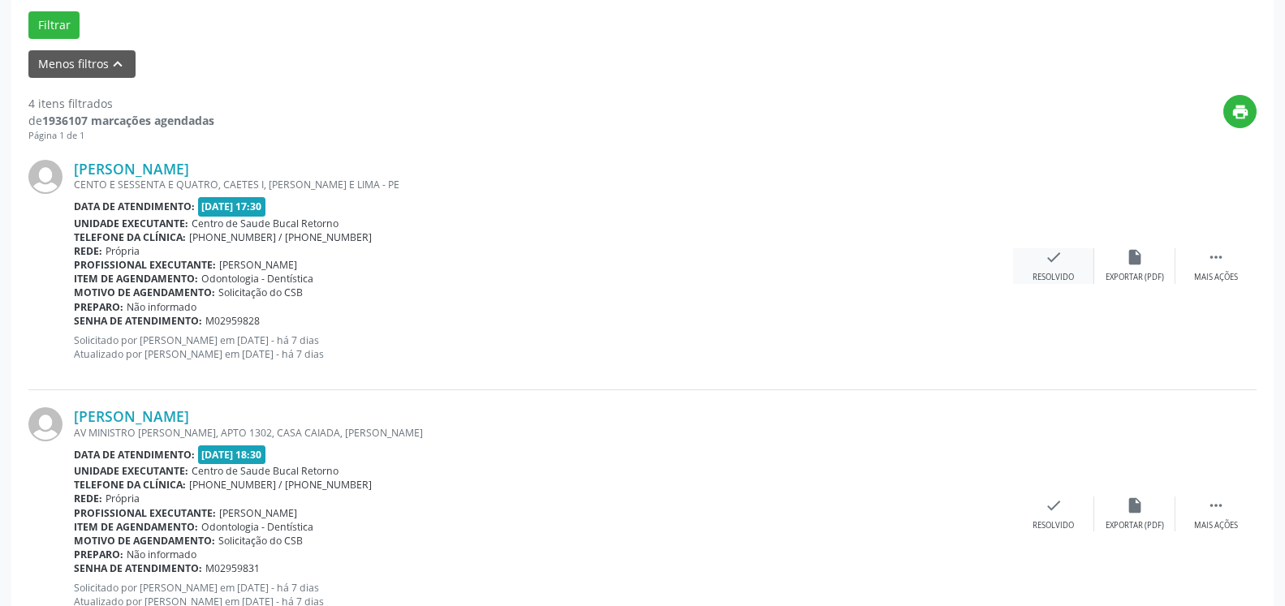
click at [1072, 278] on div "Resolvido" at bounding box center [1053, 277] width 41 height 11
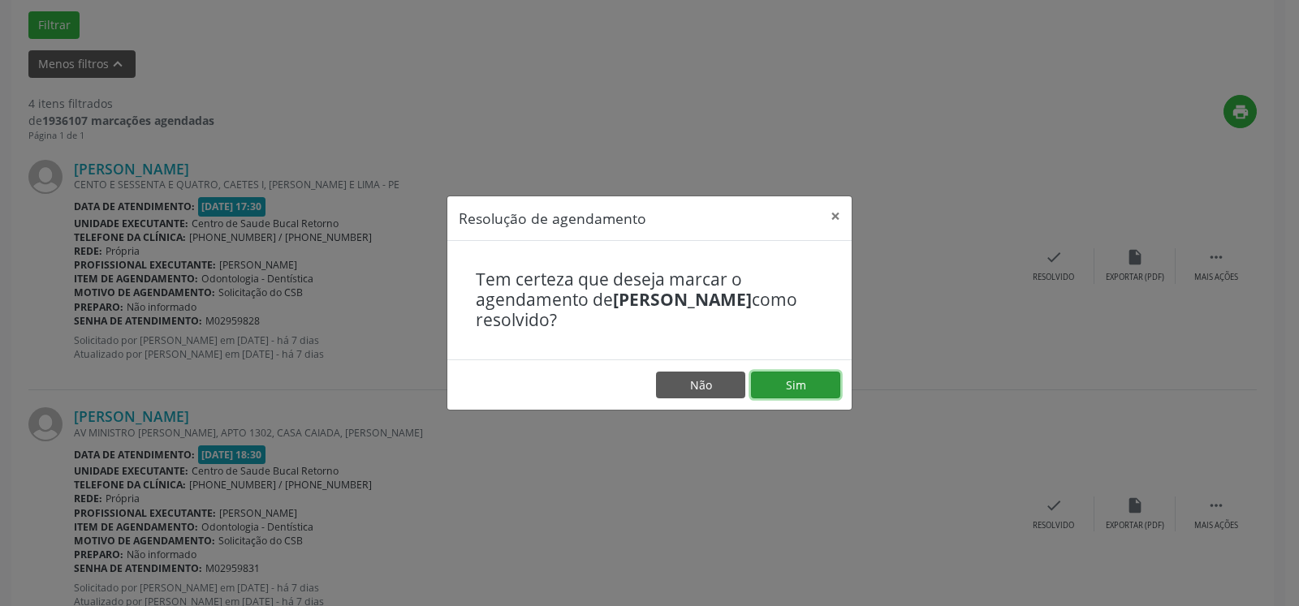
click at [822, 386] on button "Sim" at bounding box center [795, 386] width 89 height 28
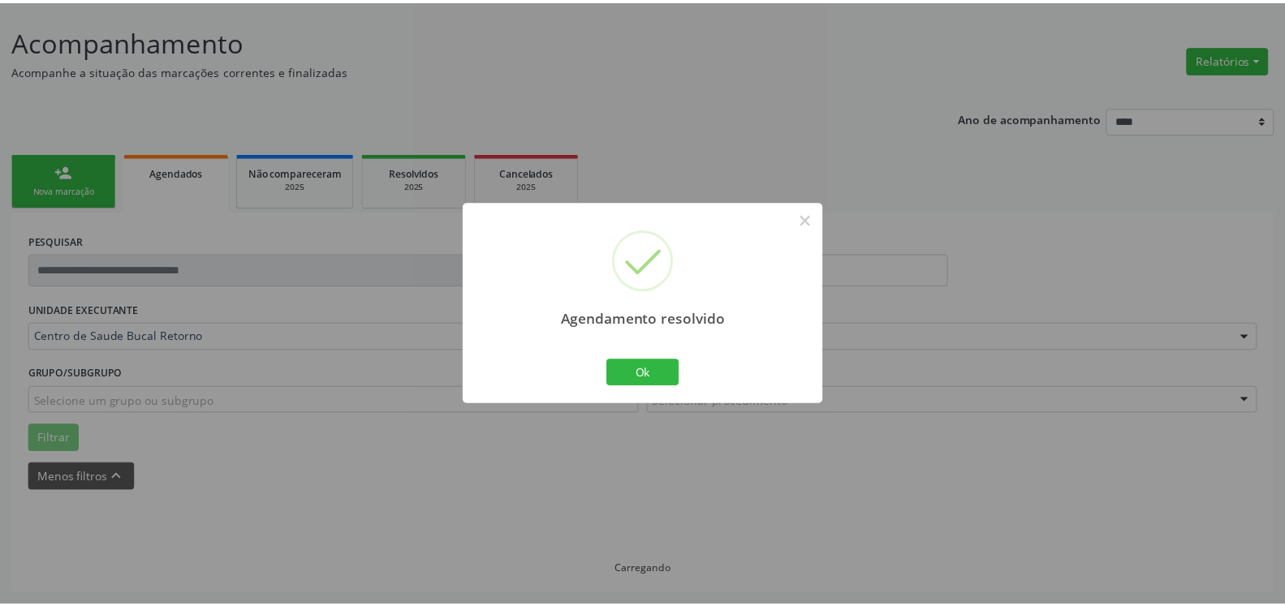
scroll to position [89, 0]
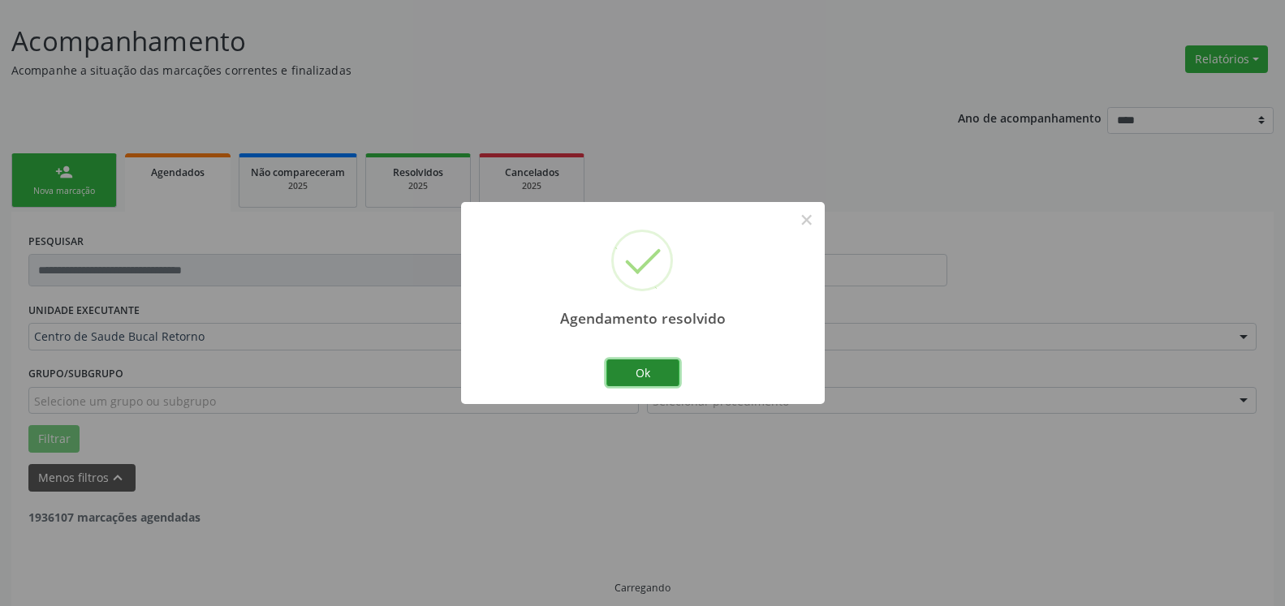
click at [667, 372] on button "Ok" at bounding box center [642, 374] width 73 height 28
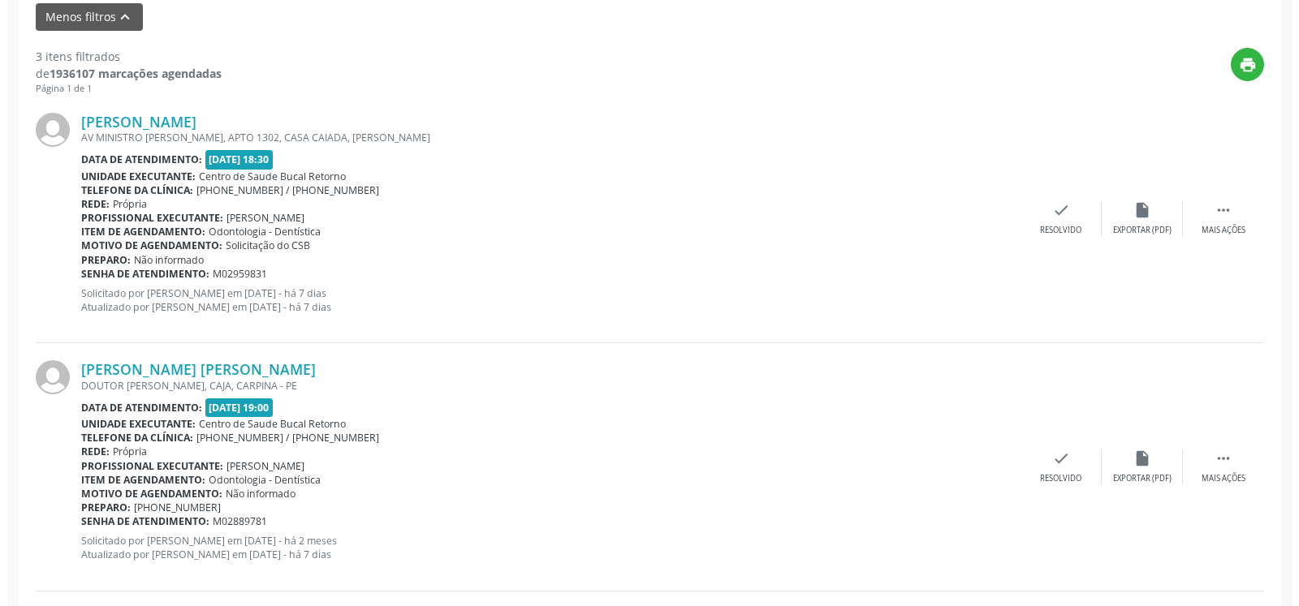
scroll to position [586, 0]
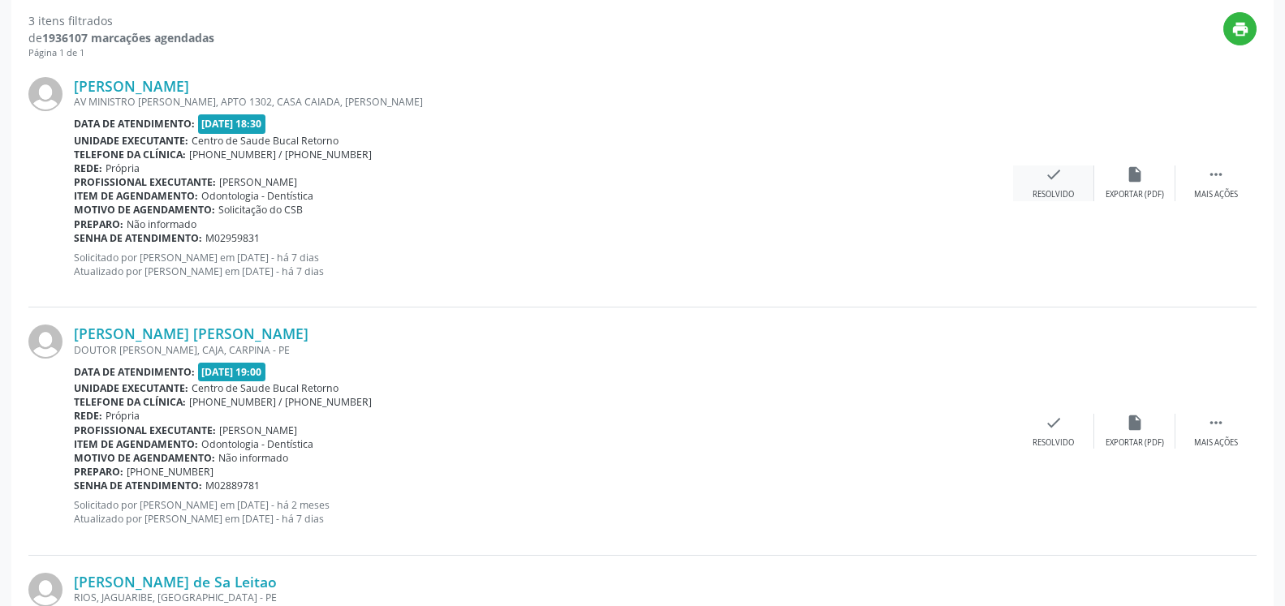
click at [1053, 193] on div "Resolvido" at bounding box center [1053, 194] width 41 height 11
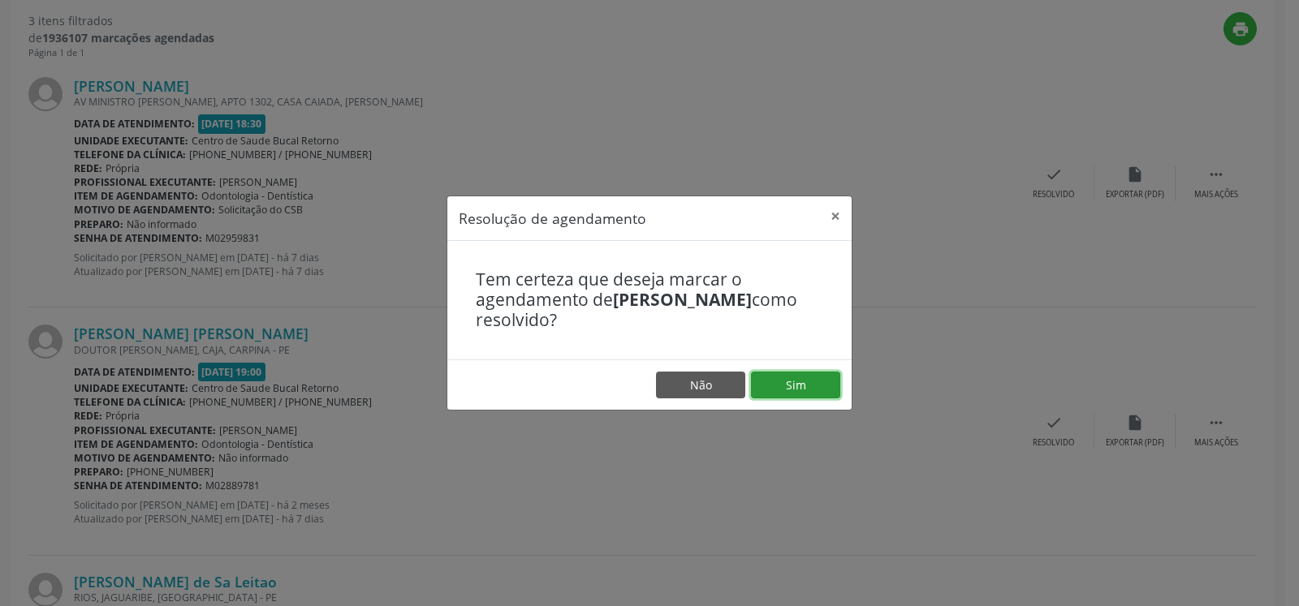
click at [792, 383] on button "Sim" at bounding box center [795, 386] width 89 height 28
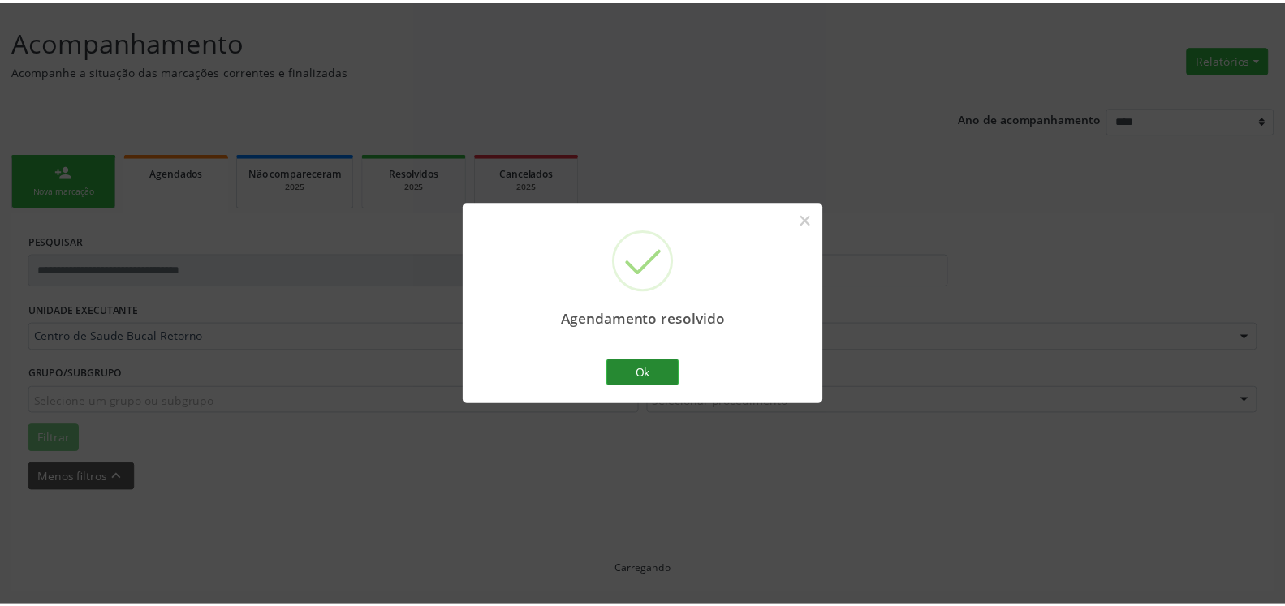
scroll to position [89, 0]
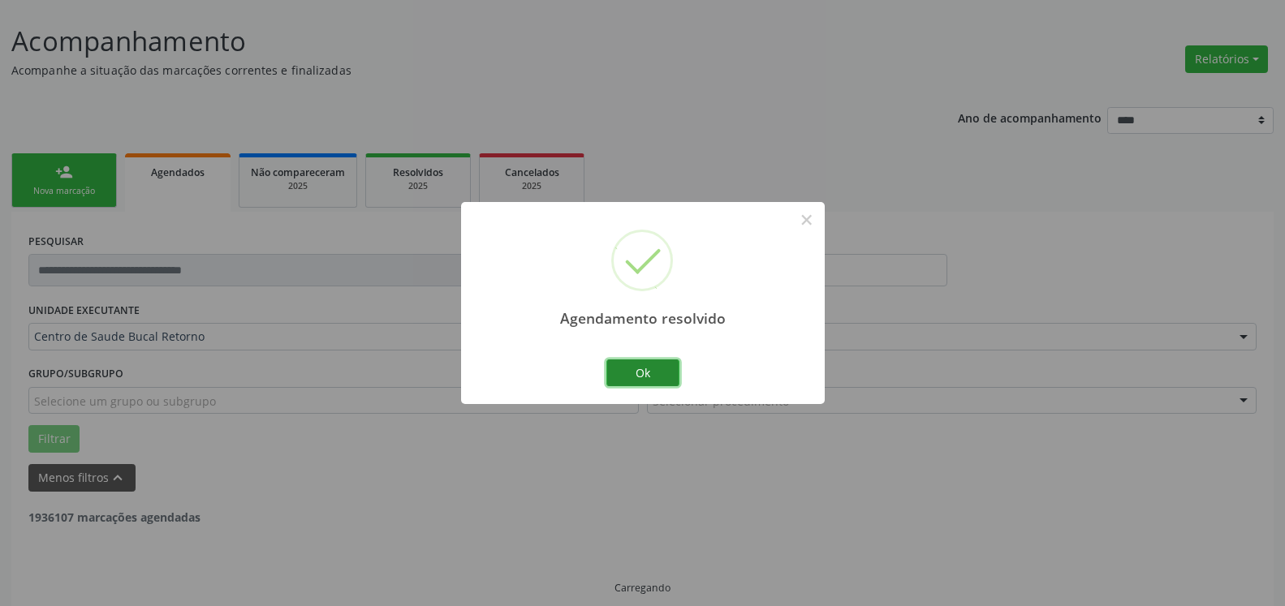
click at [656, 372] on button "Ok" at bounding box center [642, 374] width 73 height 28
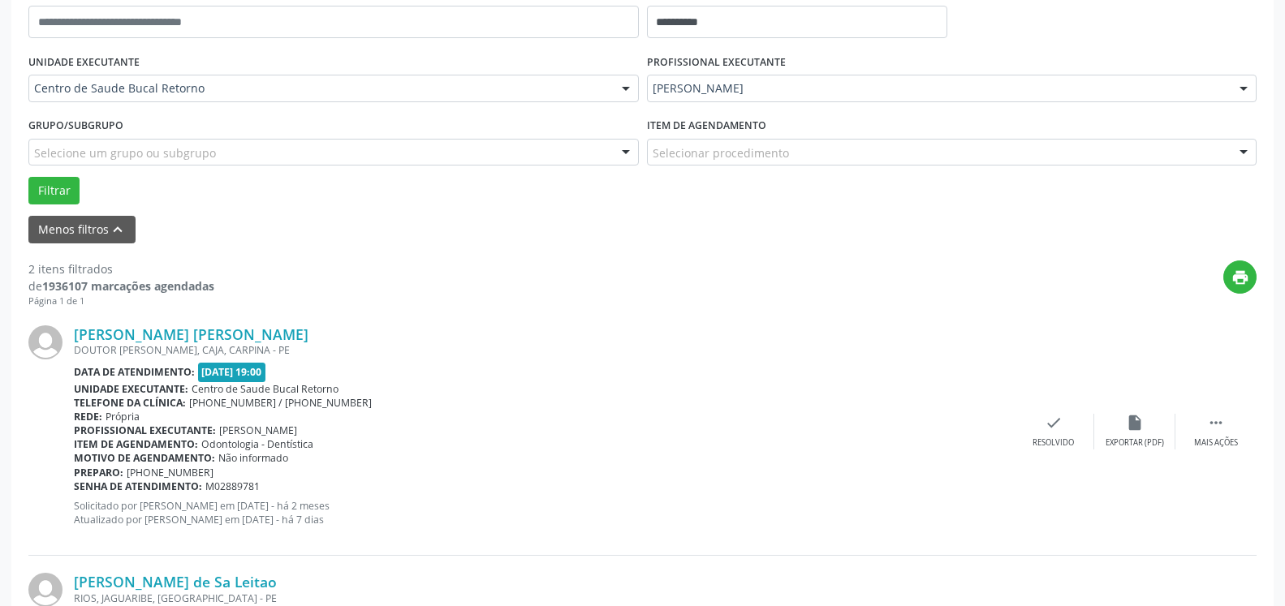
scroll to position [355, 0]
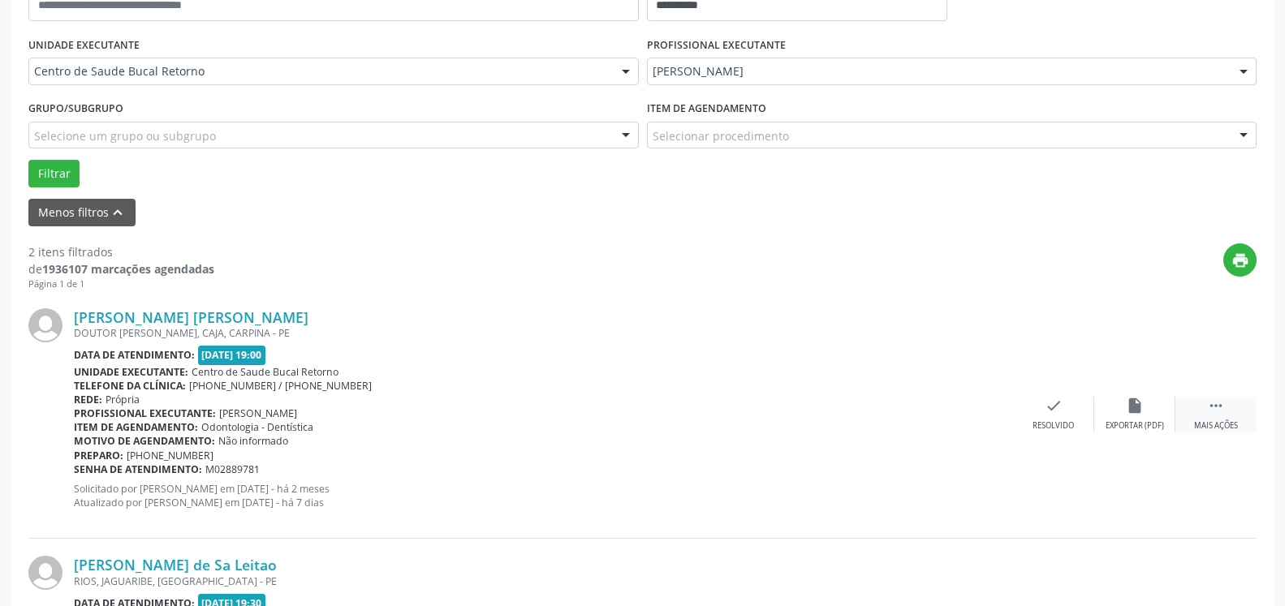
drag, startPoint x: 1230, startPoint y: 416, endPoint x: 1216, endPoint y: 416, distance: 13.8
click at [1228, 416] on div " Mais ações" at bounding box center [1216, 414] width 81 height 35
click at [1154, 408] on div "alarm_off Não compareceu" at bounding box center [1134, 414] width 81 height 35
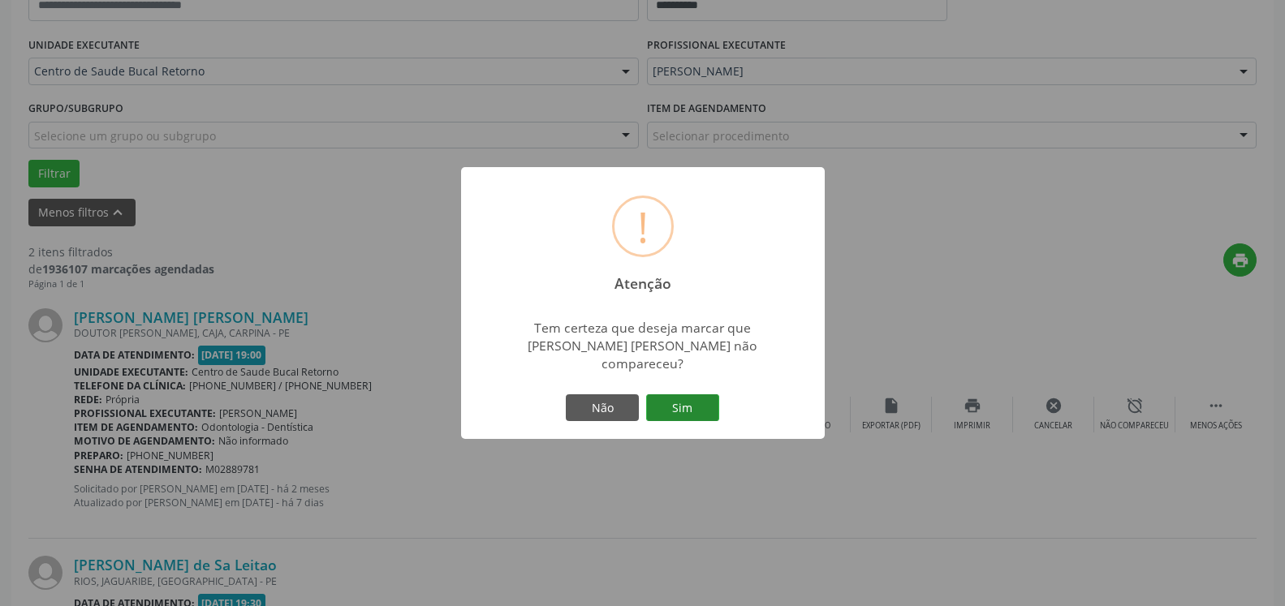
click at [688, 401] on button "Sim" at bounding box center [682, 409] width 73 height 28
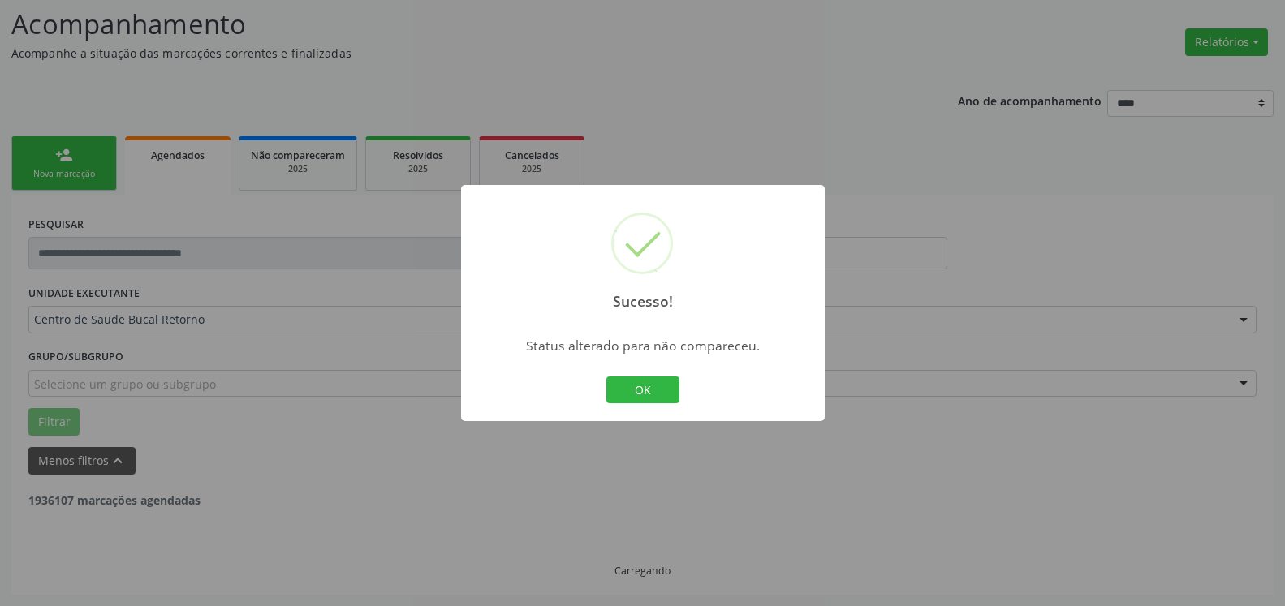
scroll to position [106, 0]
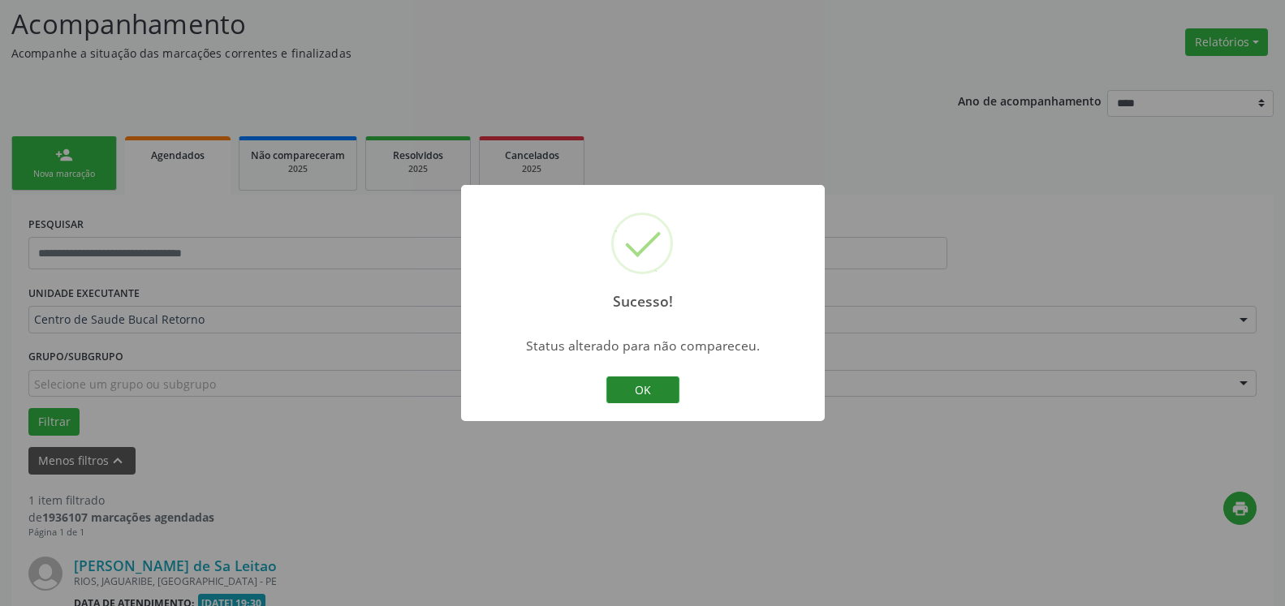
click at [642, 389] on button "OK" at bounding box center [642, 391] width 73 height 28
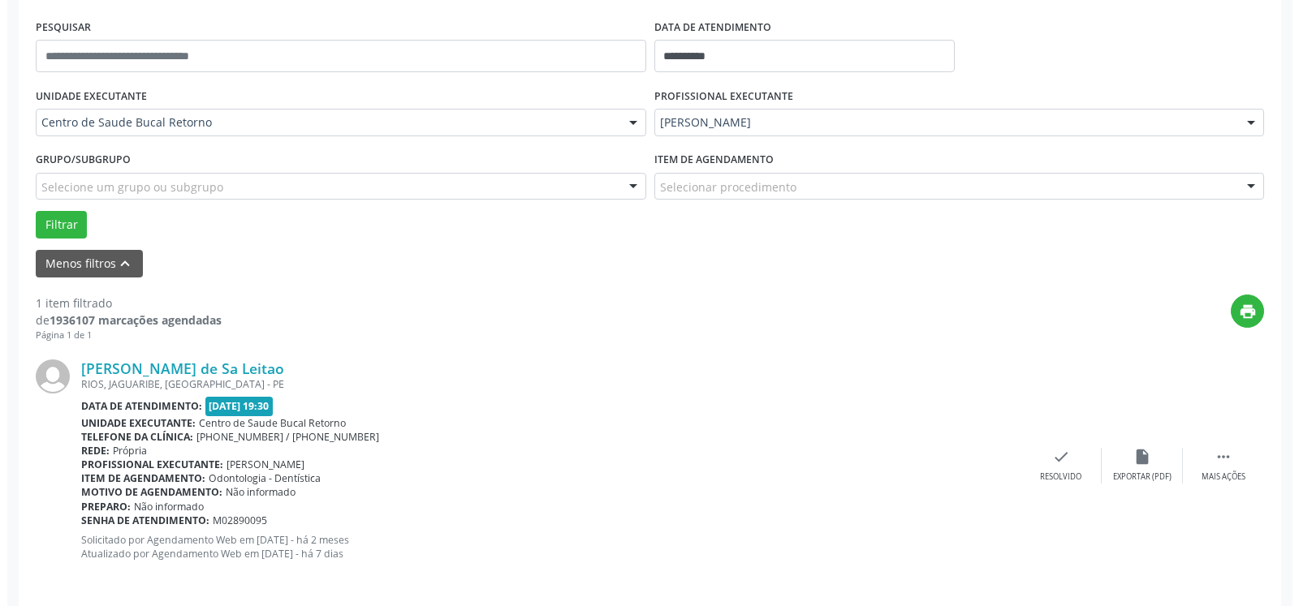
scroll to position [315, 0]
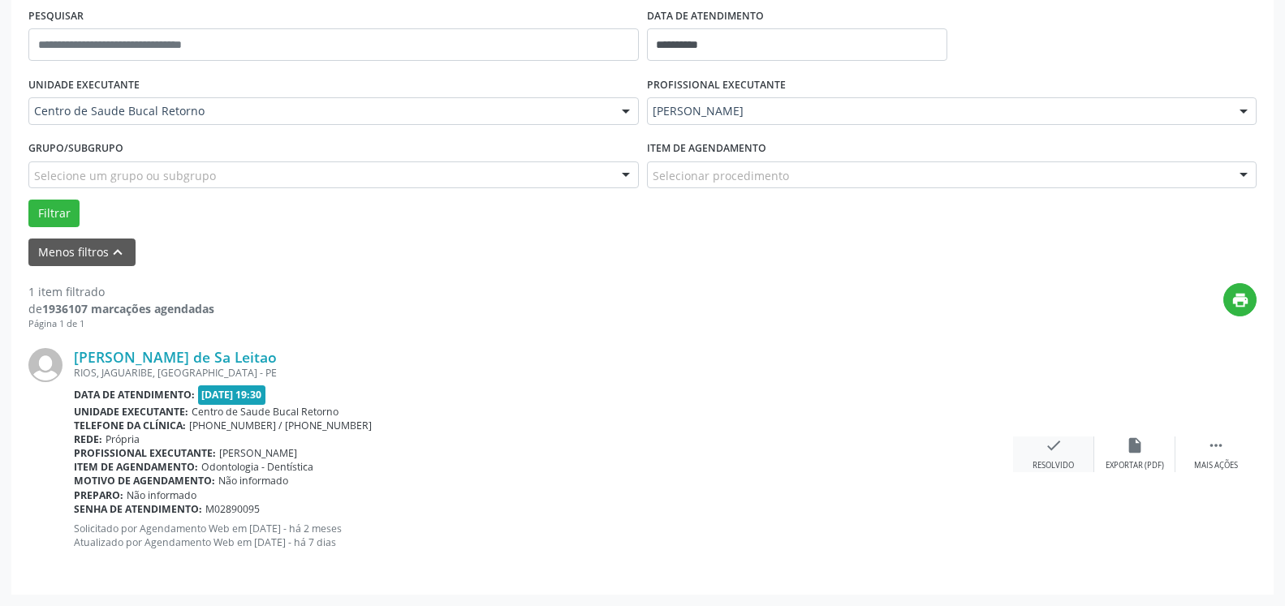
click at [1053, 460] on div "check Resolvido" at bounding box center [1053, 454] width 81 height 35
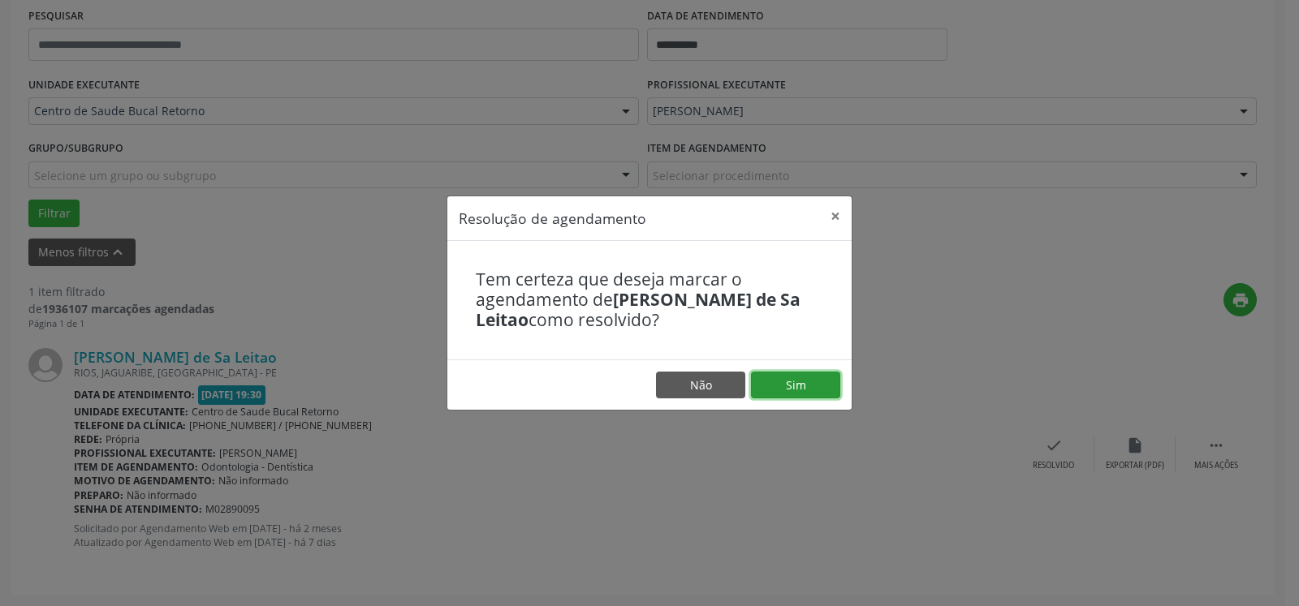
click at [818, 383] on button "Sim" at bounding box center [795, 386] width 89 height 28
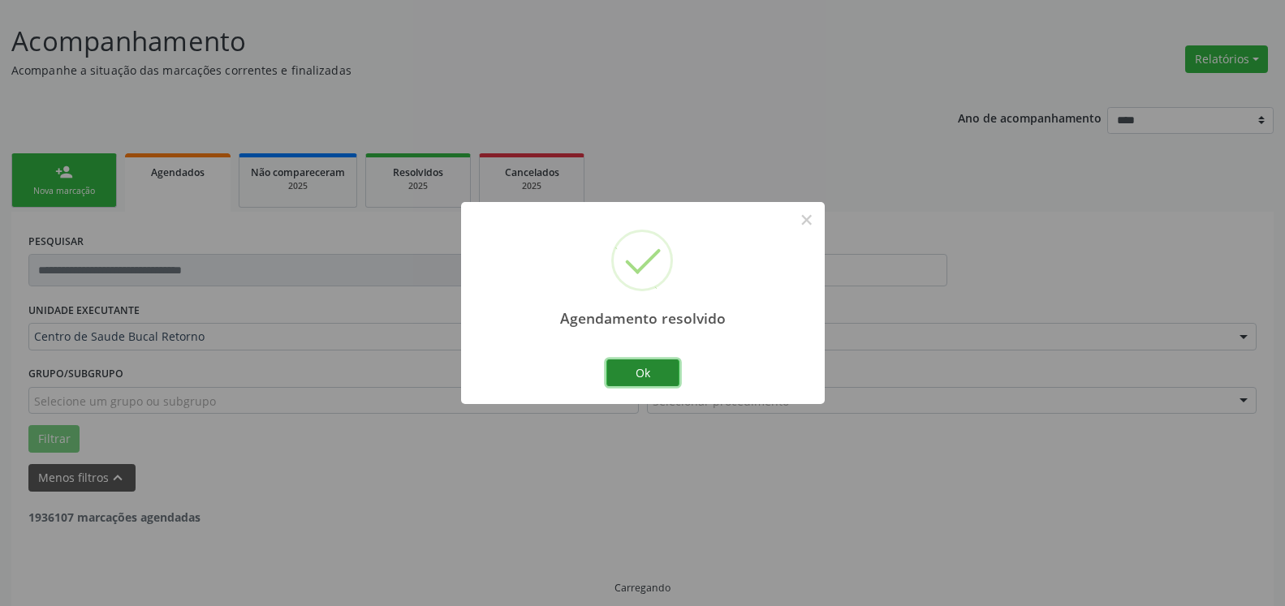
click at [653, 369] on button "Ok" at bounding box center [642, 374] width 73 height 28
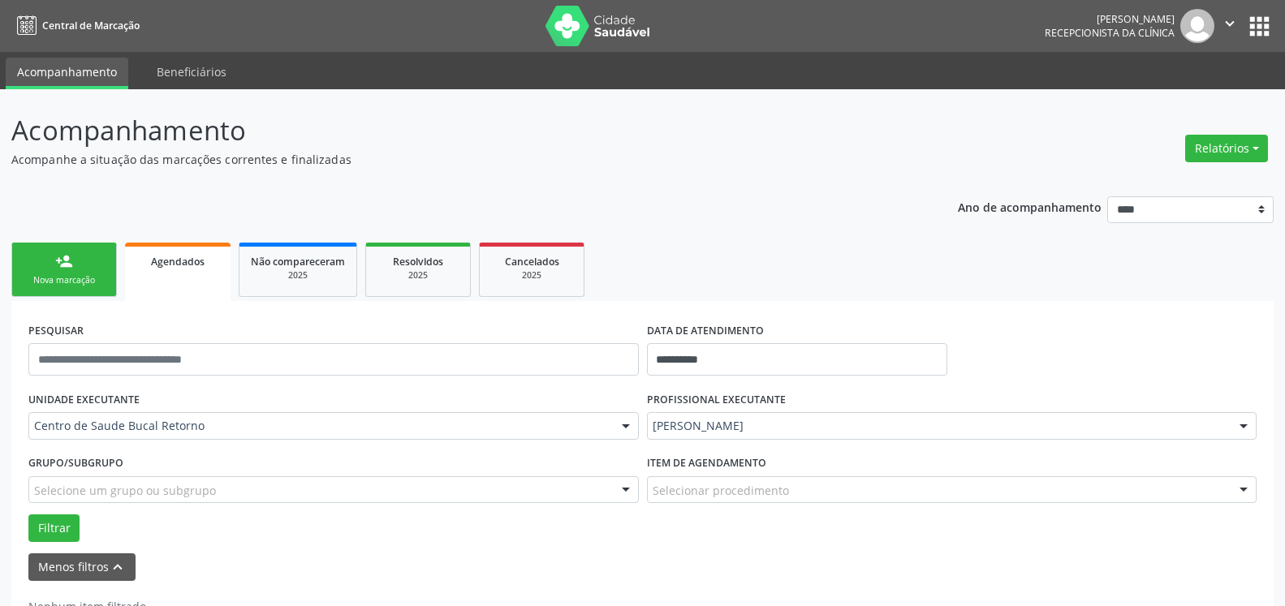
scroll to position [54, 0]
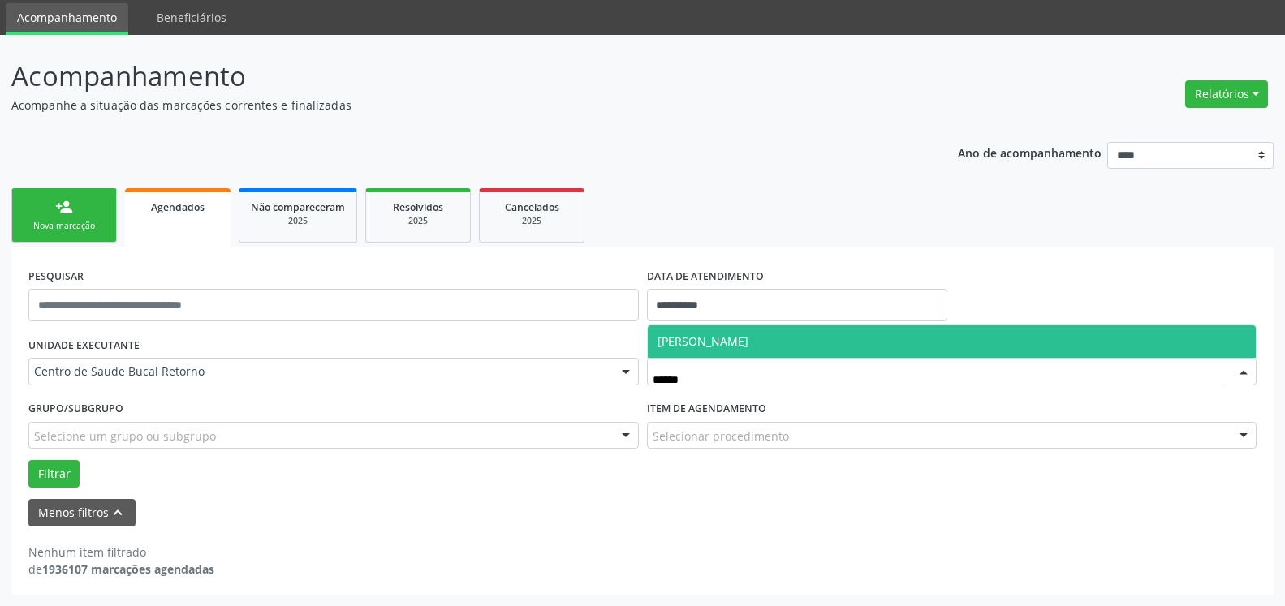
click at [811, 349] on span "[PERSON_NAME]" at bounding box center [952, 342] width 609 height 32
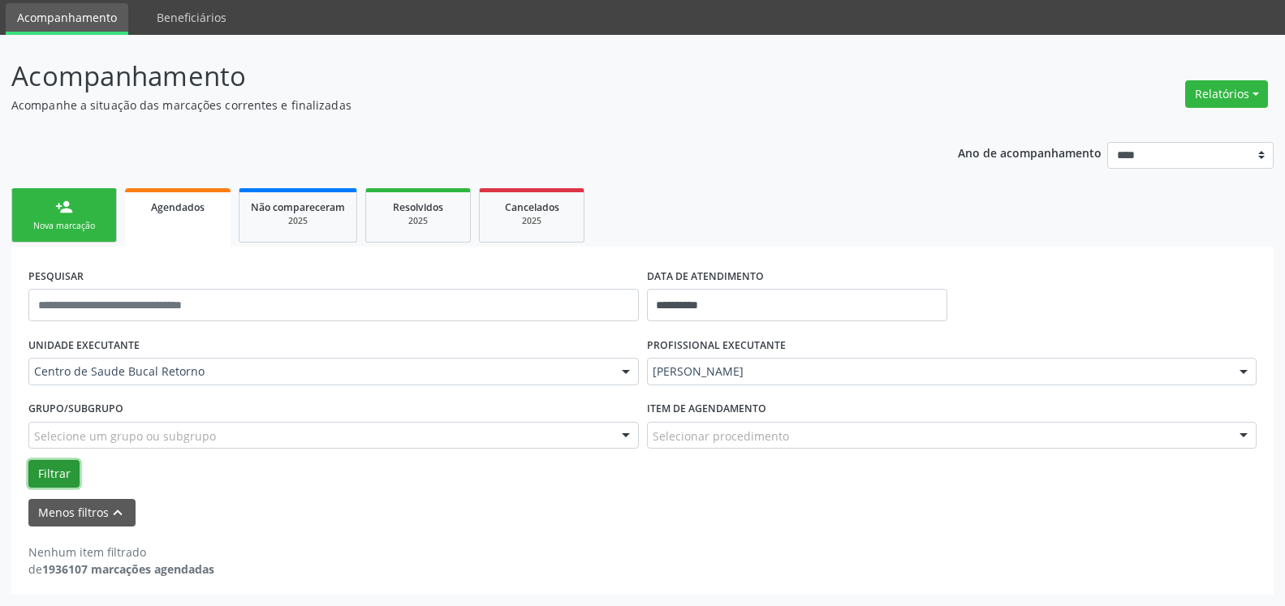
click at [45, 469] on button "Filtrar" at bounding box center [53, 474] width 51 height 28
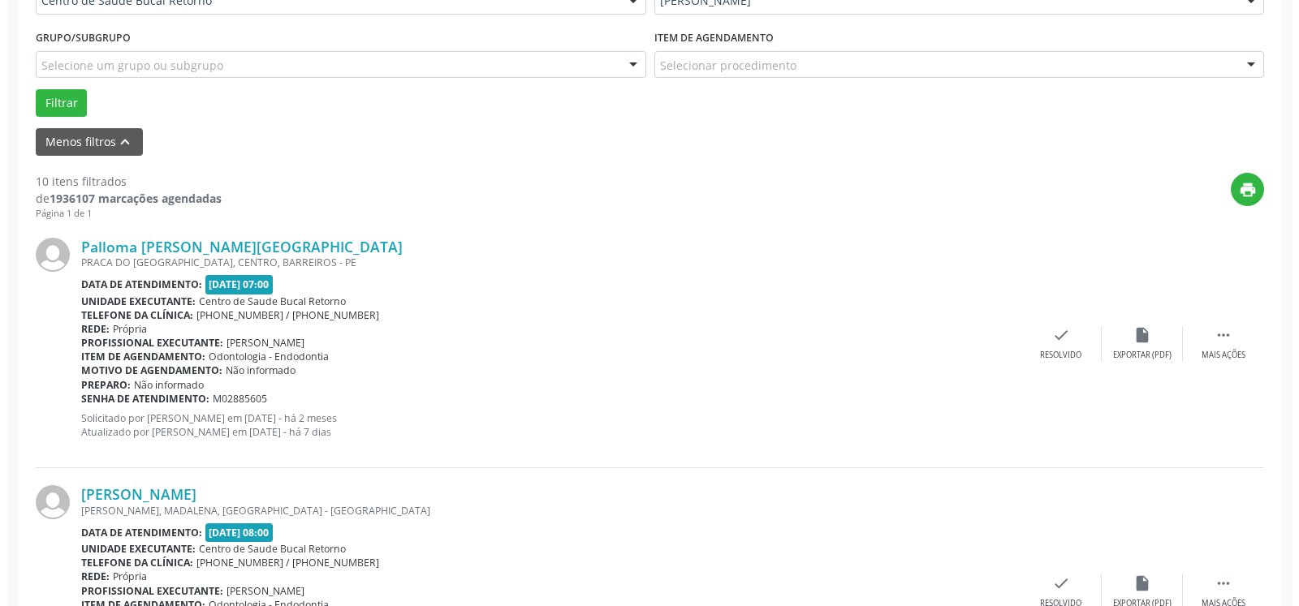
scroll to position [468, 0]
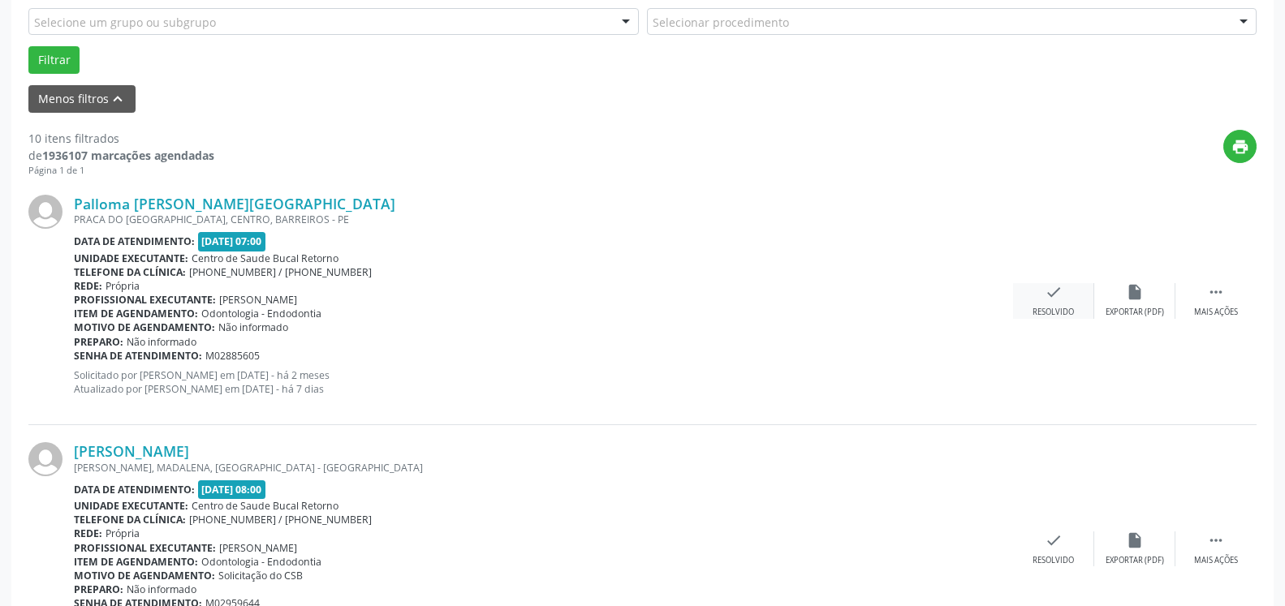
click at [1047, 301] on icon "check" at bounding box center [1054, 292] width 18 height 18
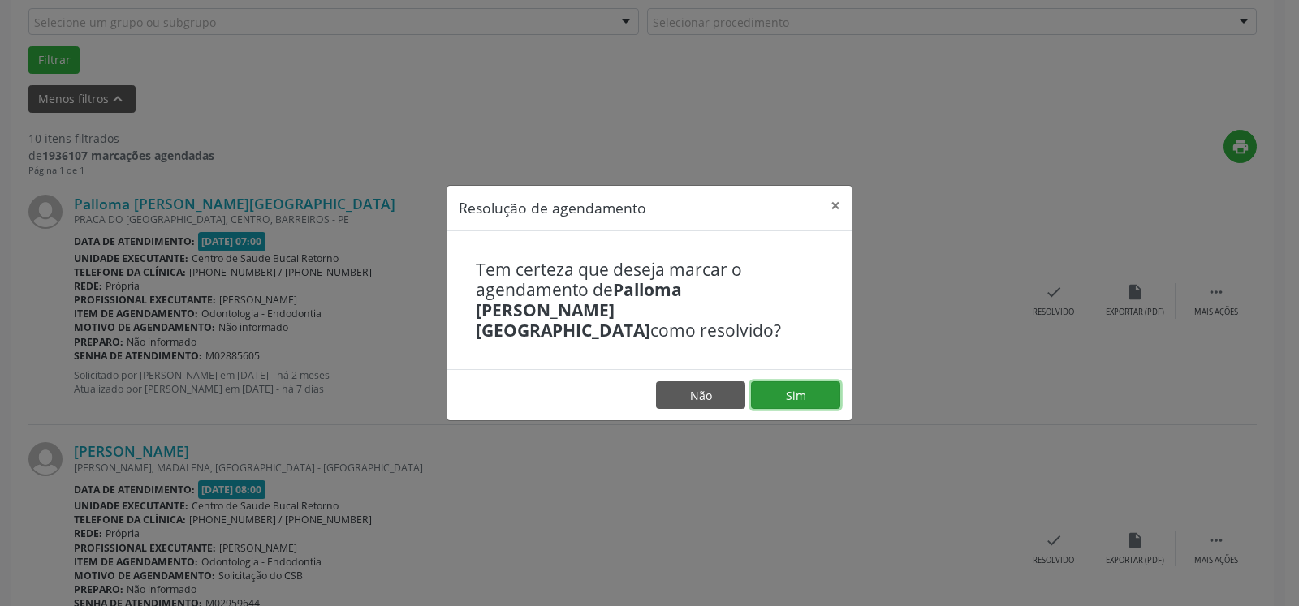
click at [789, 384] on button "Sim" at bounding box center [795, 396] width 89 height 28
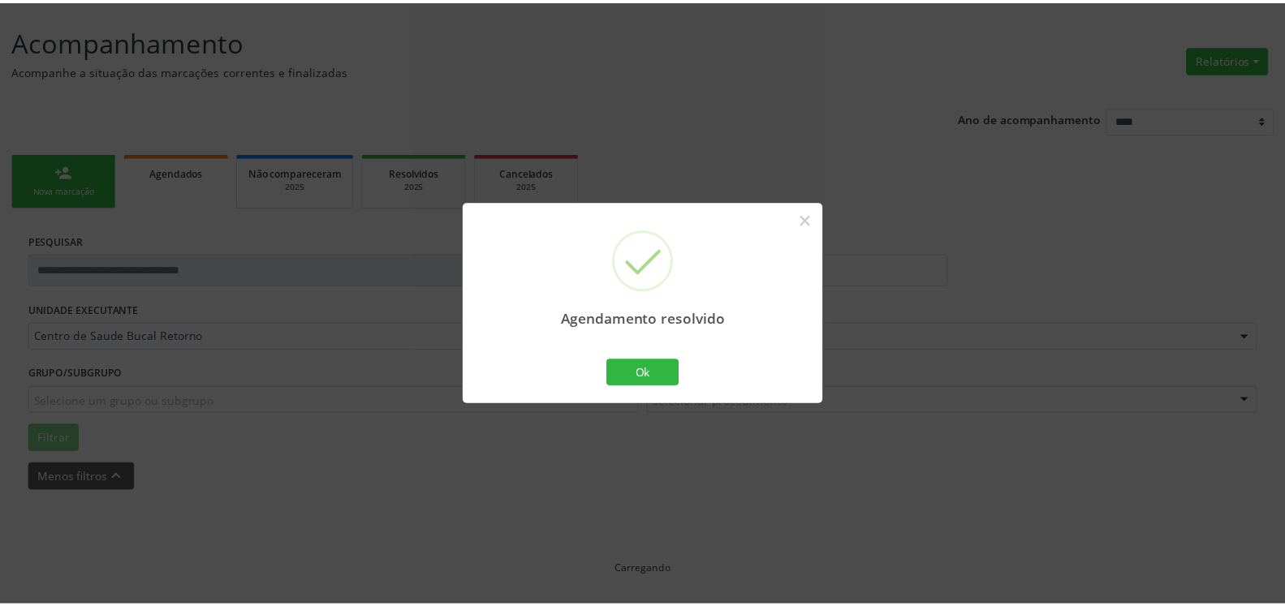
scroll to position [89, 0]
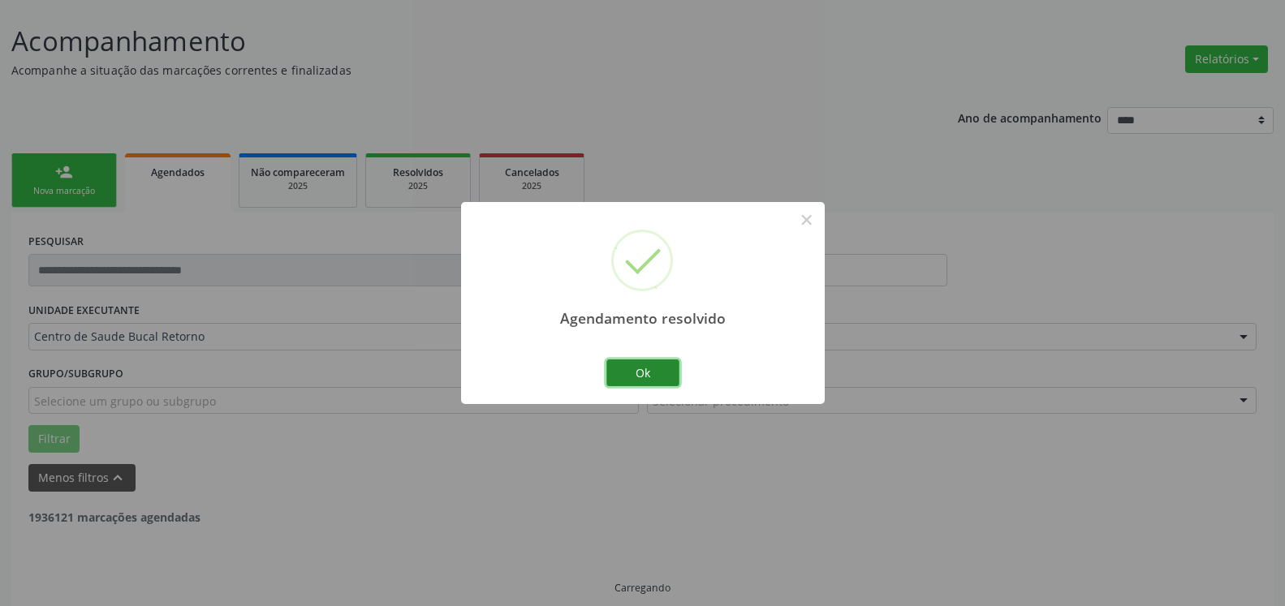
click at [652, 373] on button "Ok" at bounding box center [642, 374] width 73 height 28
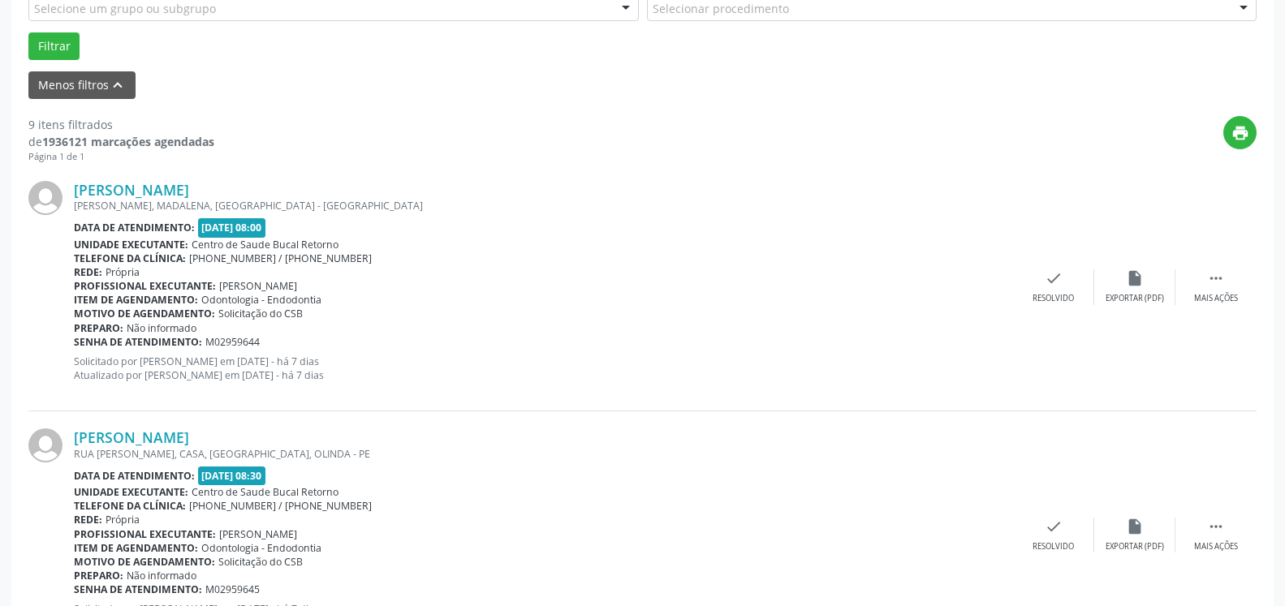
scroll to position [503, 0]
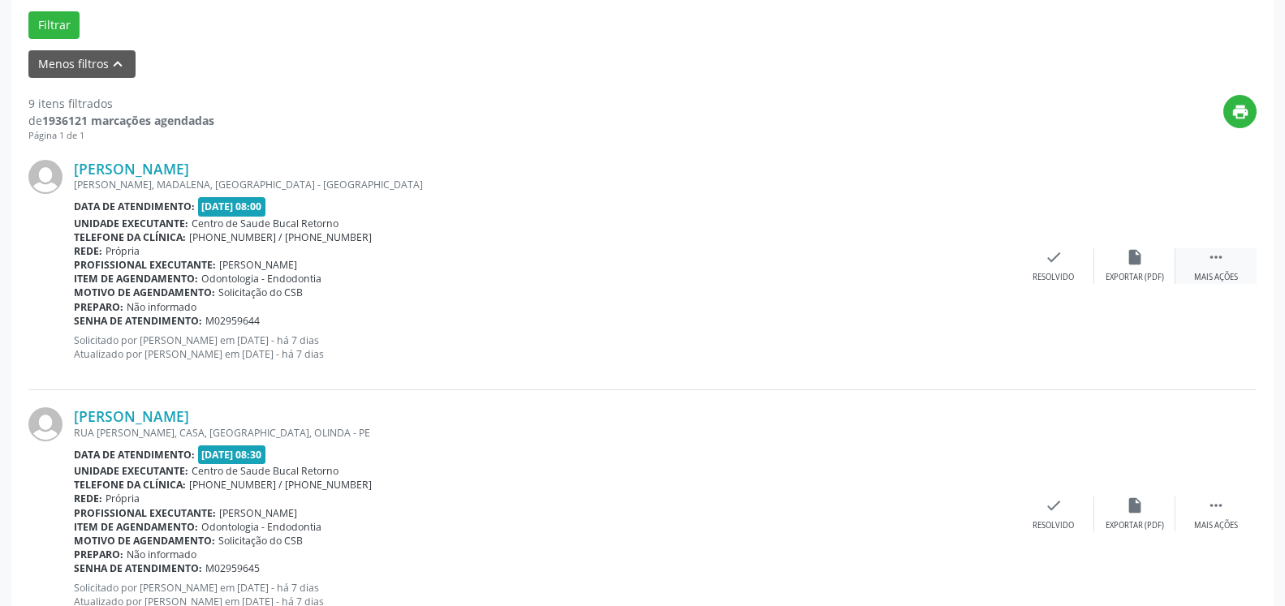
drag, startPoint x: 1237, startPoint y: 271, endPoint x: 1193, endPoint y: 280, distance: 45.5
click at [1236, 271] on div " Mais ações" at bounding box center [1216, 265] width 81 height 35
click at [1142, 278] on div "Não compareceu" at bounding box center [1134, 277] width 69 height 11
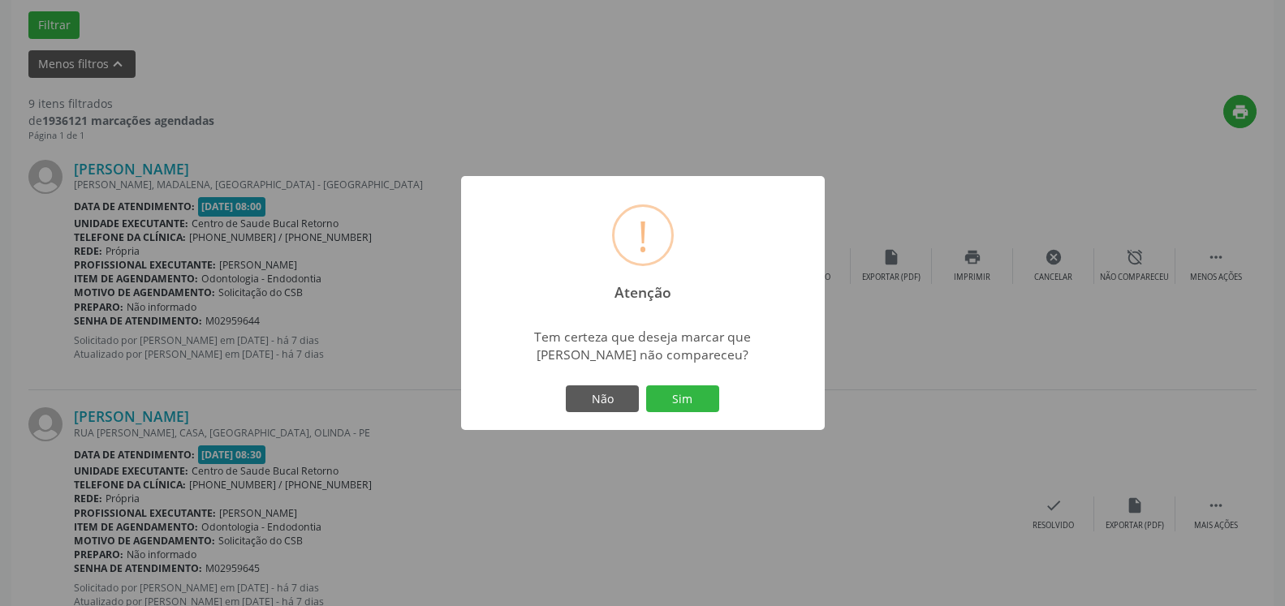
click at [695, 414] on div "Não Sim" at bounding box center [643, 399] width 161 height 34
click at [673, 401] on button "Sim" at bounding box center [682, 400] width 73 height 28
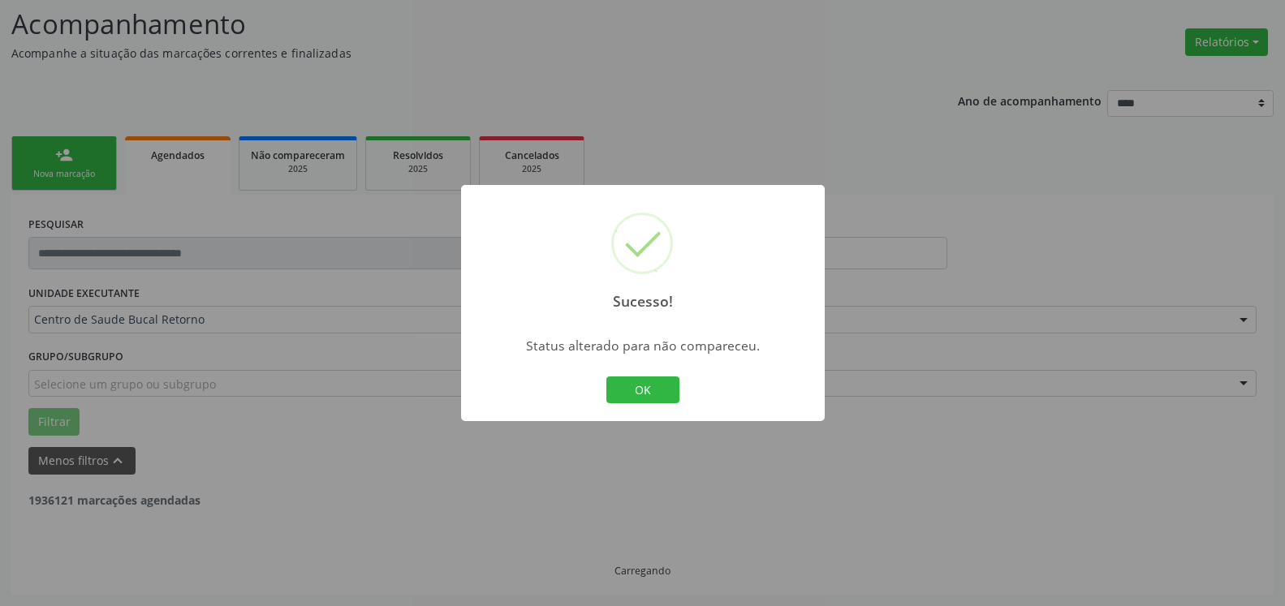
scroll to position [106, 0]
drag, startPoint x: 645, startPoint y: 380, endPoint x: 649, endPoint y: 390, distance: 10.6
click at [649, 382] on button "OK" at bounding box center [642, 391] width 73 height 28
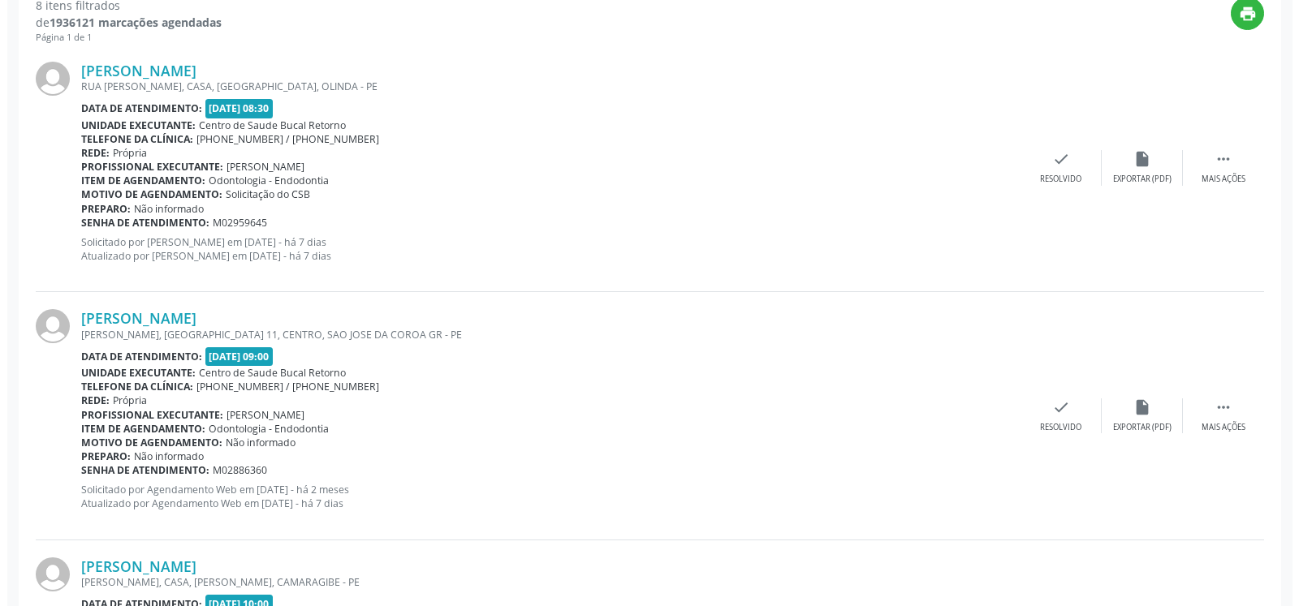
scroll to position [603, 0]
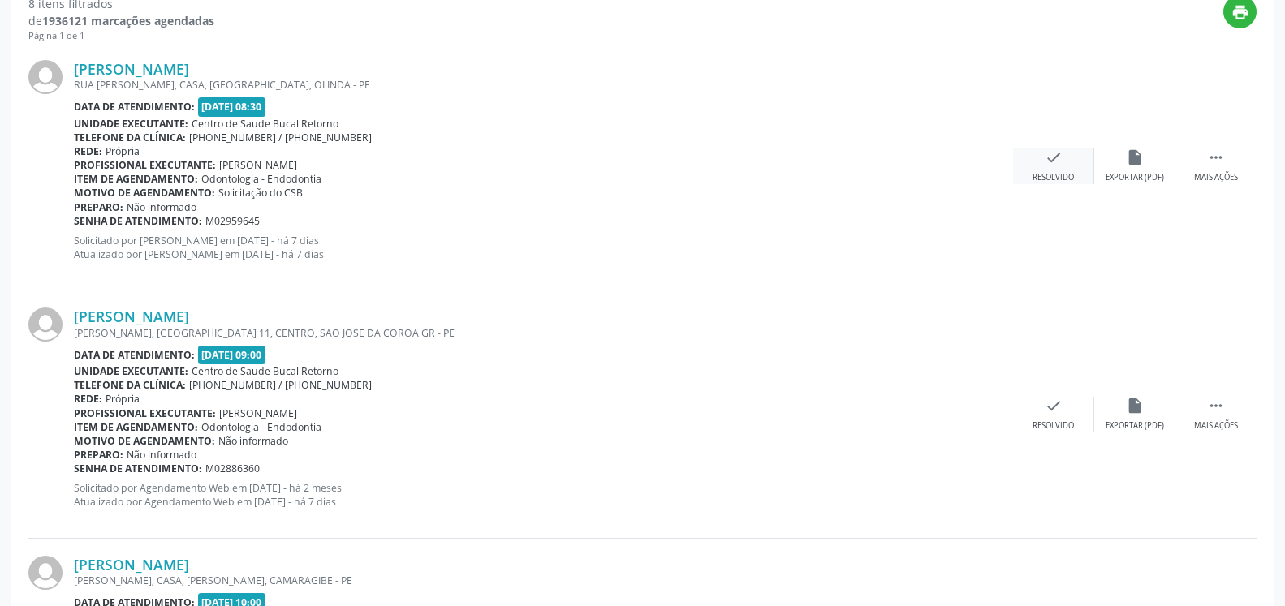
click at [1070, 152] on div "check Resolvido" at bounding box center [1053, 166] width 81 height 35
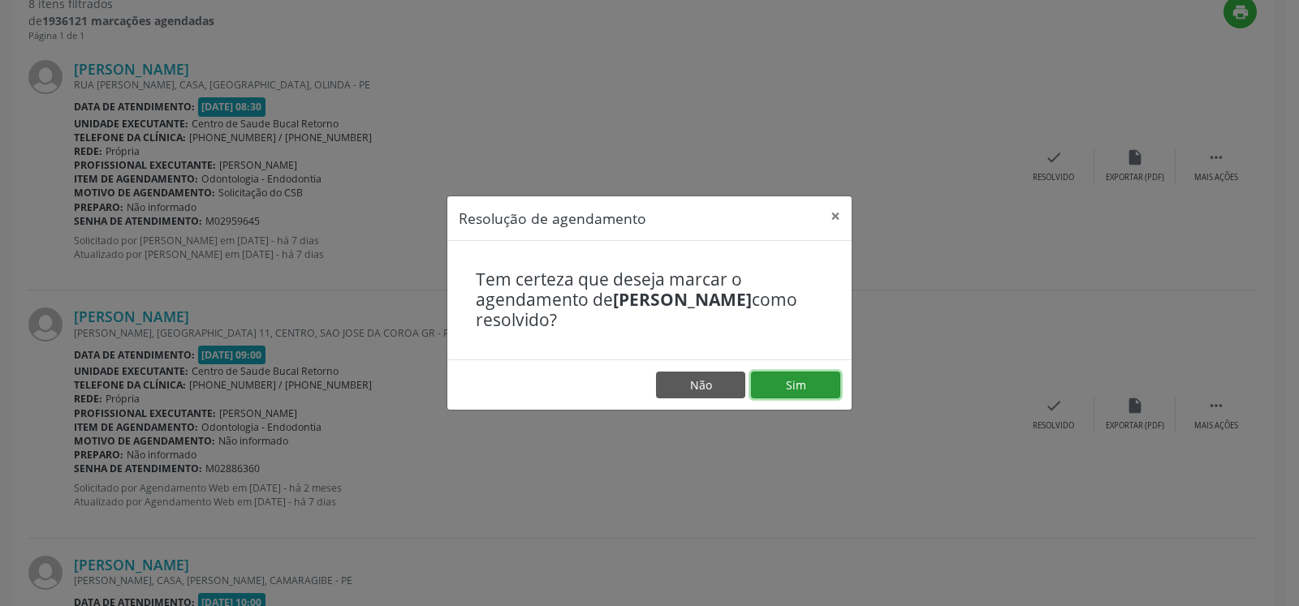
click at [777, 395] on button "Sim" at bounding box center [795, 386] width 89 height 28
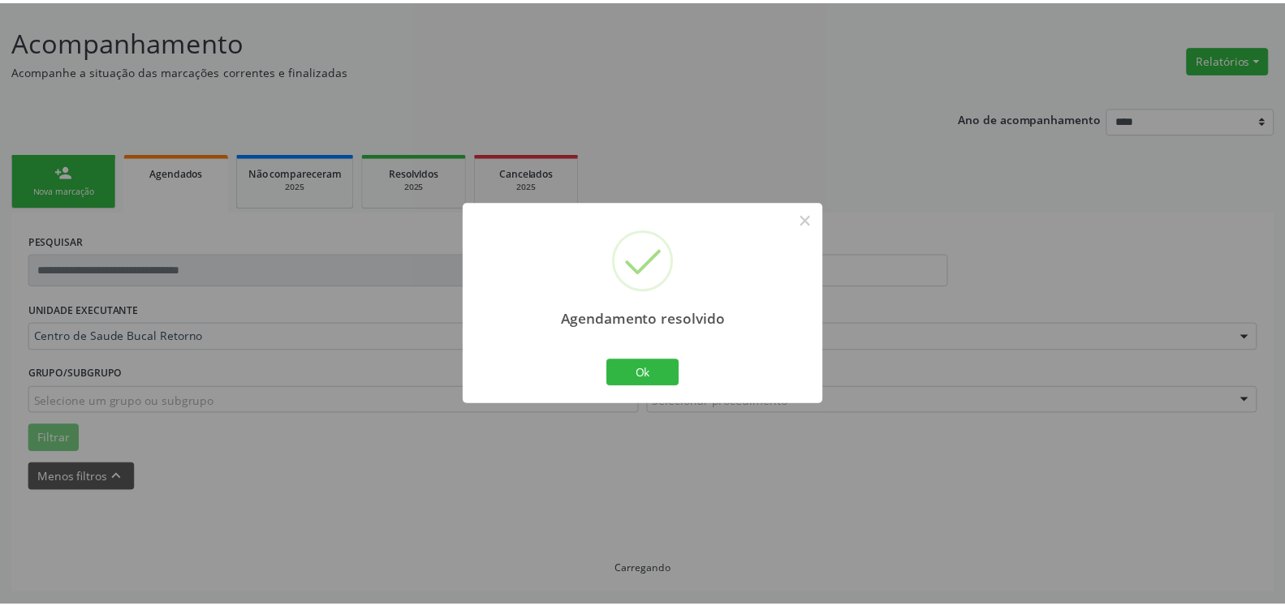
scroll to position [89, 0]
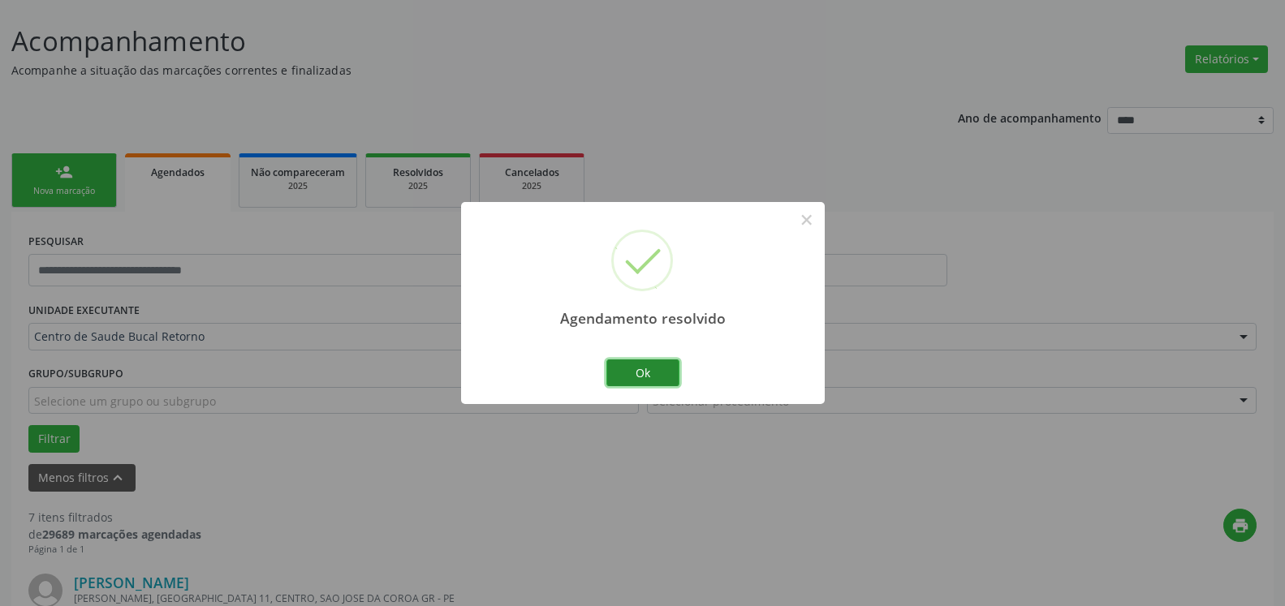
click at [658, 376] on button "Ok" at bounding box center [642, 374] width 73 height 28
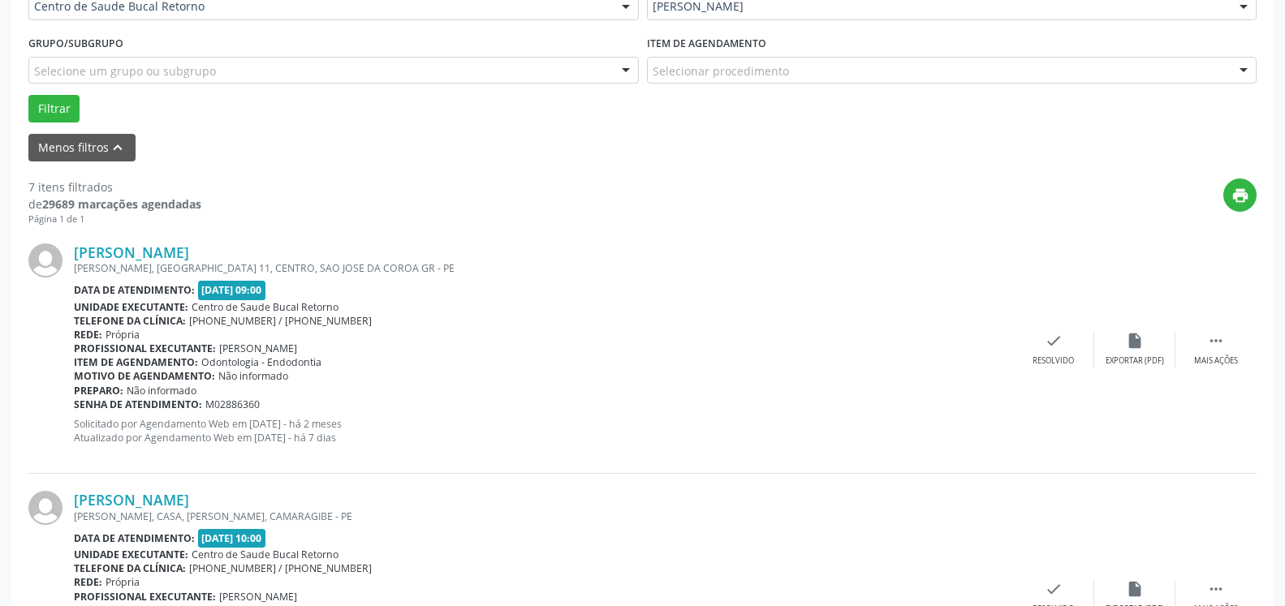
scroll to position [421, 0]
click at [1217, 336] on icon "" at bounding box center [1216, 340] width 18 height 18
click at [1158, 347] on div "alarm_off Não compareceu" at bounding box center [1134, 348] width 81 height 35
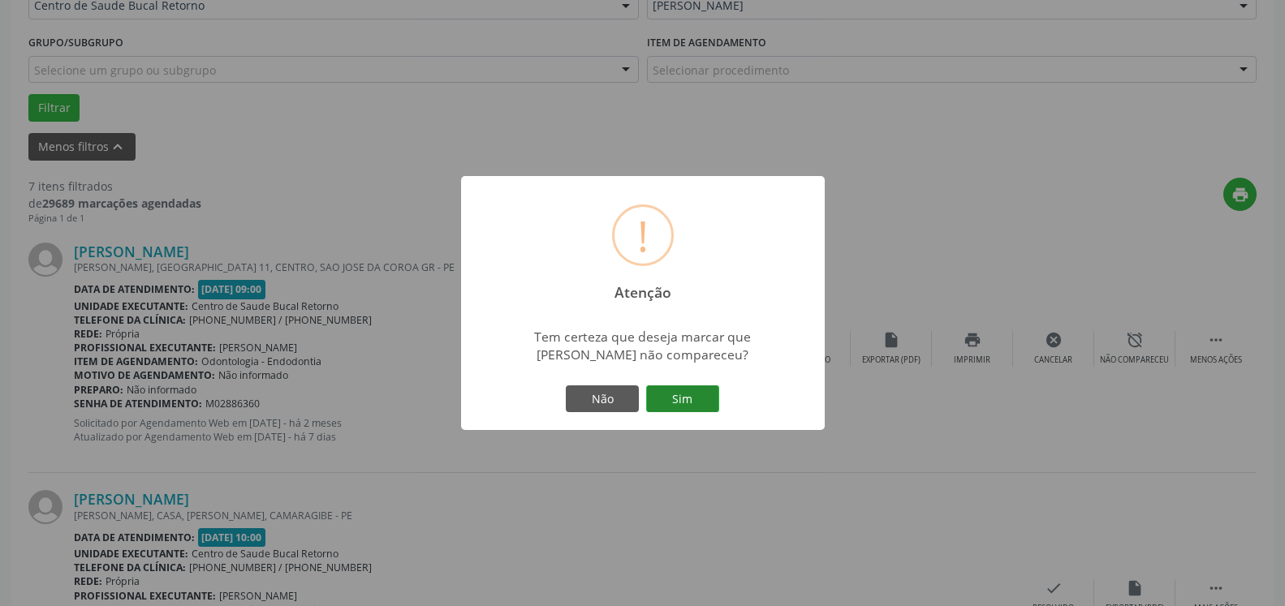
click at [707, 395] on button "Sim" at bounding box center [682, 400] width 73 height 28
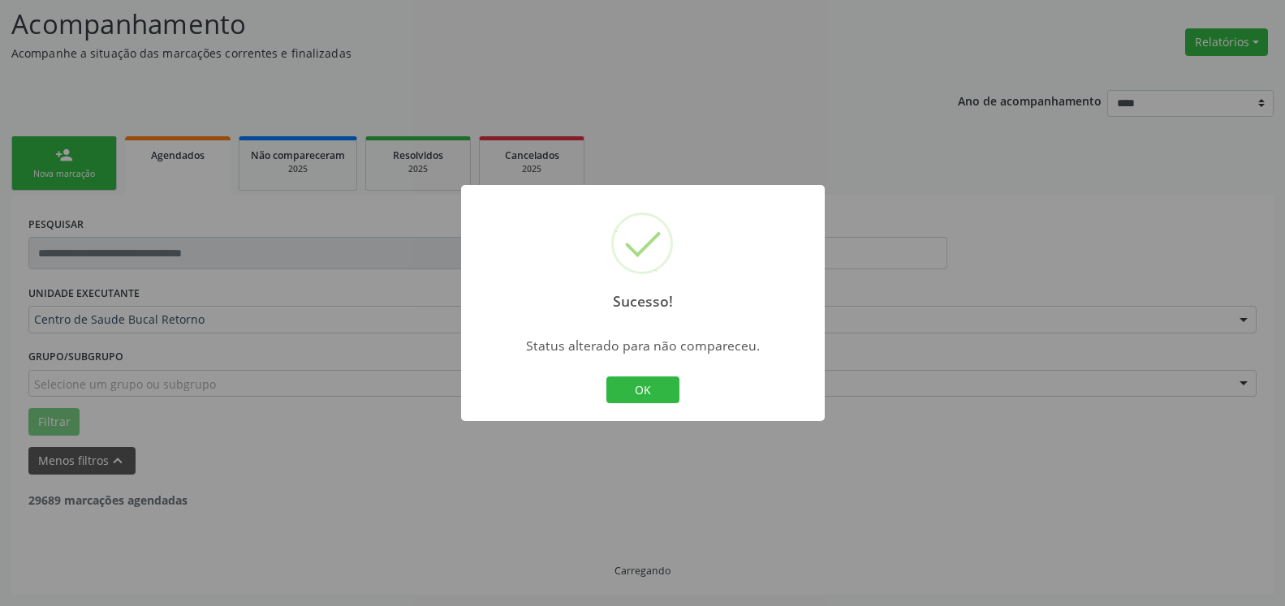
scroll to position [106, 0]
click at [654, 390] on button "OK" at bounding box center [642, 391] width 73 height 28
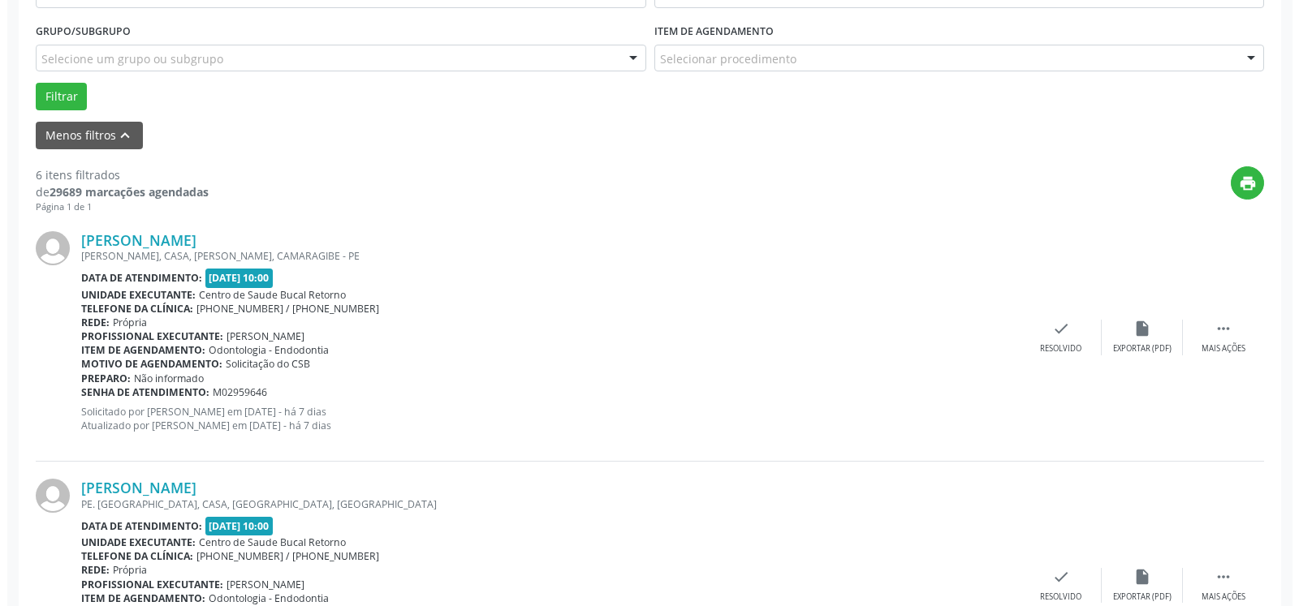
scroll to position [438, 0]
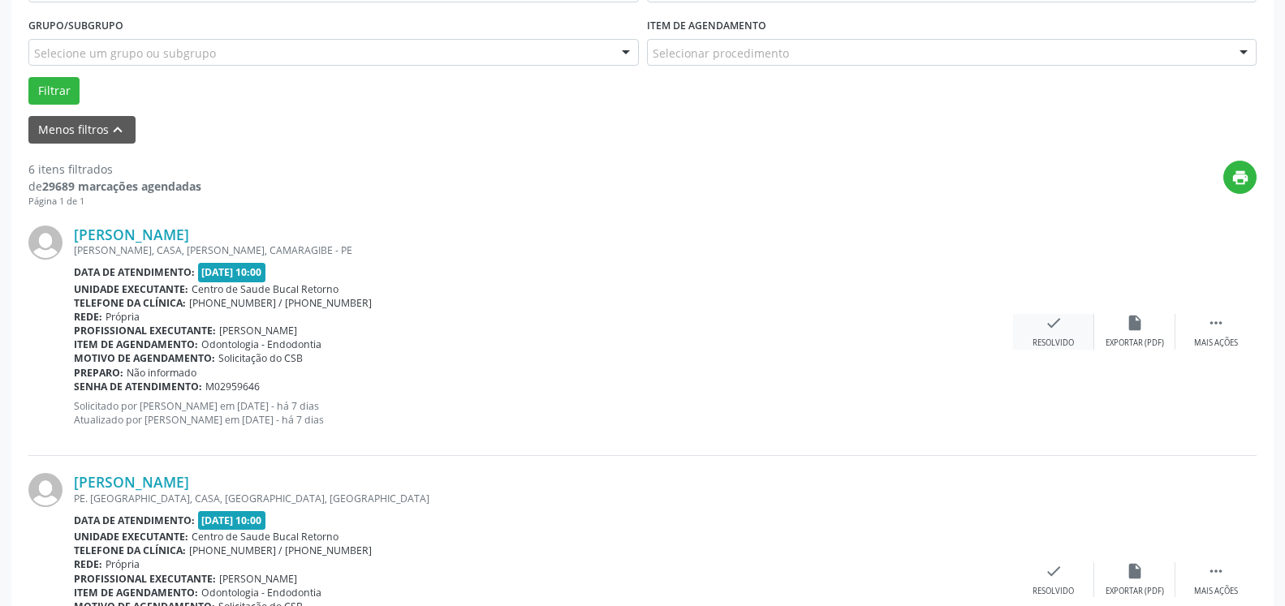
click at [1069, 327] on div "check Resolvido" at bounding box center [1053, 331] width 81 height 35
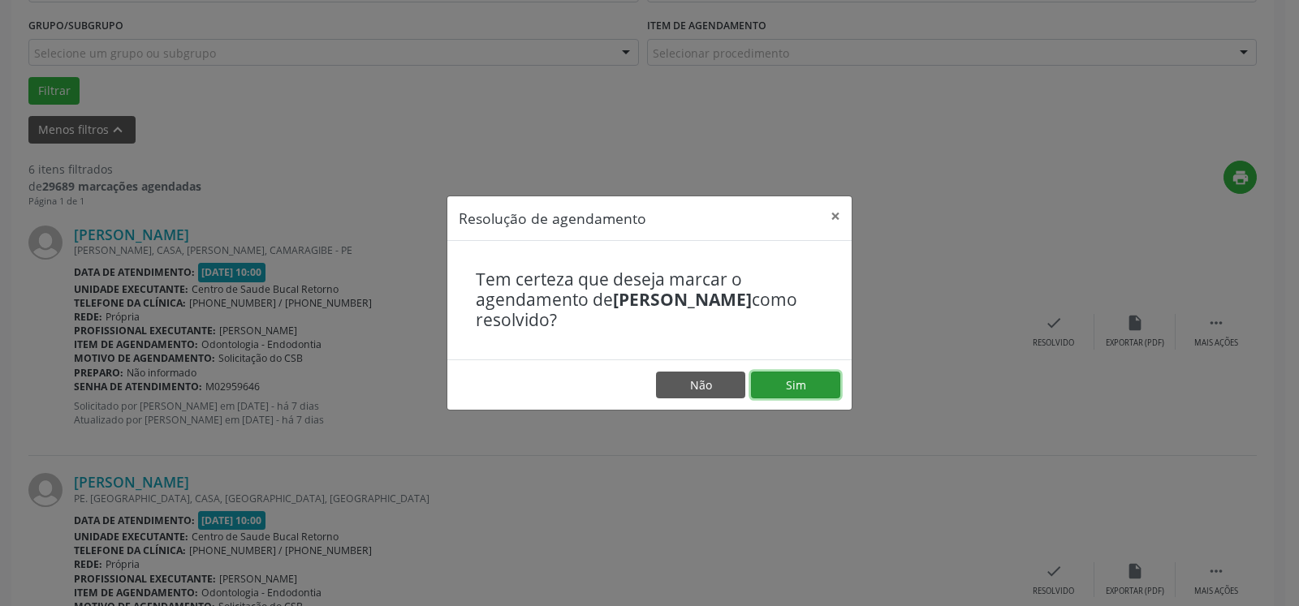
click at [807, 389] on button "Sim" at bounding box center [795, 386] width 89 height 28
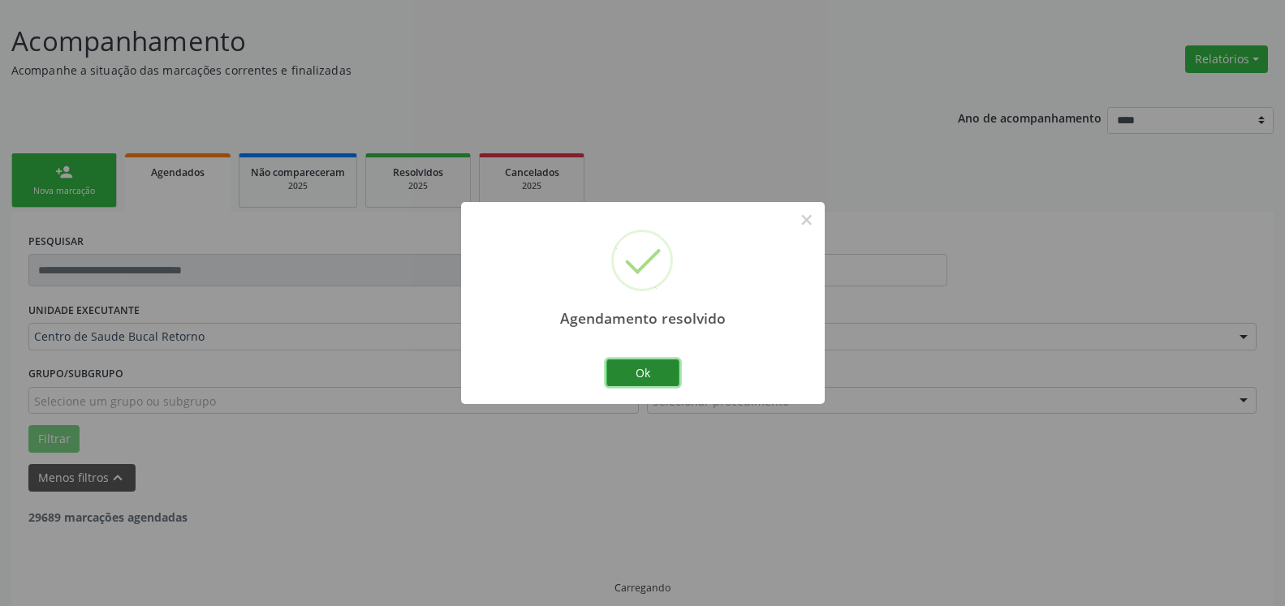
click at [663, 369] on button "Ok" at bounding box center [642, 374] width 73 height 28
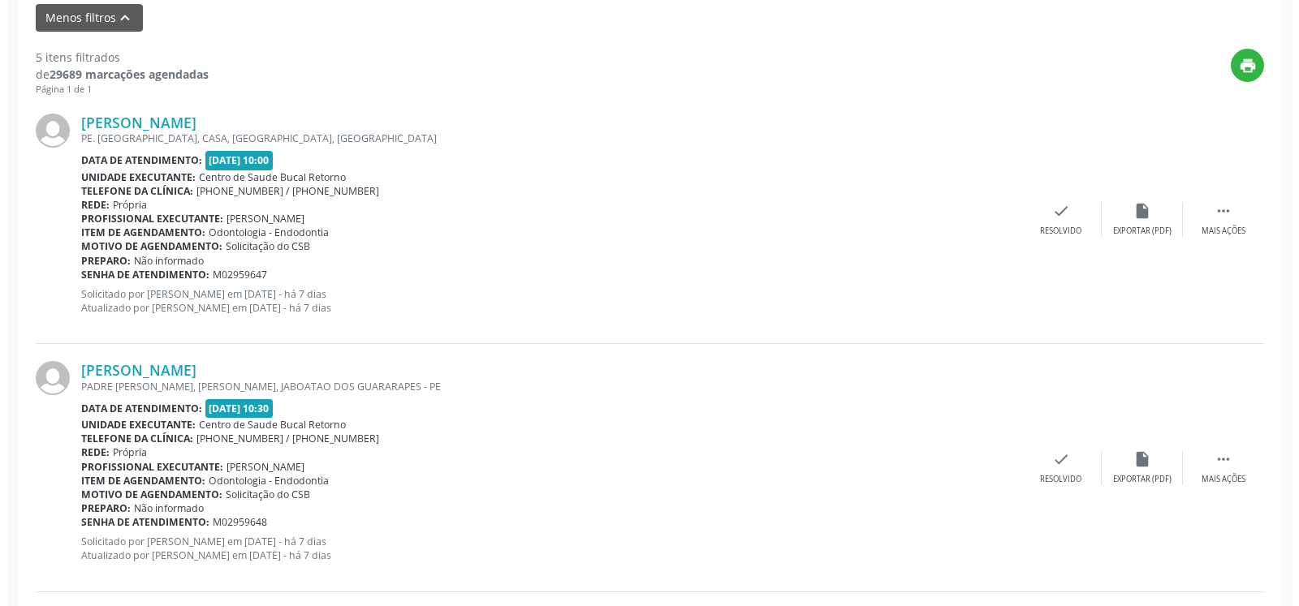
scroll to position [586, 0]
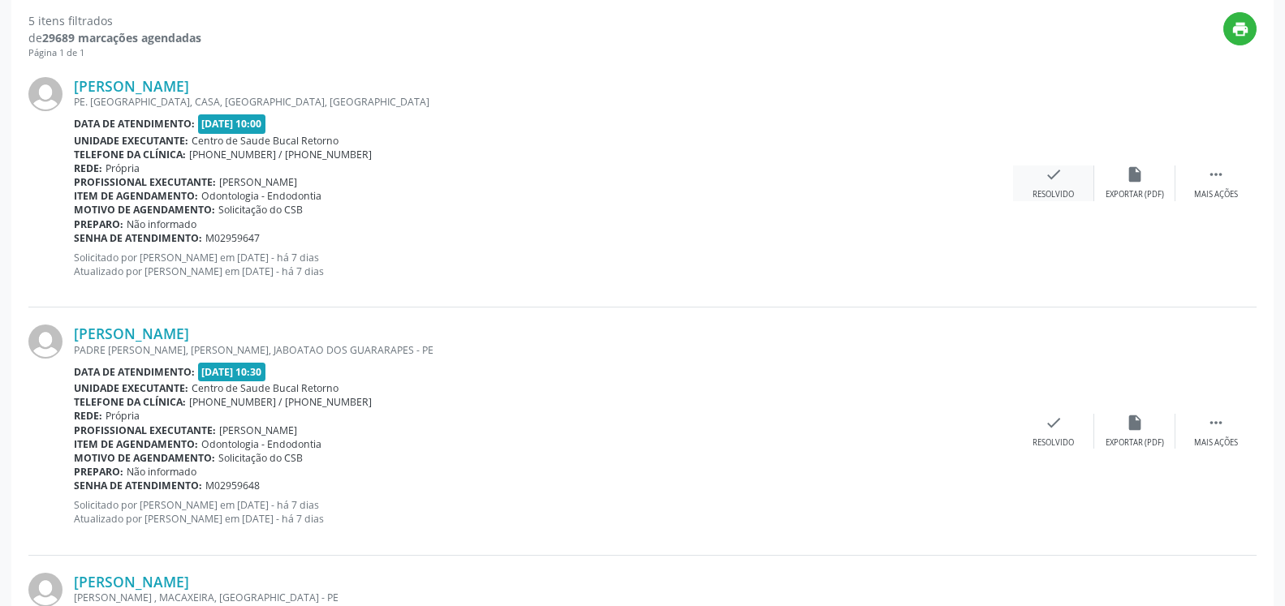
click at [1060, 180] on icon "check" at bounding box center [1054, 175] width 18 height 18
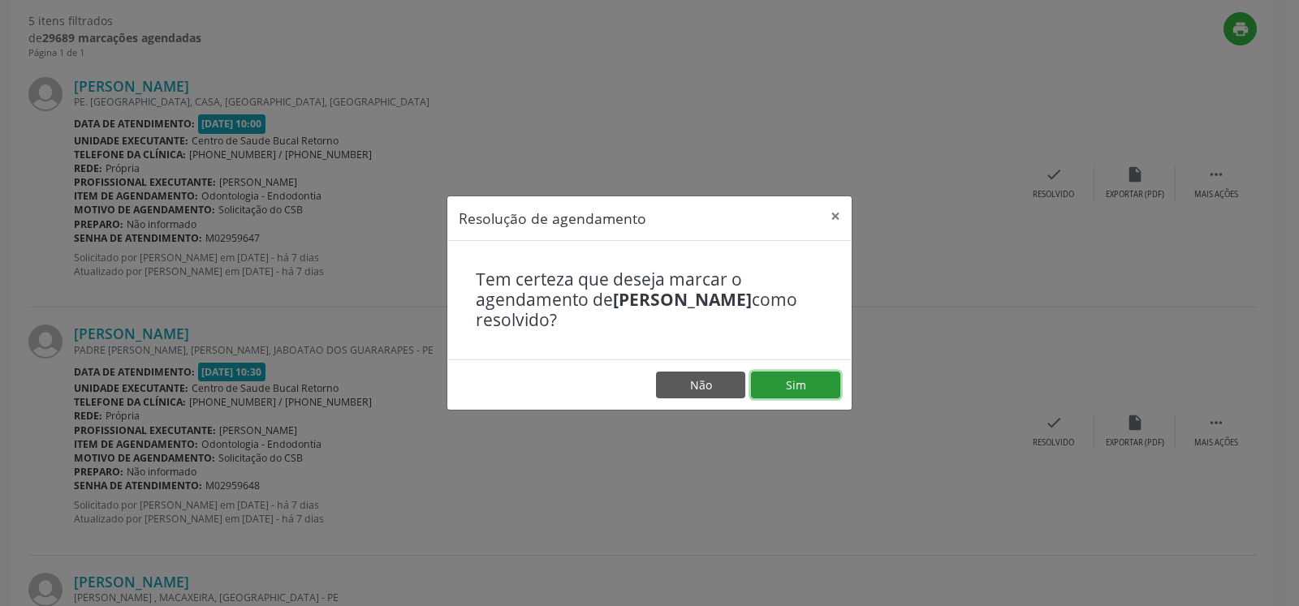
click at [794, 397] on button "Sim" at bounding box center [795, 386] width 89 height 28
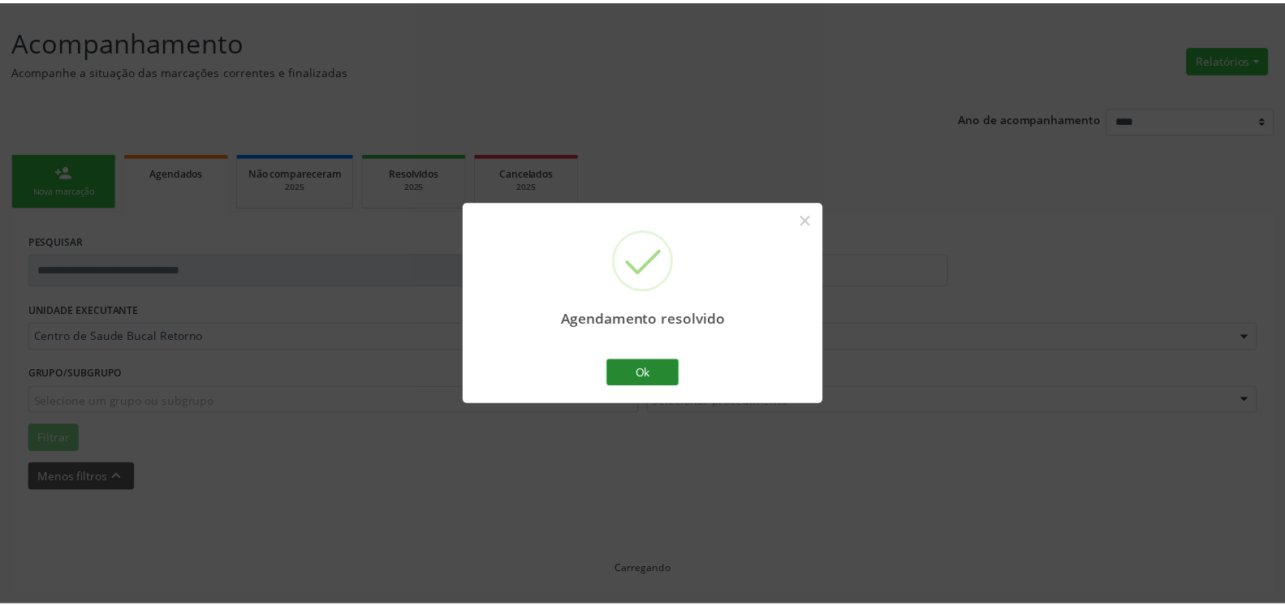
scroll to position [89, 0]
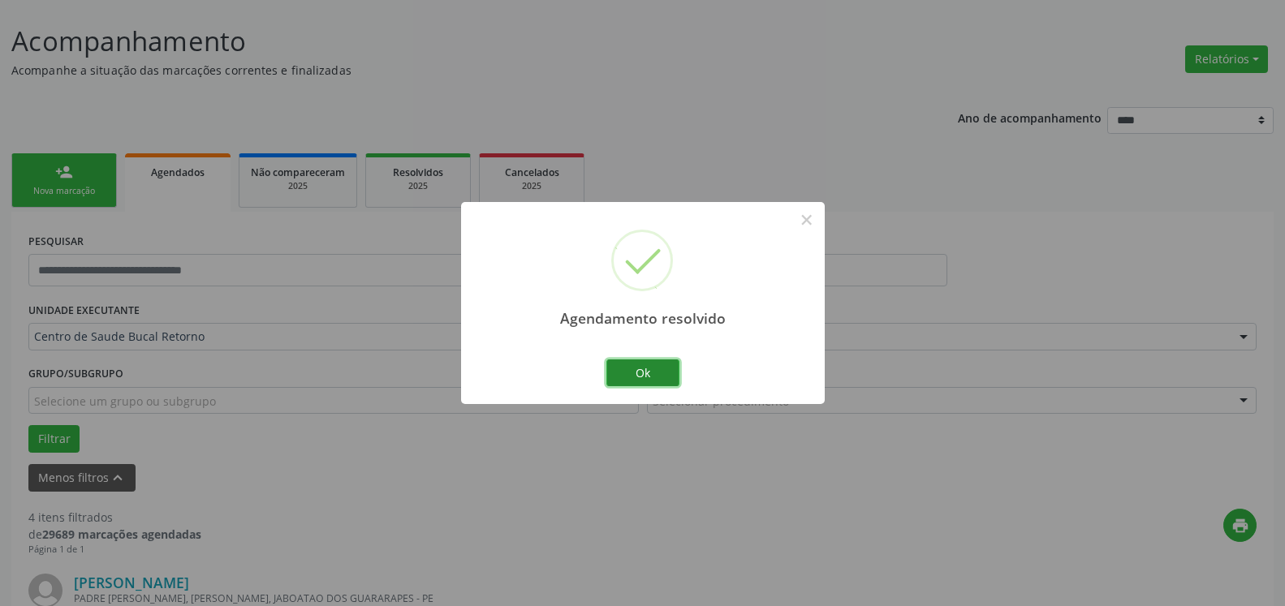
click at [647, 366] on button "Ok" at bounding box center [642, 374] width 73 height 28
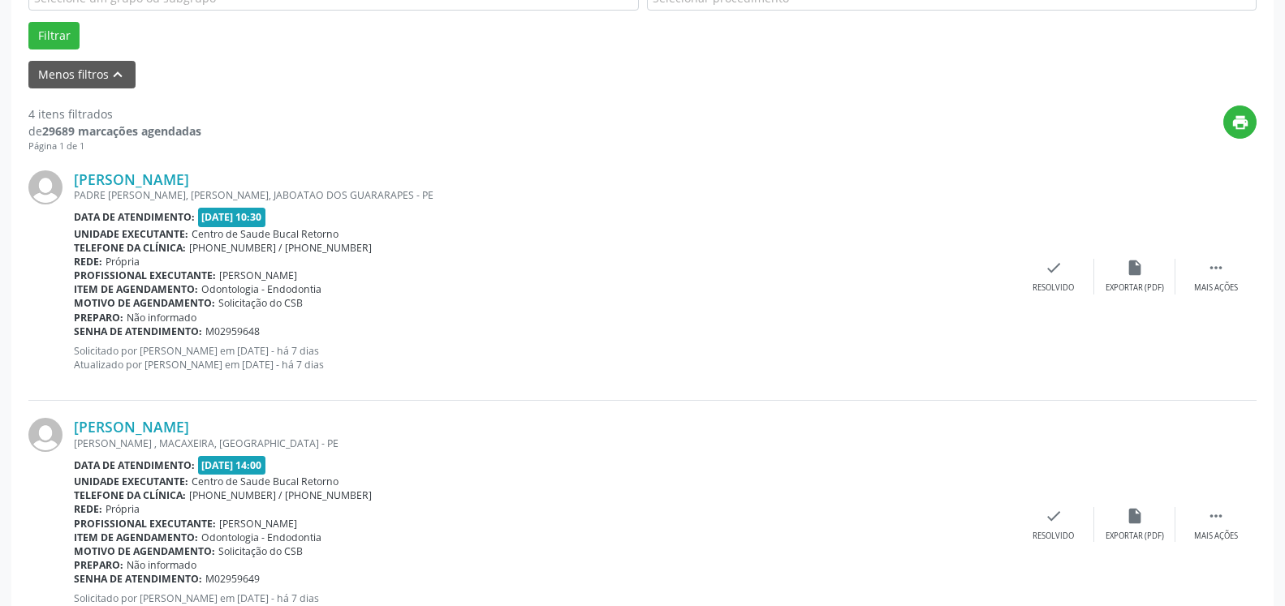
scroll to position [503, 0]
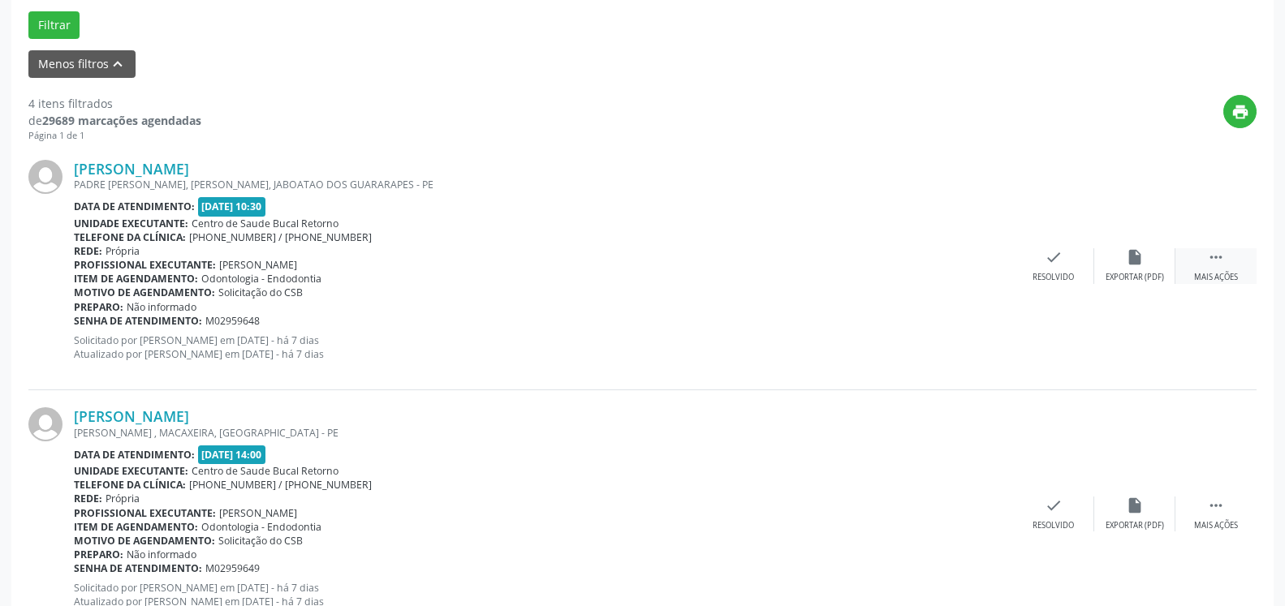
click at [1218, 261] on icon "" at bounding box center [1216, 257] width 18 height 18
click at [1143, 265] on icon "alarm_off" at bounding box center [1135, 257] width 18 height 18
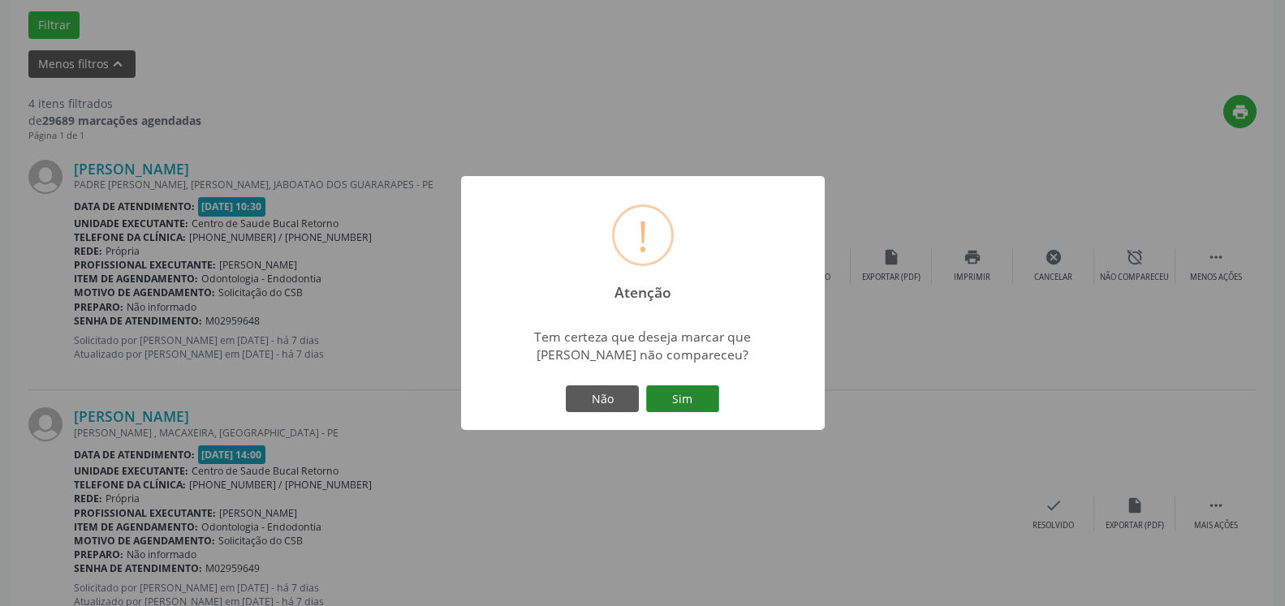
click at [680, 395] on button "Sim" at bounding box center [682, 400] width 73 height 28
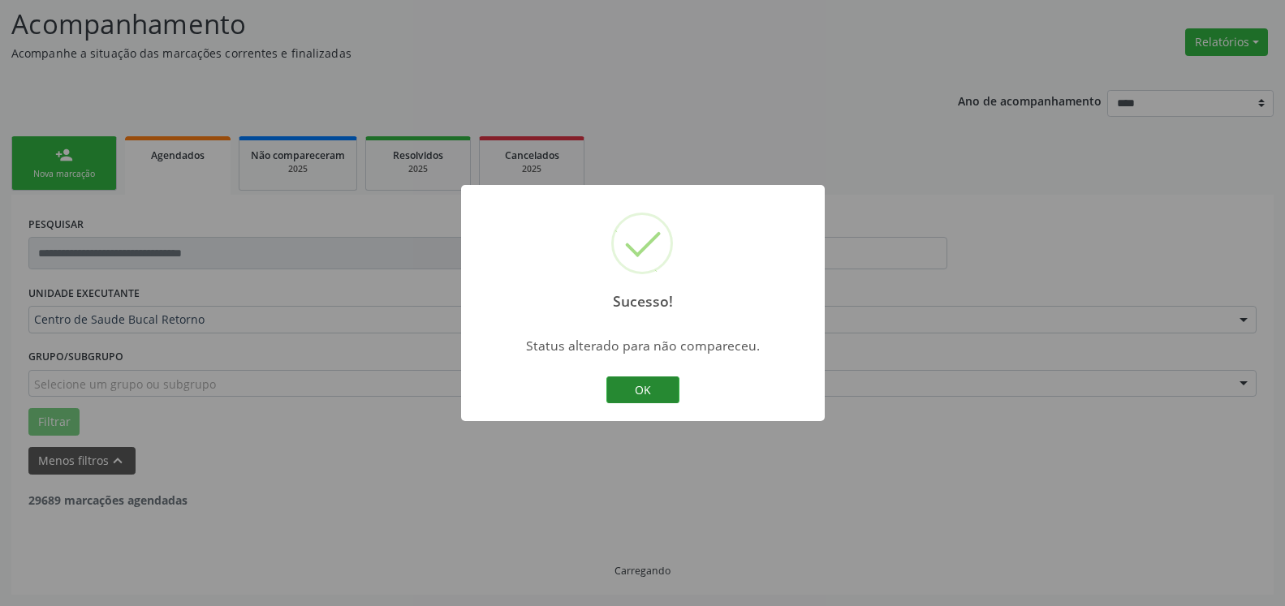
scroll to position [106, 0]
click at [643, 386] on button "OK" at bounding box center [642, 391] width 73 height 28
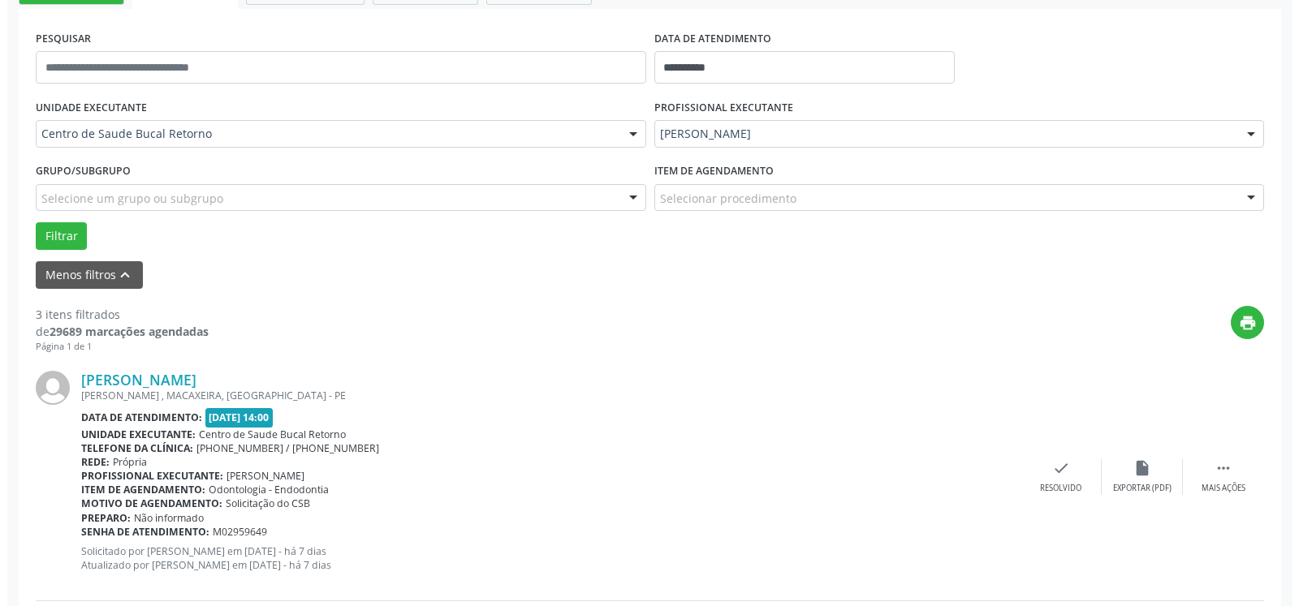
scroll to position [355, 0]
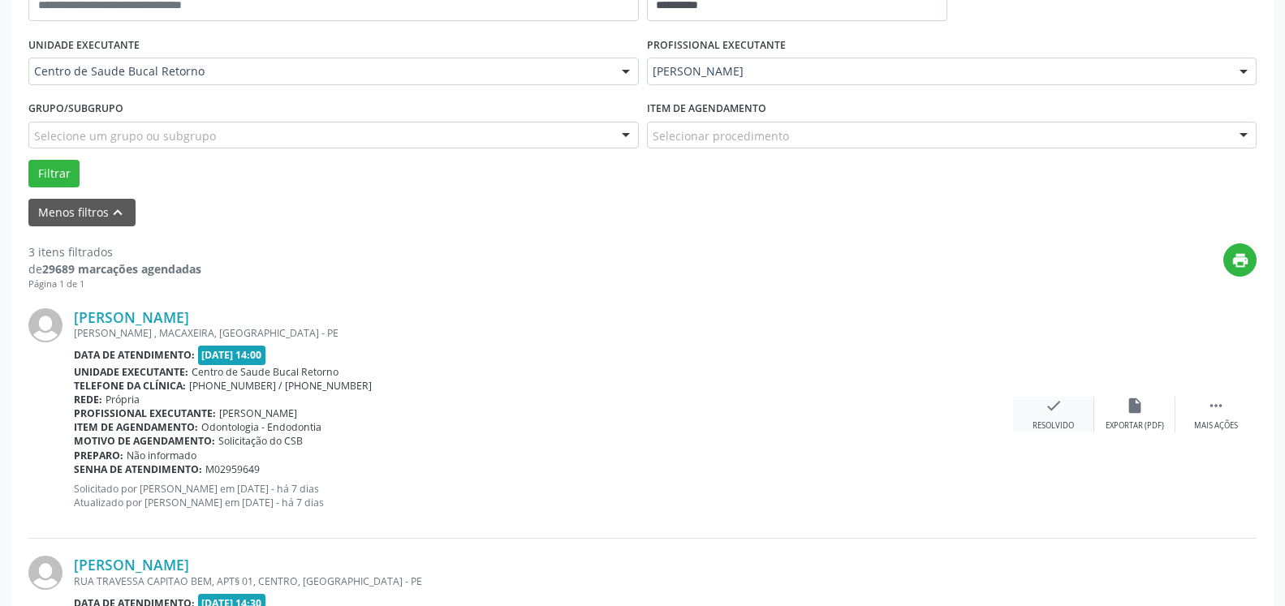
click at [1062, 415] on icon "check" at bounding box center [1054, 406] width 18 height 18
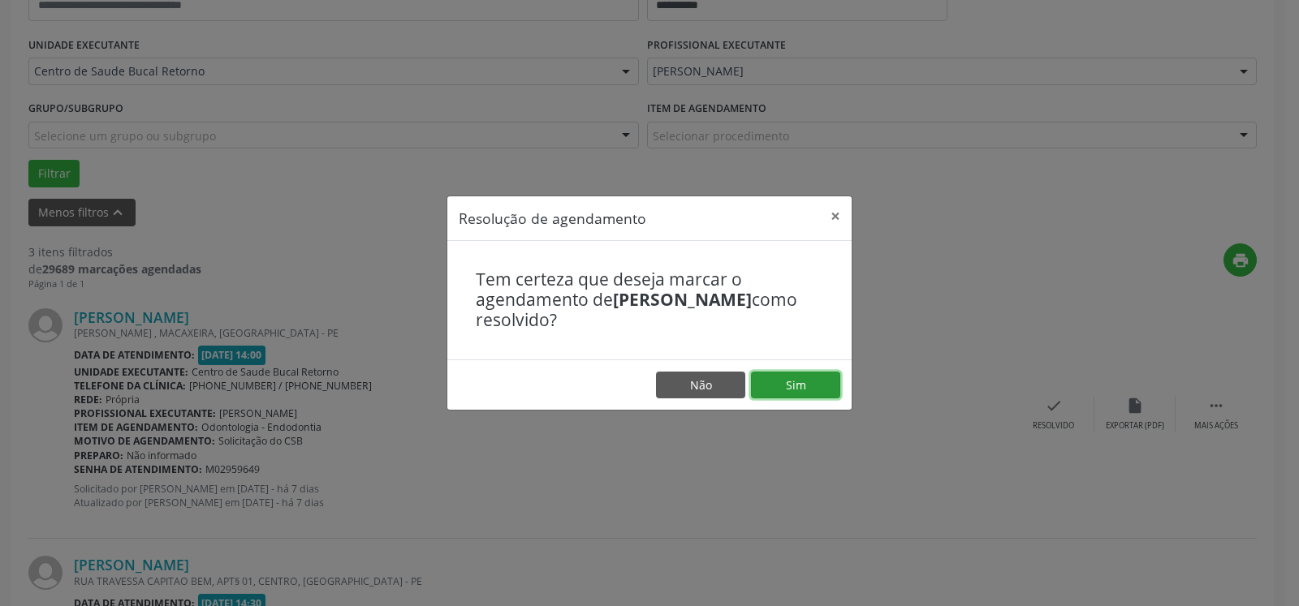
click at [806, 382] on button "Sim" at bounding box center [795, 386] width 89 height 28
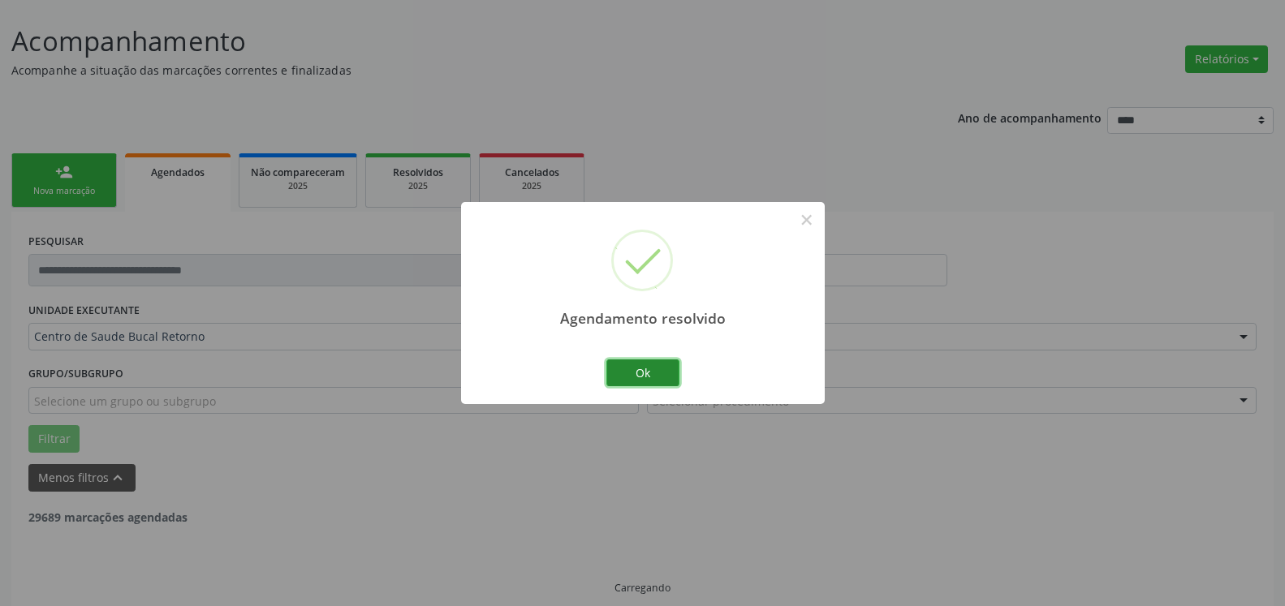
click at [639, 372] on button "Ok" at bounding box center [642, 374] width 73 height 28
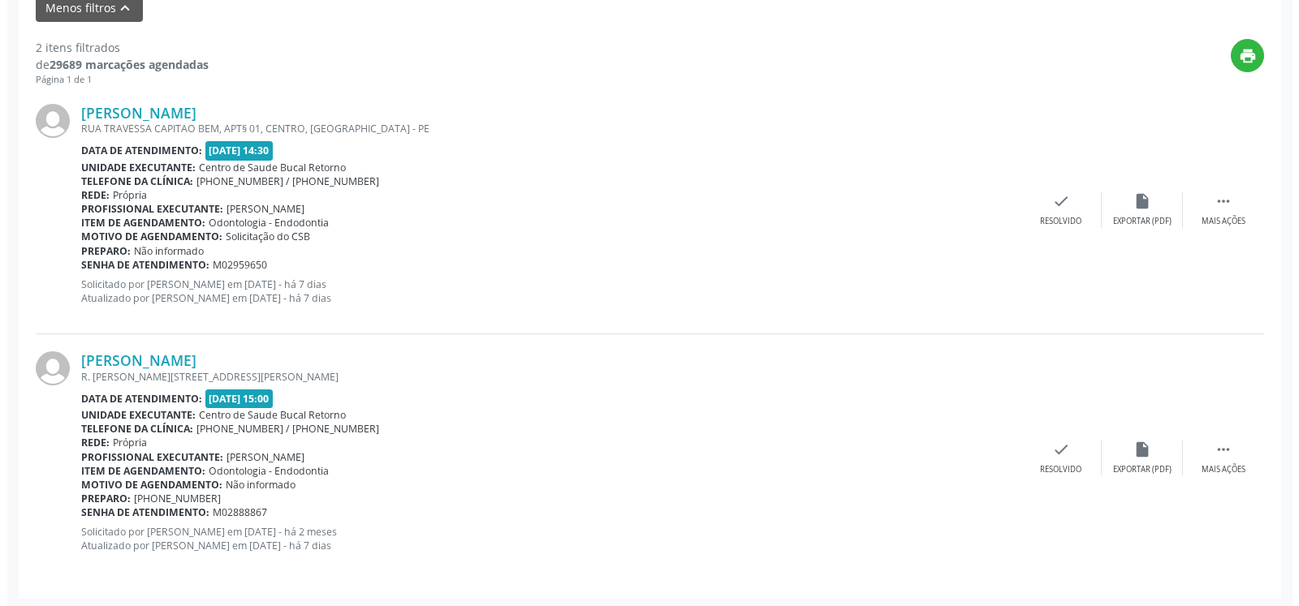
scroll to position [563, 0]
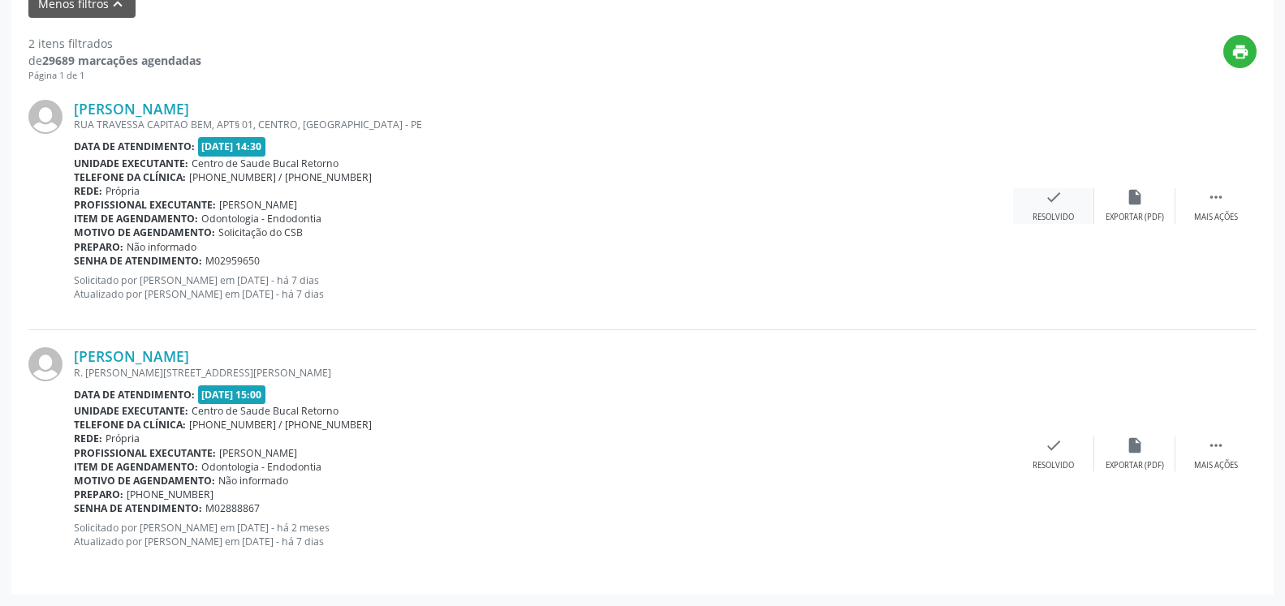
click at [1059, 222] on div "Resolvido" at bounding box center [1053, 217] width 41 height 11
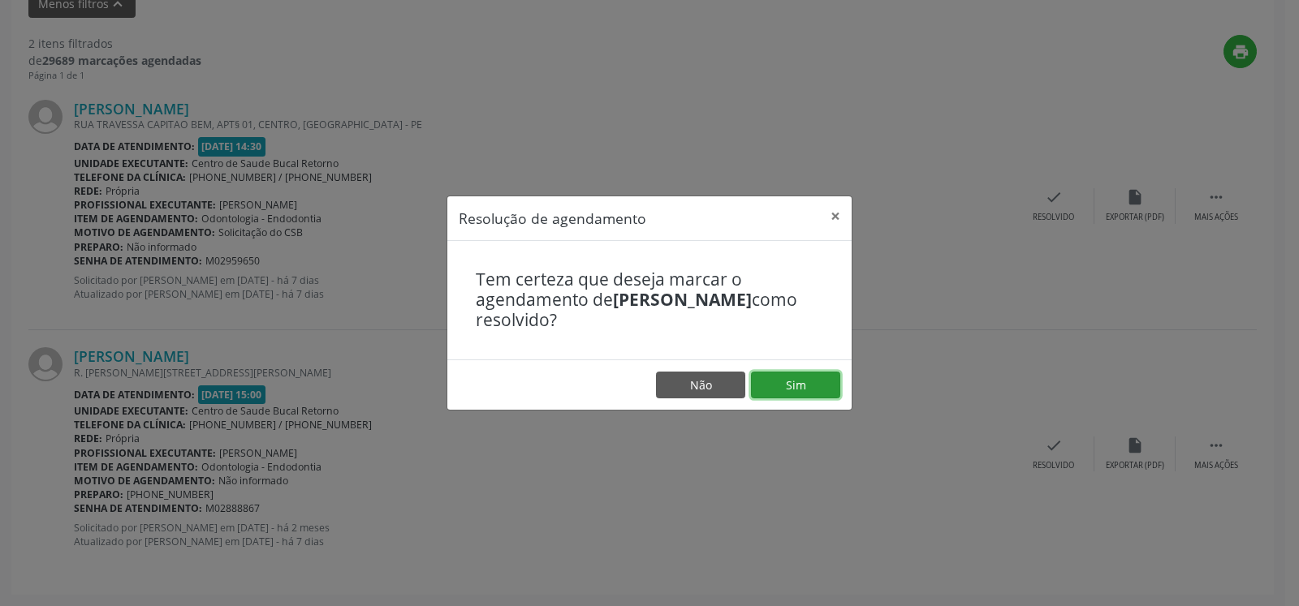
drag, startPoint x: 813, startPoint y: 382, endPoint x: 912, endPoint y: 345, distance: 105.9
click at [809, 382] on button "Sim" at bounding box center [795, 386] width 89 height 28
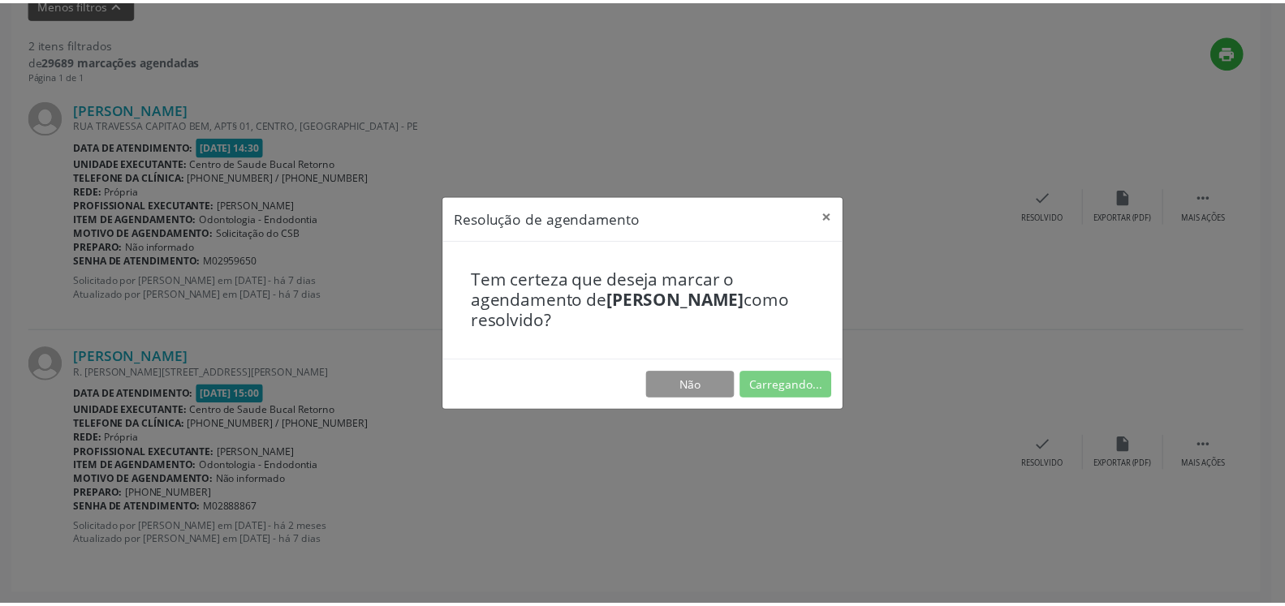
scroll to position [89, 0]
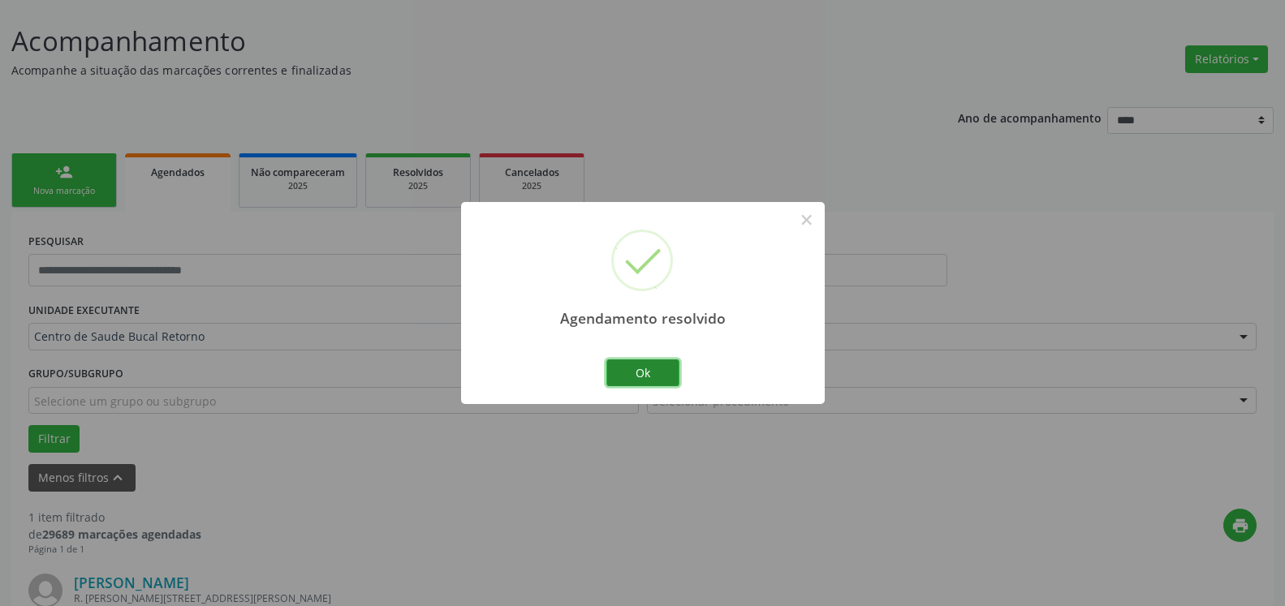
click at [660, 381] on button "Ok" at bounding box center [642, 374] width 73 height 28
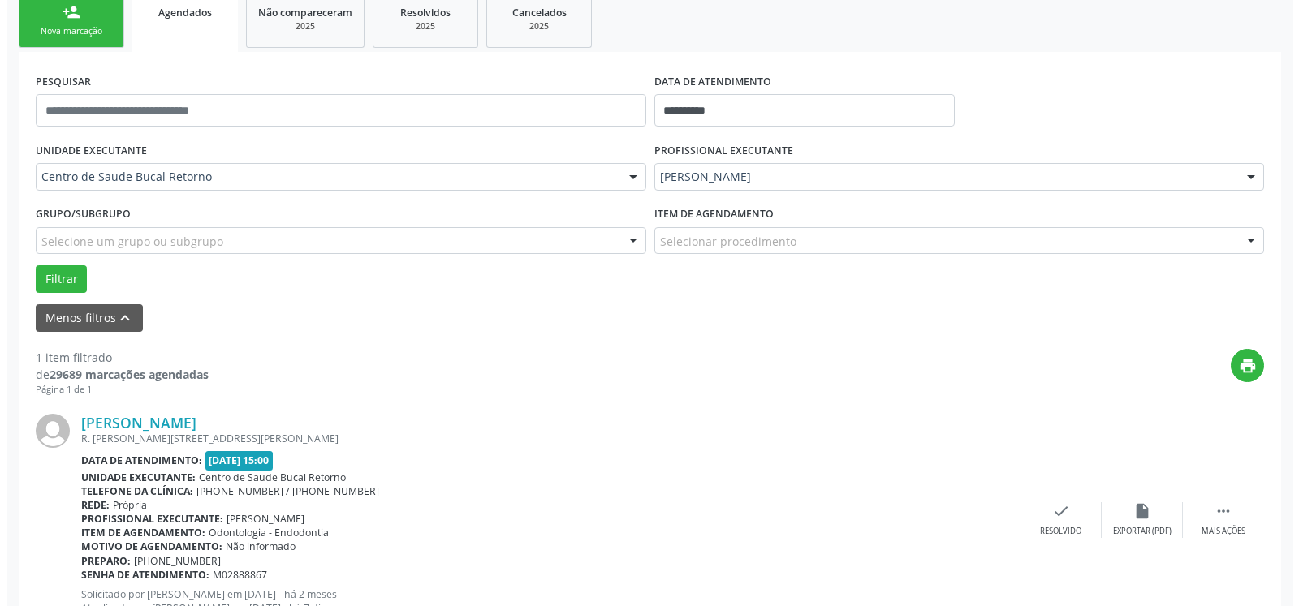
scroll to position [315, 0]
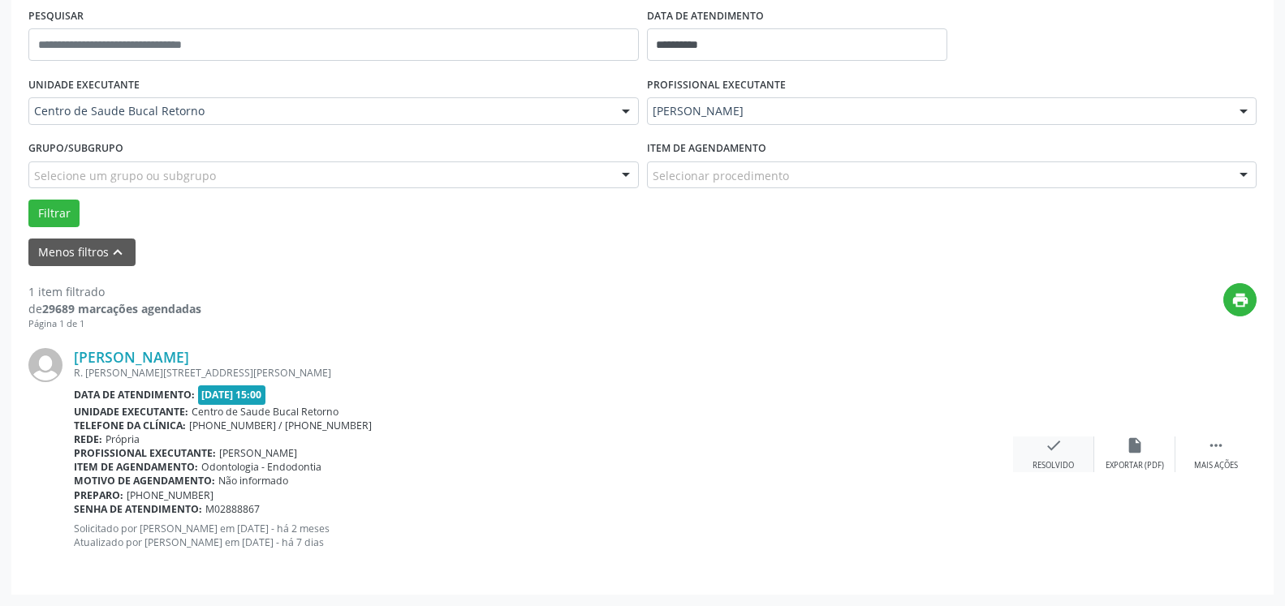
click at [1060, 460] on div "check Resolvido" at bounding box center [1053, 454] width 81 height 35
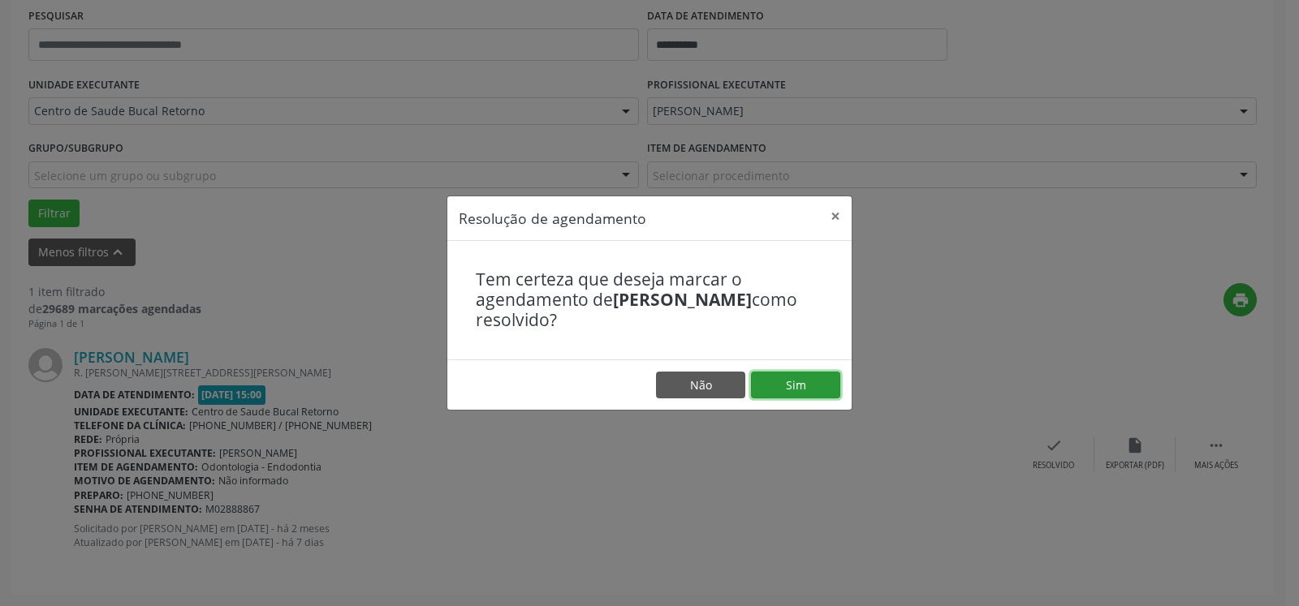
click at [809, 385] on button "Sim" at bounding box center [795, 386] width 89 height 28
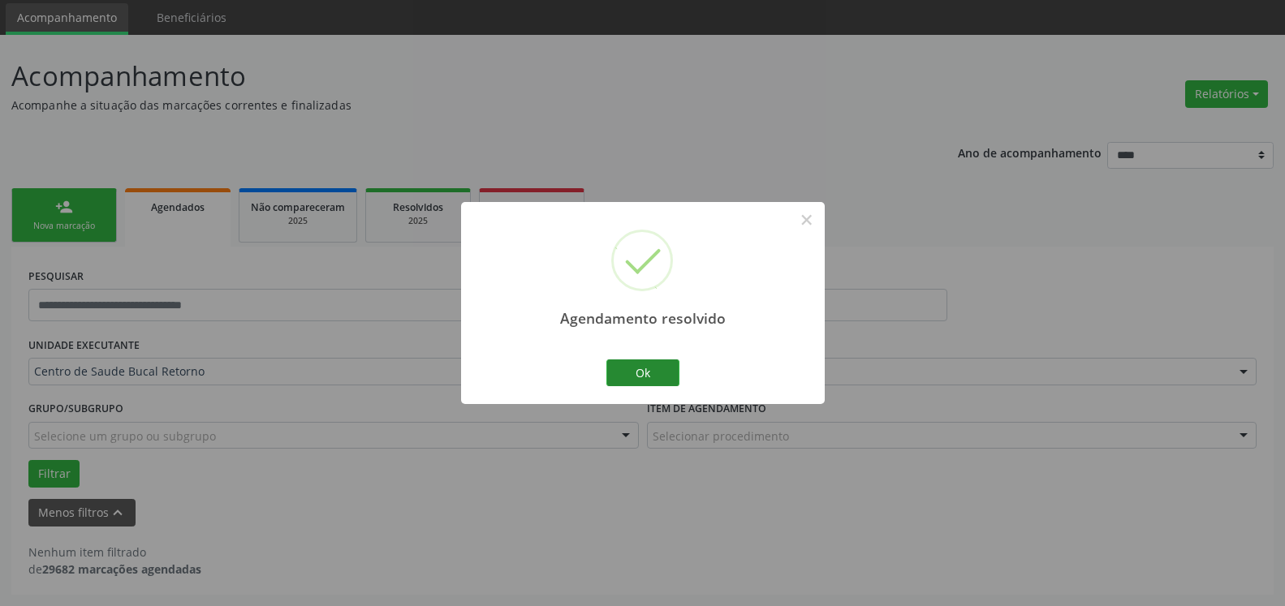
scroll to position [54, 0]
click at [649, 377] on button "Ok" at bounding box center [642, 374] width 73 height 28
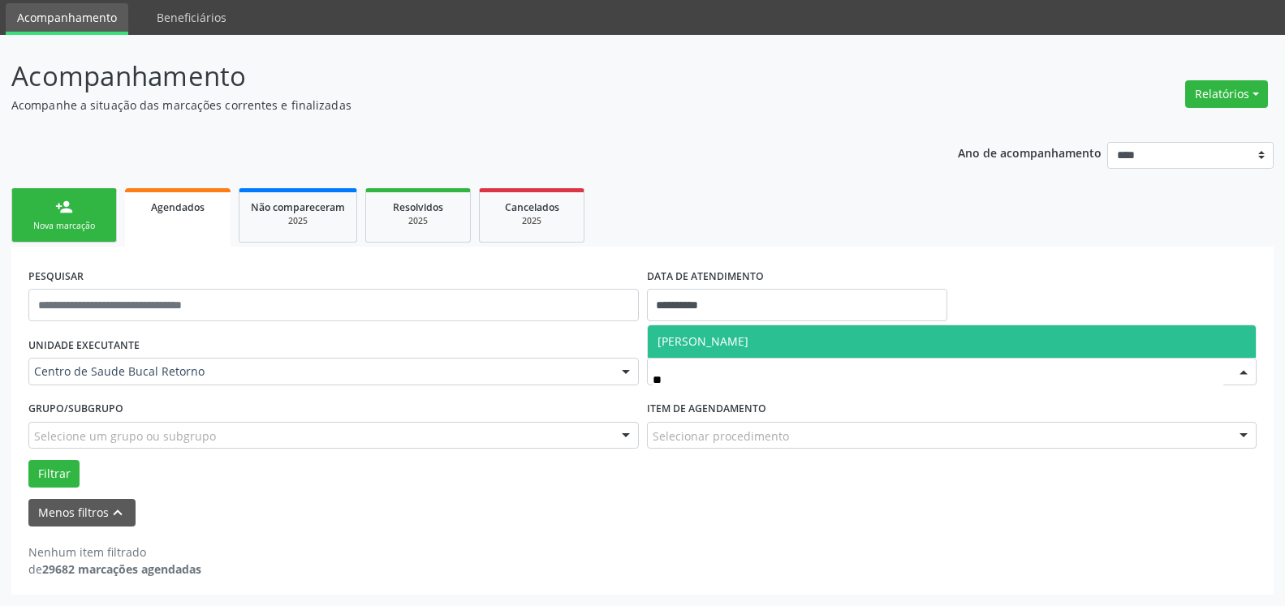
type input "***"
click at [780, 335] on span "[PERSON_NAME]" at bounding box center [952, 342] width 609 height 32
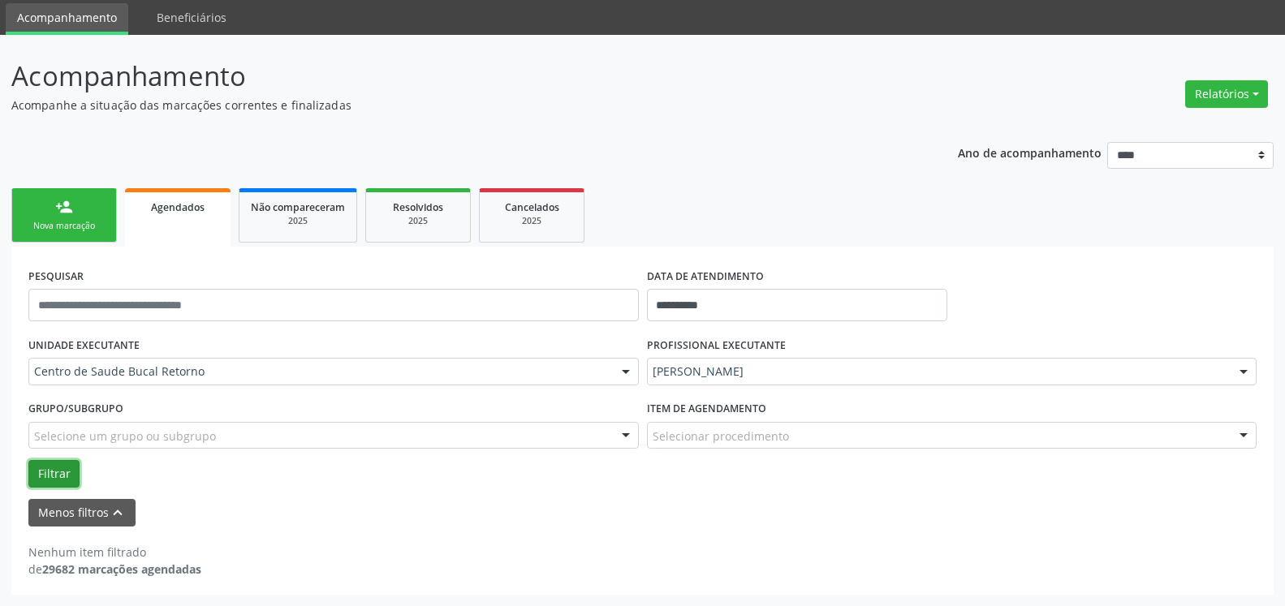
click at [52, 477] on button "Filtrar" at bounding box center [53, 474] width 51 height 28
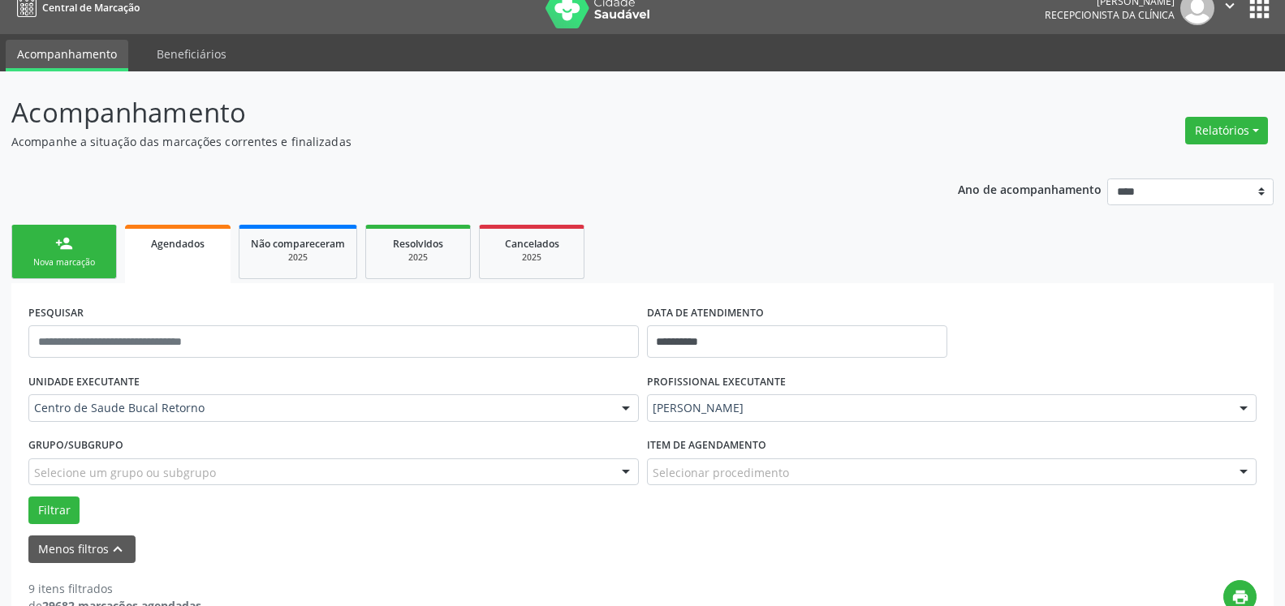
scroll to position [0, 0]
